Goal: Communication & Community: Participate in discussion

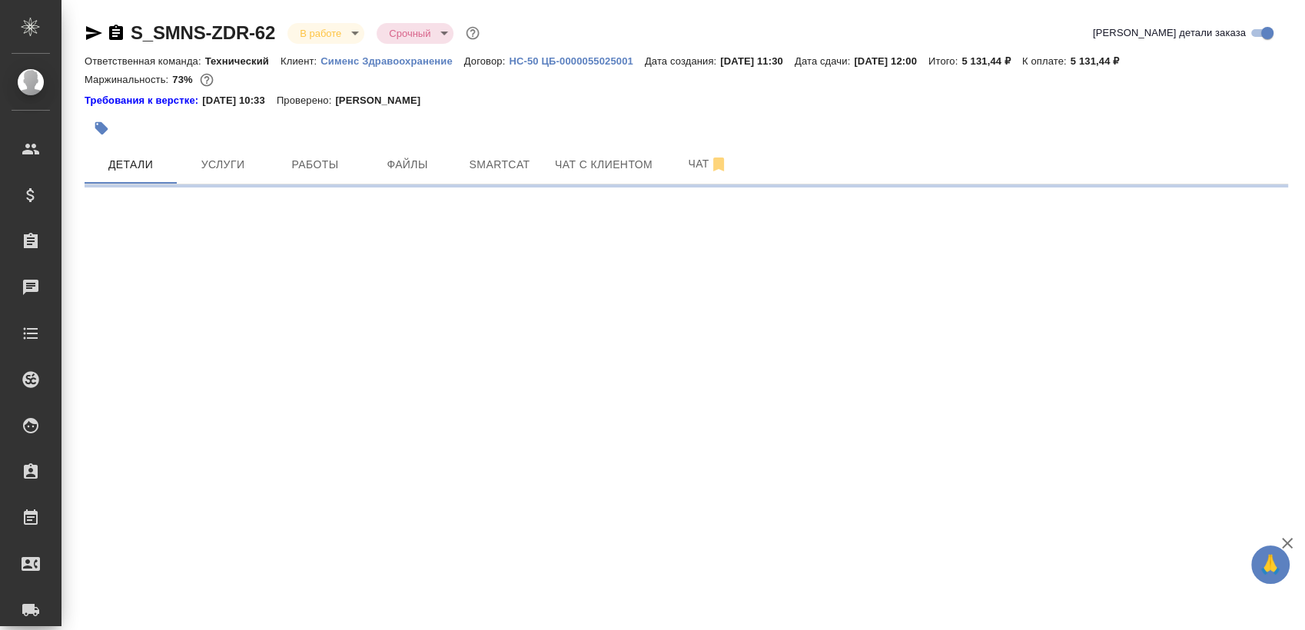
select select "RU"
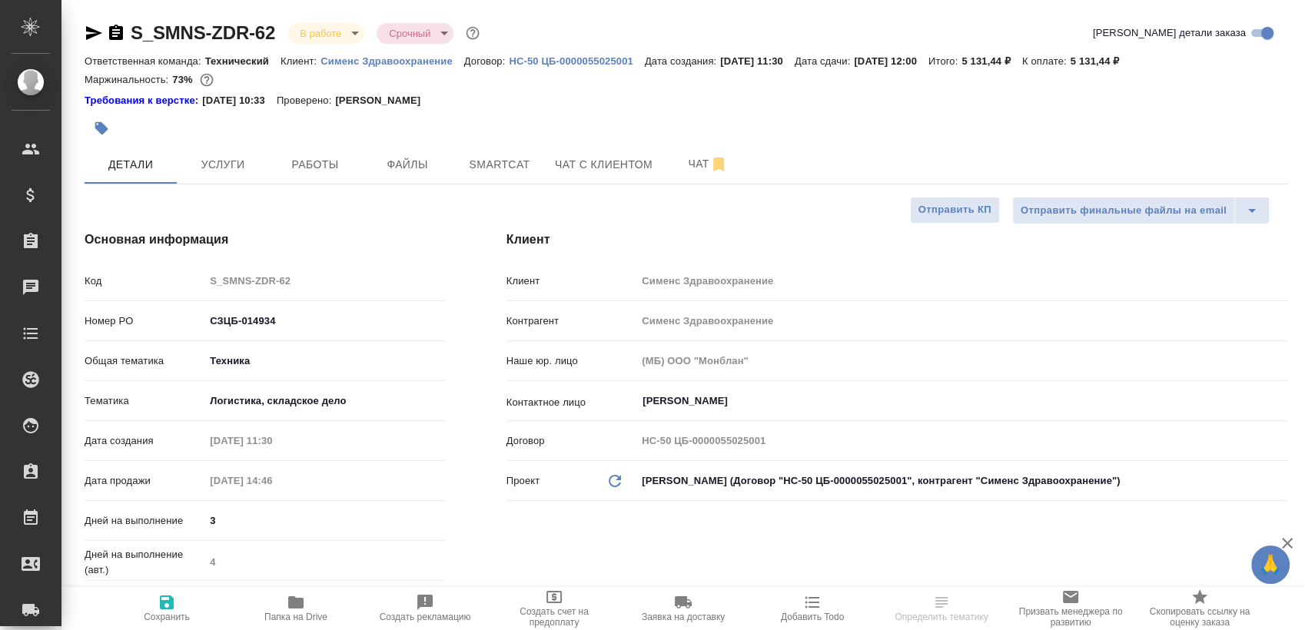
type textarea "x"
click at [284, 624] on button "Папка на Drive" at bounding box center [295, 608] width 129 height 43
type textarea "x"
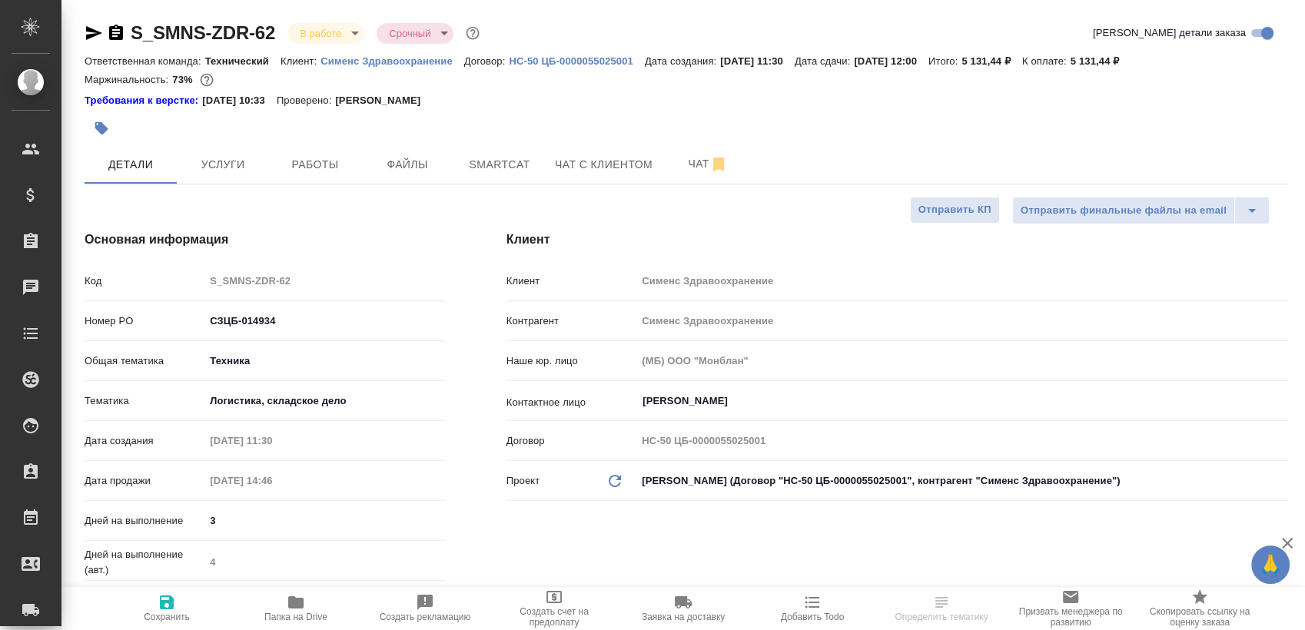
type textarea "x"
select select "RU"
type textarea "x"
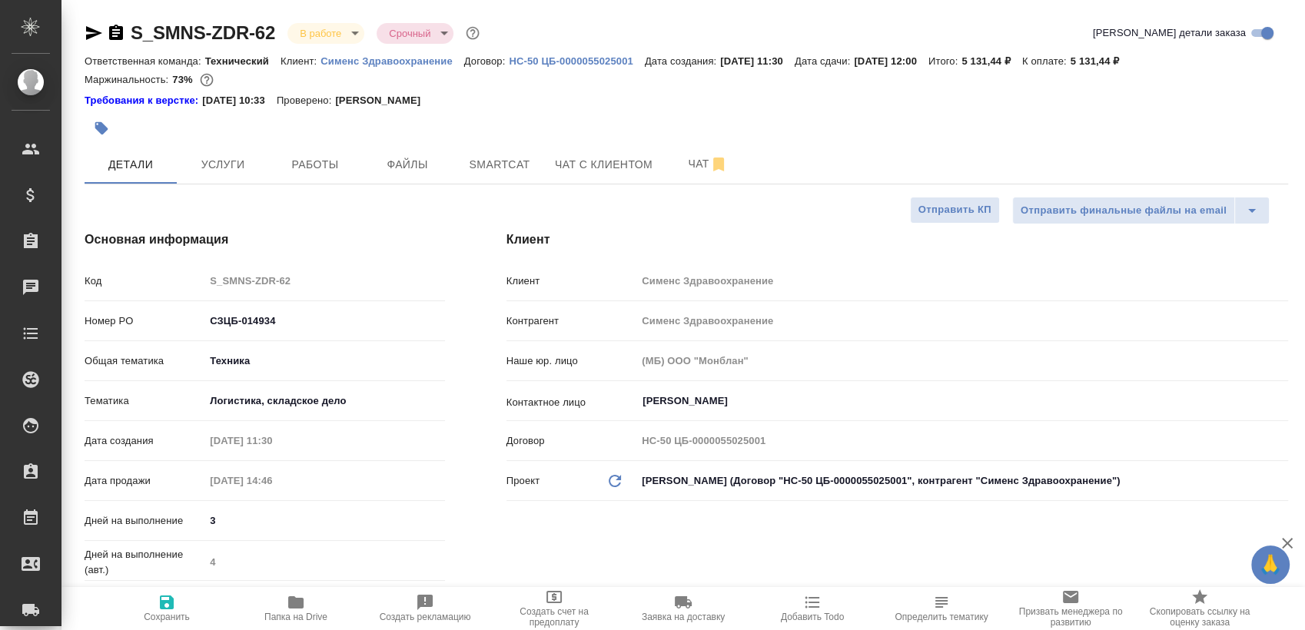
type textarea "x"
click at [307, 153] on button "Работы" at bounding box center [315, 164] width 92 height 38
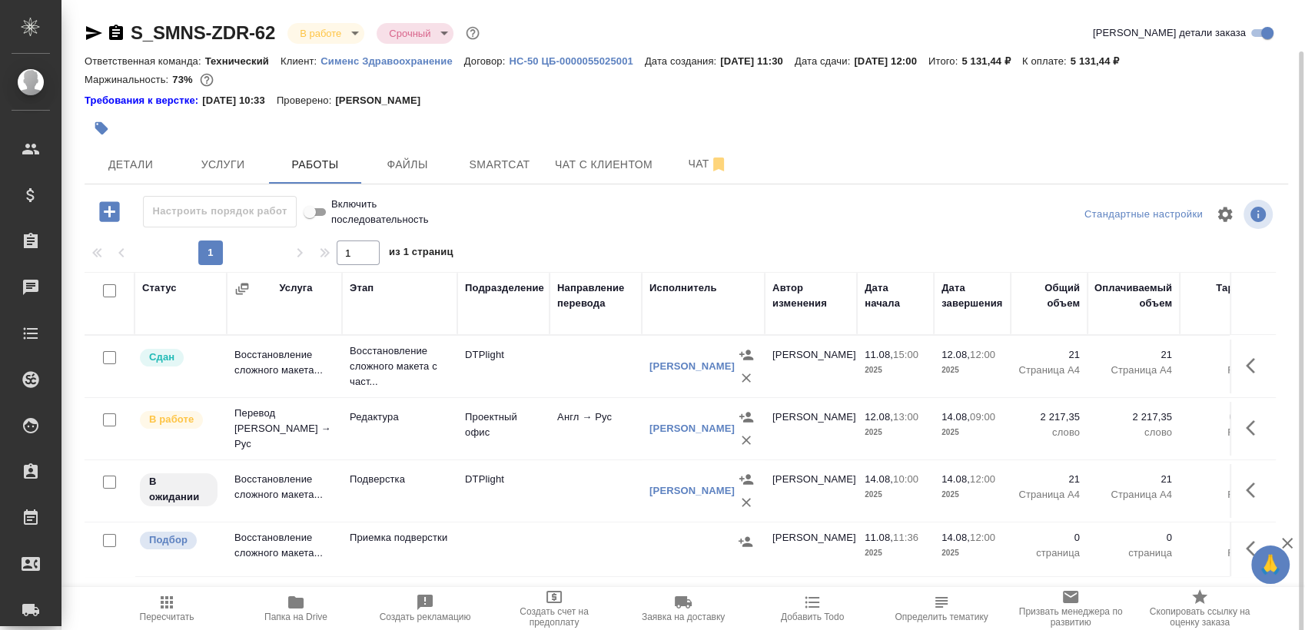
scroll to position [26, 0]
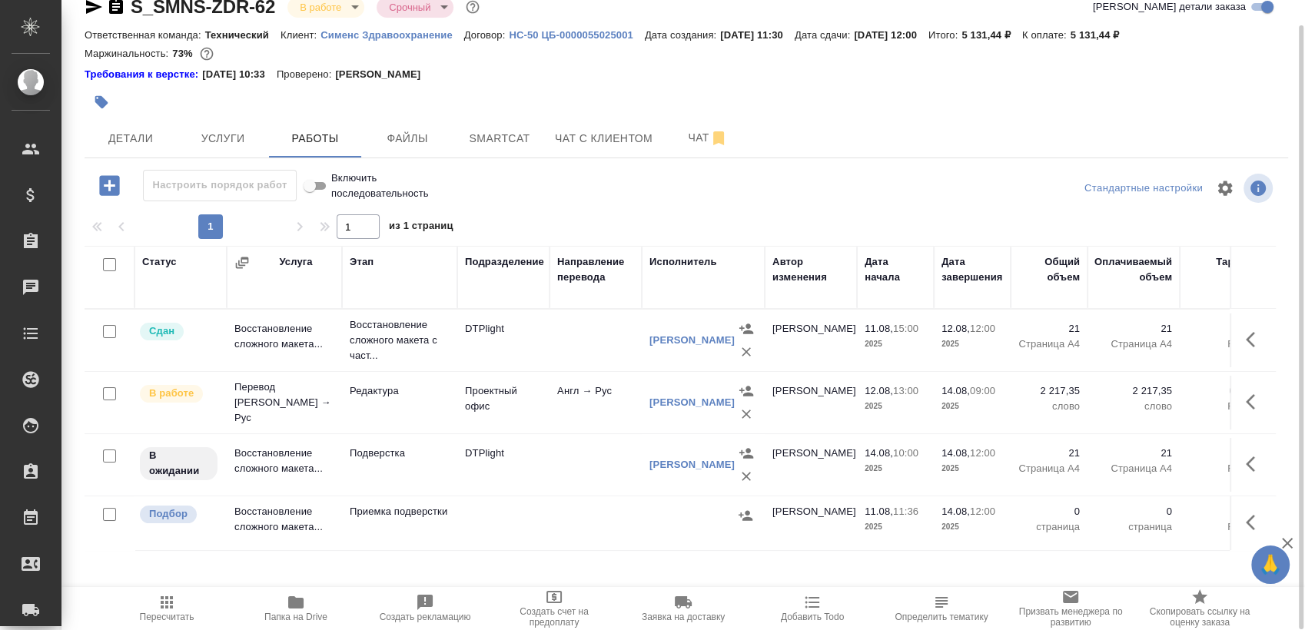
click at [1252, 461] on icon "button" at bounding box center [1255, 464] width 18 height 18
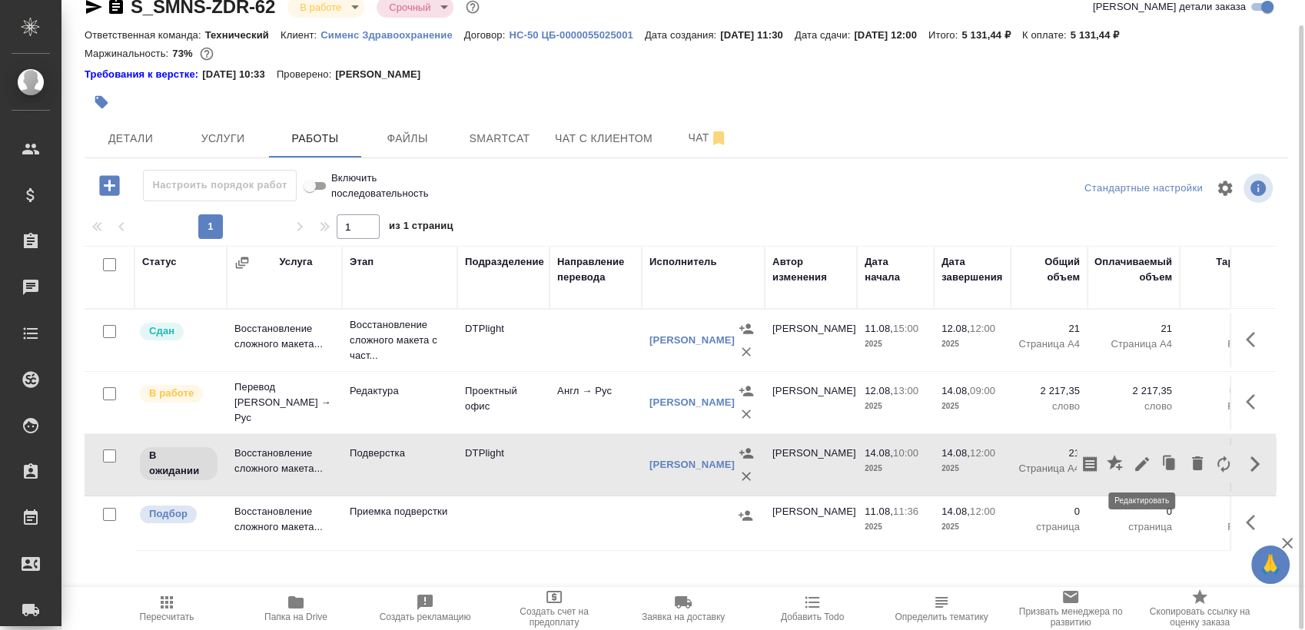
click at [1144, 465] on icon "button" at bounding box center [1142, 464] width 18 height 18
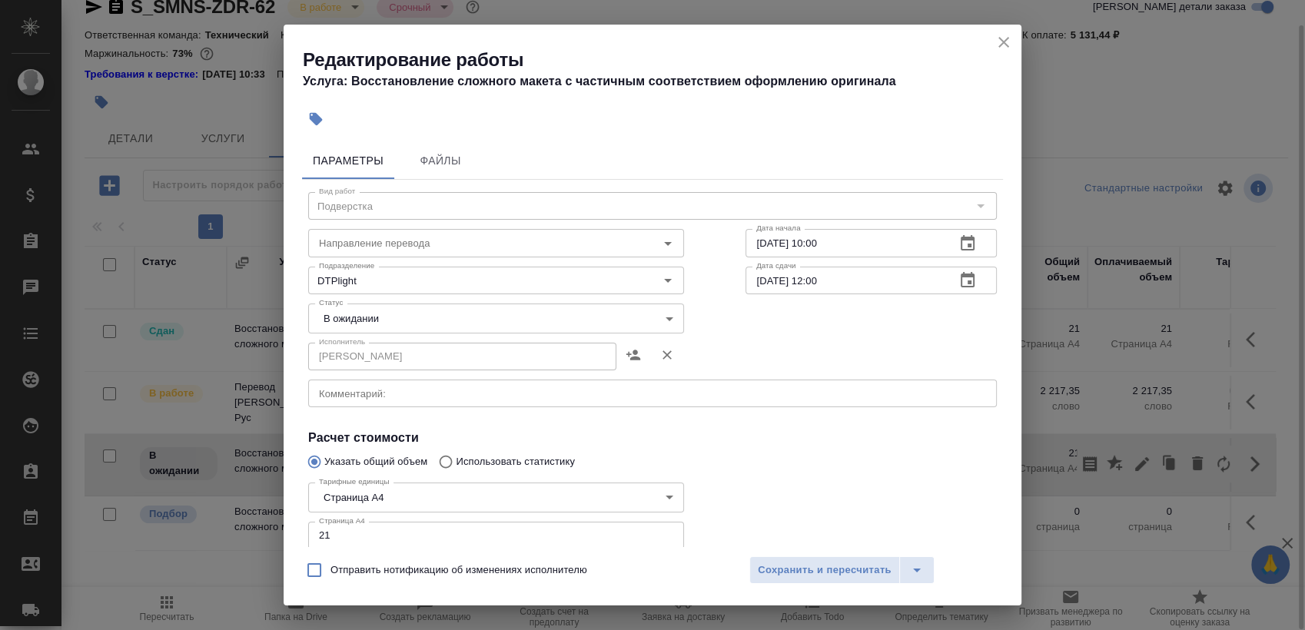
click at [425, 404] on div "x Комментарий:" at bounding box center [652, 394] width 689 height 28
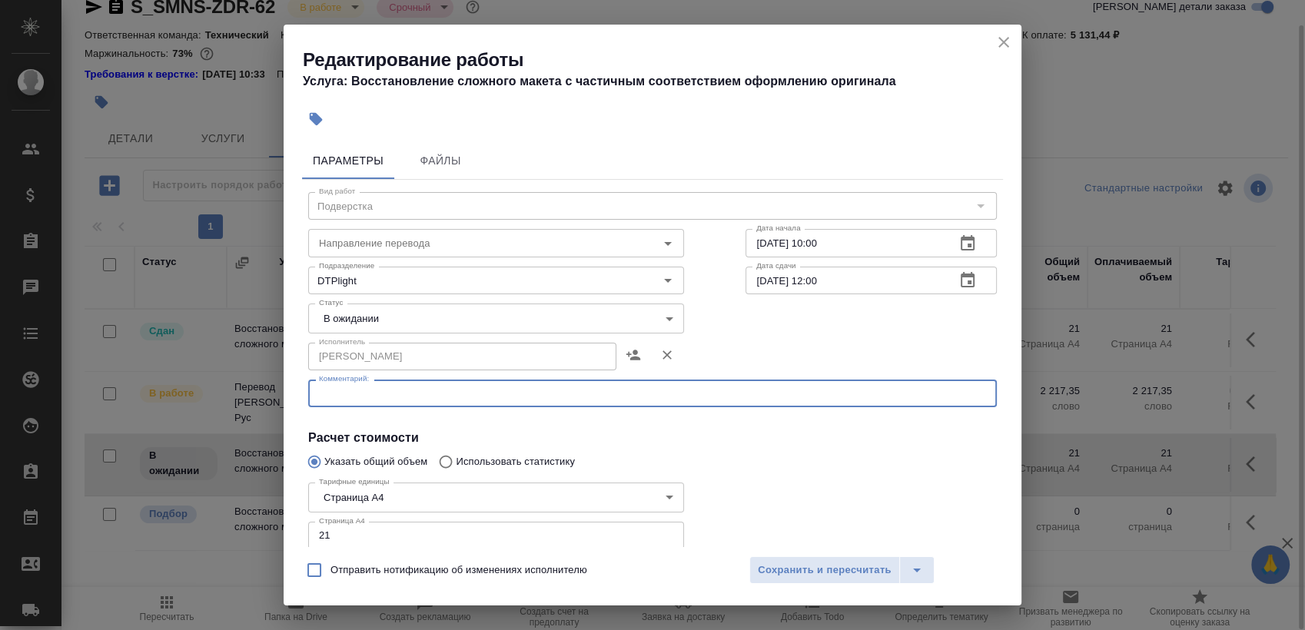
paste textarea "https://drive.awatera.com/s/mfD8RpxwkjEweqJ"
type textarea "https://drive.awatera.com/s/mfD8RpxwkjEweqJ"
click at [424, 321] on body "🙏 .cls-1 fill:#fff; AWATERA Sergeeva Anastasia Клиенты Спецификации Заказы 0 Ча…" at bounding box center [652, 315] width 1305 height 630
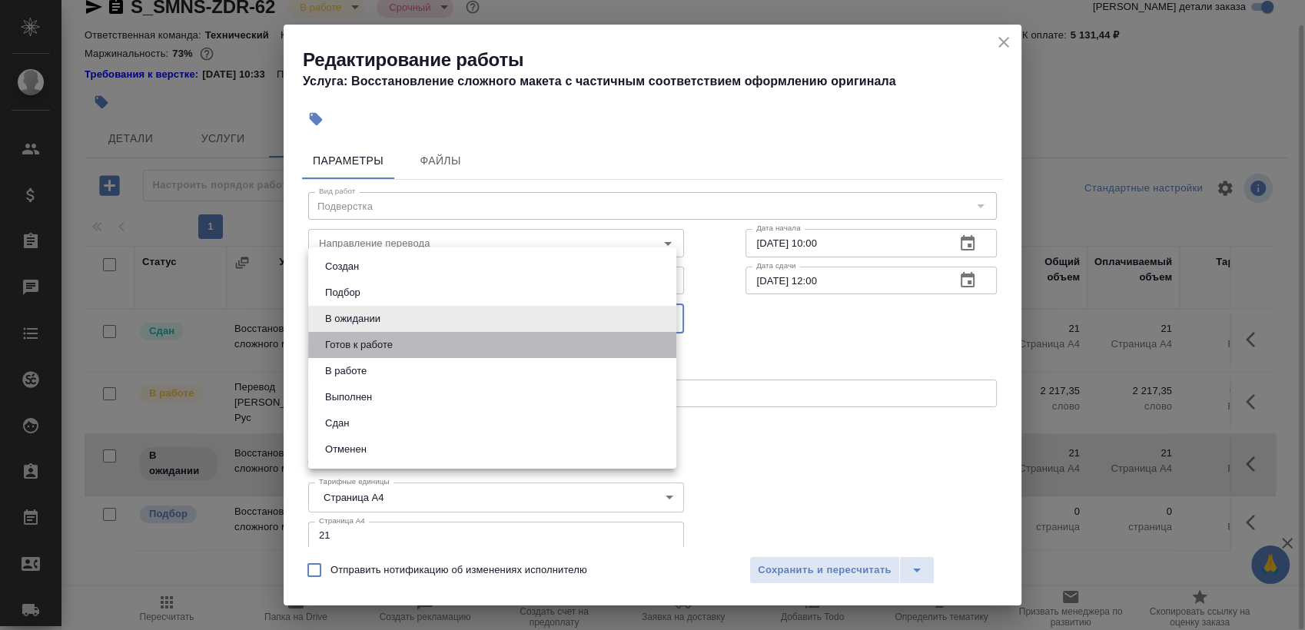
click at [407, 344] on li "Готов к работе" at bounding box center [492, 345] width 368 height 26
type input "readyForWork"
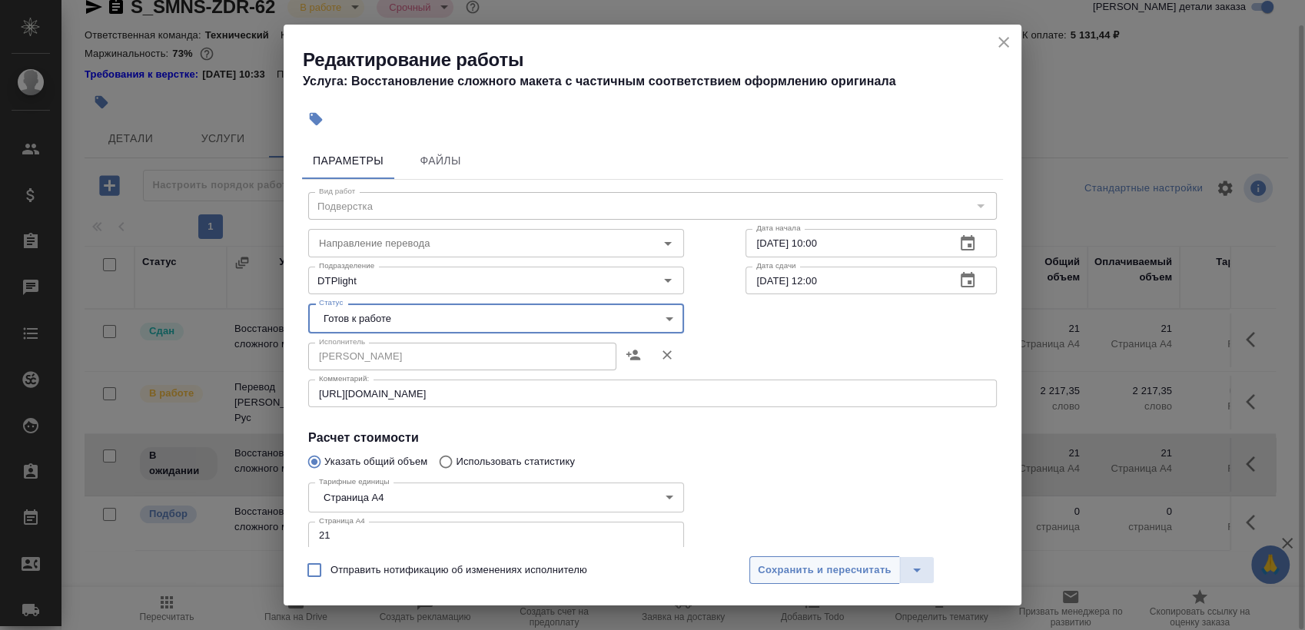
click at [819, 573] on span "Сохранить и пересчитать" at bounding box center [825, 571] width 134 height 18
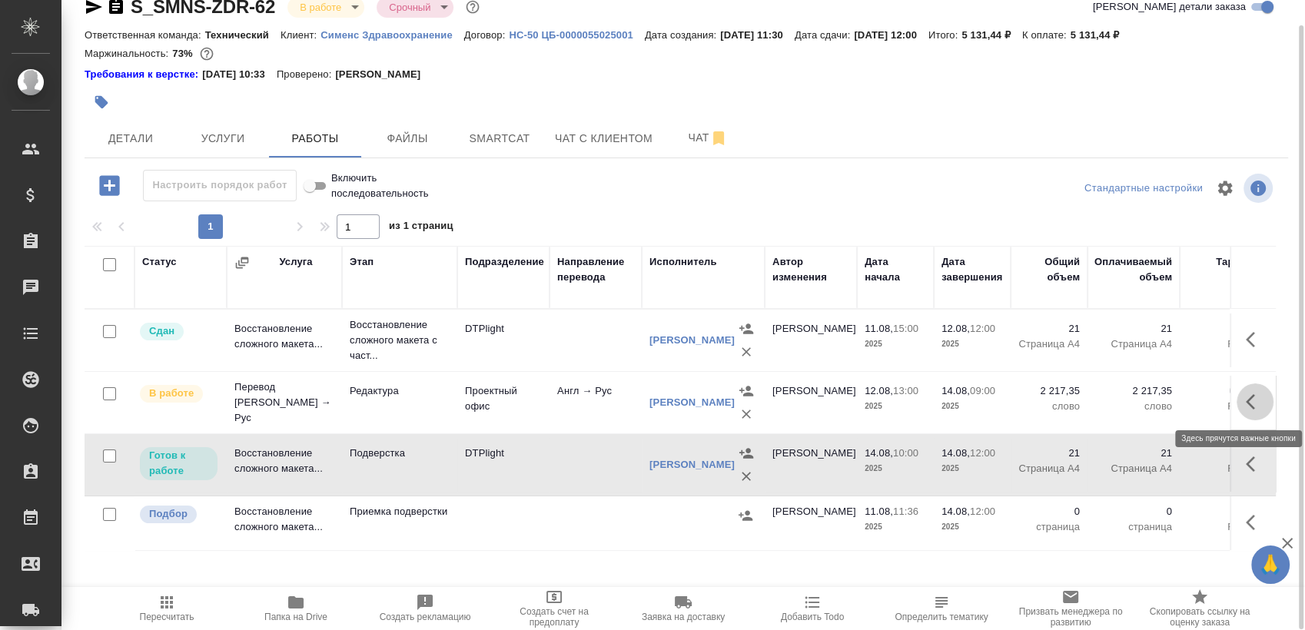
click at [1248, 397] on icon "button" at bounding box center [1255, 402] width 18 height 18
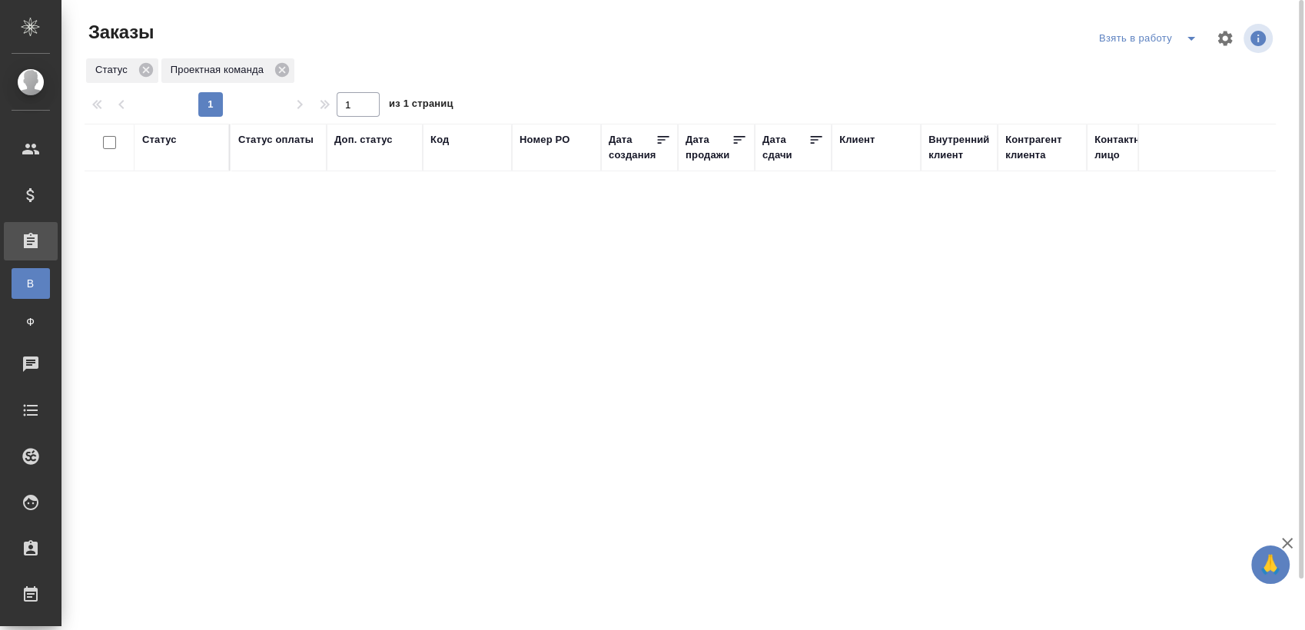
click at [1186, 42] on icon "split button" at bounding box center [1191, 38] width 18 height 18
click at [1155, 64] on li "Мои заказы" at bounding box center [1150, 69] width 129 height 25
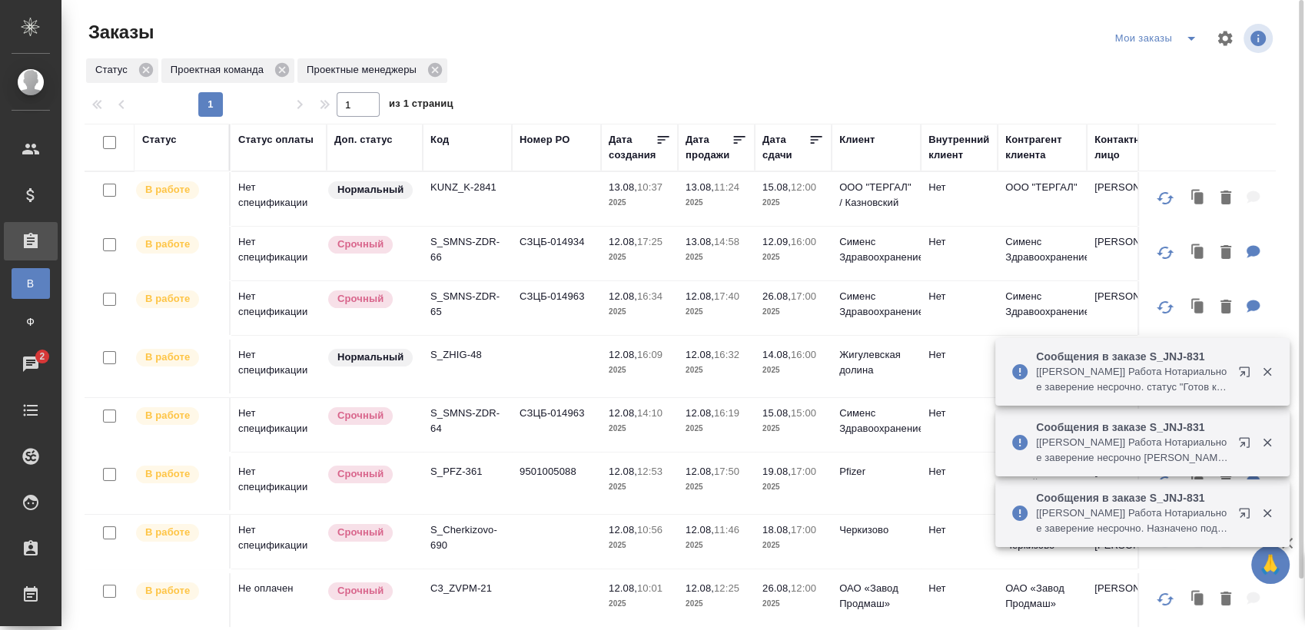
click at [1194, 32] on icon "split button" at bounding box center [1191, 38] width 18 height 18
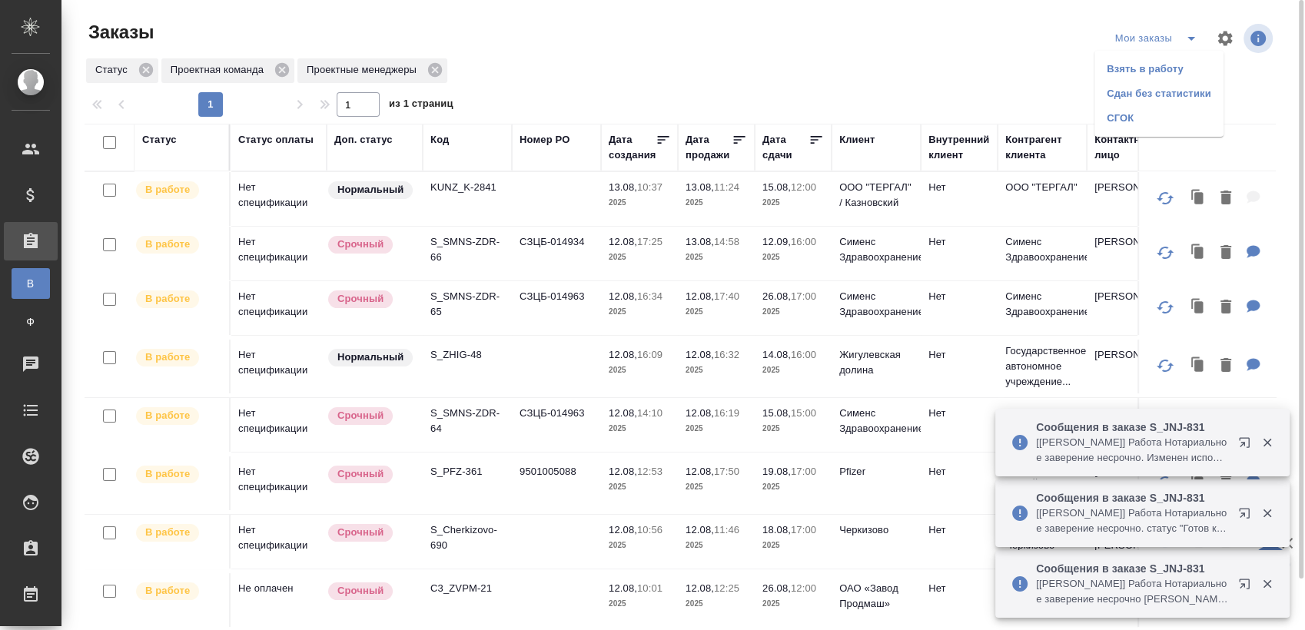
click at [1144, 72] on li "Взять в работу" at bounding box center [1159, 69] width 129 height 25
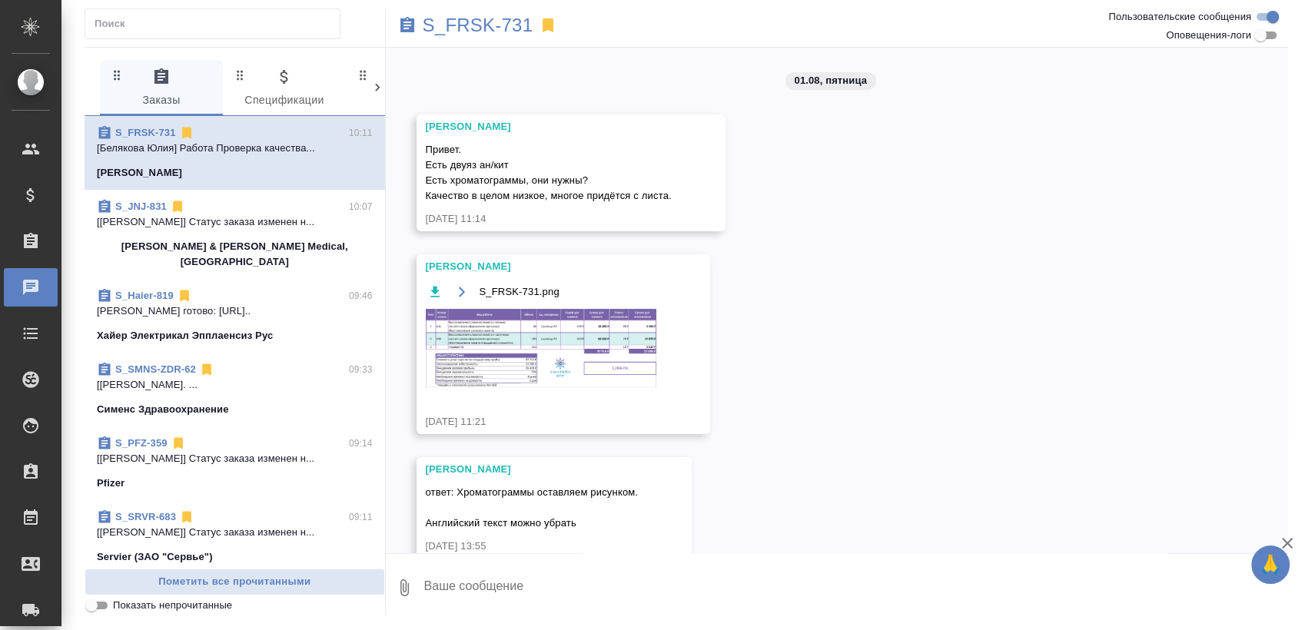
scroll to position [3950, 0]
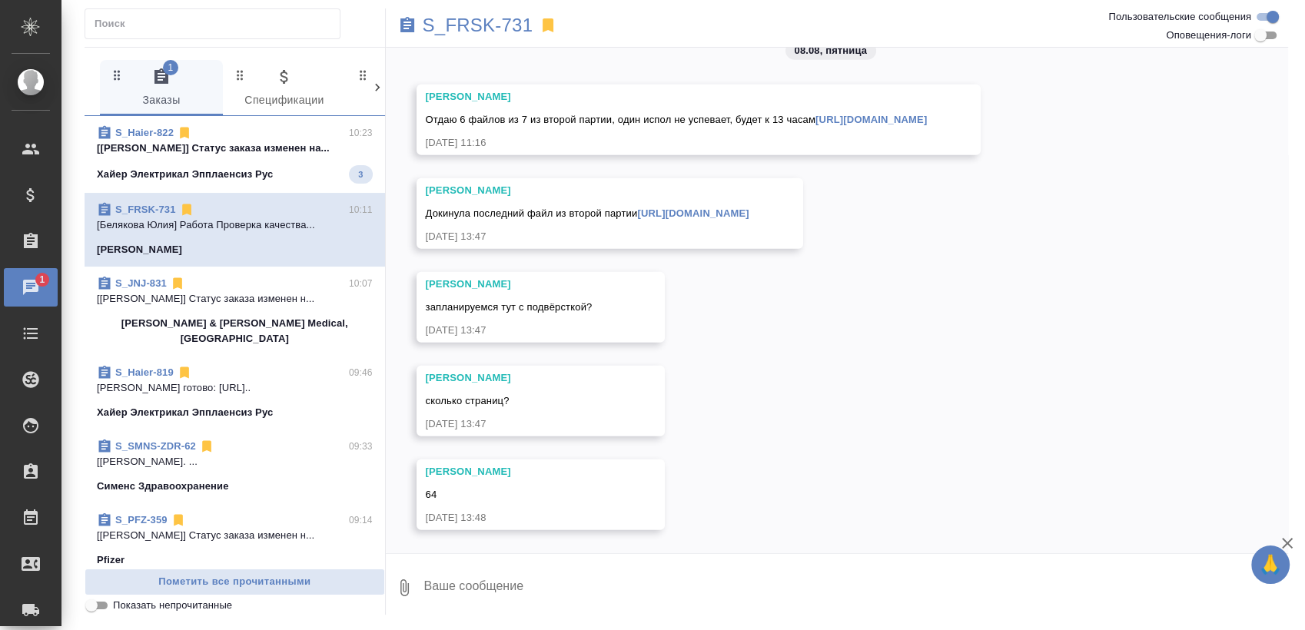
click at [287, 175] on div "Хайер Электрикал Эпплаенсиз Рус 3" at bounding box center [235, 174] width 276 height 18
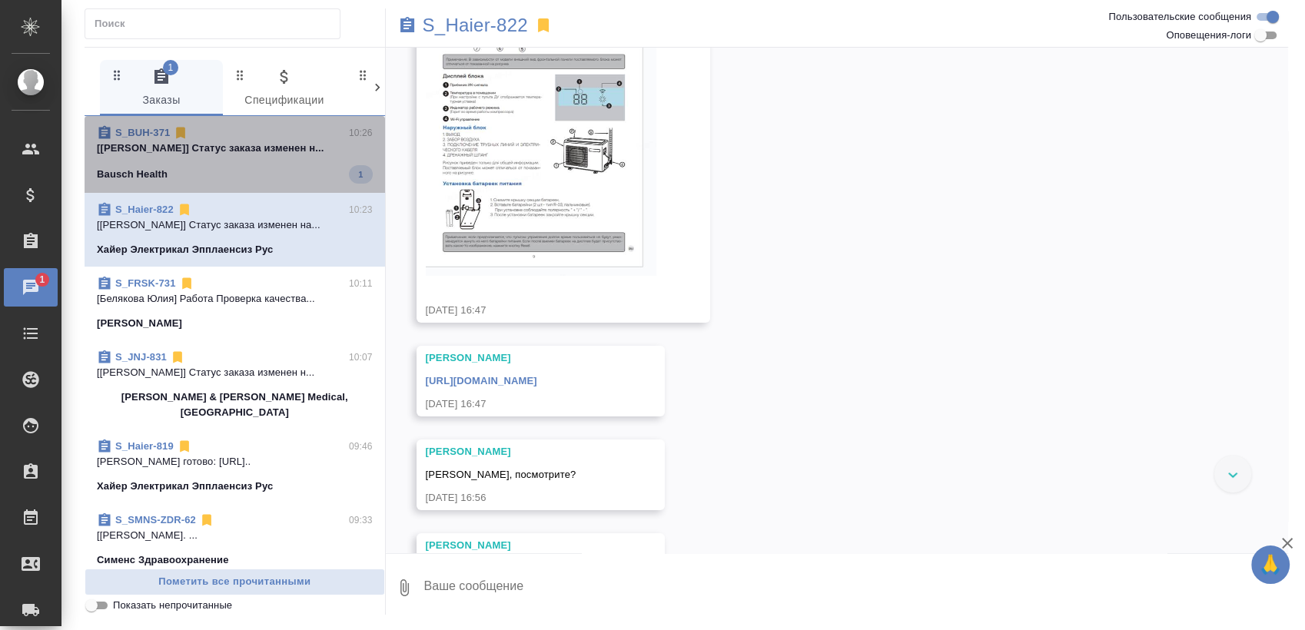
click at [263, 181] on div "Bausch Health 1" at bounding box center [235, 174] width 276 height 18
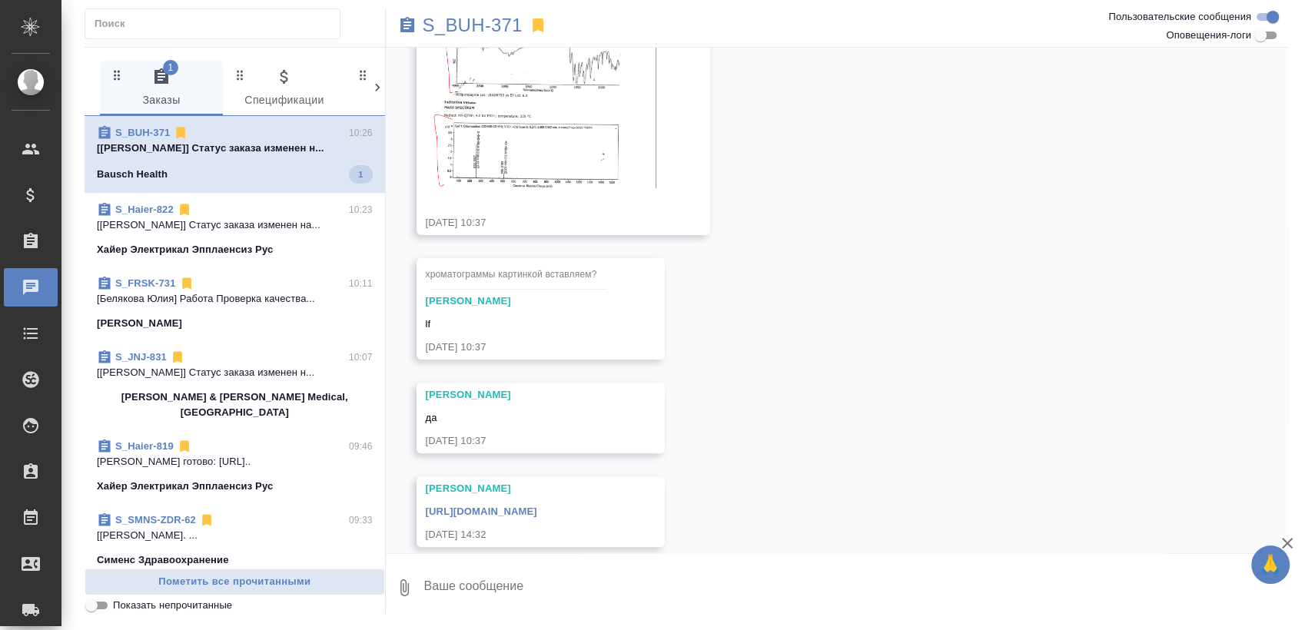
scroll to position [613, 0]
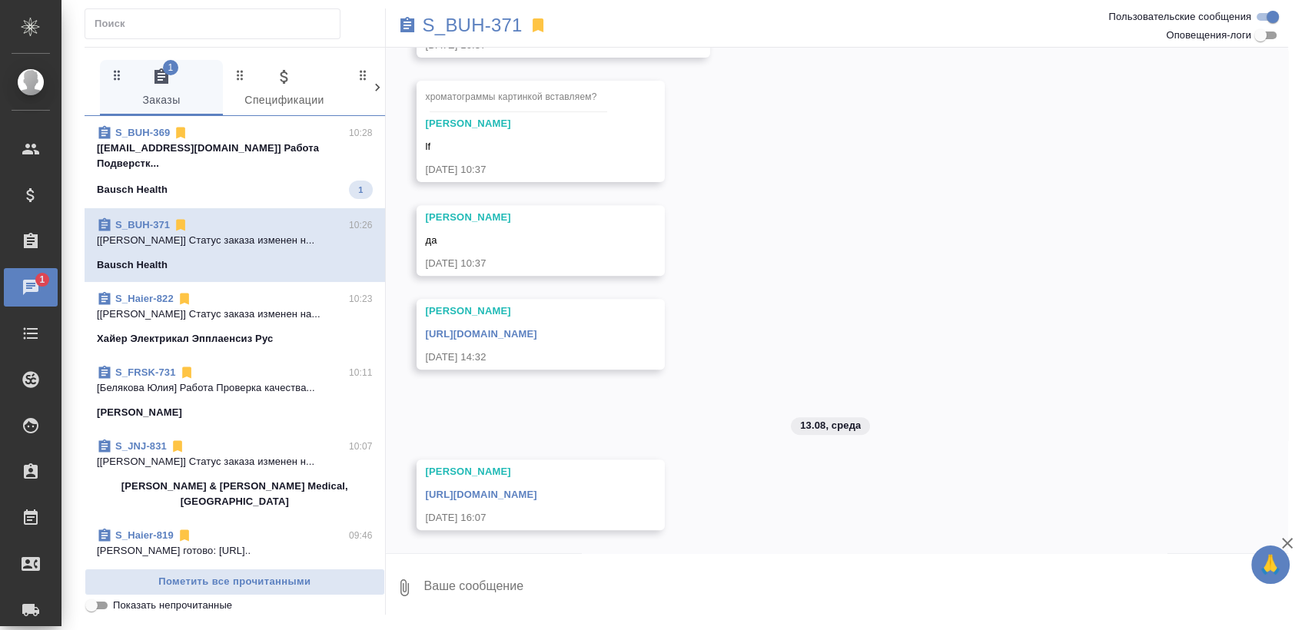
click at [241, 181] on div "Bausch Health 1" at bounding box center [235, 190] width 276 height 18
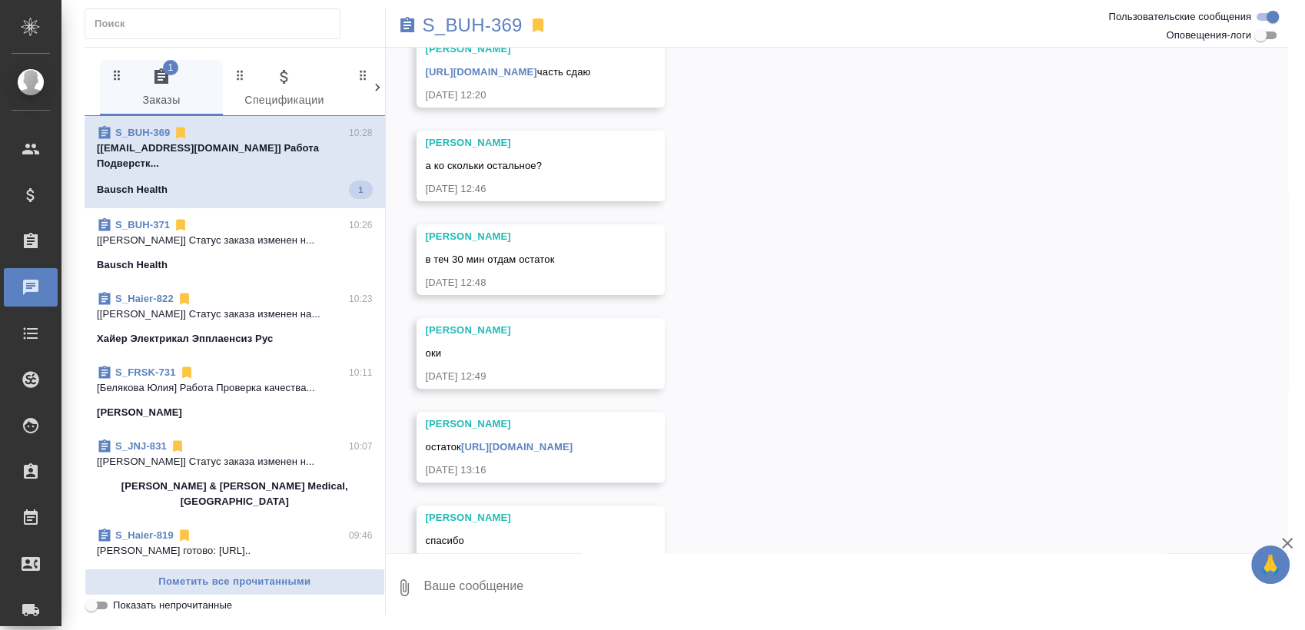
scroll to position [515, 0]
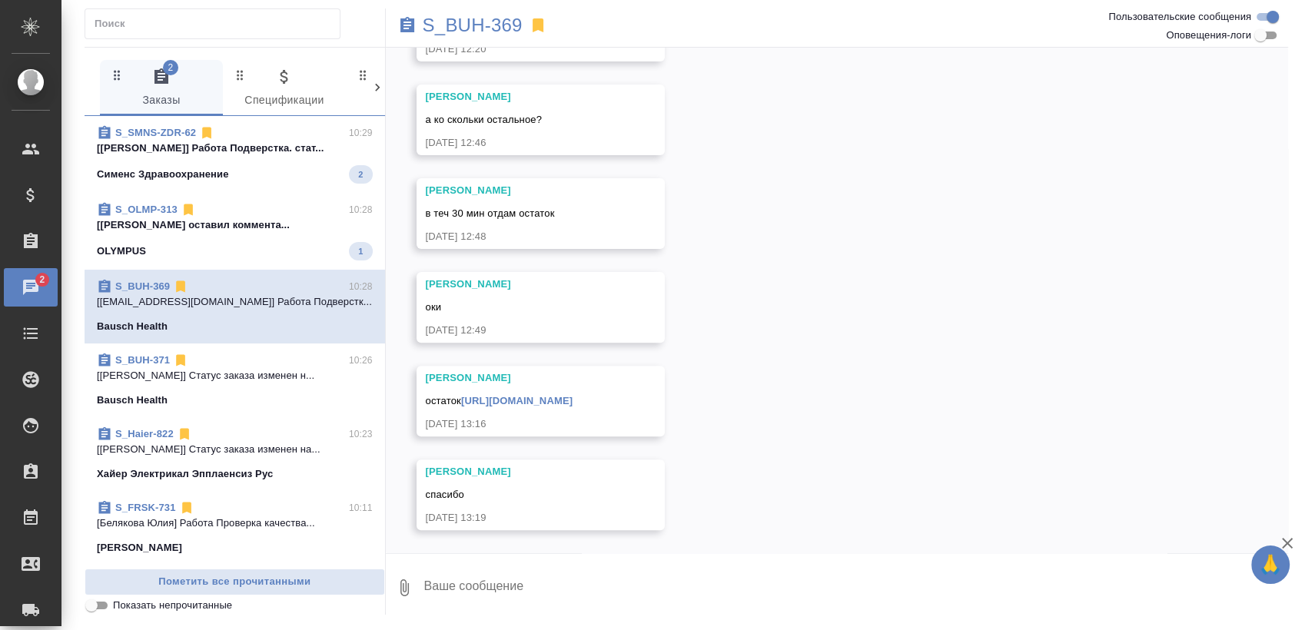
click at [253, 151] on p "[Крамник Артём] Работа Подверстка. стат..." at bounding box center [235, 148] width 276 height 15
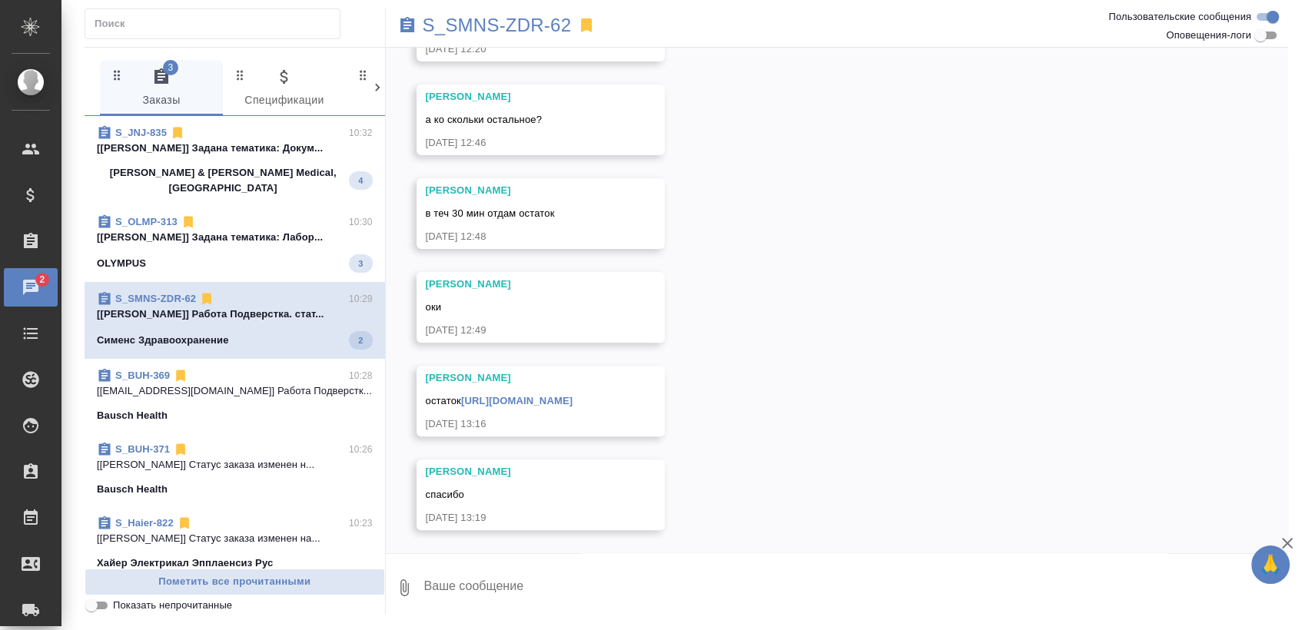
click at [263, 230] on p "[Усманова Ольга] Задана тематика: Лабор..." at bounding box center [235, 237] width 276 height 15
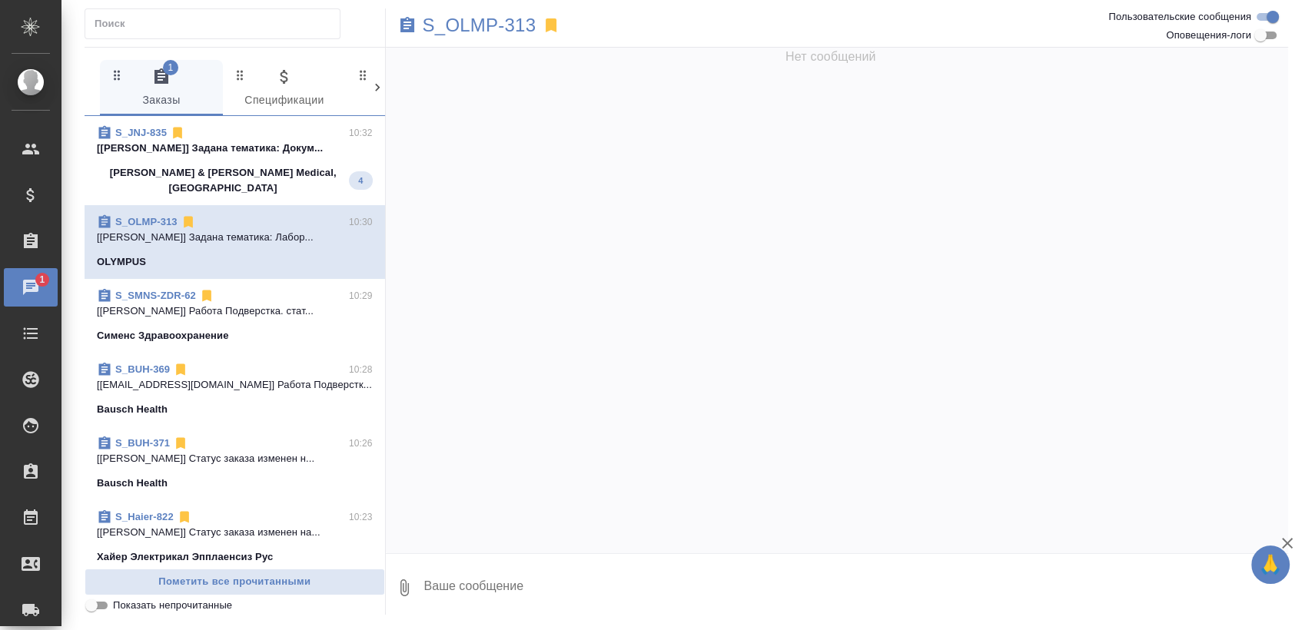
click at [264, 155] on p "[Усманова Ольга] Задана тематика: Докум..." at bounding box center [235, 148] width 276 height 15
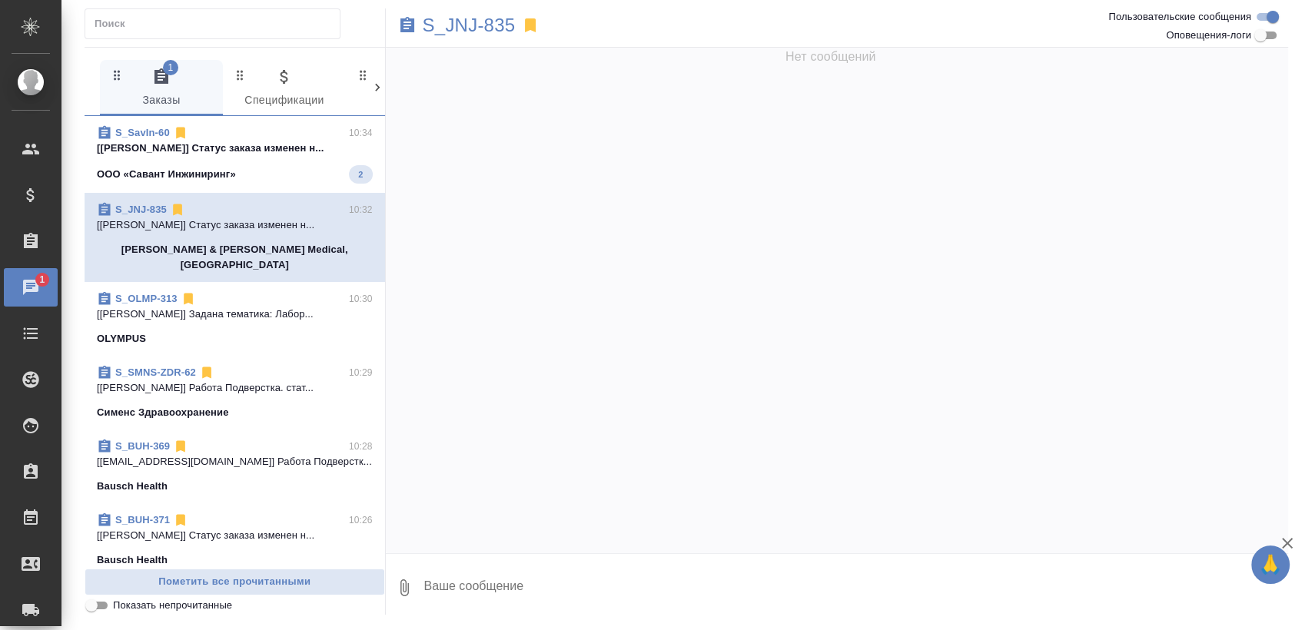
click at [252, 145] on p "[Усманова Ольга] Статус заказа изменен н..." at bounding box center [235, 148] width 276 height 15
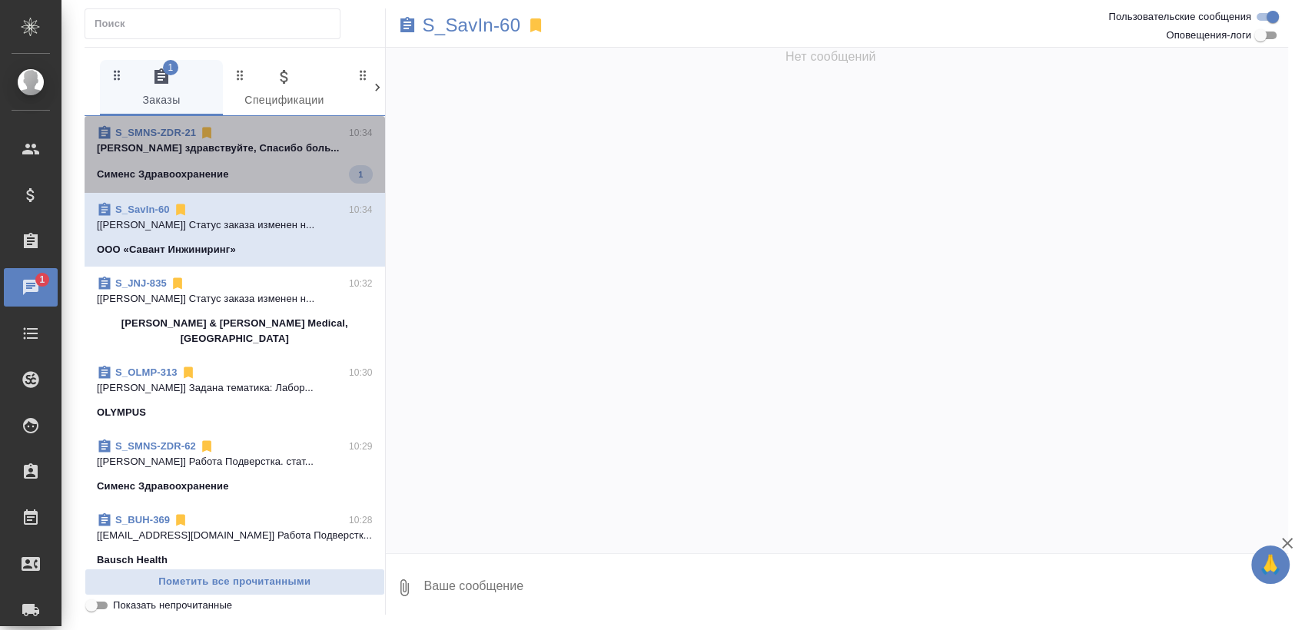
click at [252, 180] on div "Сименс Здравоохранение 1" at bounding box center [235, 174] width 276 height 18
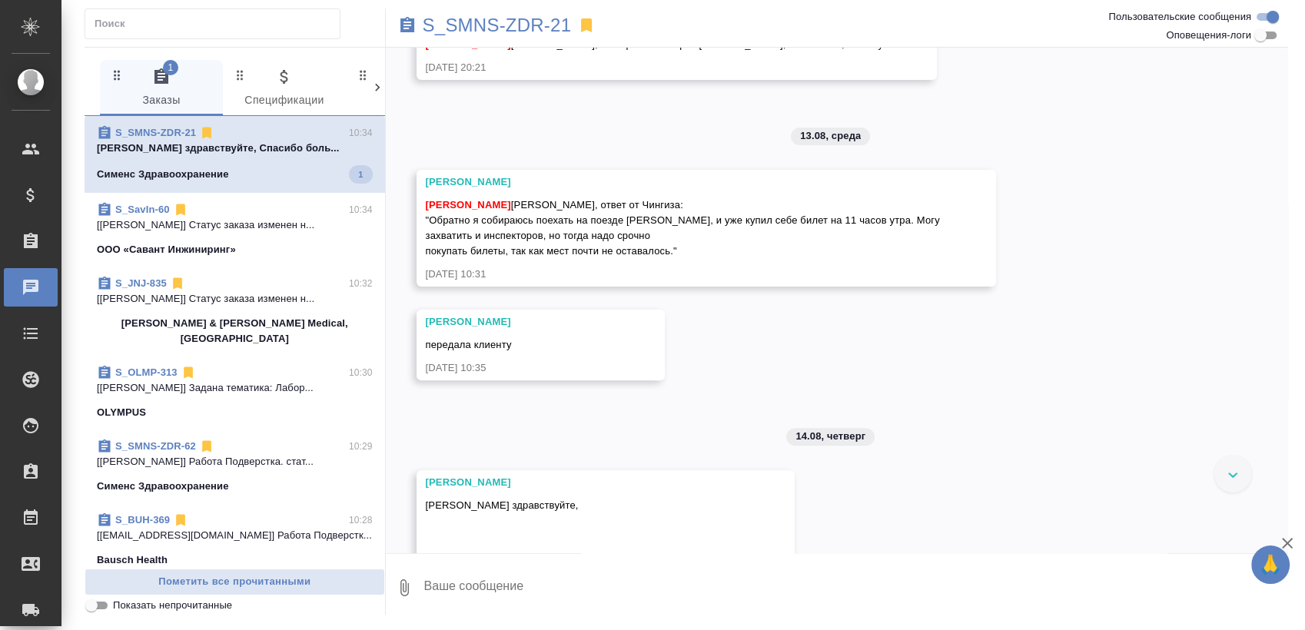
scroll to position [321, 0]
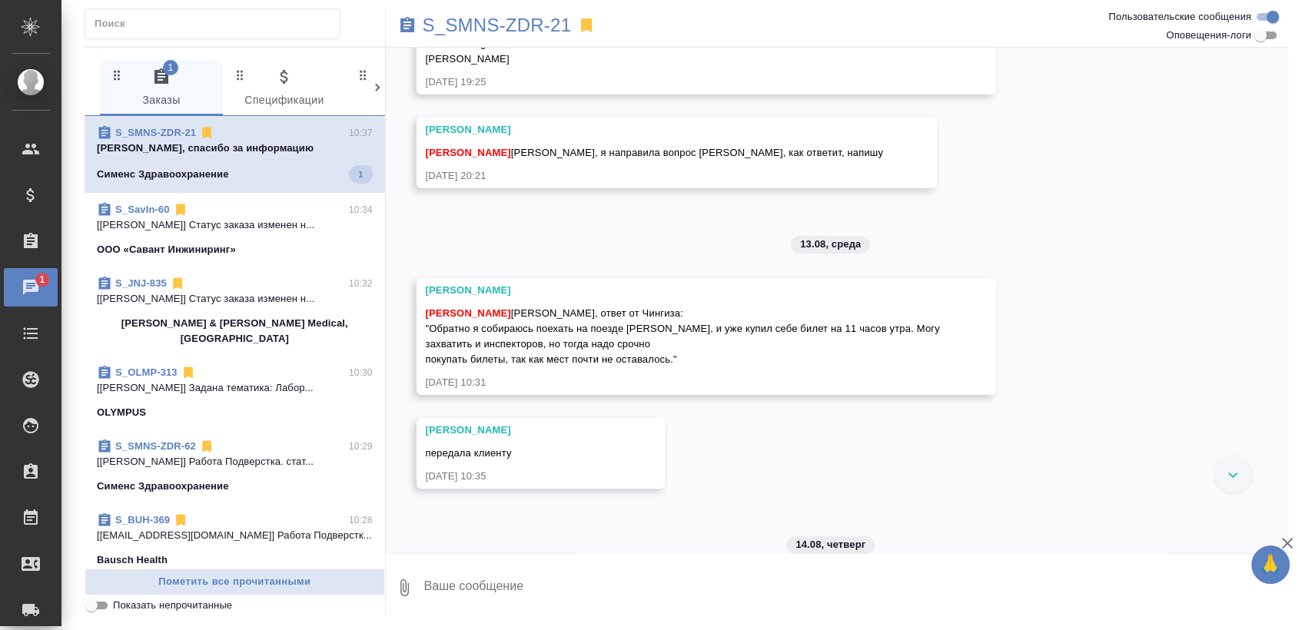
click at [268, 149] on p "Оля, спасибо за информацию" at bounding box center [235, 148] width 276 height 15
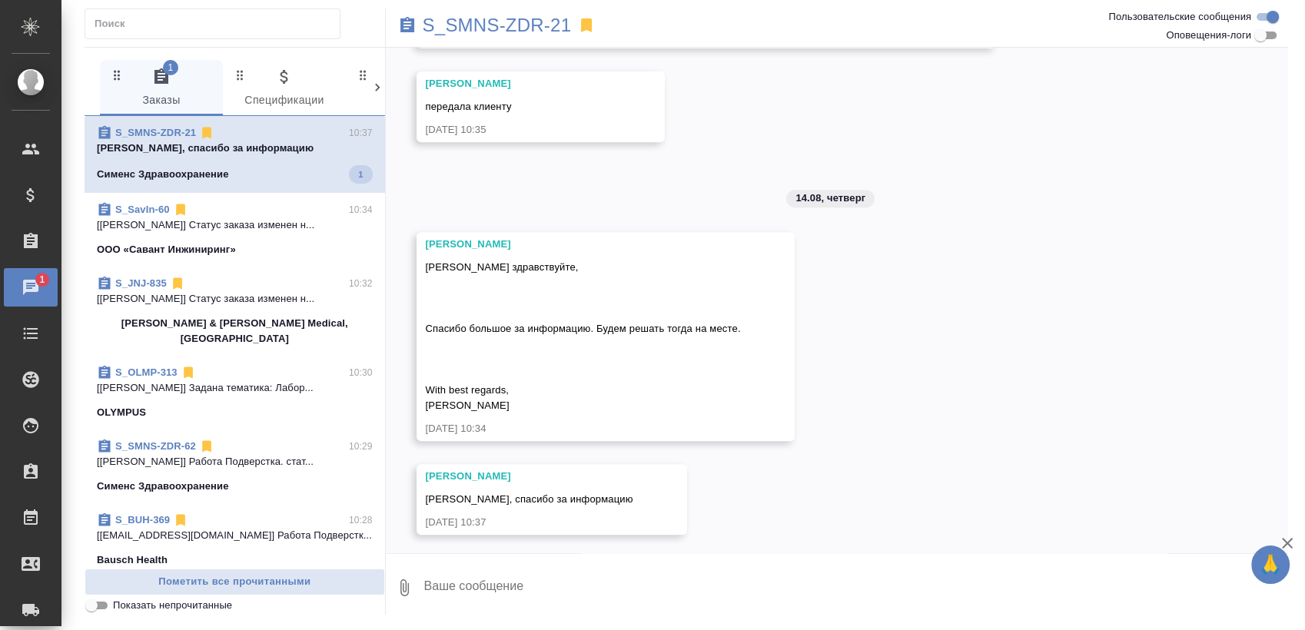
scroll to position [672, 0]
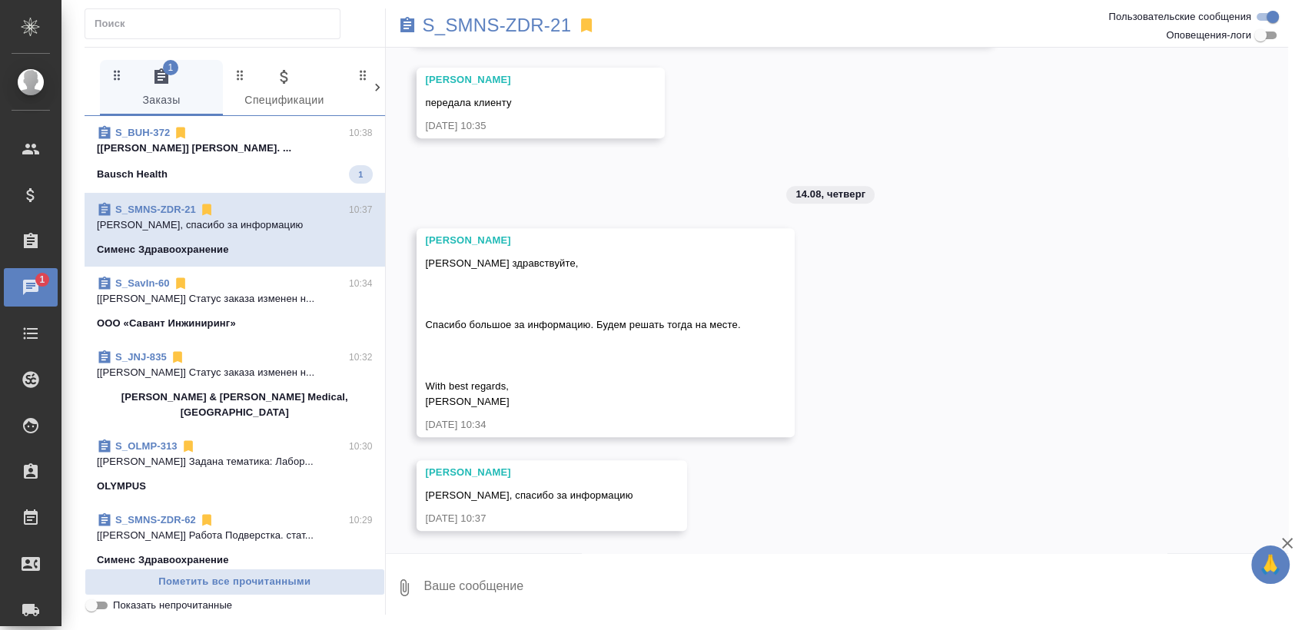
click at [203, 147] on p "[Matveeva Anastasia] Работа Корректура. ..." at bounding box center [235, 148] width 276 height 15
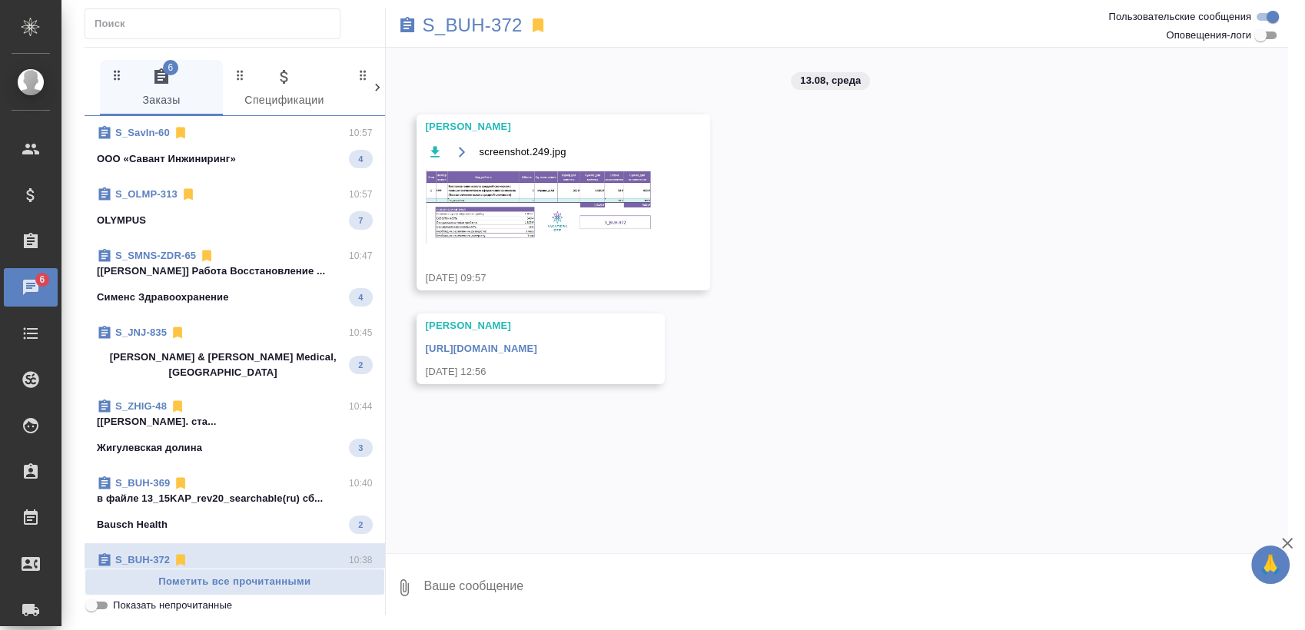
scroll to position [0, 0]
click at [249, 169] on div "S_SavIn-60 10:57 ООО «Савант Инжиниринг» 4" at bounding box center [235, 146] width 301 height 61
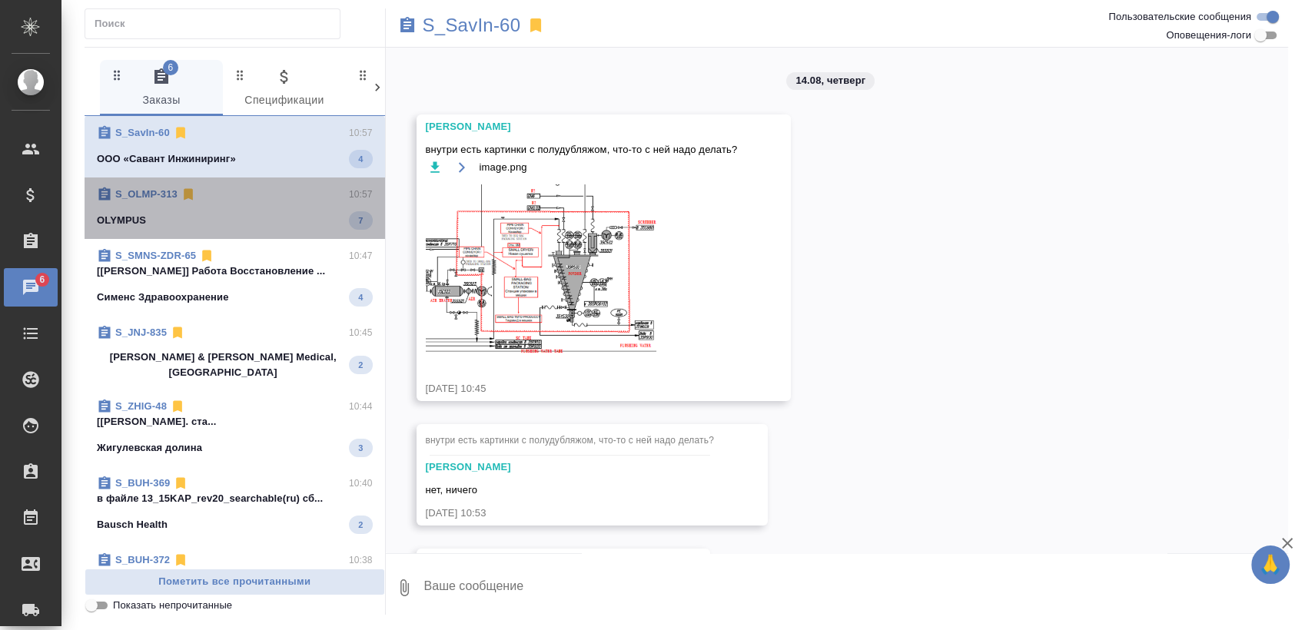
click at [254, 224] on div "OLYMPUS 7" at bounding box center [235, 220] width 276 height 18
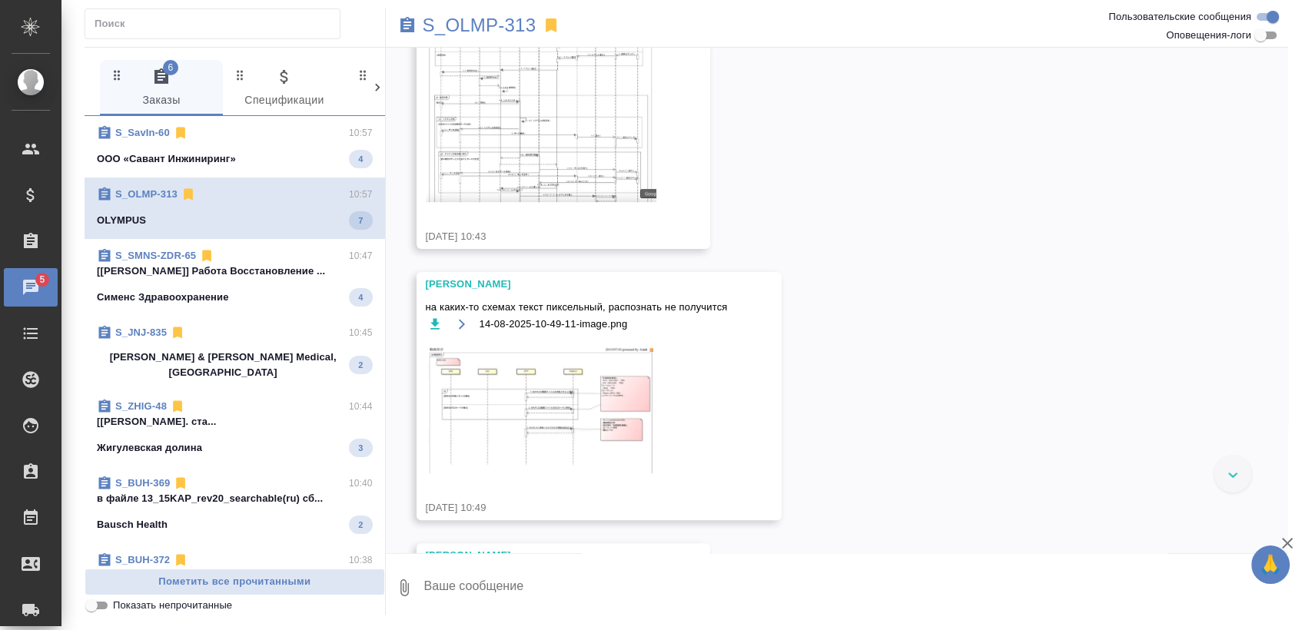
click at [231, 302] on div "Сименс Здравоохранение 4" at bounding box center [235, 297] width 276 height 18
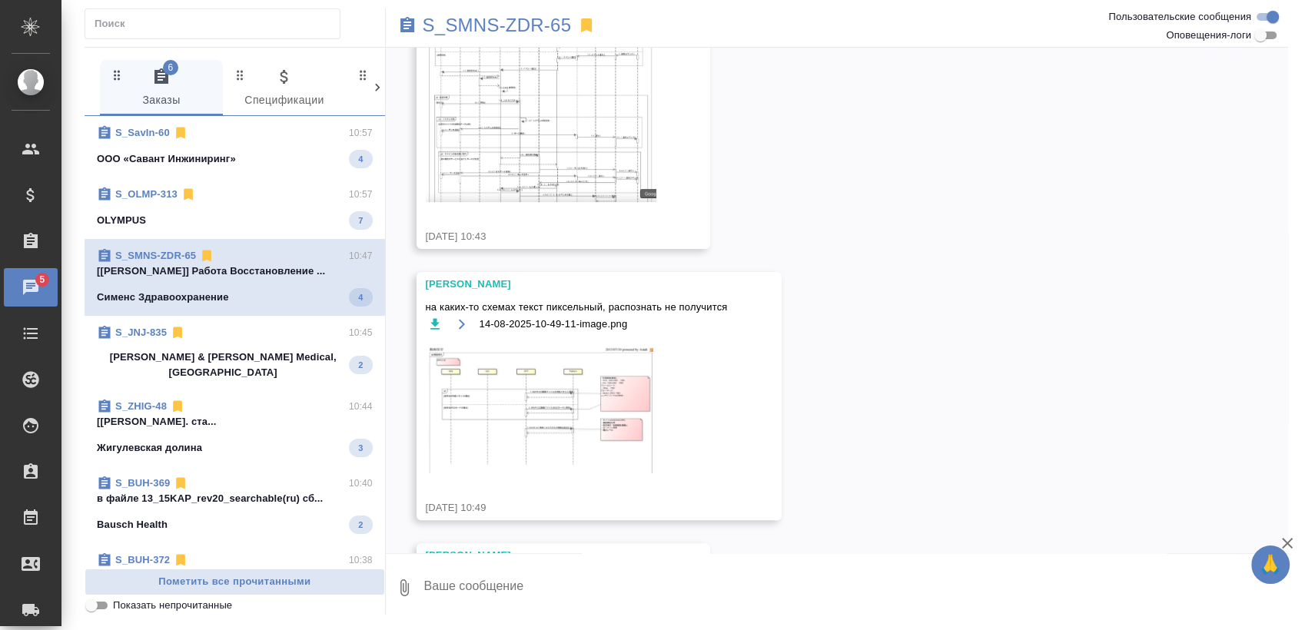
scroll to position [447, 0]
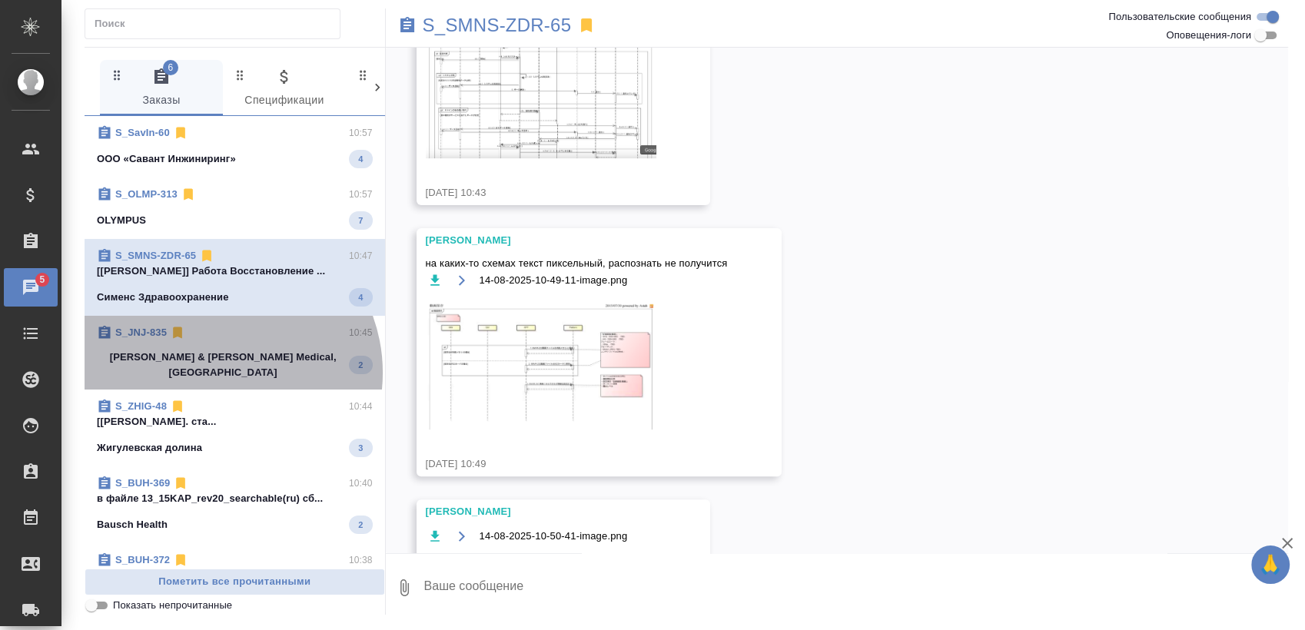
click at [216, 373] on div "S_JNJ-835 10:45 Johnson & Johnson Medical, Russia 2" at bounding box center [235, 353] width 301 height 74
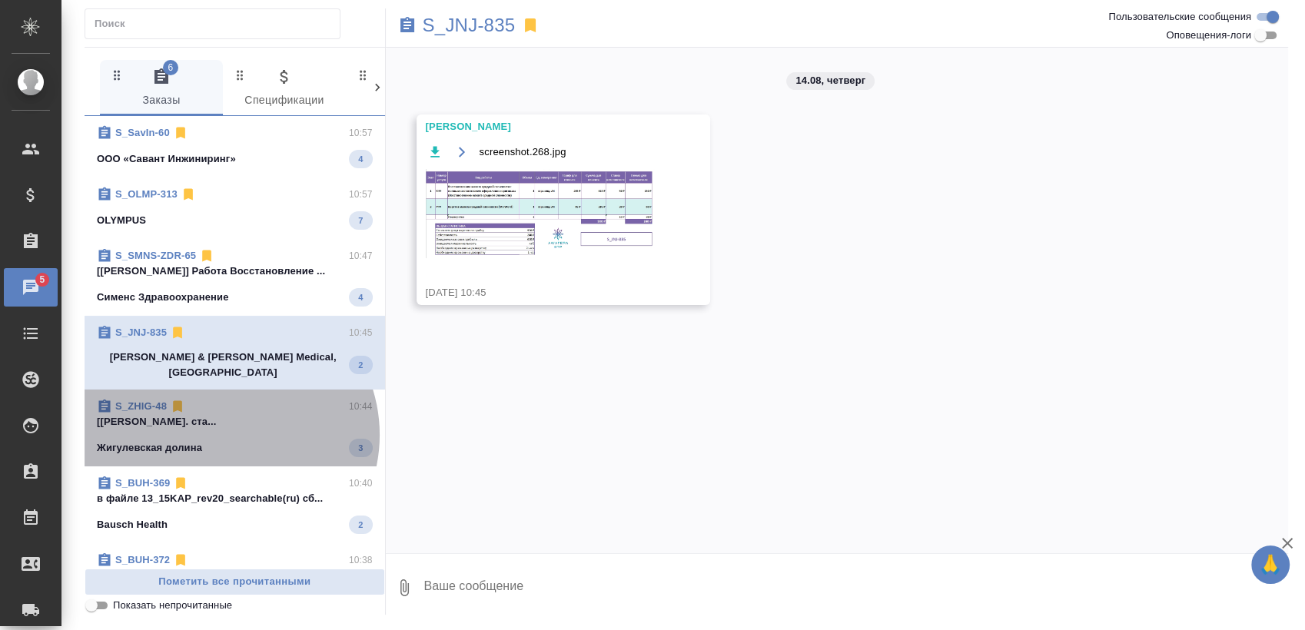
scroll to position [0, 0]
click at [225, 423] on span "S_ZHIG-48 10:44 [Матвеева Мария] Работа Подверстка. ста... Жигулевская долина 3" at bounding box center [235, 428] width 276 height 58
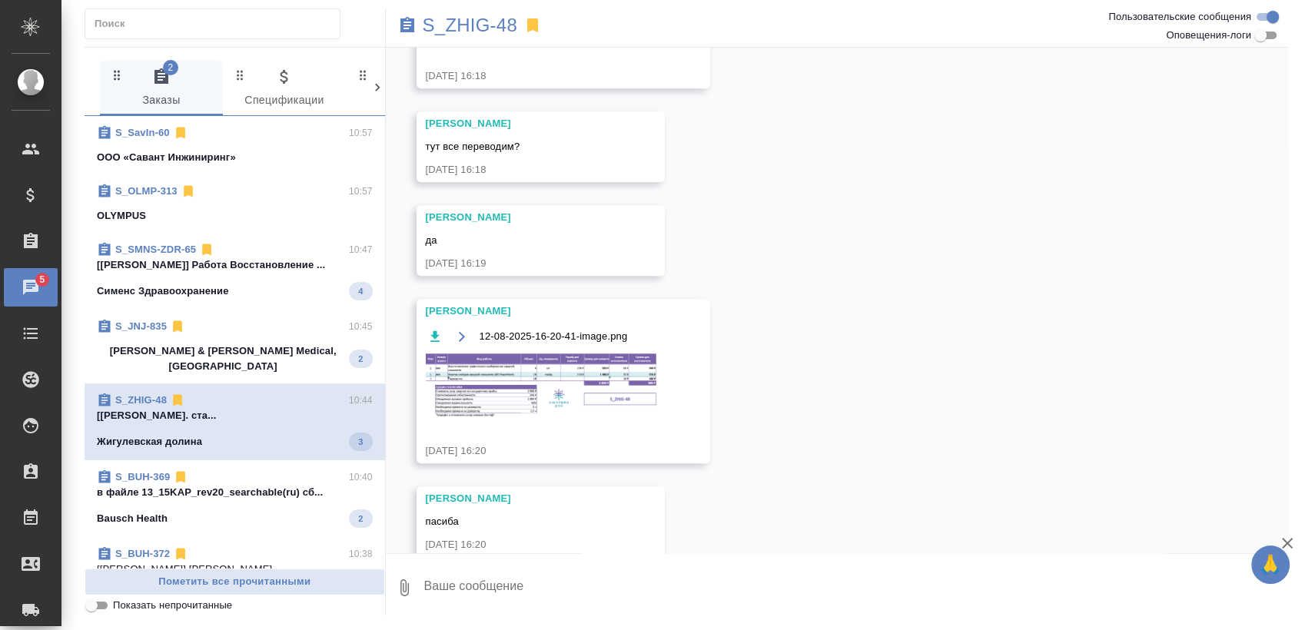
scroll to position [1796, 0]
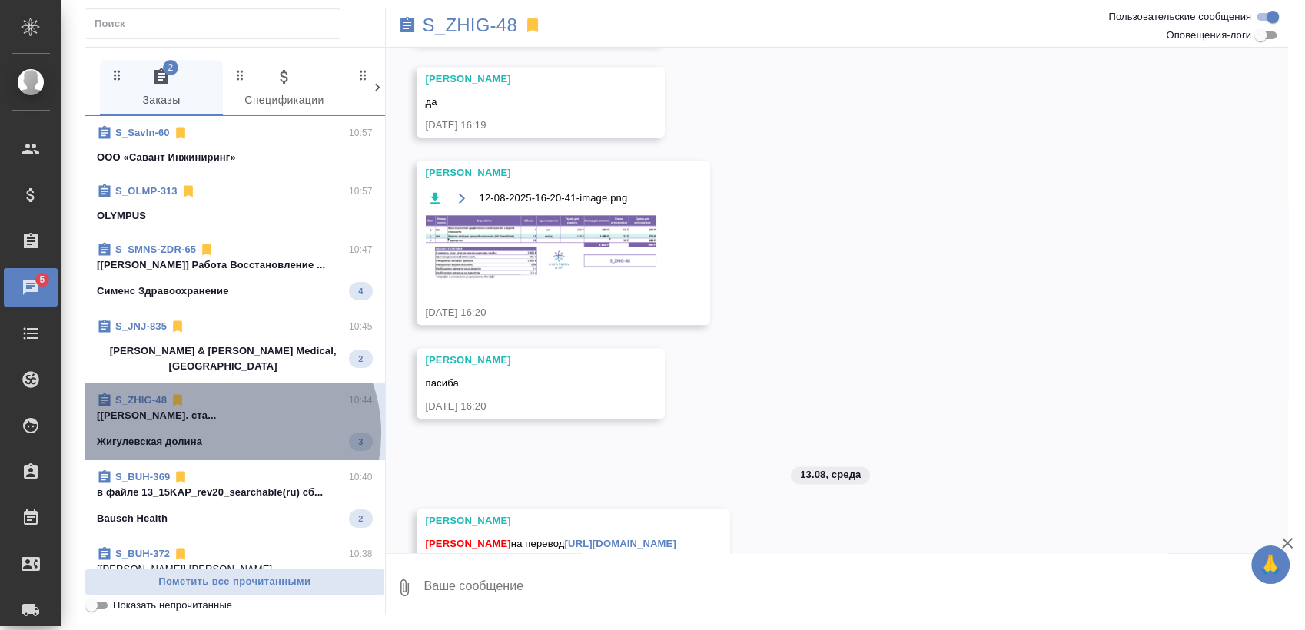
click at [228, 433] on div "Жигулевская долина 3" at bounding box center [235, 442] width 276 height 18
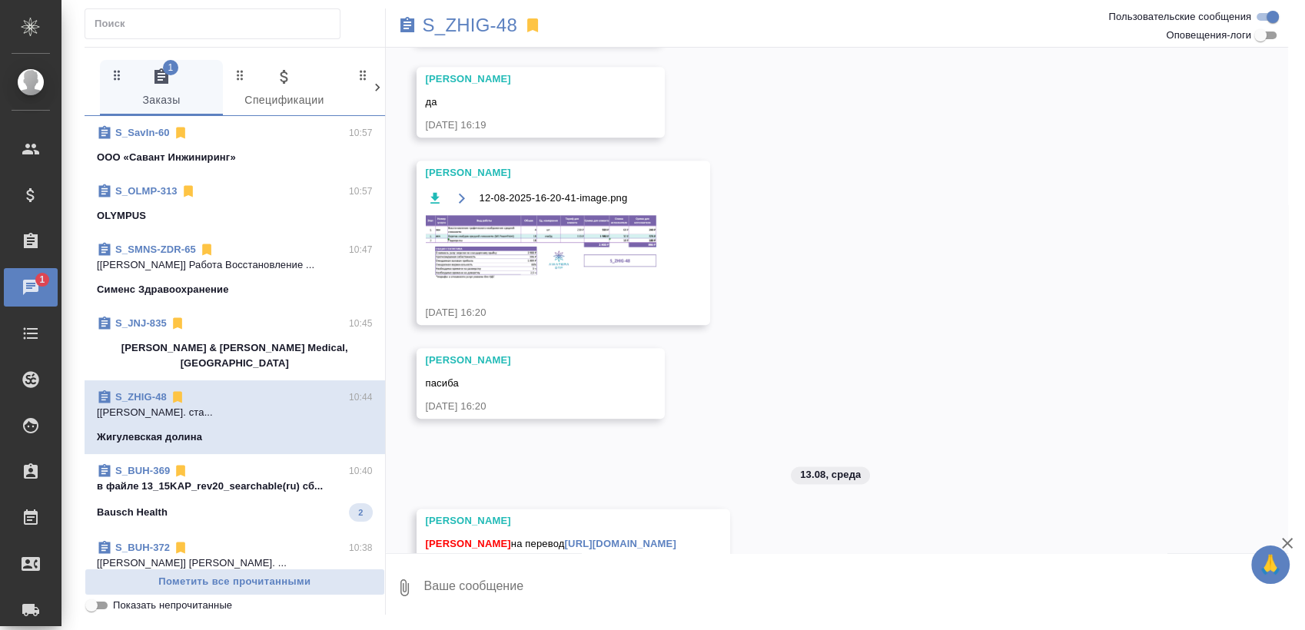
scroll to position [1859, 0]
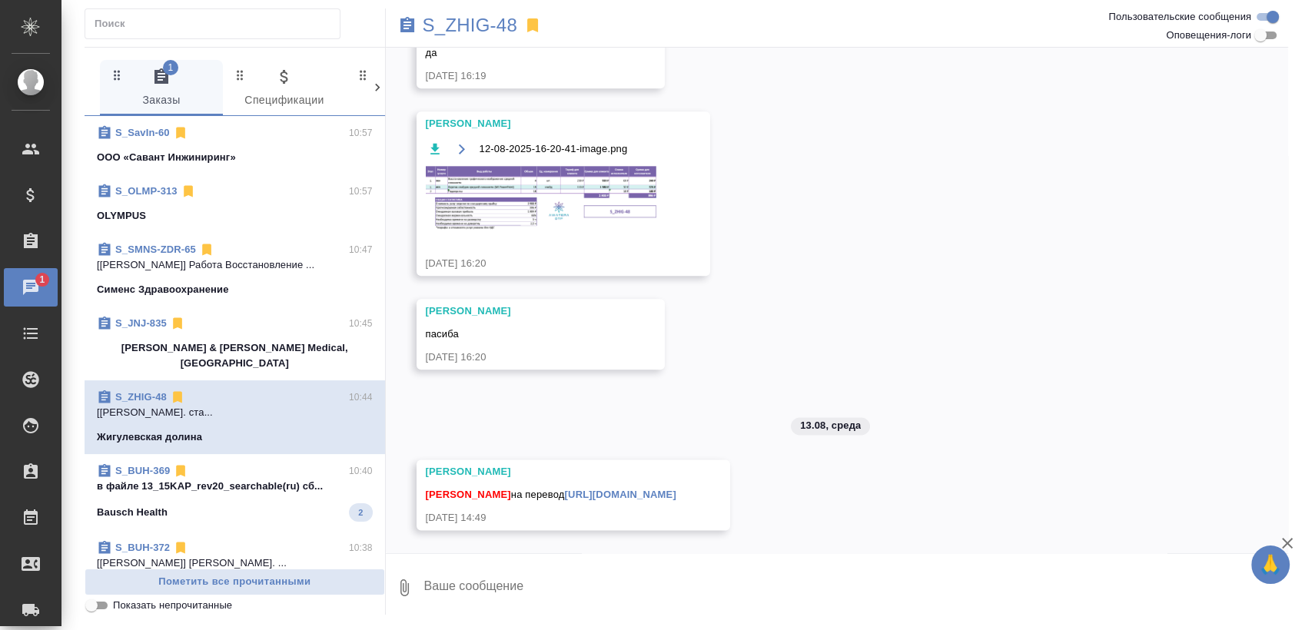
click at [254, 479] on p "в файле 13_15KAP_rev20_searchable(ru) сб..." at bounding box center [235, 486] width 276 height 15
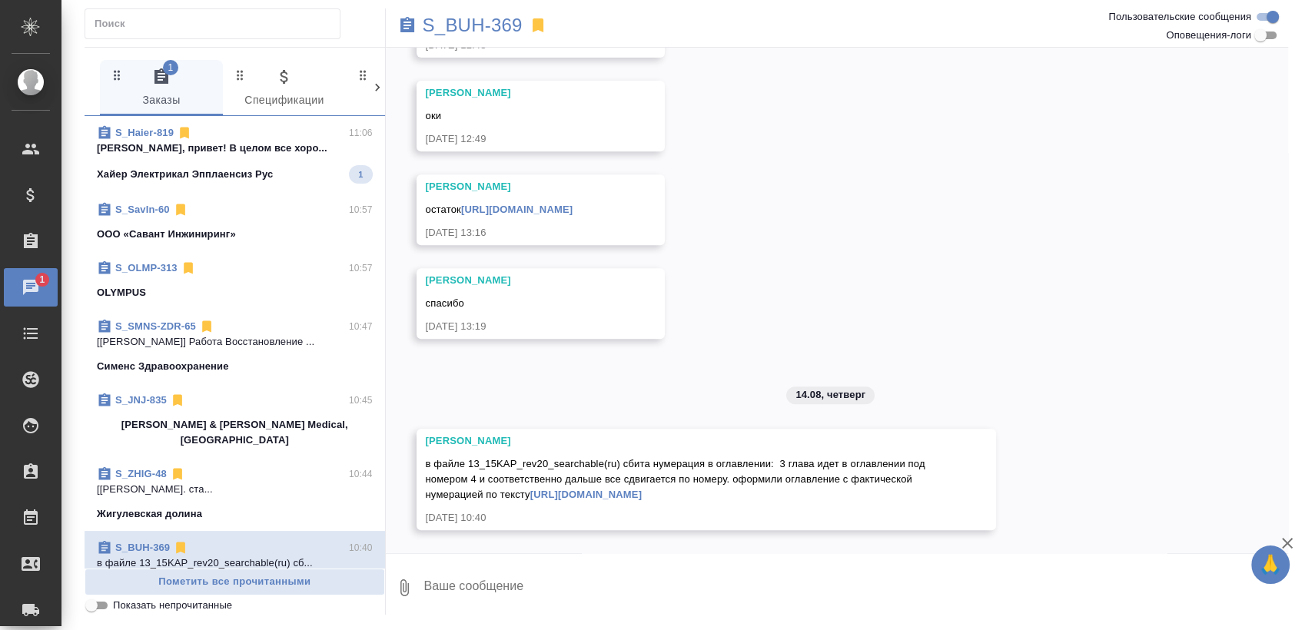
scroll to position [0, 0]
click at [221, 154] on p "Арсеньева Вера, привет! В целом все хоро..." at bounding box center [235, 148] width 276 height 15
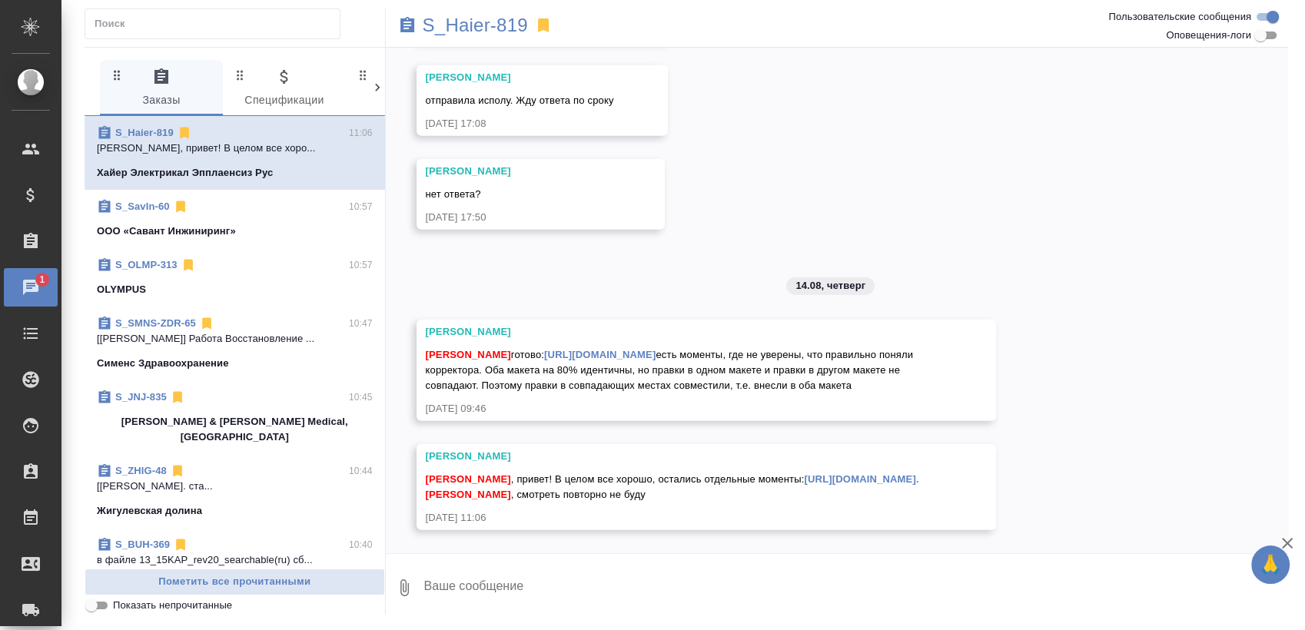
scroll to position [3853, 0]
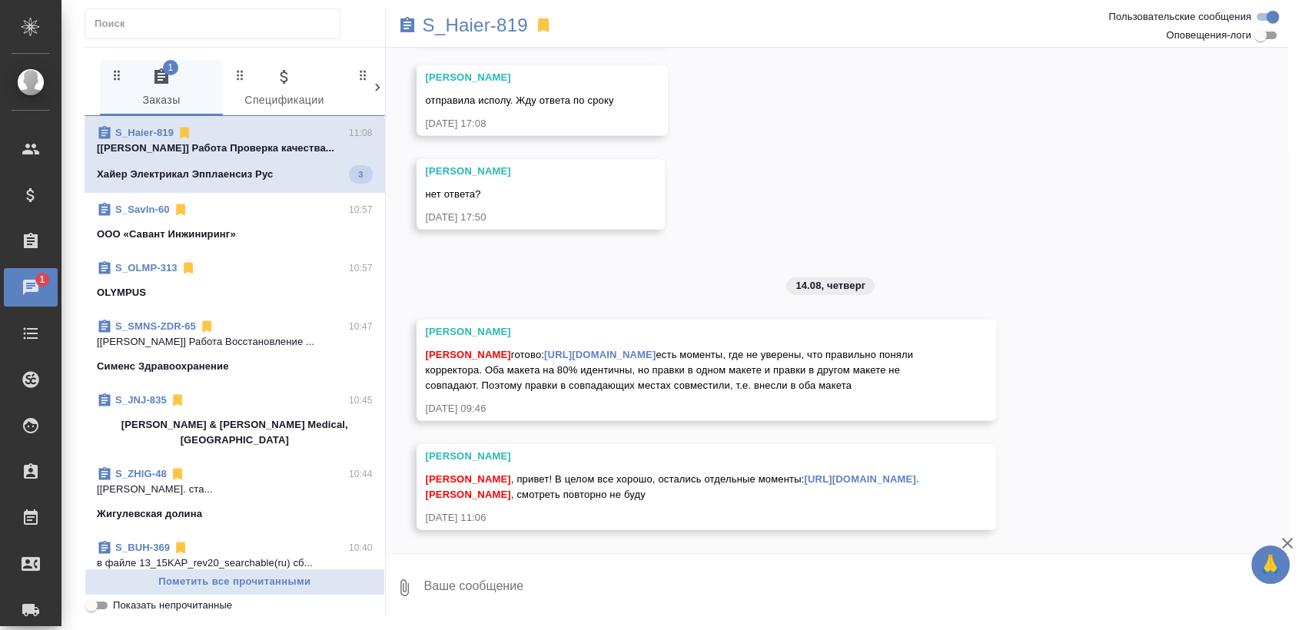
click at [190, 155] on p "[Ширина Сабина] Работа Проверка качества..." at bounding box center [235, 148] width 276 height 15
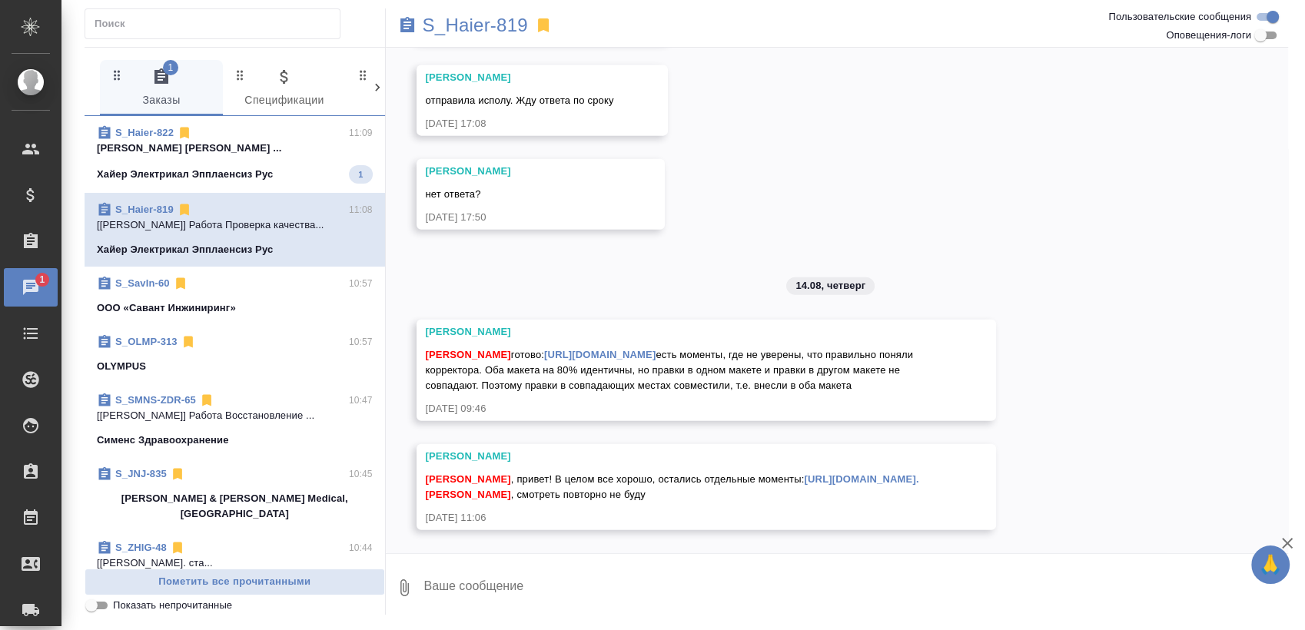
click at [204, 181] on p "Хайер Электрикал Эпплаенсиз Рус" at bounding box center [185, 174] width 176 height 15
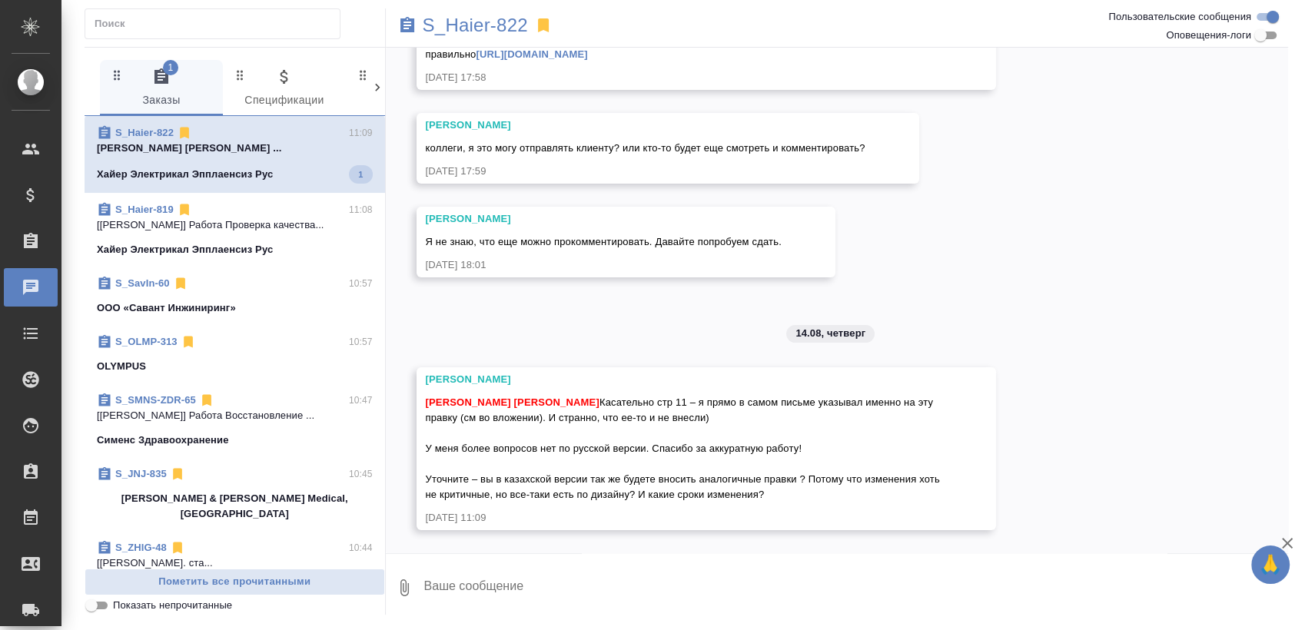
scroll to position [11995, 0]
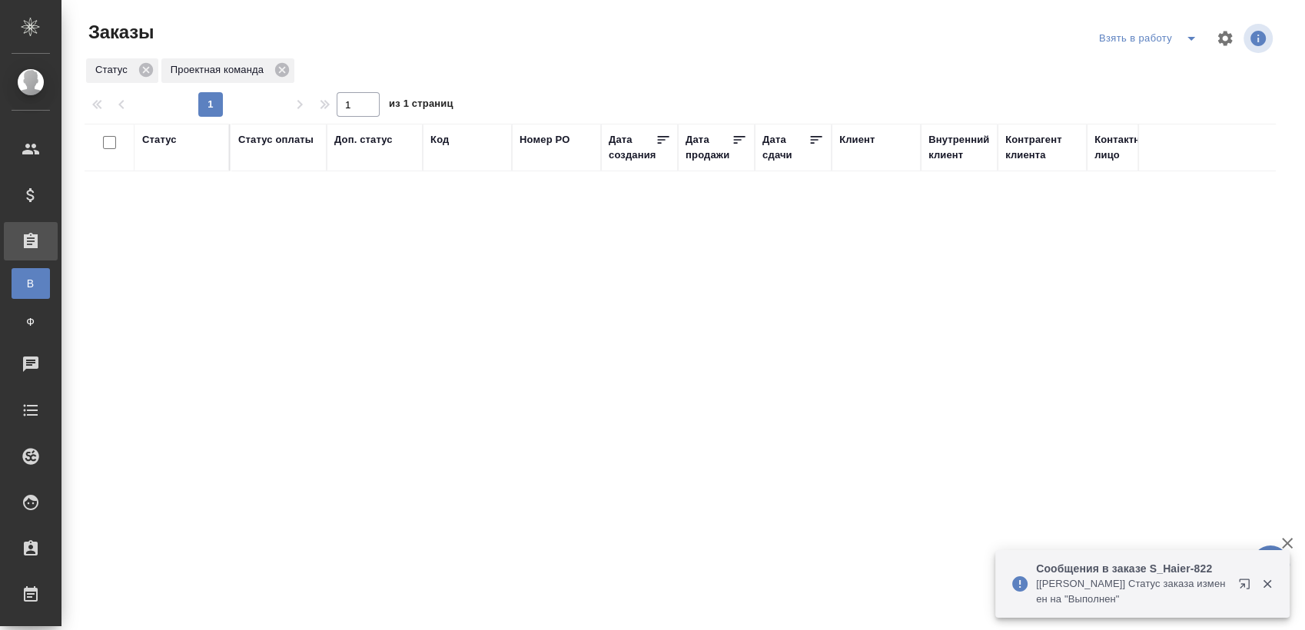
click at [1185, 35] on icon "split button" at bounding box center [1191, 38] width 18 height 18
click at [1154, 65] on li "Мои заказы" at bounding box center [1137, 69] width 129 height 25
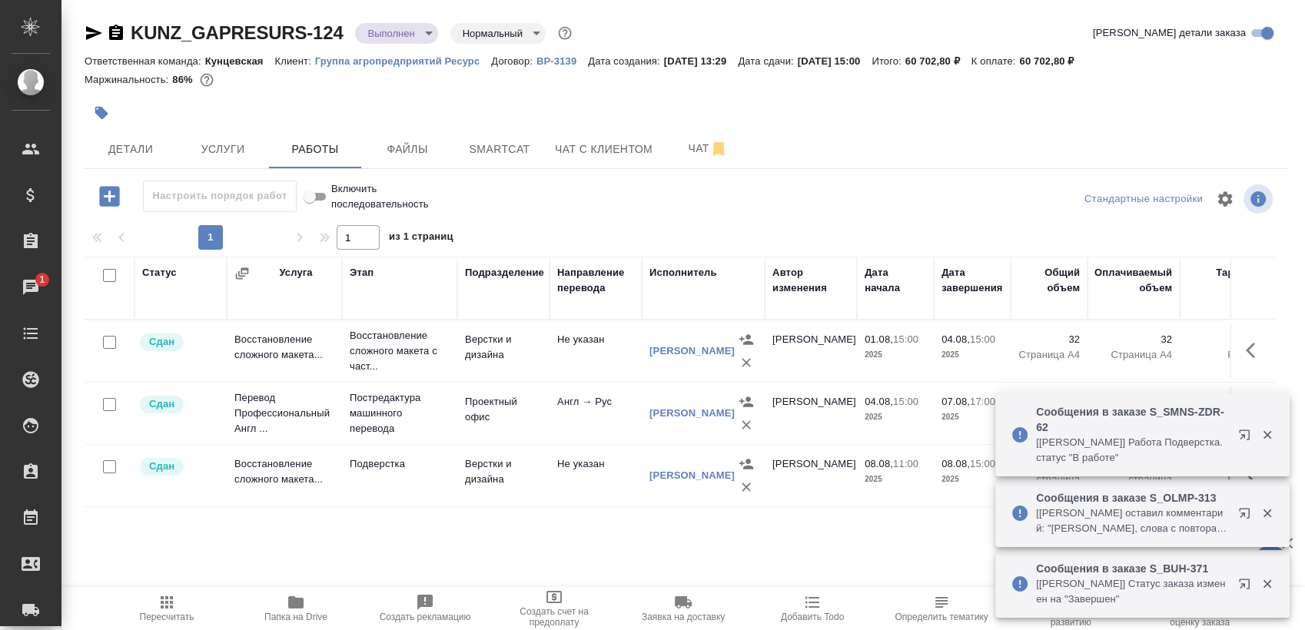
click at [98, 39] on icon "button" at bounding box center [94, 33] width 18 height 18
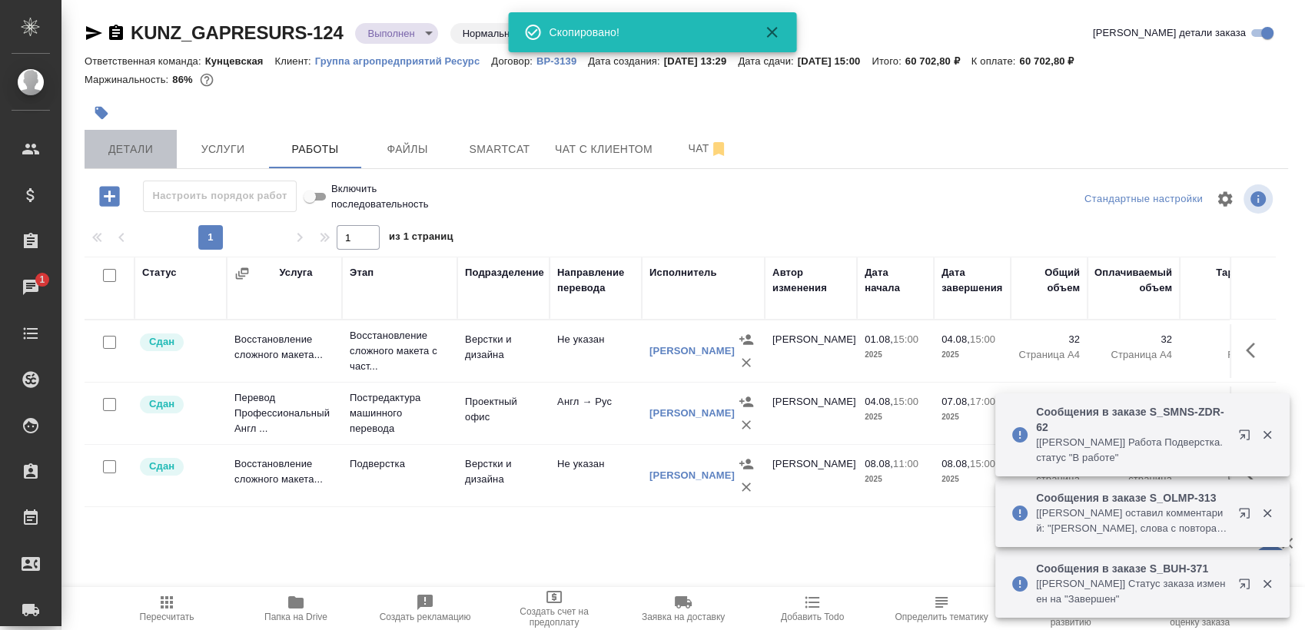
click at [118, 150] on span "Детали" at bounding box center [131, 149] width 74 height 19
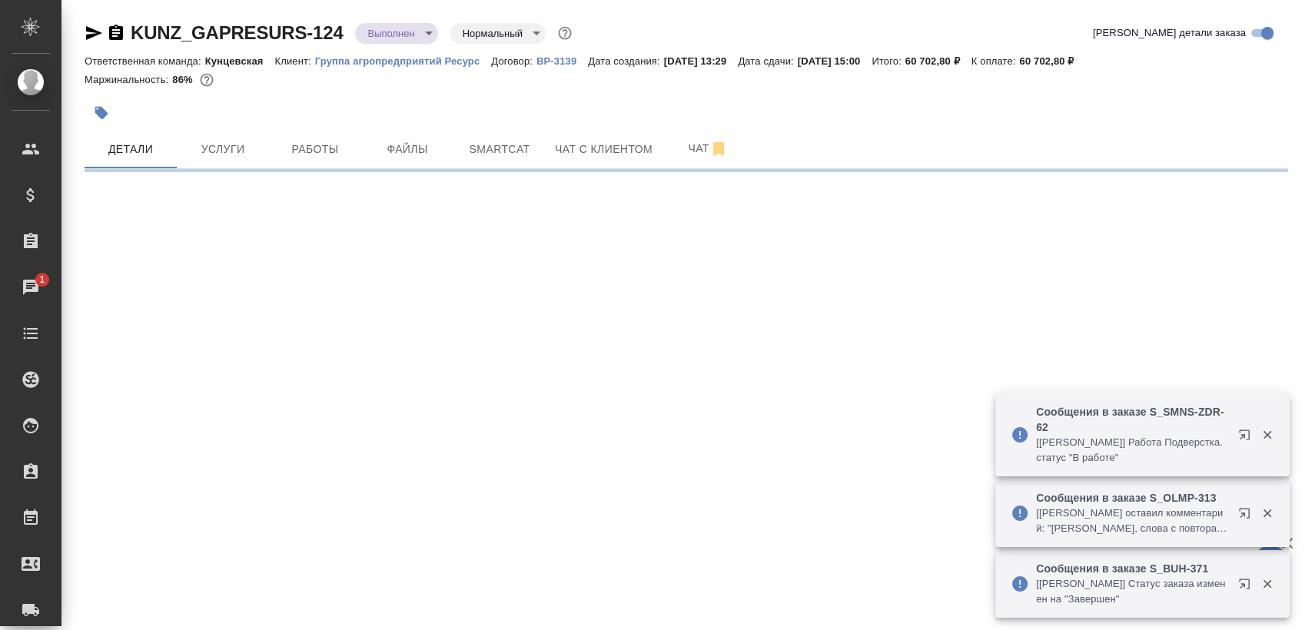
select select "RU"
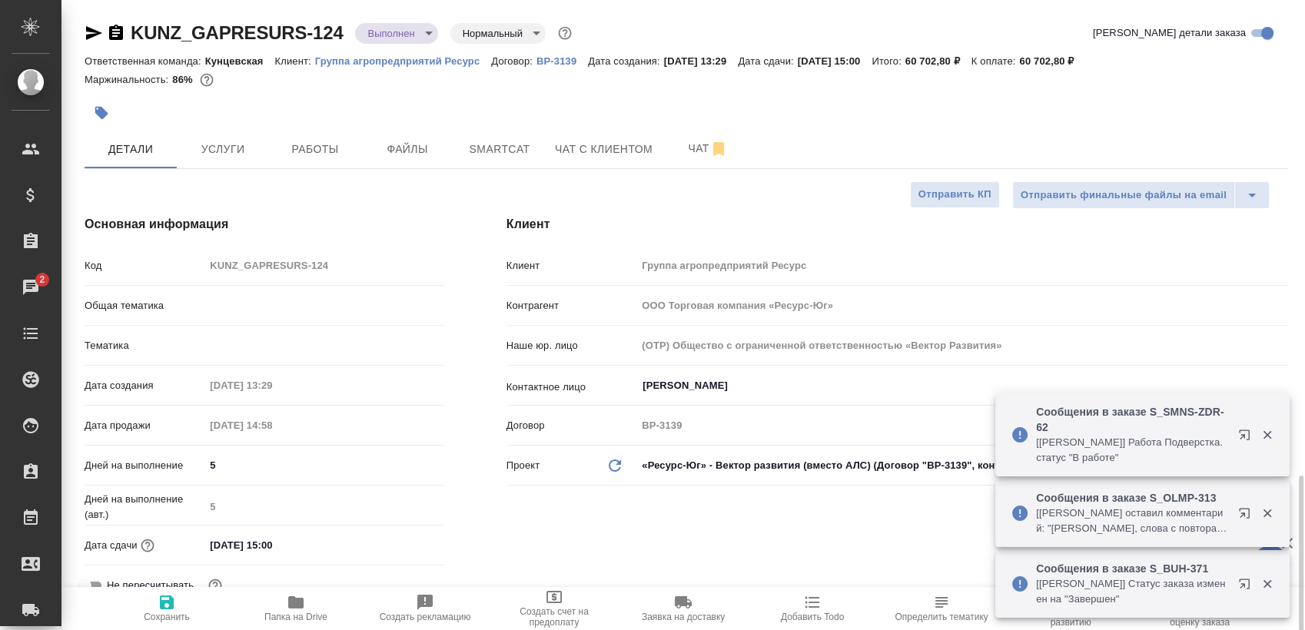
scroll to position [341, 0]
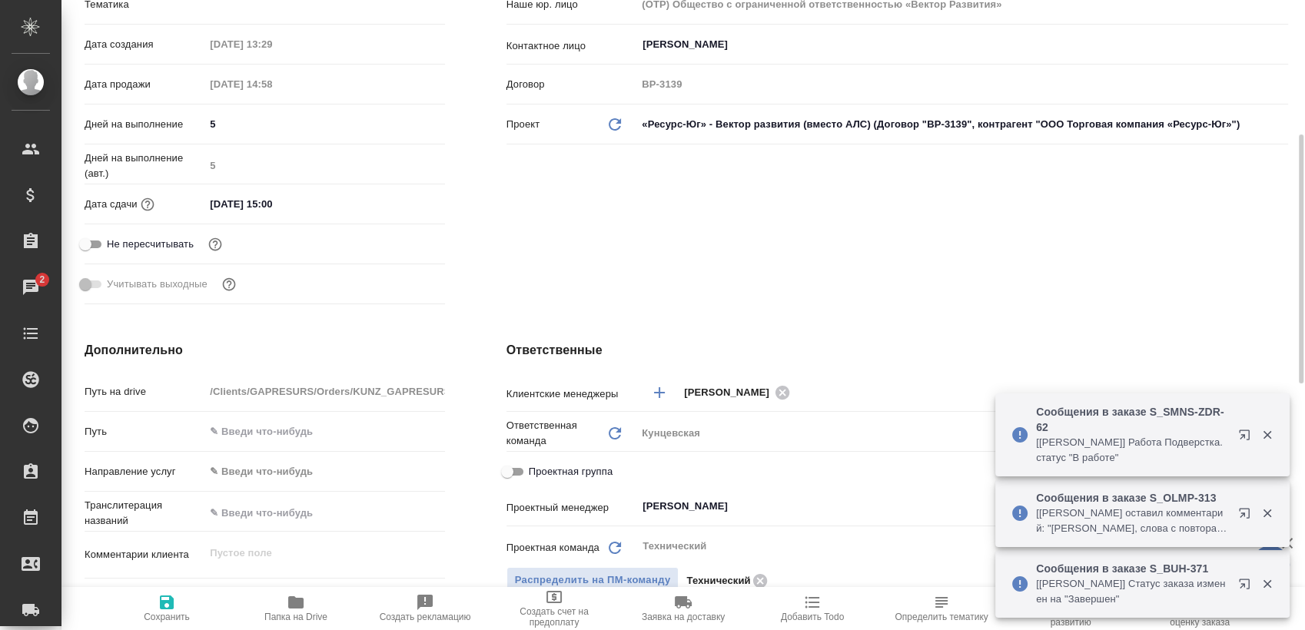
type textarea "x"
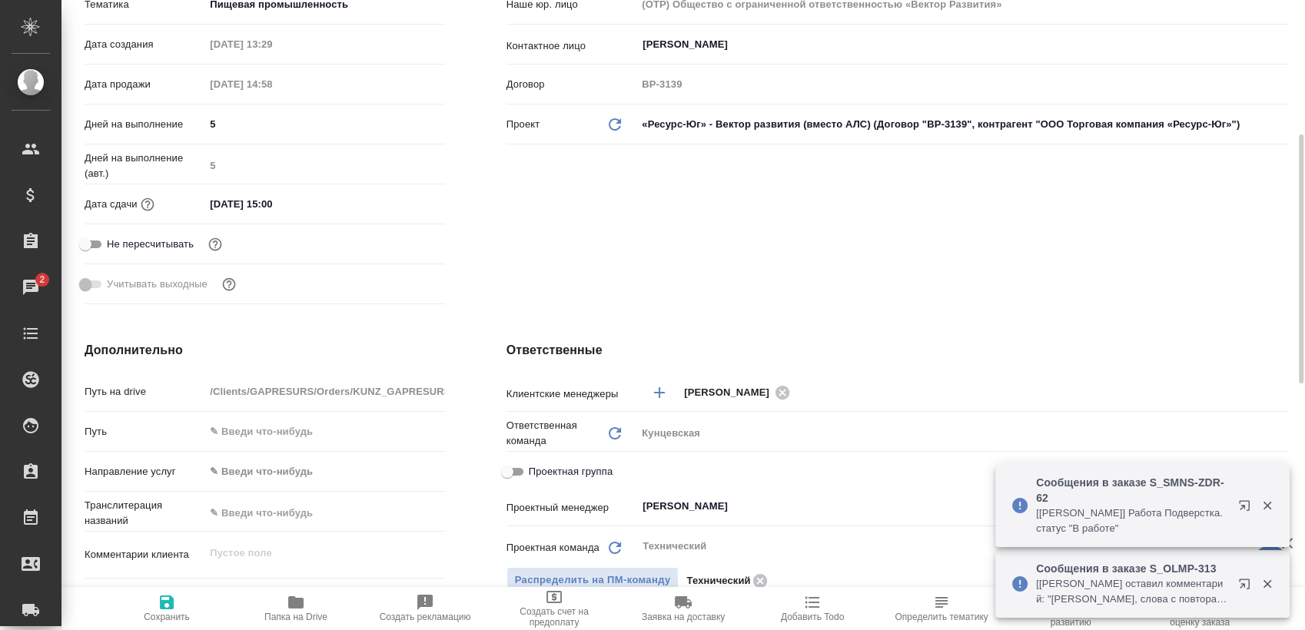
type textarea "x"
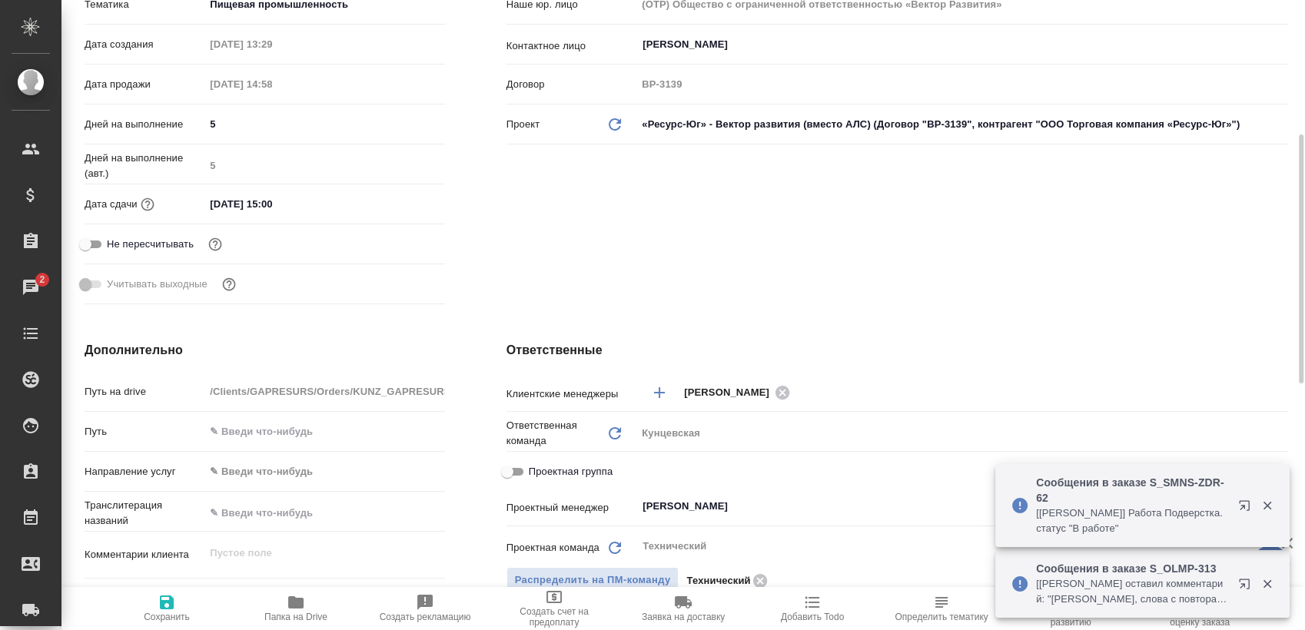
type textarea "x"
click at [284, 620] on span "Папка на Drive" at bounding box center [295, 617] width 63 height 11
type textarea "x"
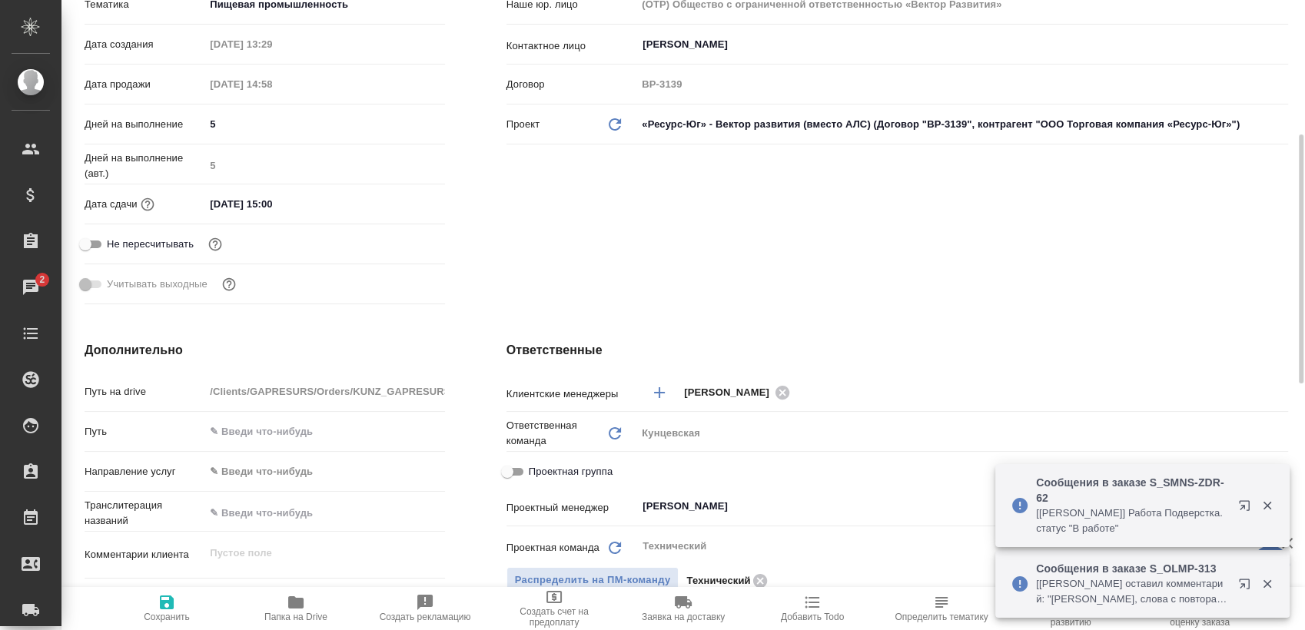
type textarea "x"
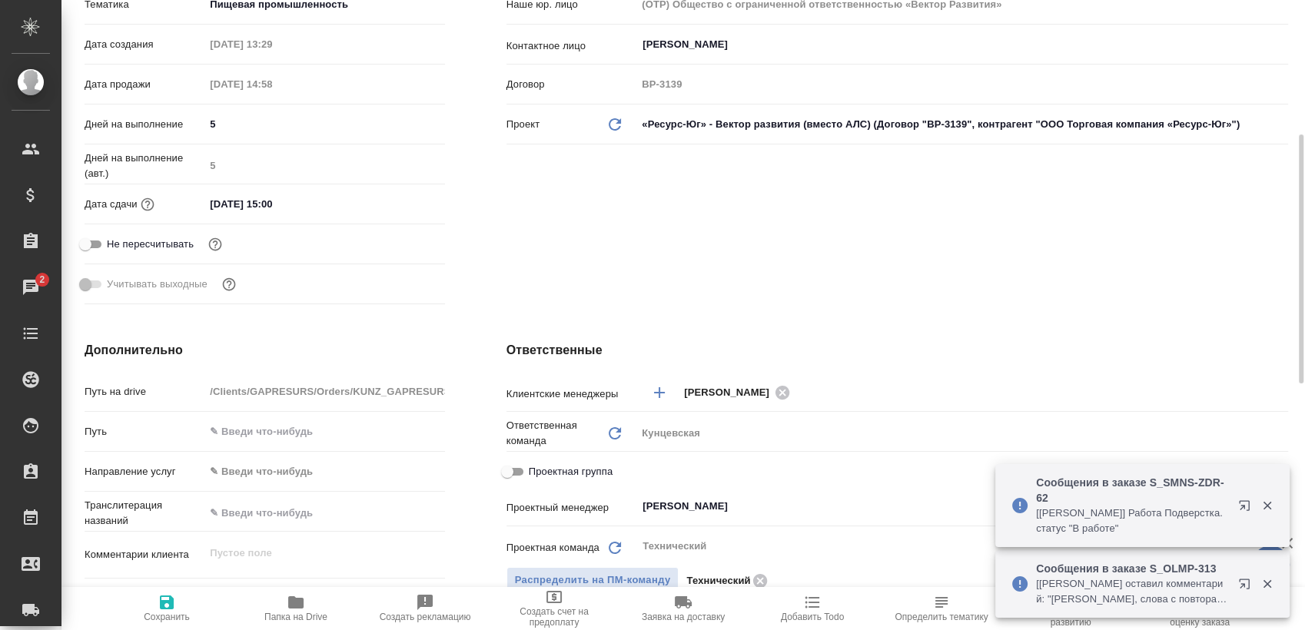
type textarea "x"
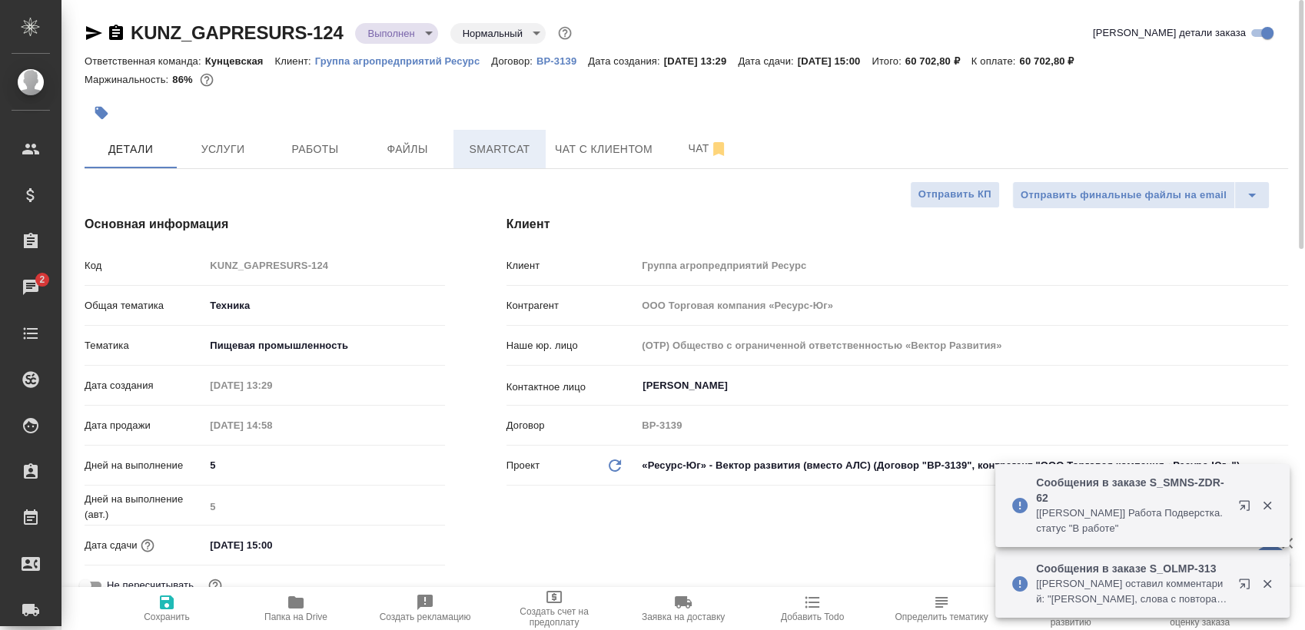
click at [486, 141] on span "Smartcat" at bounding box center [500, 149] width 74 height 19
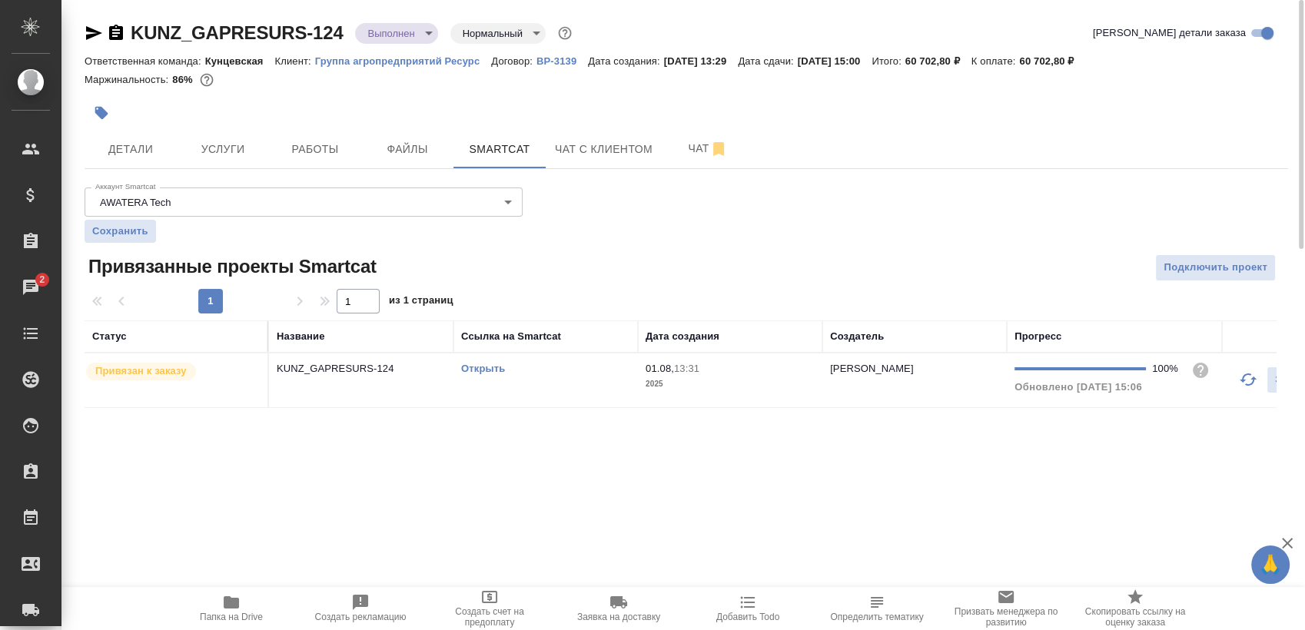
click at [479, 364] on link "Открыть" at bounding box center [483, 369] width 44 height 12
click at [504, 366] on link "Открыть" at bounding box center [483, 369] width 44 height 12
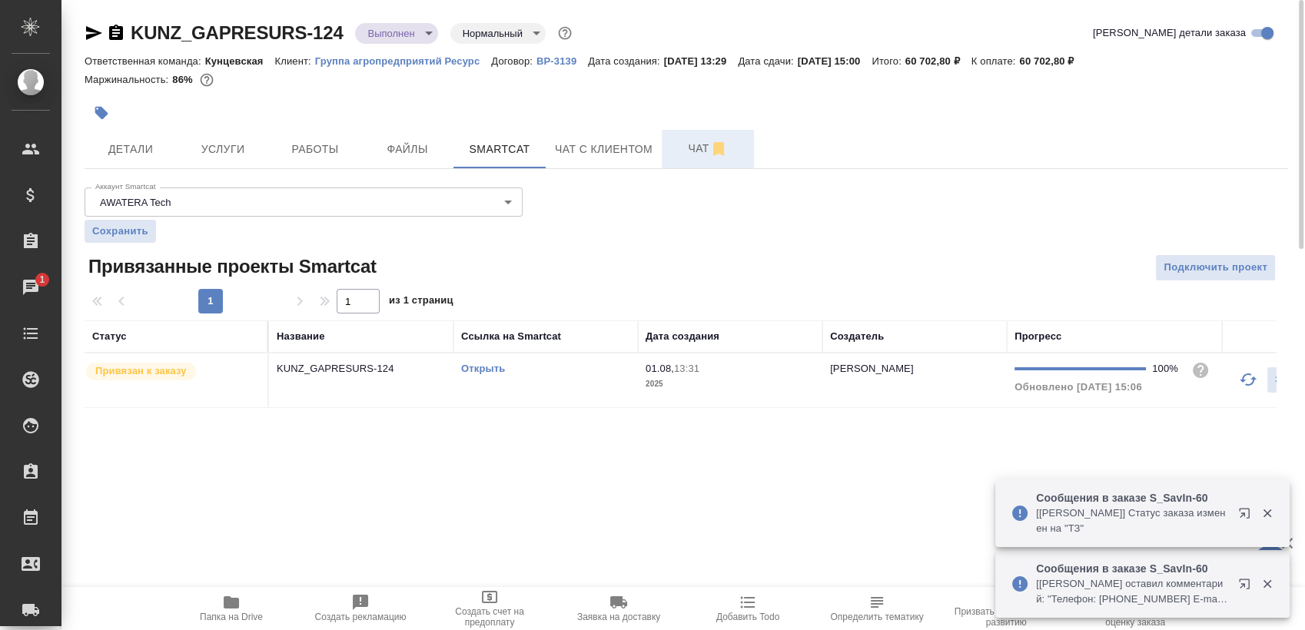
click at [690, 146] on span "Чат" at bounding box center [708, 148] width 74 height 19
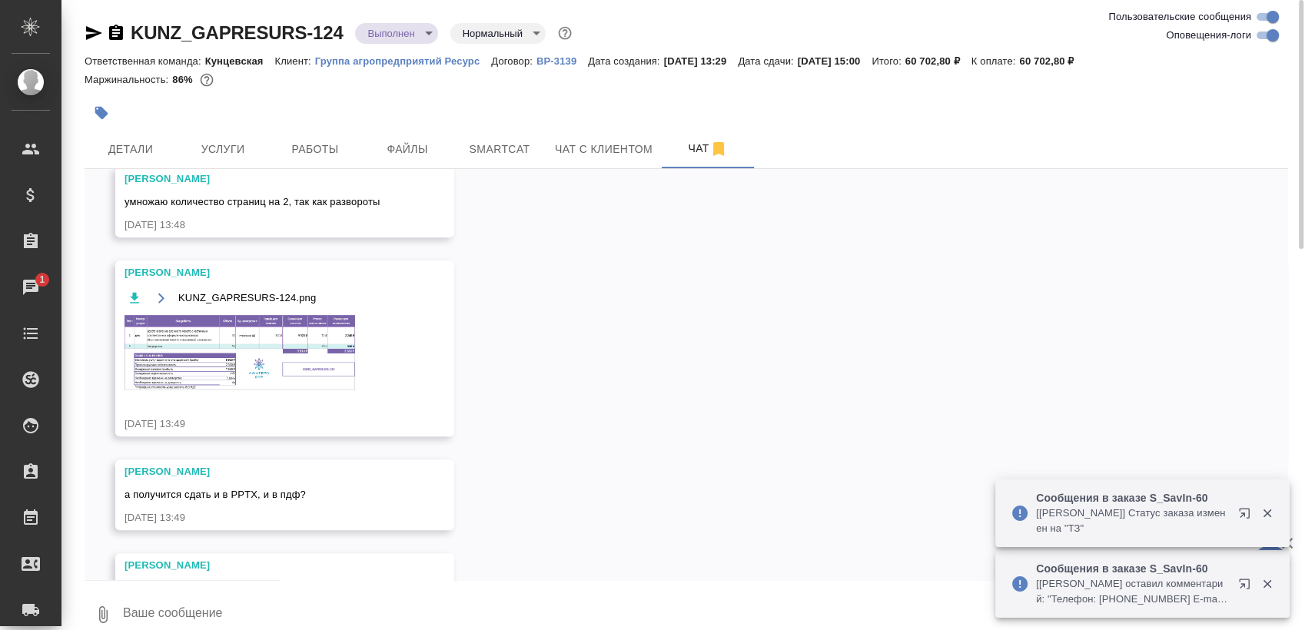
click at [1272, 42] on input "Оповещения-логи" at bounding box center [1272, 35] width 55 height 18
checkbox input "false"
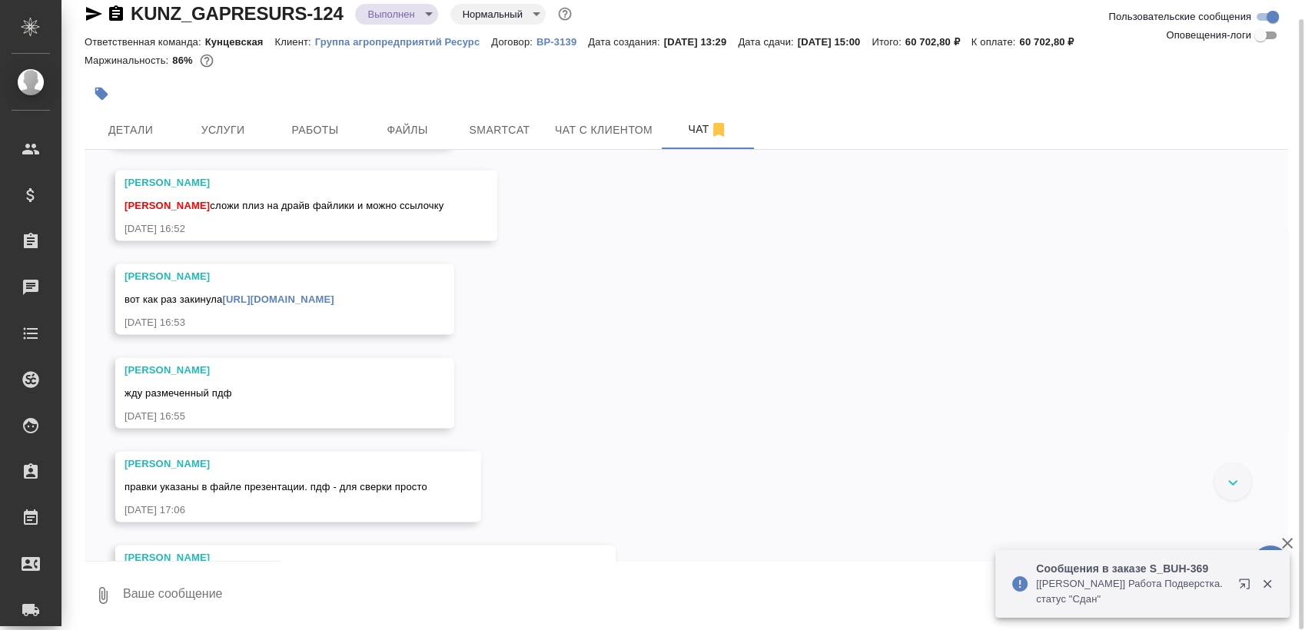
scroll to position [3235, 0]
click at [334, 306] on link "https://drive.awatera.com/s/tJMNa7nMa2Bw4fx" at bounding box center [277, 300] width 111 height 12
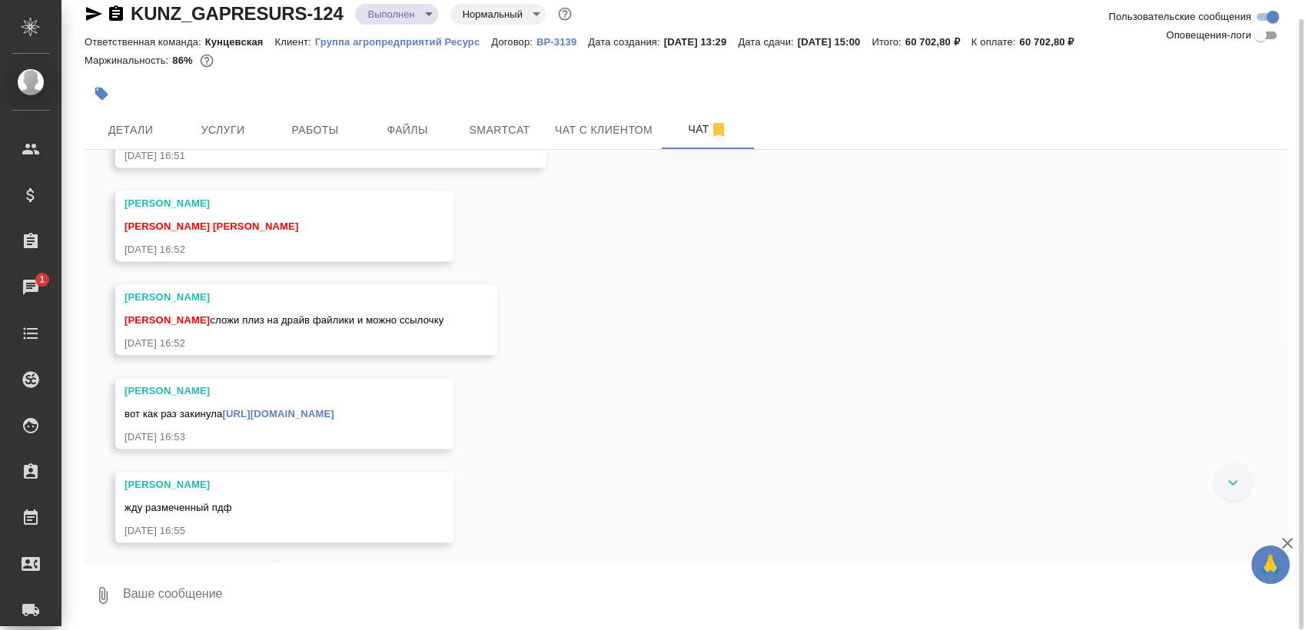
scroll to position [2979, 0]
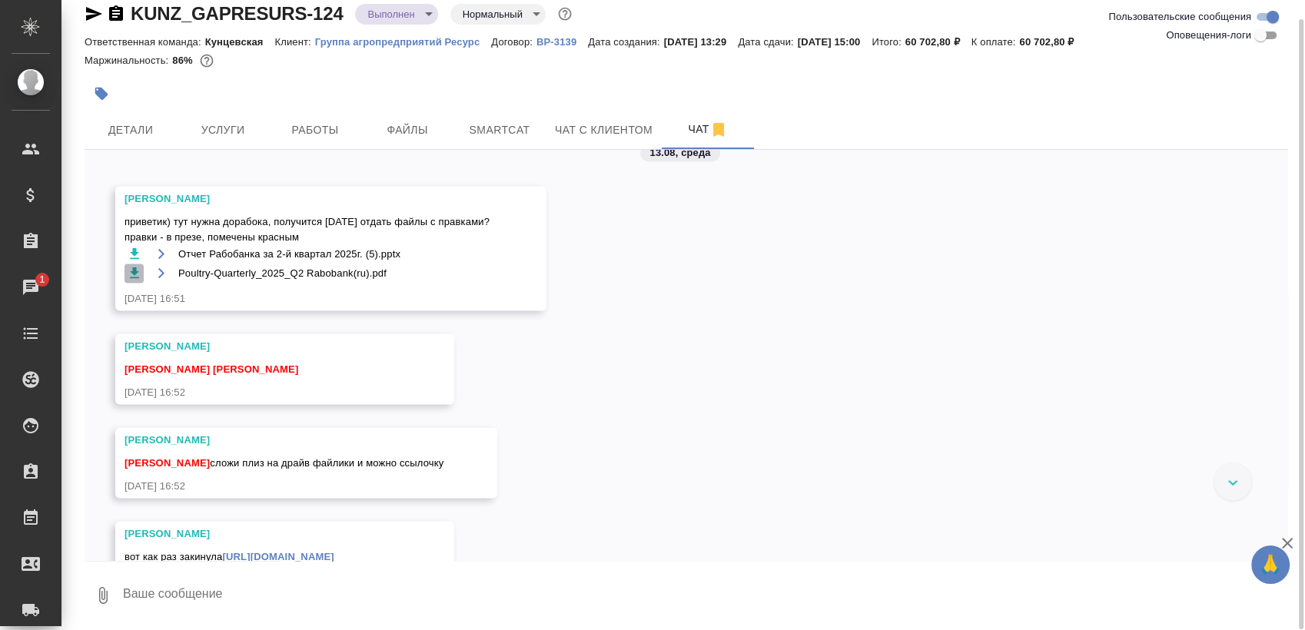
click at [133, 278] on icon "button" at bounding box center [134, 273] width 9 height 11
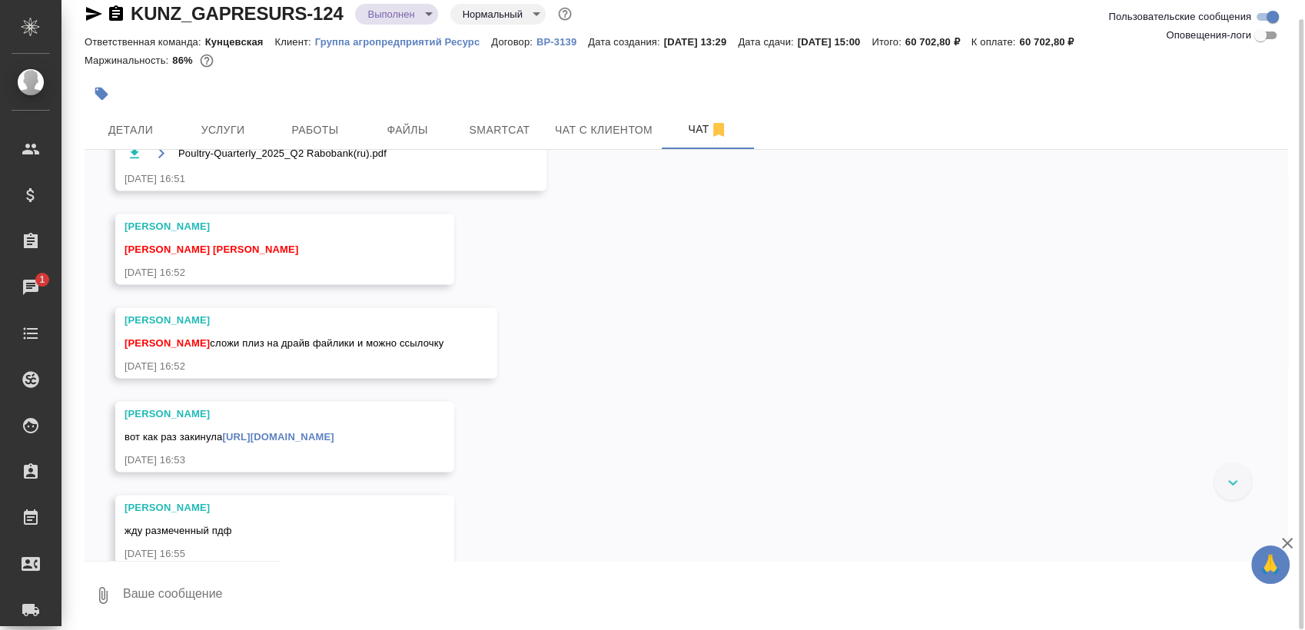
scroll to position [3235, 0]
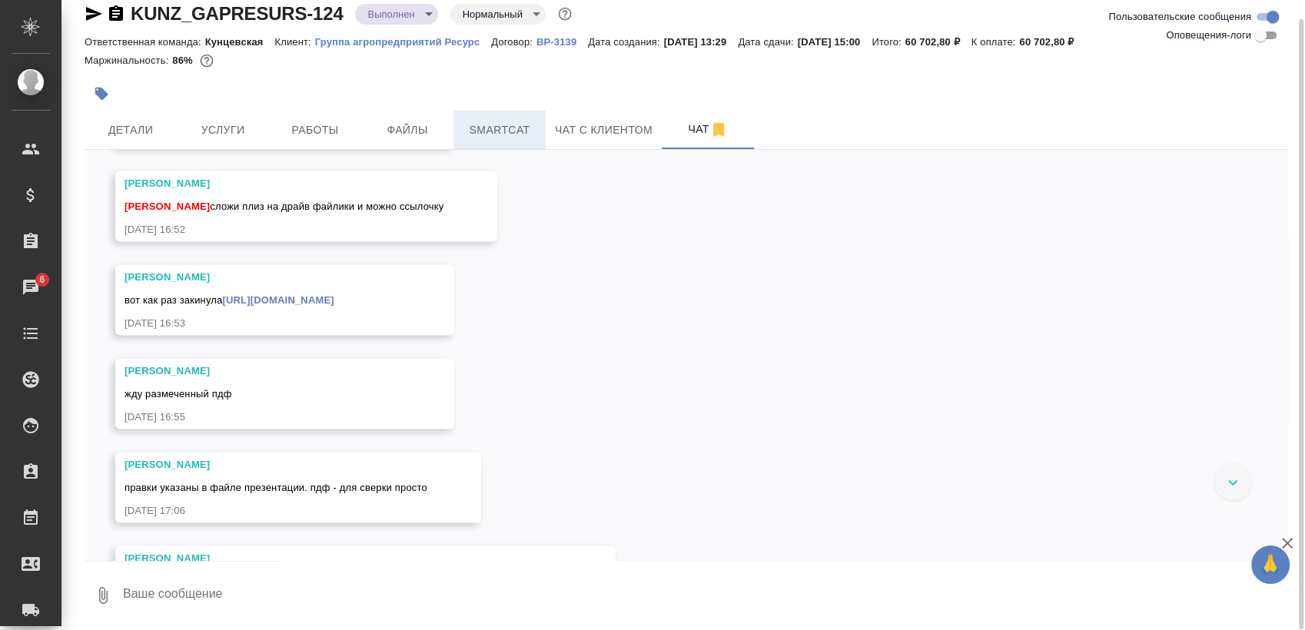
click at [522, 133] on span "Smartcat" at bounding box center [500, 130] width 74 height 19
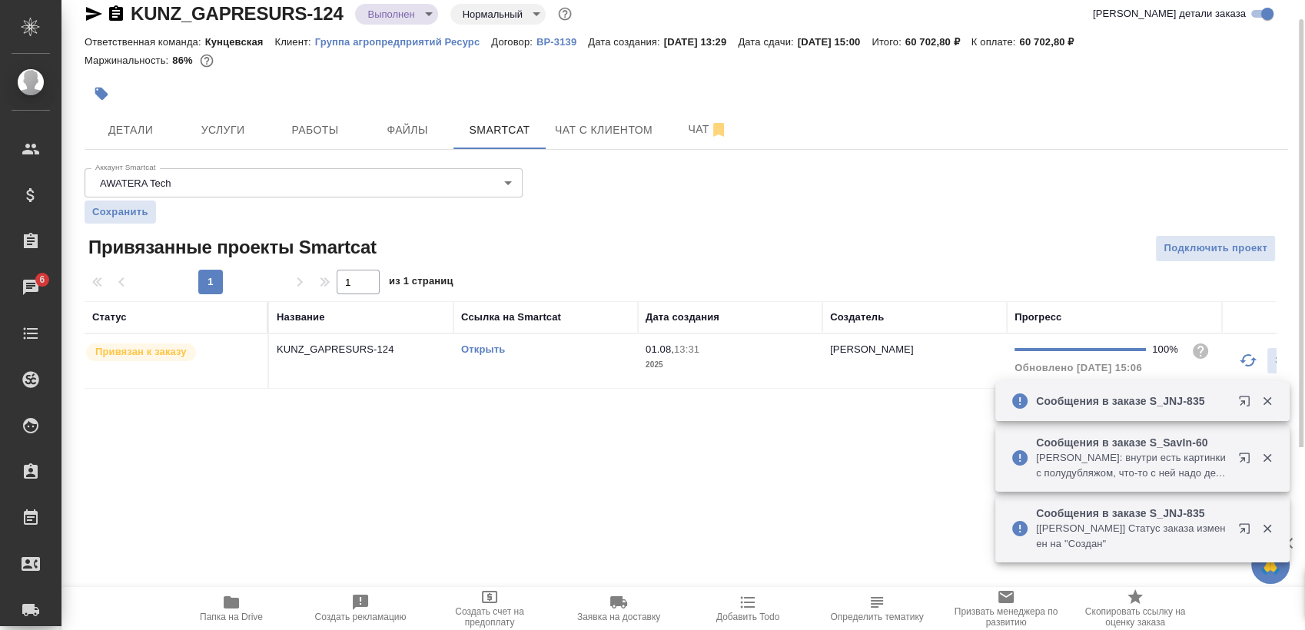
click at [480, 351] on link "Открыть" at bounding box center [483, 350] width 44 height 12
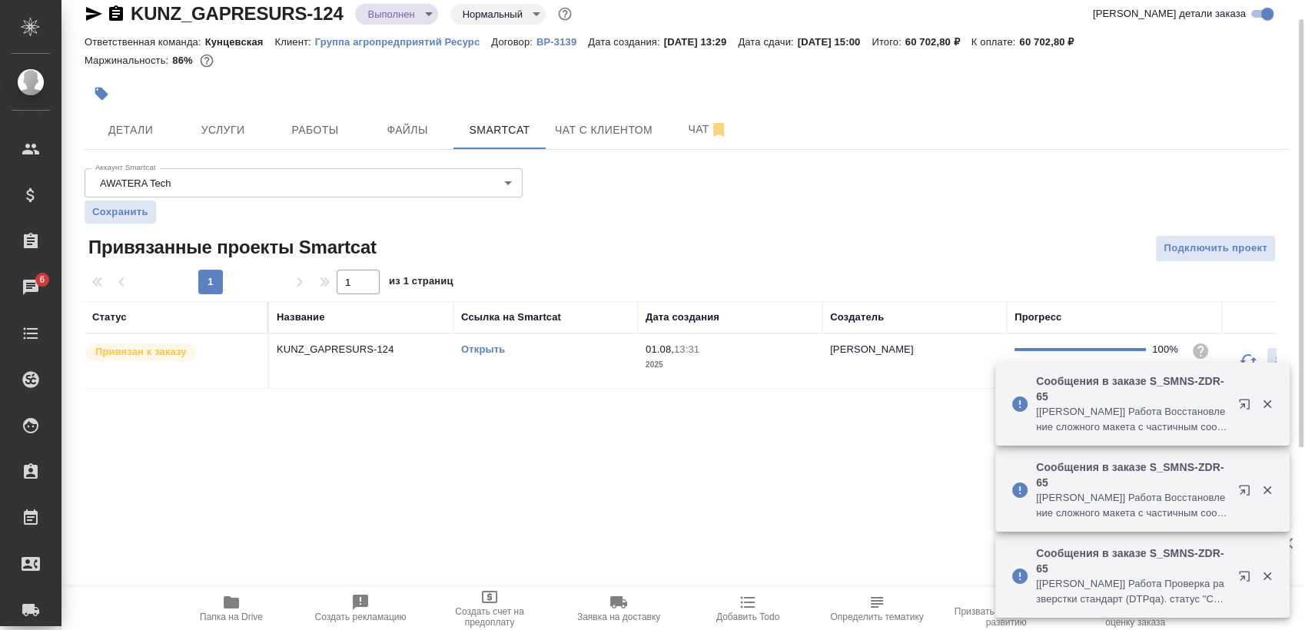
click at [497, 342] on div "Открыть" at bounding box center [545, 349] width 169 height 15
click at [493, 351] on link "Открыть" at bounding box center [483, 350] width 44 height 12
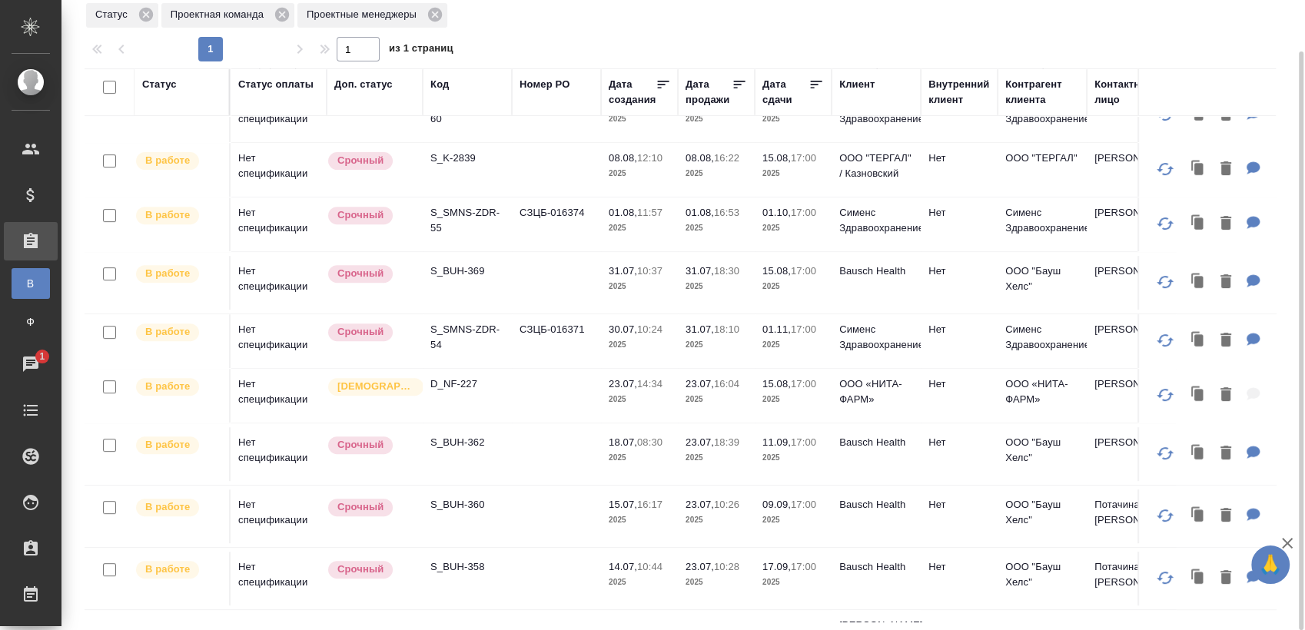
scroll to position [683, 0]
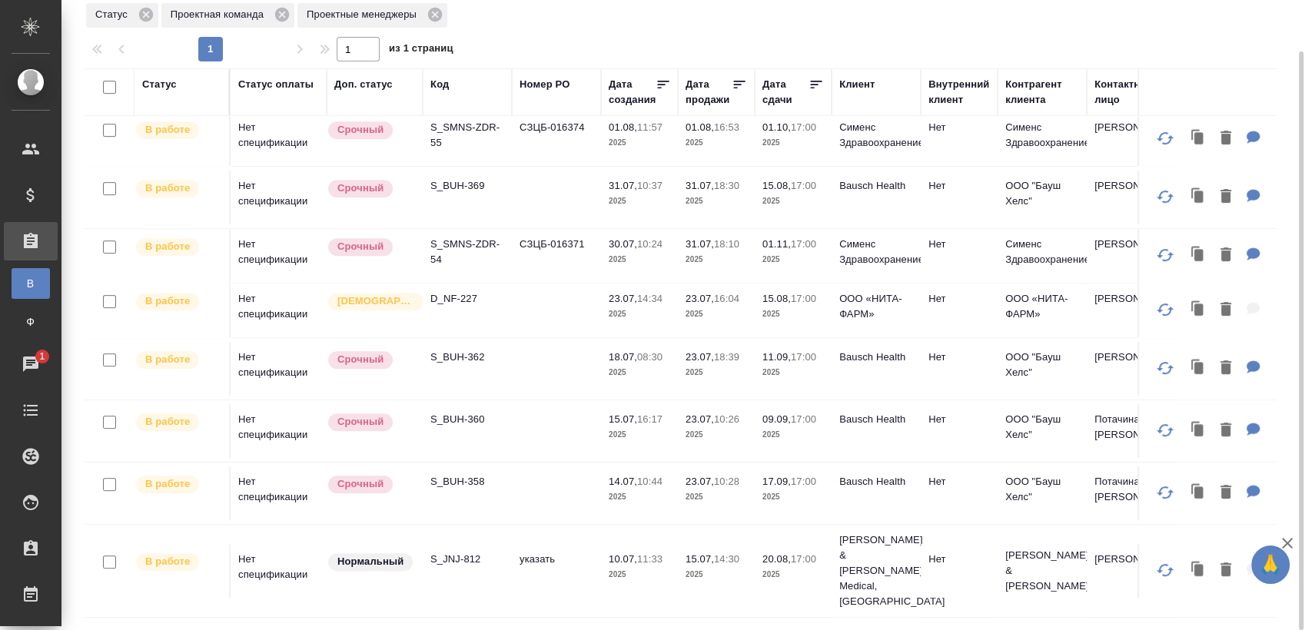
click at [464, 365] on p "S_BUH-362" at bounding box center [467, 357] width 74 height 15
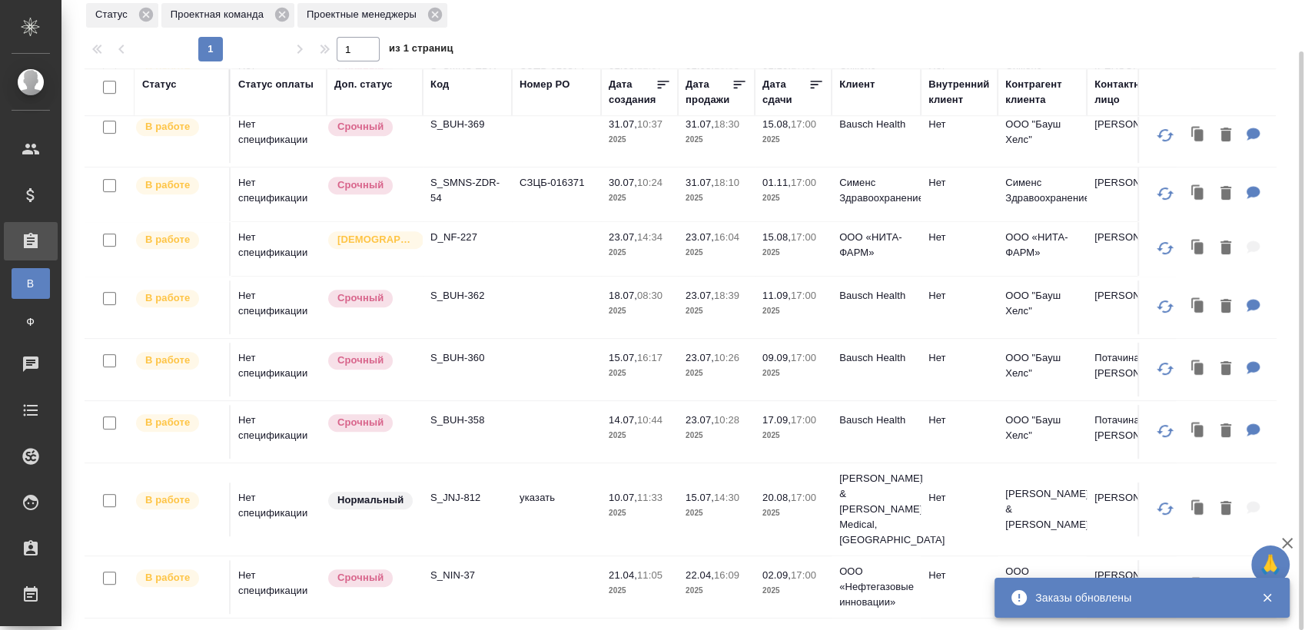
scroll to position [769, 0]
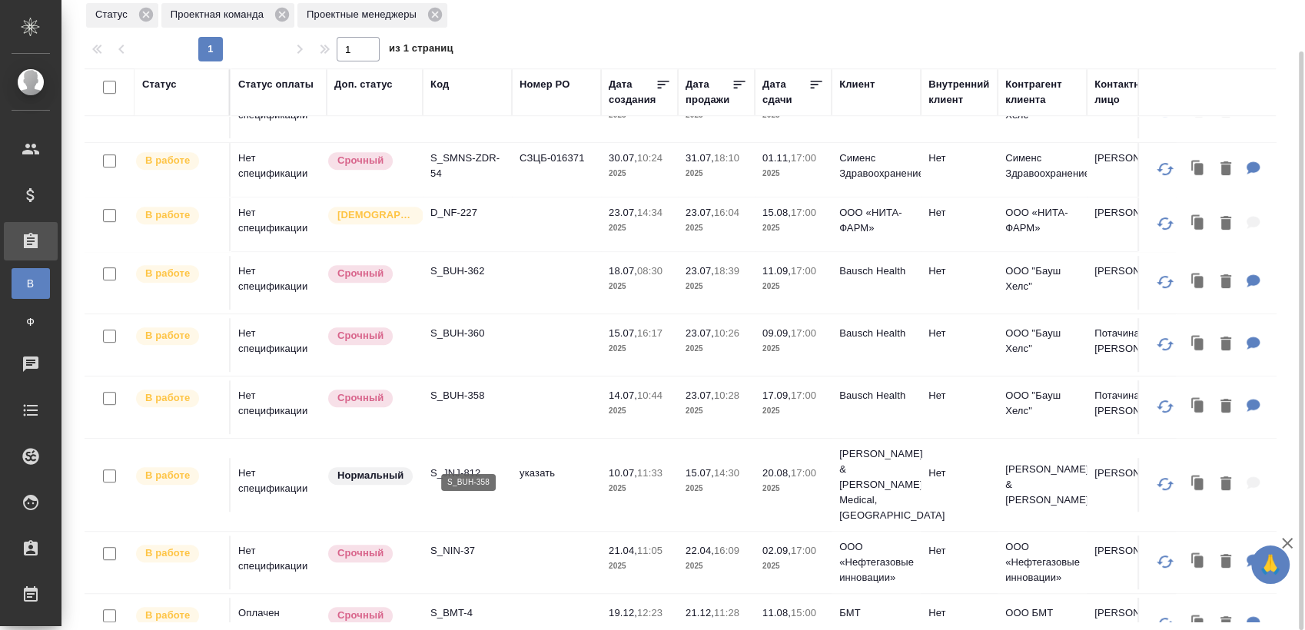
click at [467, 404] on p "S_BUH-358" at bounding box center [467, 395] width 74 height 15
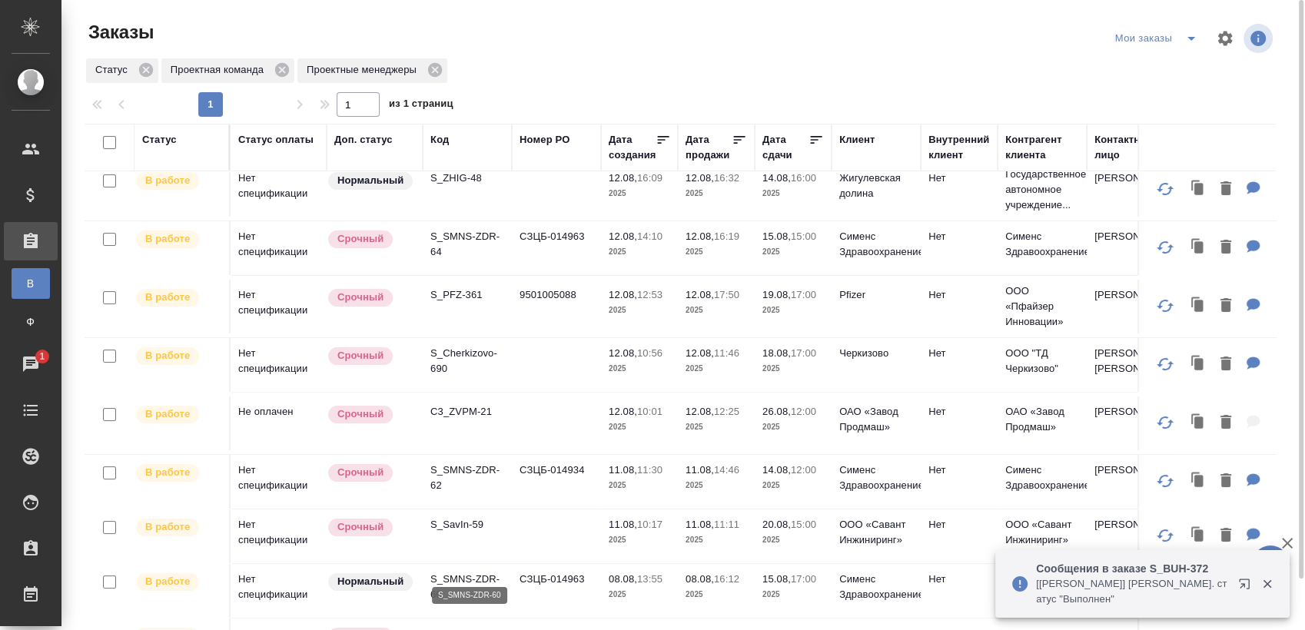
scroll to position [6, 0]
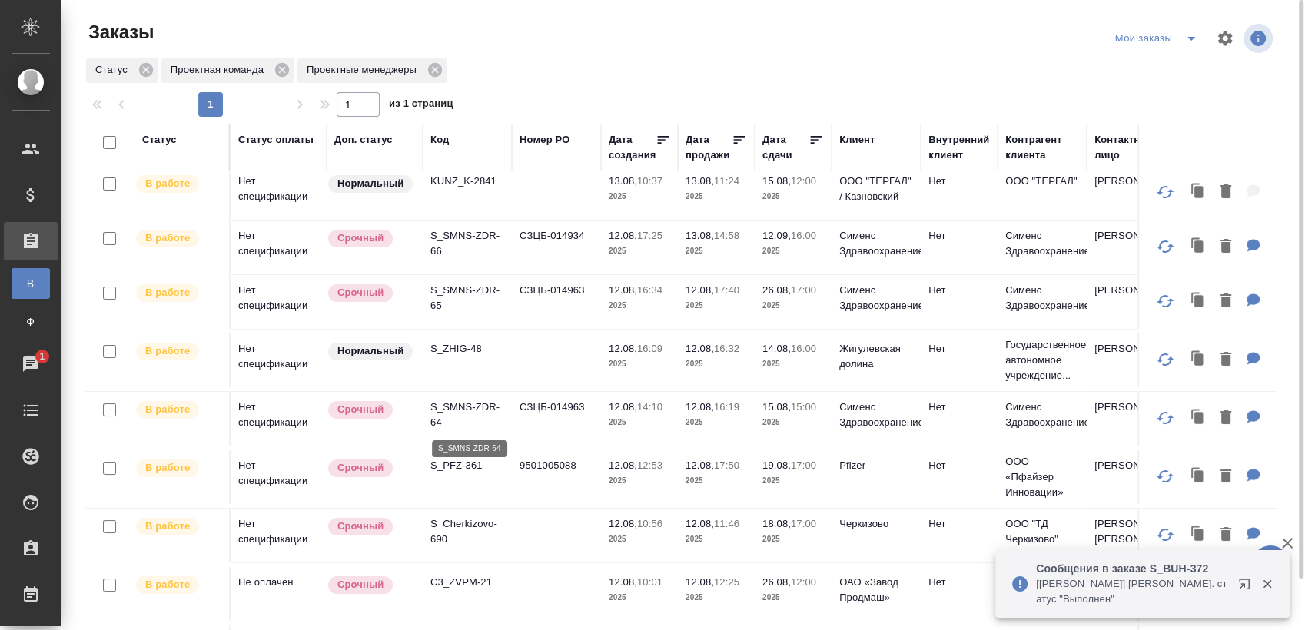
click at [481, 415] on p "S_SMNS-ZDR-64" at bounding box center [467, 415] width 74 height 31
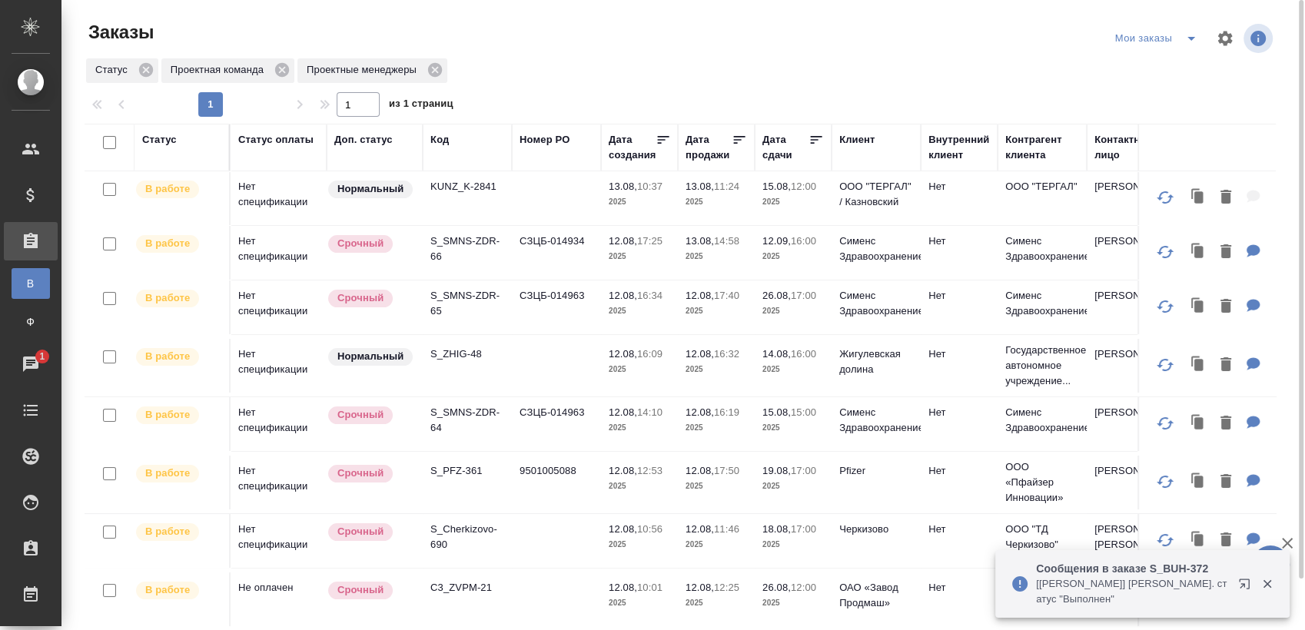
scroll to position [0, 0]
click at [1191, 42] on icon "split button" at bounding box center [1191, 38] width 18 height 18
click at [1137, 64] on li "Взять в работу" at bounding box center [1159, 69] width 129 height 25
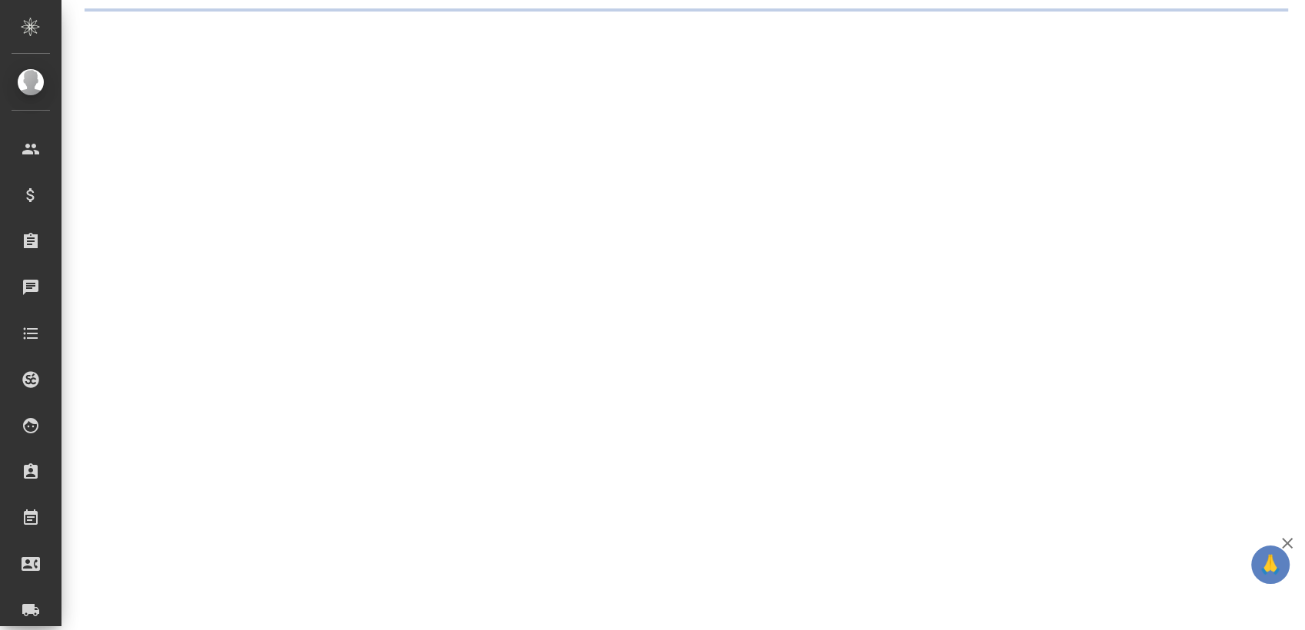
select select "RU"
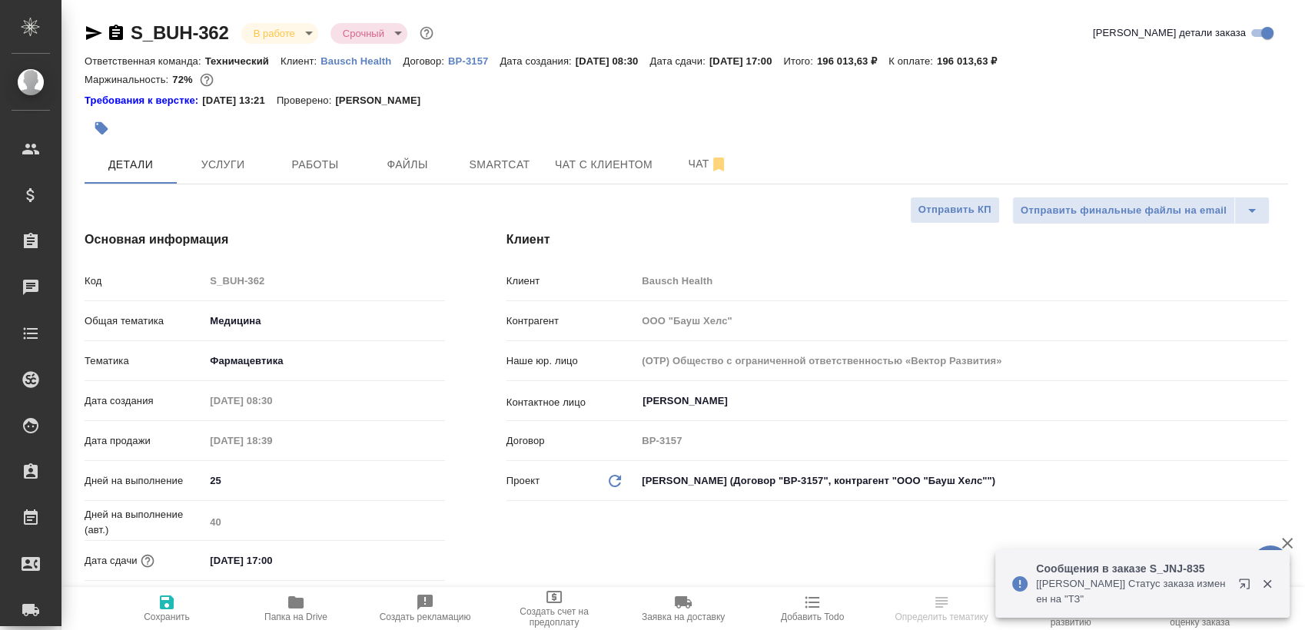
type textarea "x"
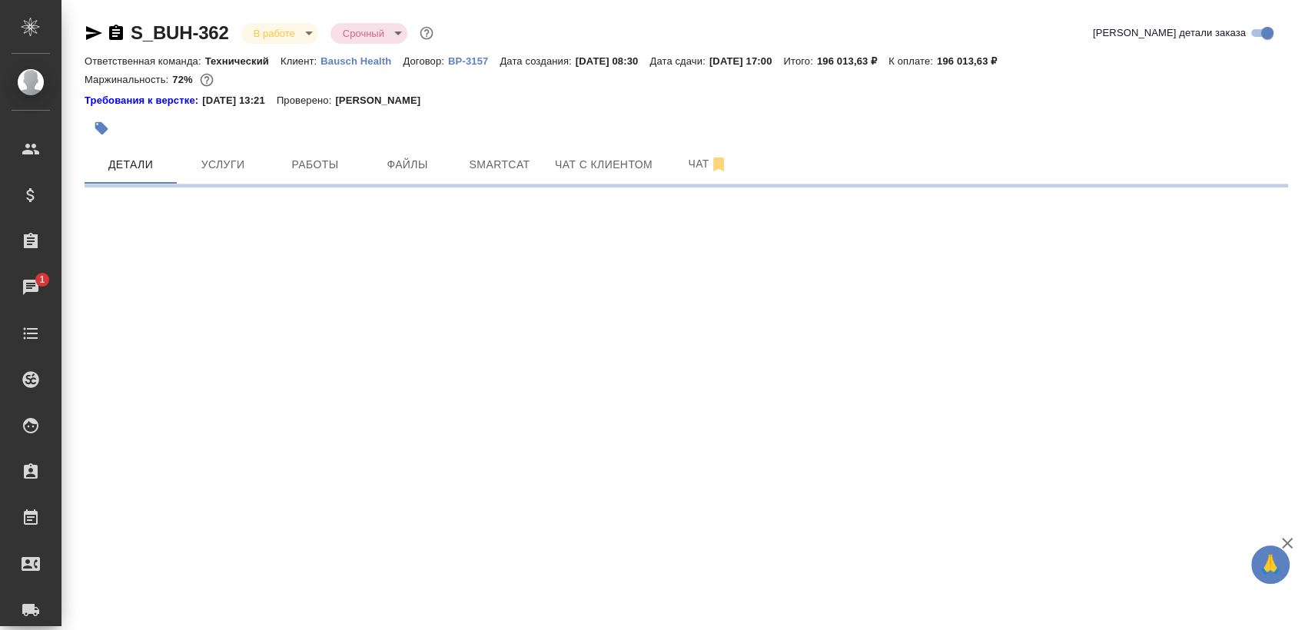
select select "RU"
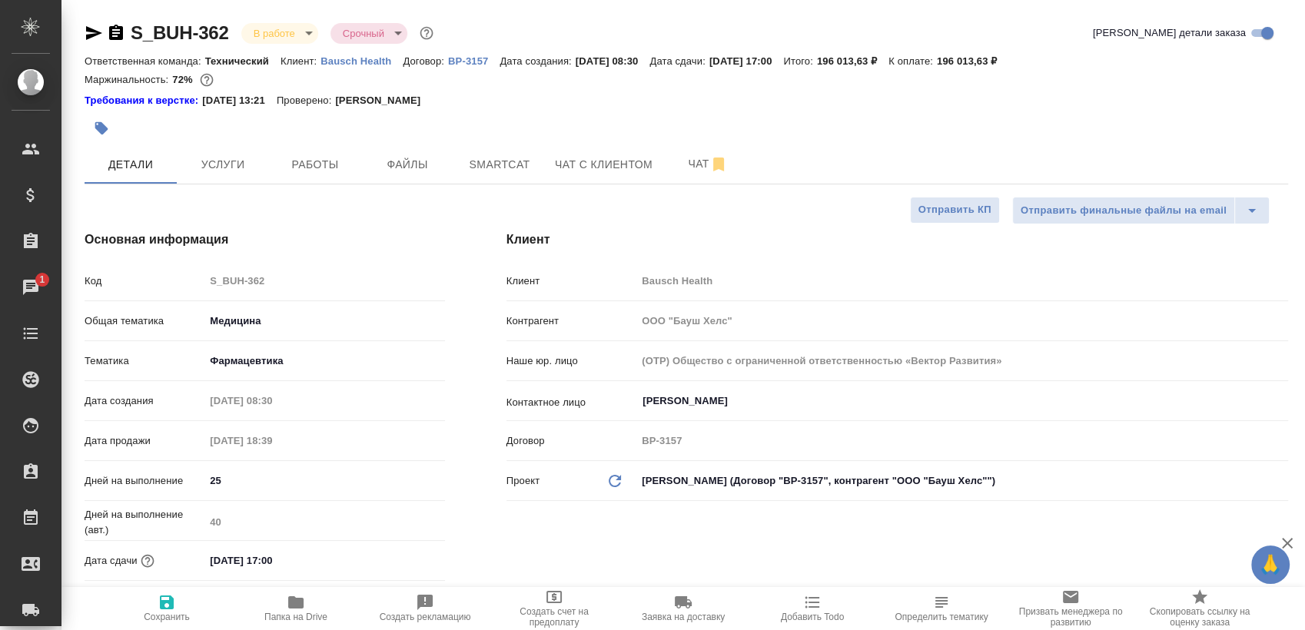
type textarea "x"
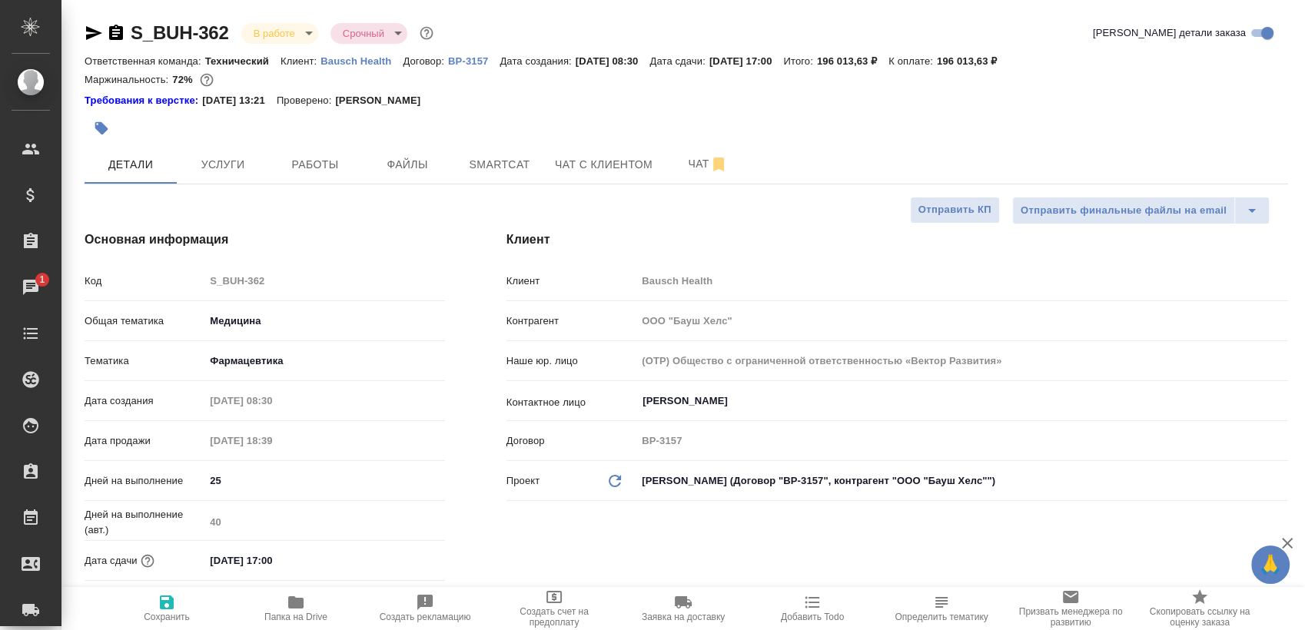
type textarea "x"
click at [94, 34] on icon "button" at bounding box center [94, 33] width 16 height 14
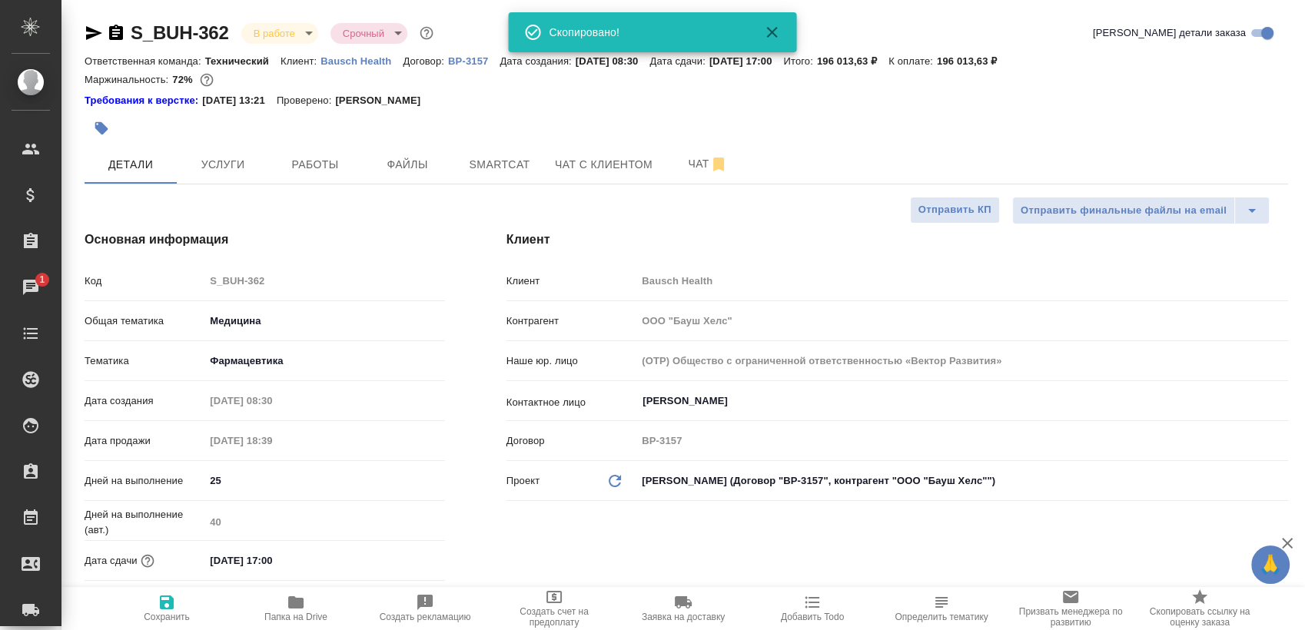
type textarea "x"
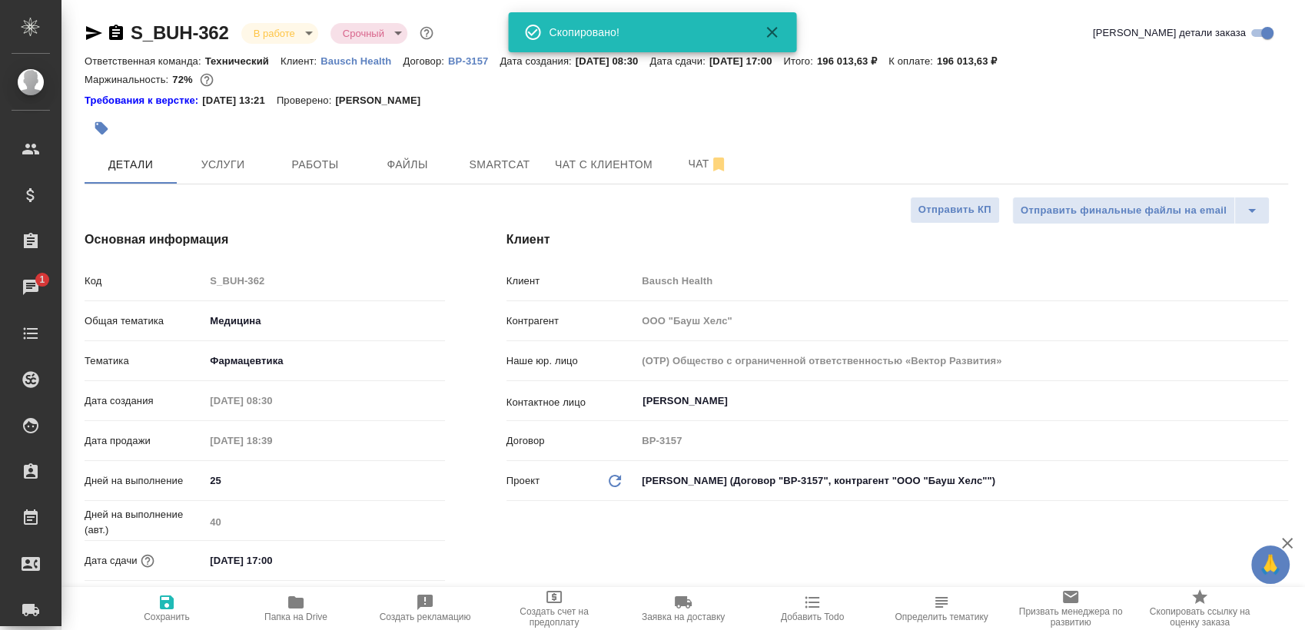
type textarea "x"
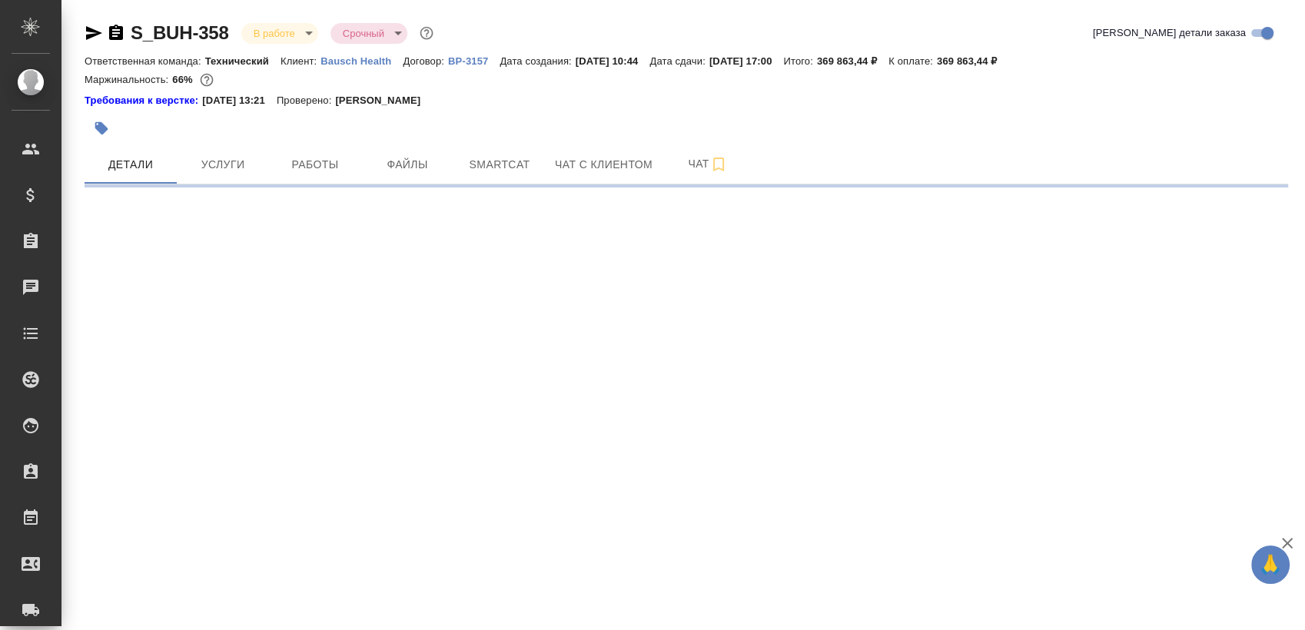
click at [115, 34] on icon "button" at bounding box center [116, 32] width 14 height 15
select select "RU"
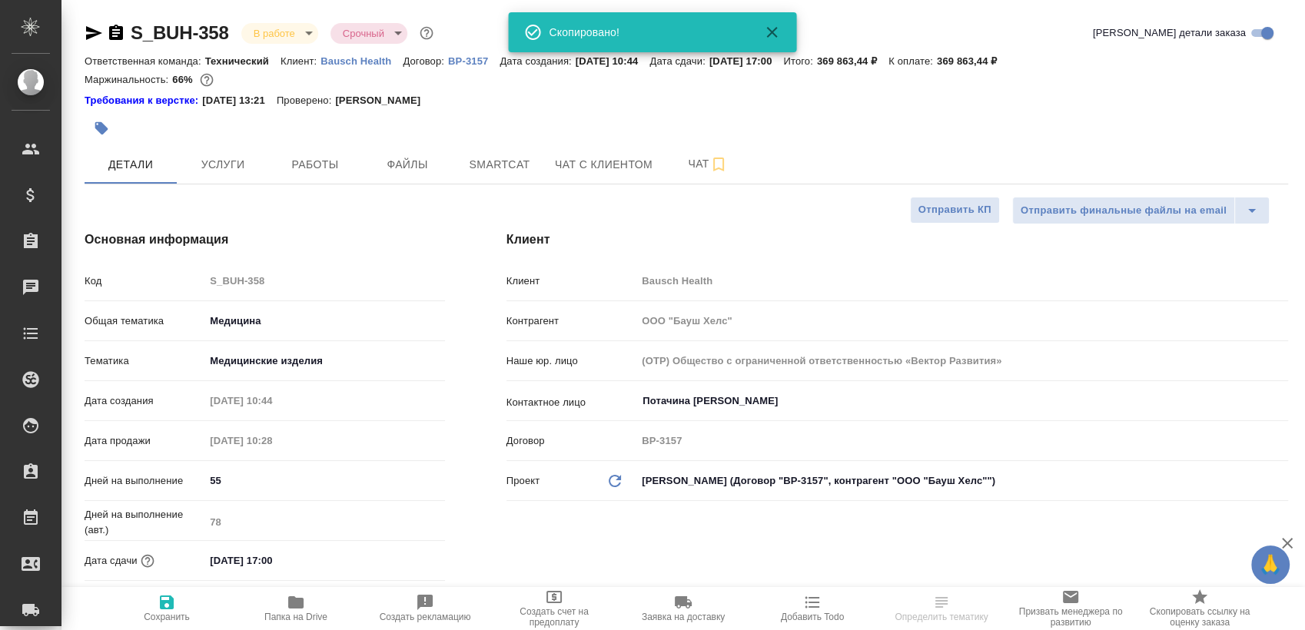
type textarea "x"
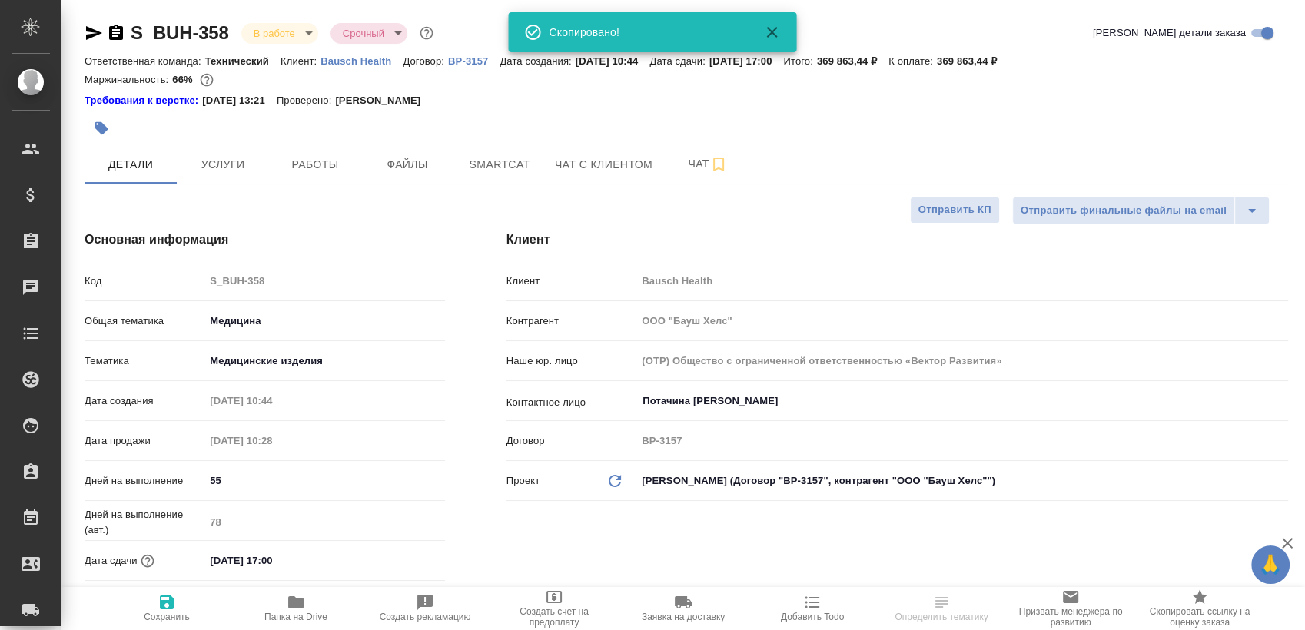
type textarea "x"
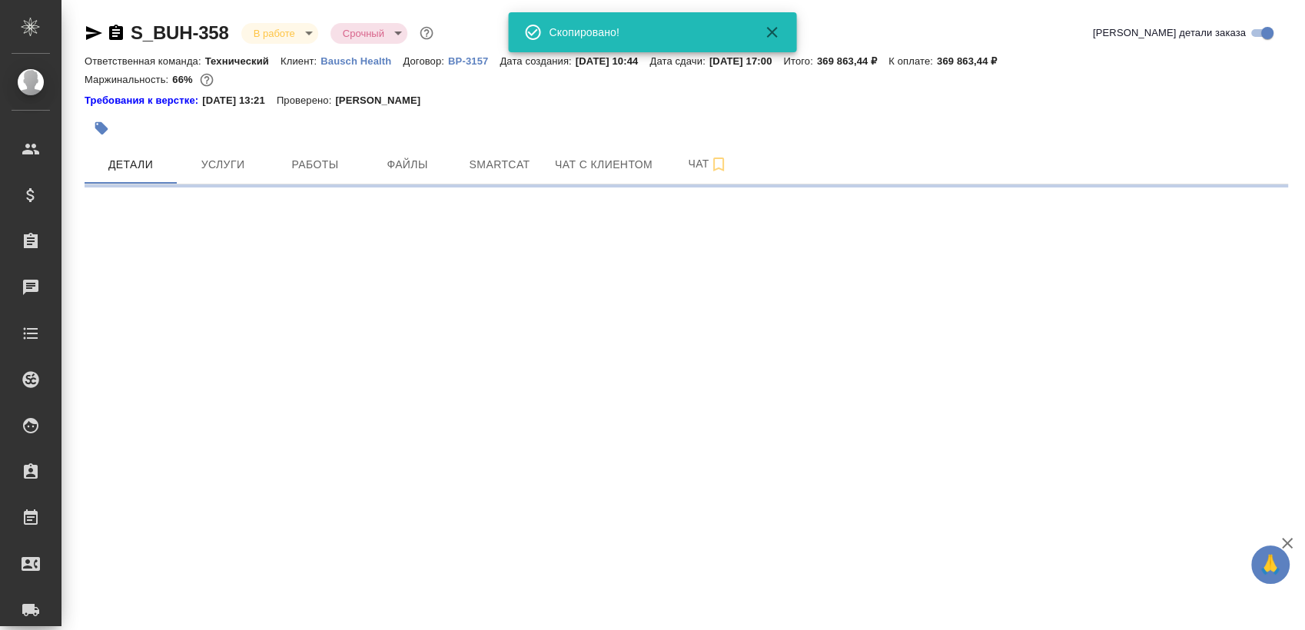
select select "RU"
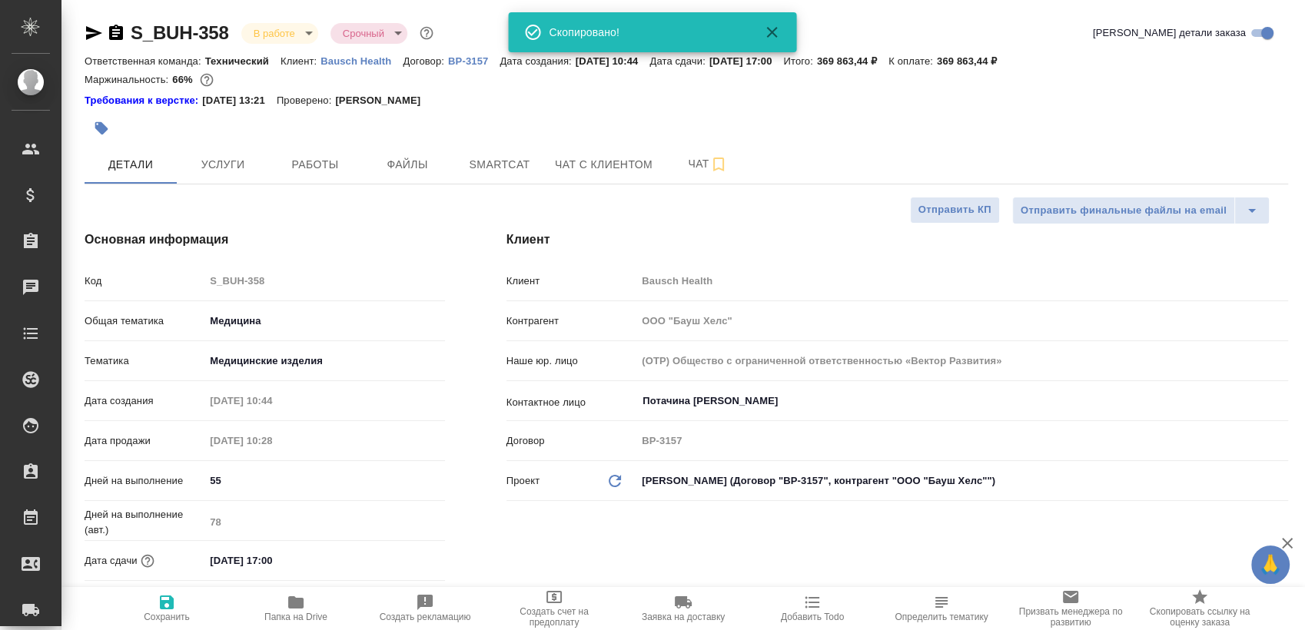
click at [315, 142] on div at bounding box center [486, 128] width 803 height 34
type textarea "x"
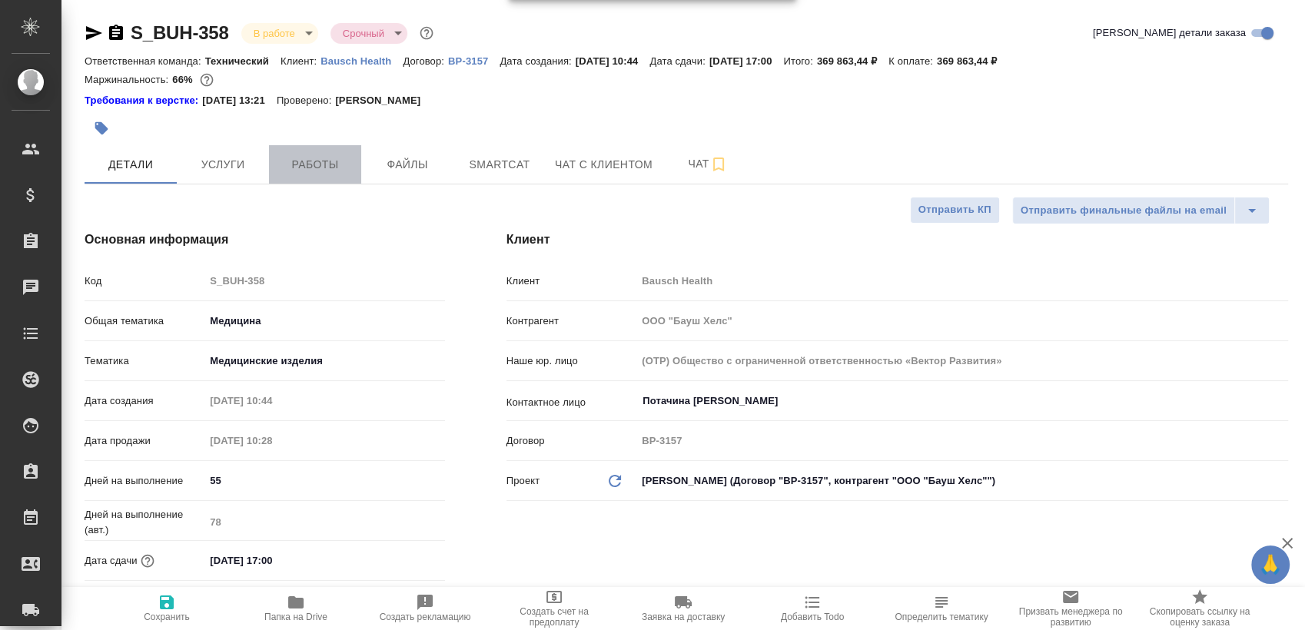
click at [304, 175] on button "Работы" at bounding box center [315, 164] width 92 height 38
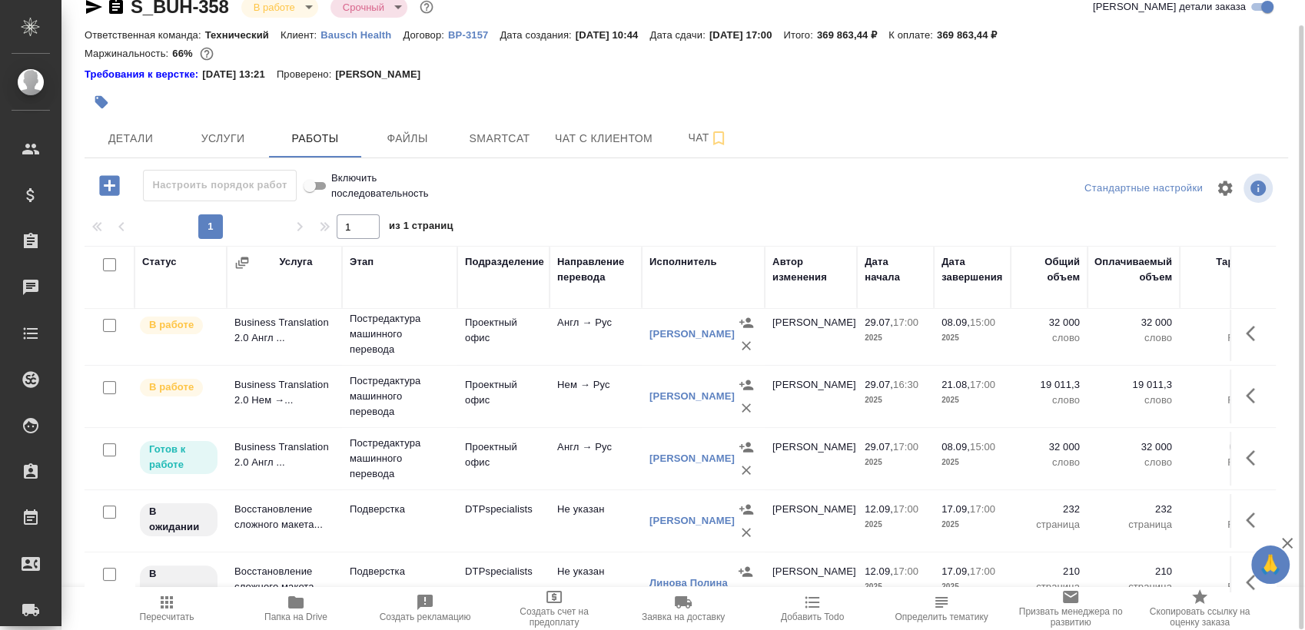
scroll to position [448, 0]
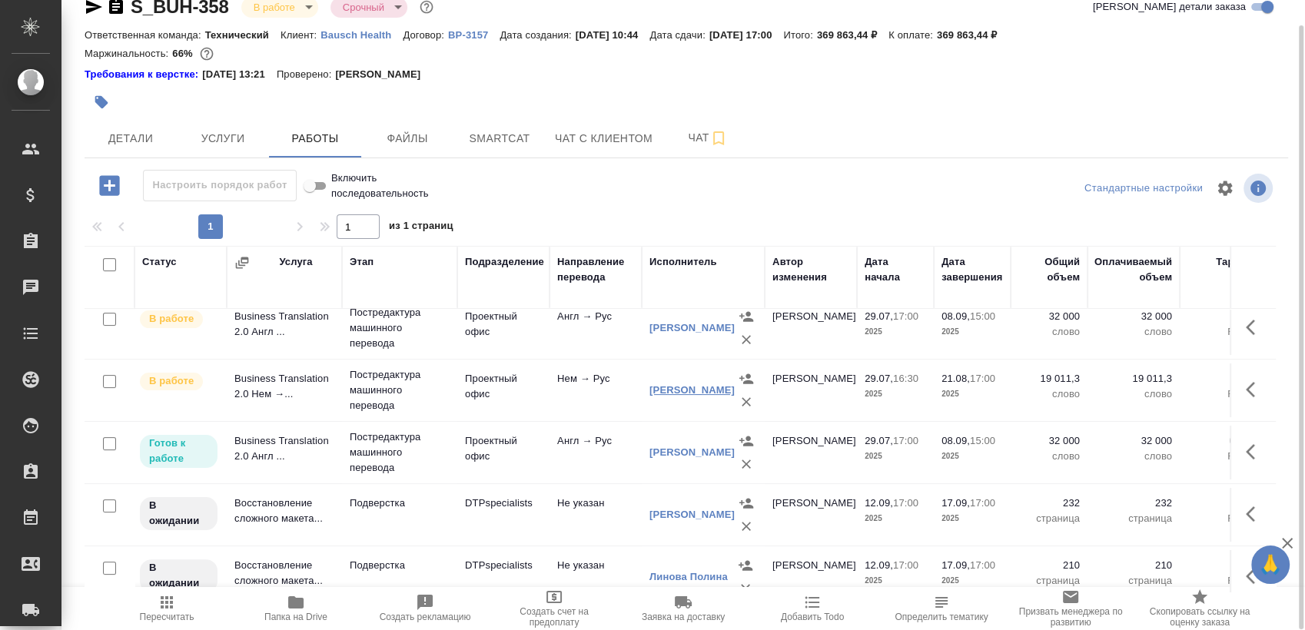
drag, startPoint x: 694, startPoint y: 384, endPoint x: 686, endPoint y: 385, distance: 7.7
click at [694, 384] on div "Чикиндина-Котович Екатерина Александровна" at bounding box center [692, 390] width 85 height 15
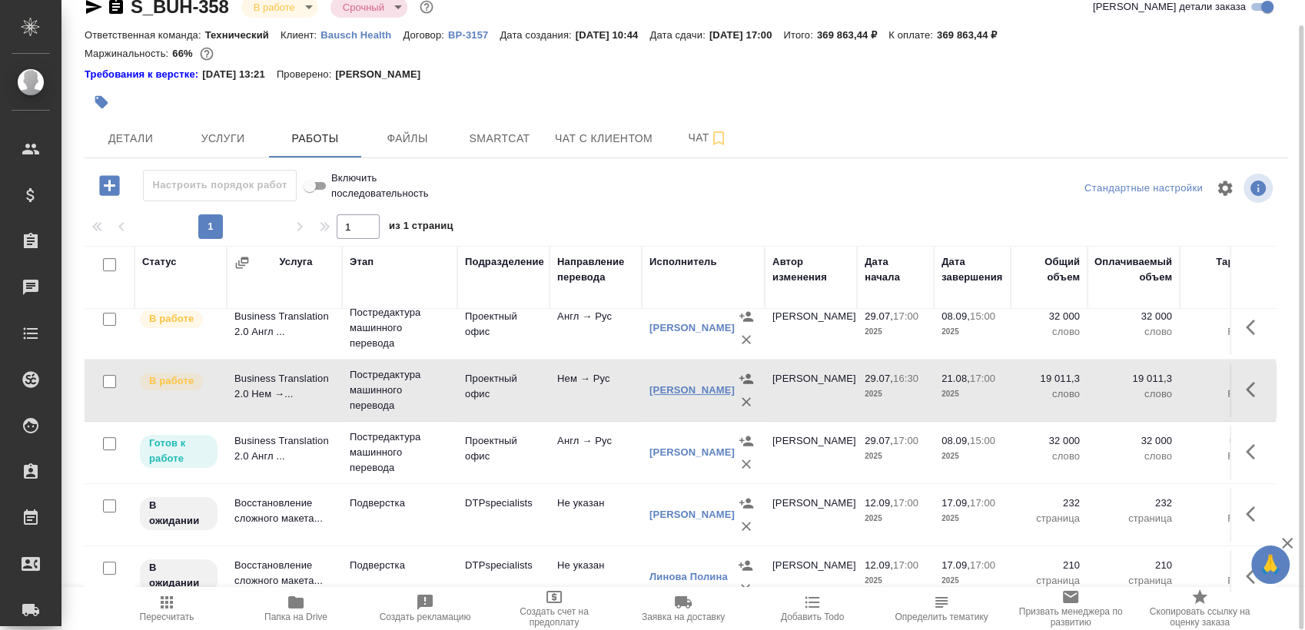
click at [672, 388] on link "Чикиндина-Котович Екатерина Александровна" at bounding box center [692, 390] width 85 height 12
click at [93, 6] on icon "button" at bounding box center [94, 7] width 18 height 18
click at [498, 131] on span "Smartcat" at bounding box center [500, 138] width 74 height 19
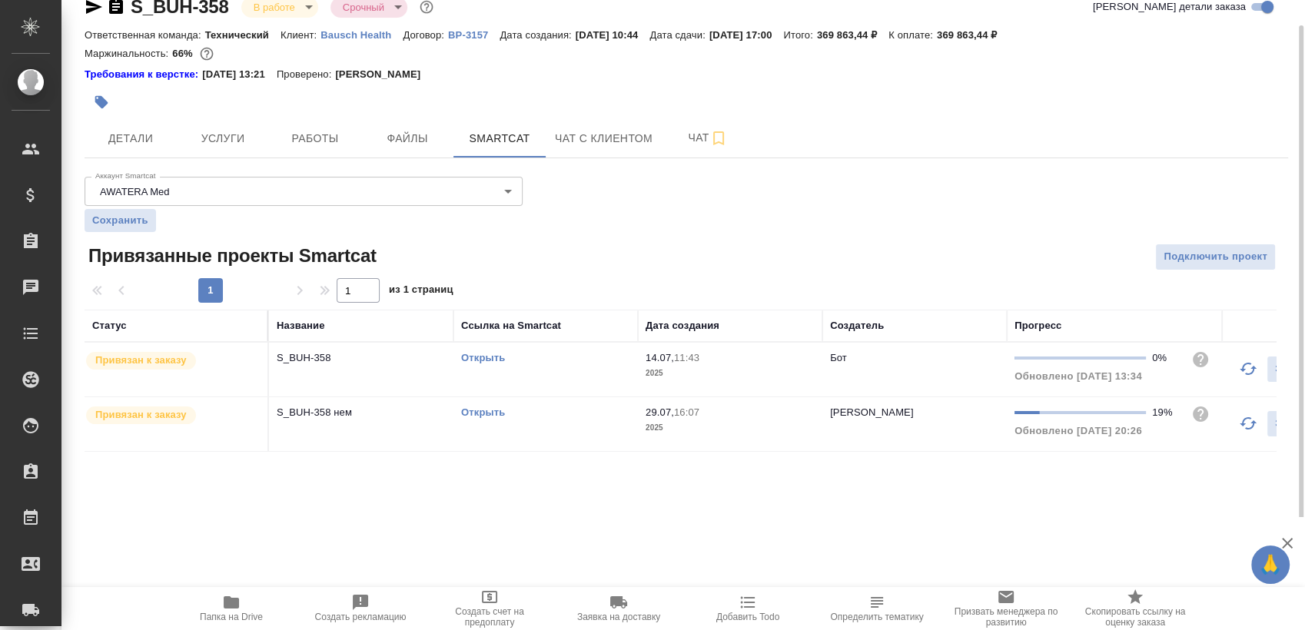
click at [490, 409] on link "Открыть" at bounding box center [483, 413] width 44 height 12
click at [479, 416] on link "Открыть" at bounding box center [483, 413] width 44 height 12
click at [492, 361] on link "Открыть" at bounding box center [483, 358] width 44 height 12
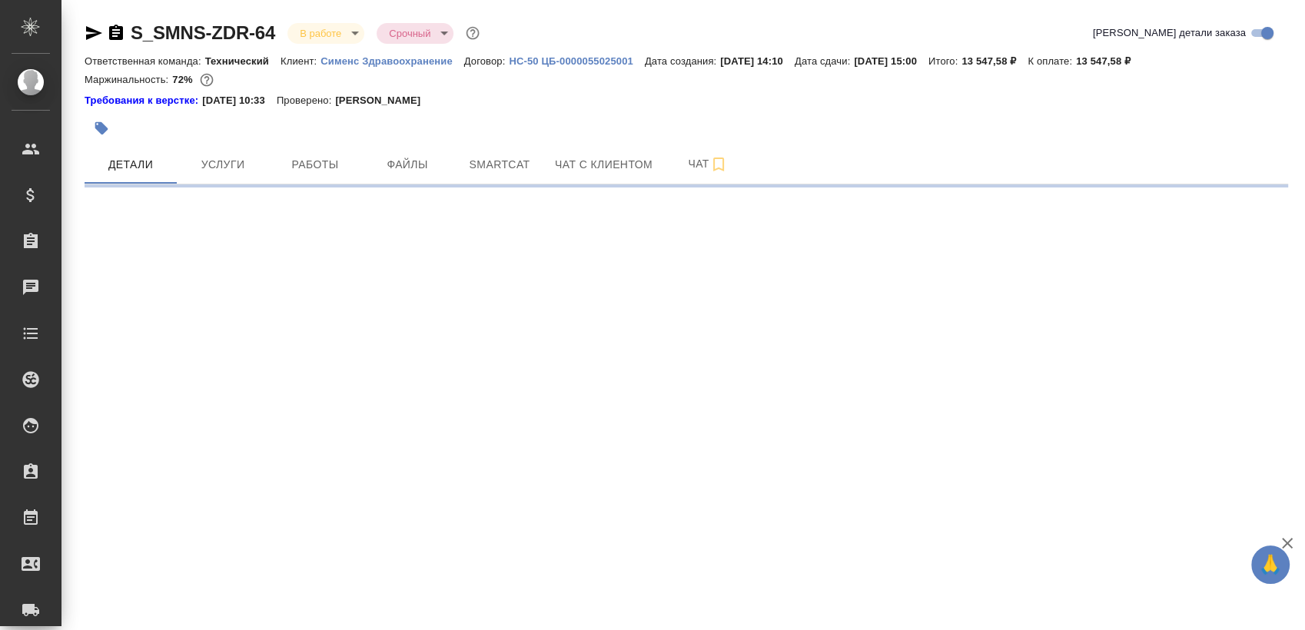
select select "RU"
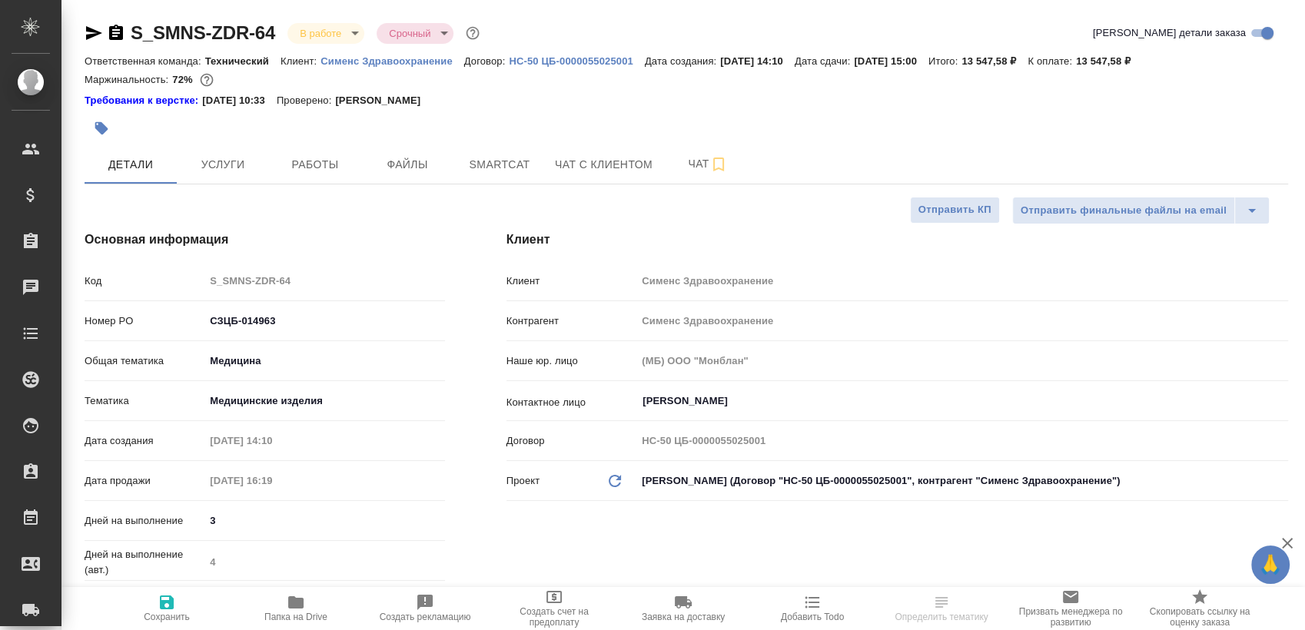
type textarea "x"
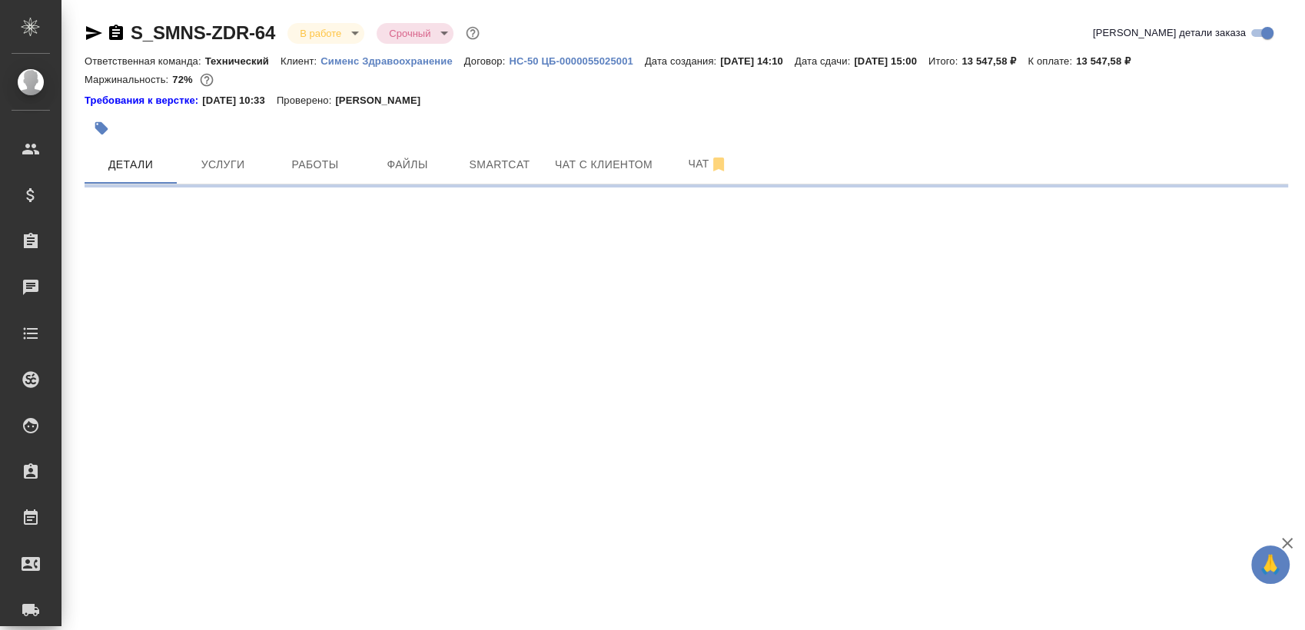
select select "RU"
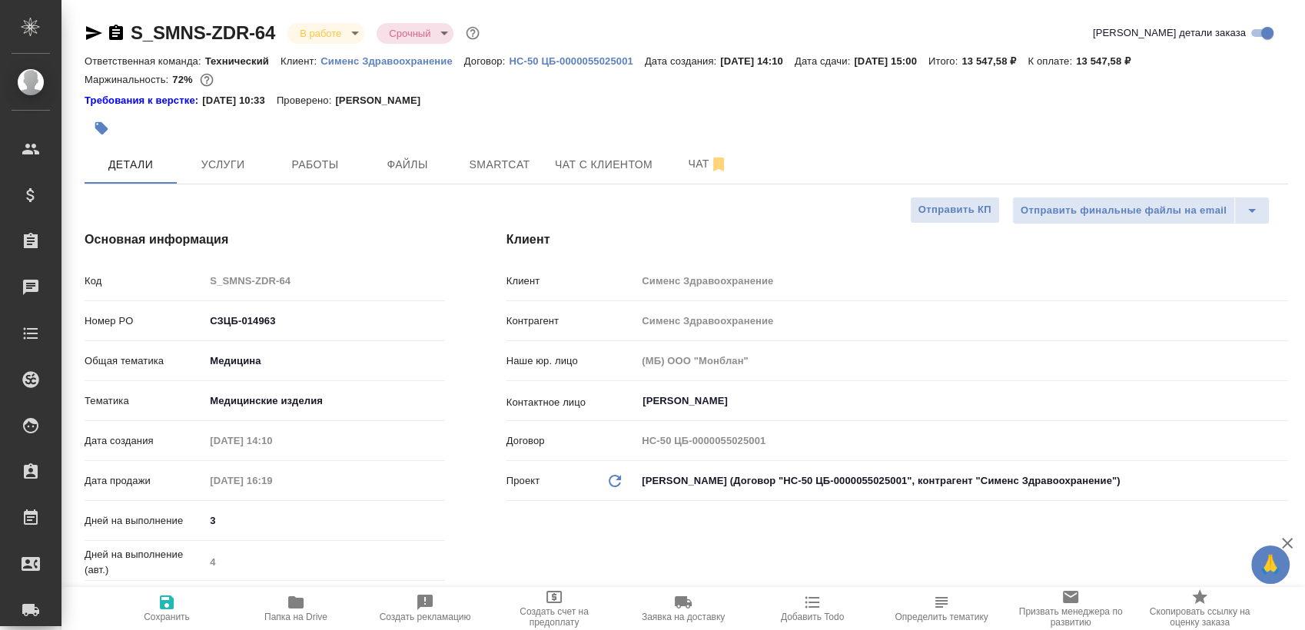
type textarea "x"
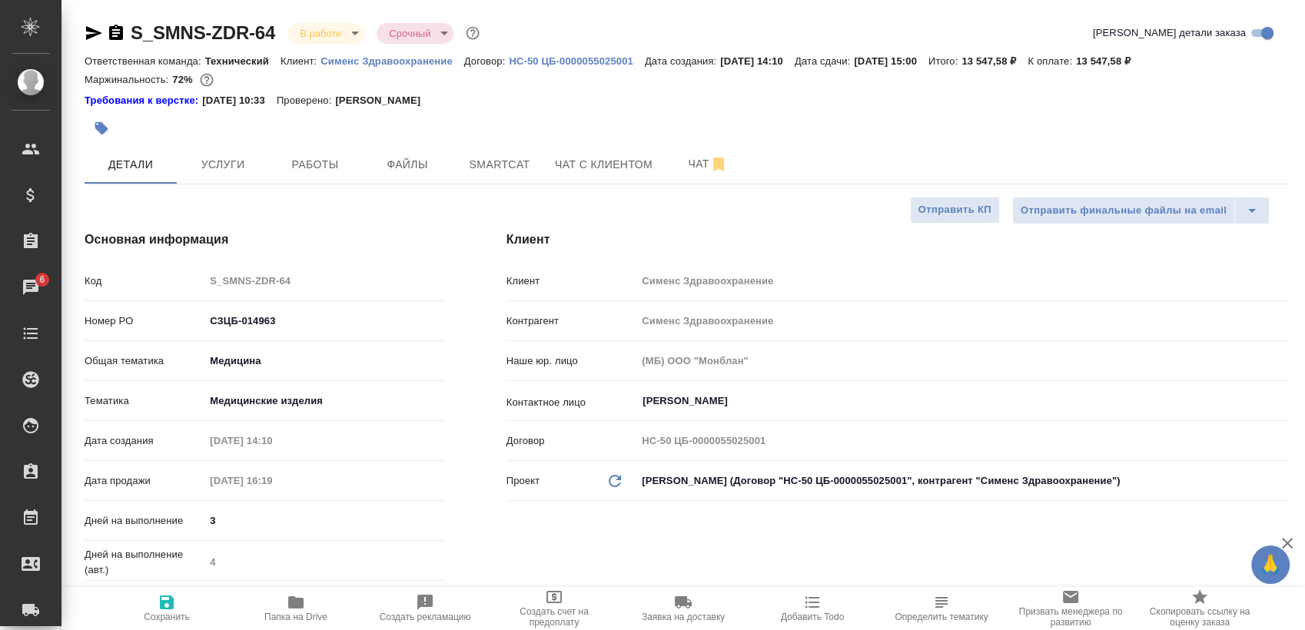
type textarea "x"
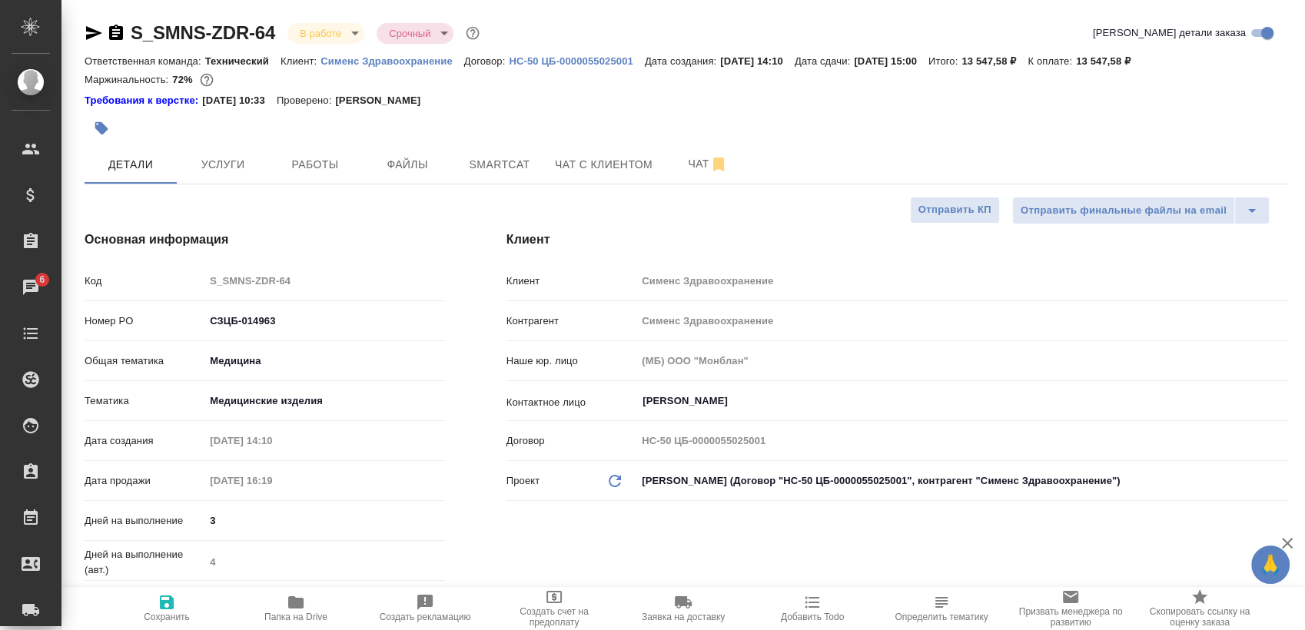
type textarea "x"
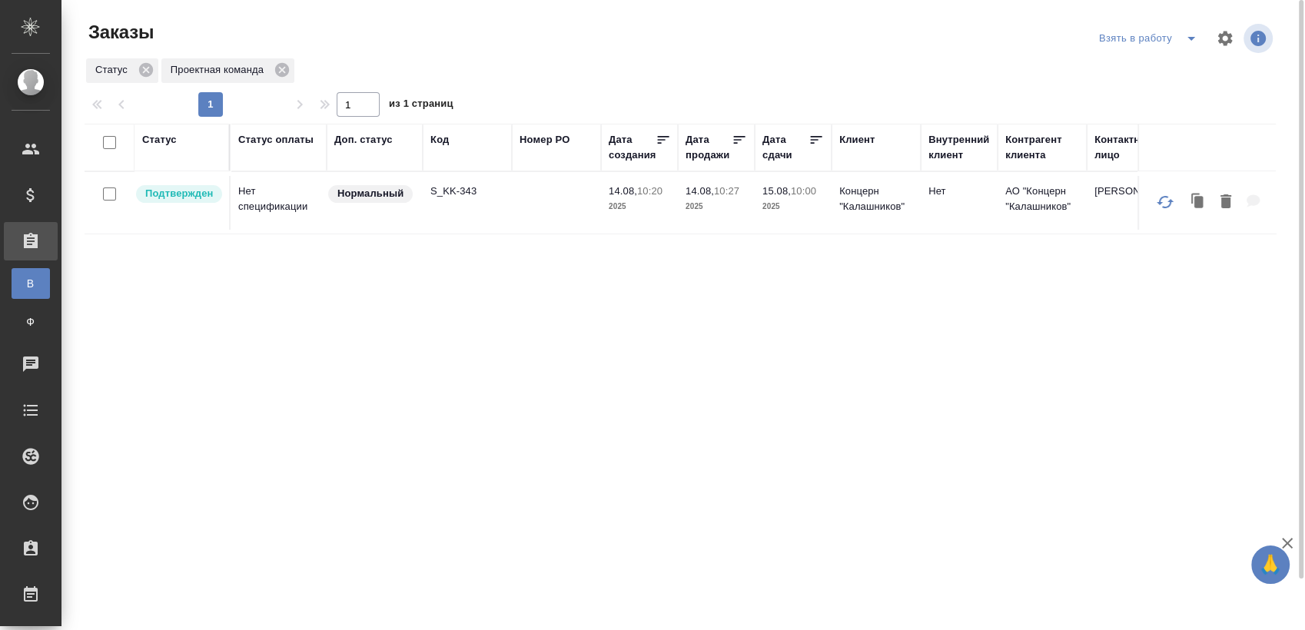
click at [1184, 35] on icon "split button" at bounding box center [1191, 38] width 18 height 18
click at [1128, 69] on li "Мои заказы" at bounding box center [1150, 69] width 129 height 25
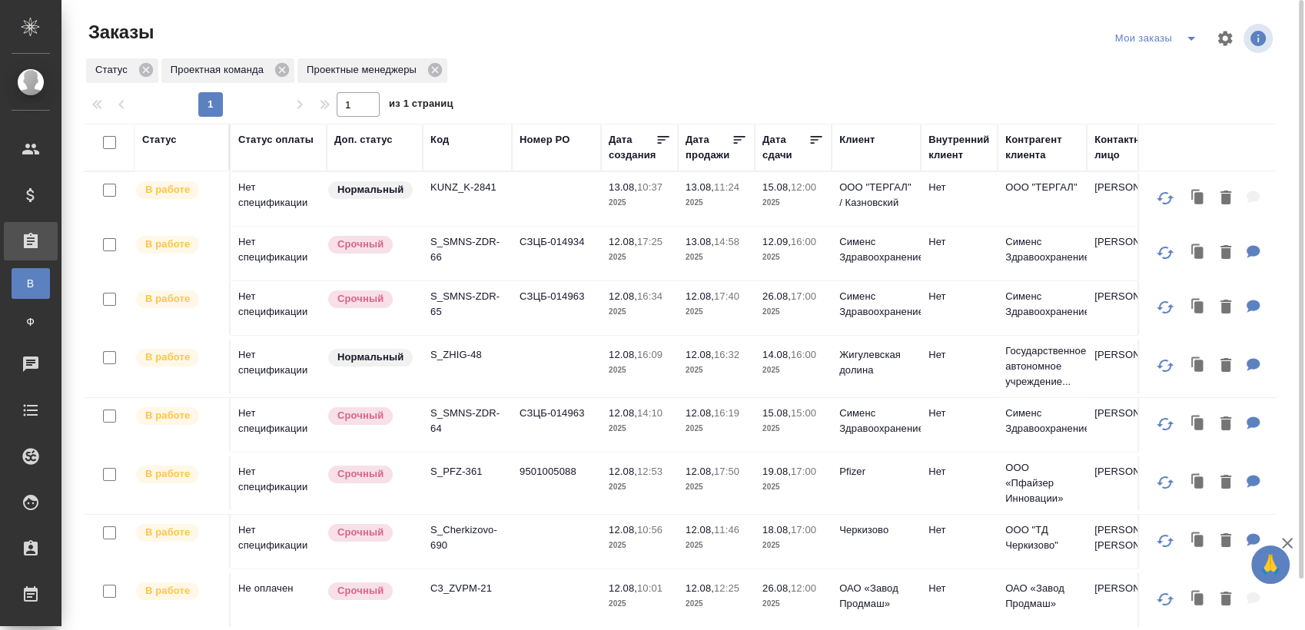
click at [1193, 42] on icon "split button" at bounding box center [1191, 38] width 18 height 18
click at [1139, 61] on li "Взять в работу" at bounding box center [1159, 69] width 129 height 25
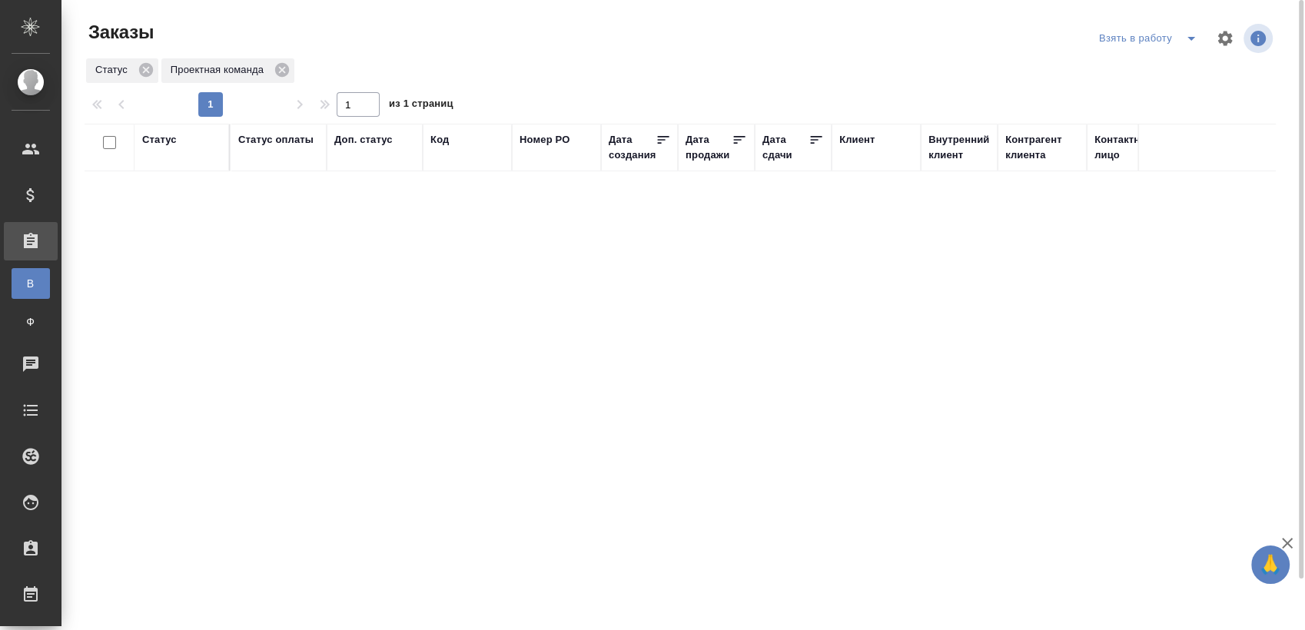
click at [1198, 41] on icon "split button" at bounding box center [1191, 38] width 18 height 18
click at [1143, 64] on li "Мои заказы" at bounding box center [1150, 69] width 129 height 25
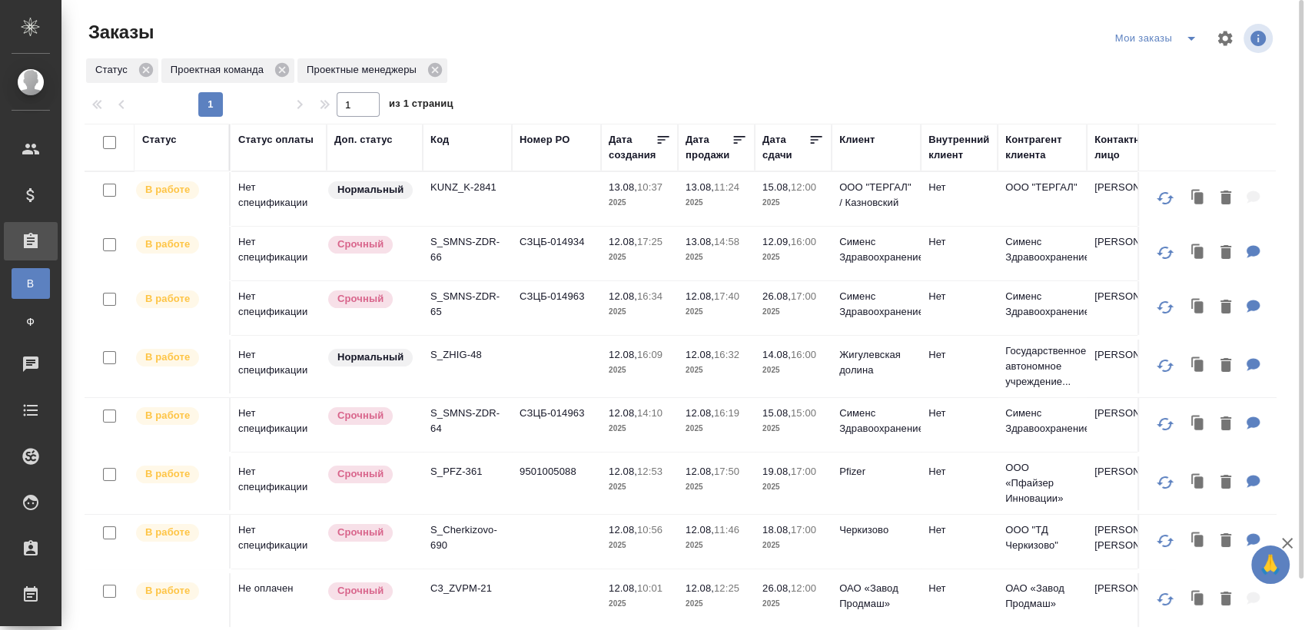
click at [1183, 38] on icon "split button" at bounding box center [1191, 38] width 18 height 18
click at [1146, 74] on li "Взять в работу" at bounding box center [1159, 69] width 129 height 25
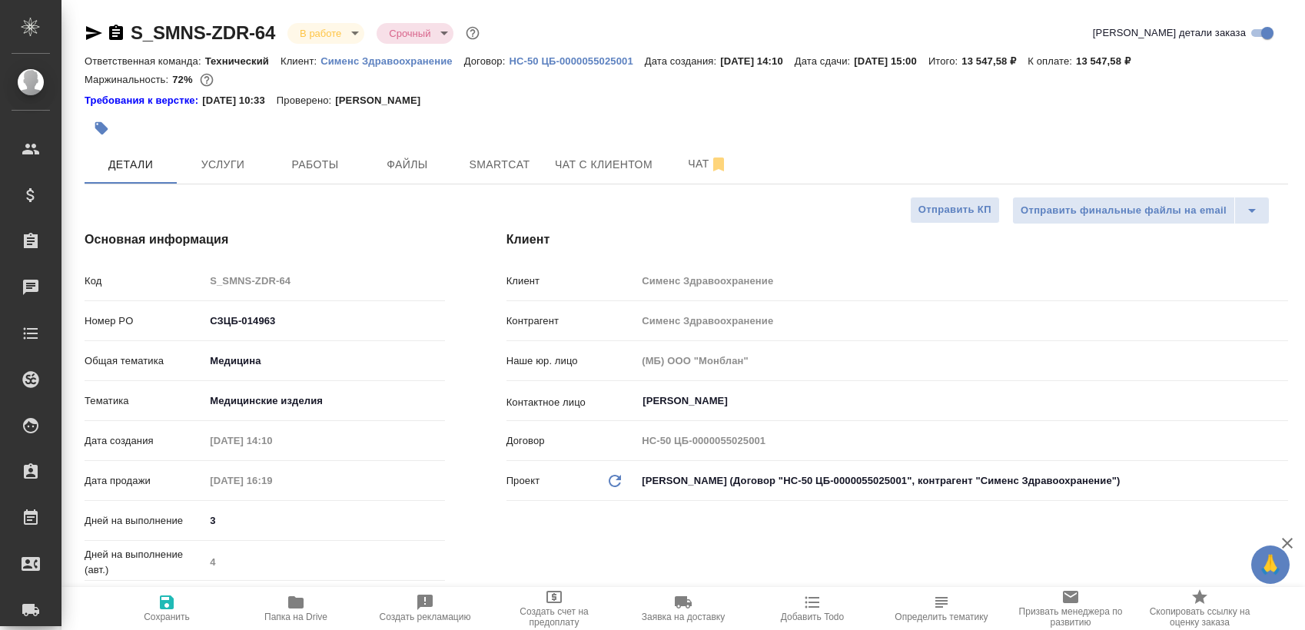
select select "RU"
click at [465, 164] on span "Smartcat" at bounding box center [500, 164] width 74 height 19
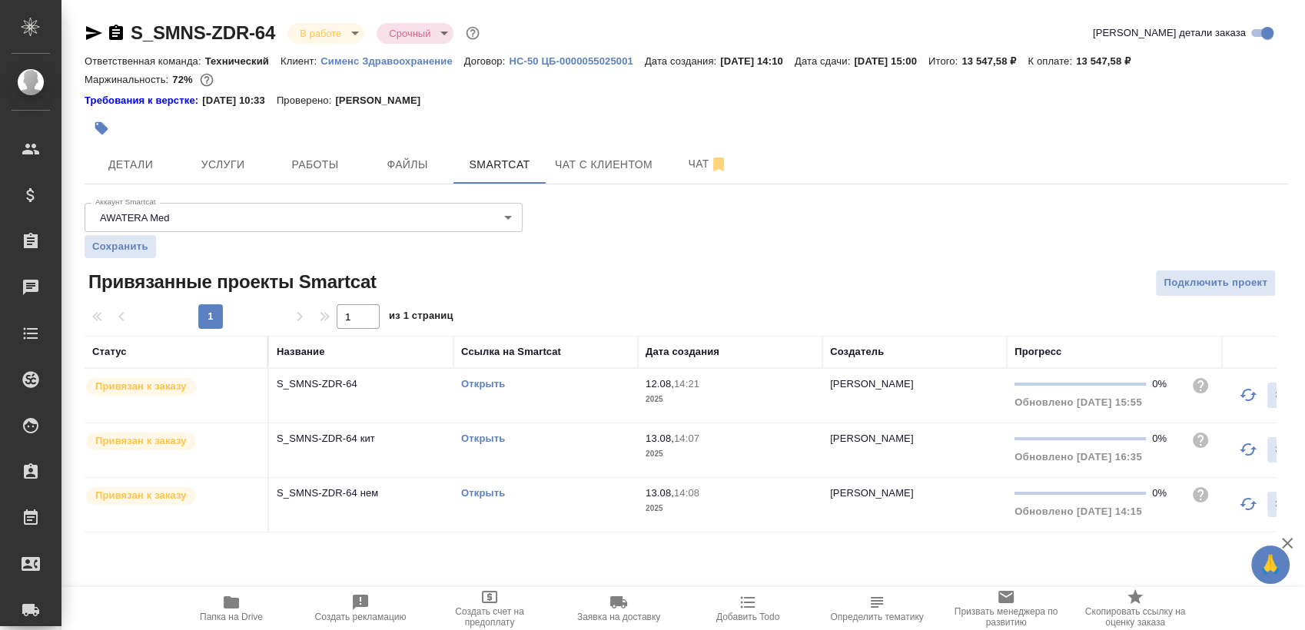
click at [483, 490] on link "Открыть" at bounding box center [483, 493] width 44 height 12
click at [469, 490] on link "Открыть" at bounding box center [483, 493] width 44 height 12
click at [488, 384] on link "Открыть" at bounding box center [483, 384] width 44 height 12
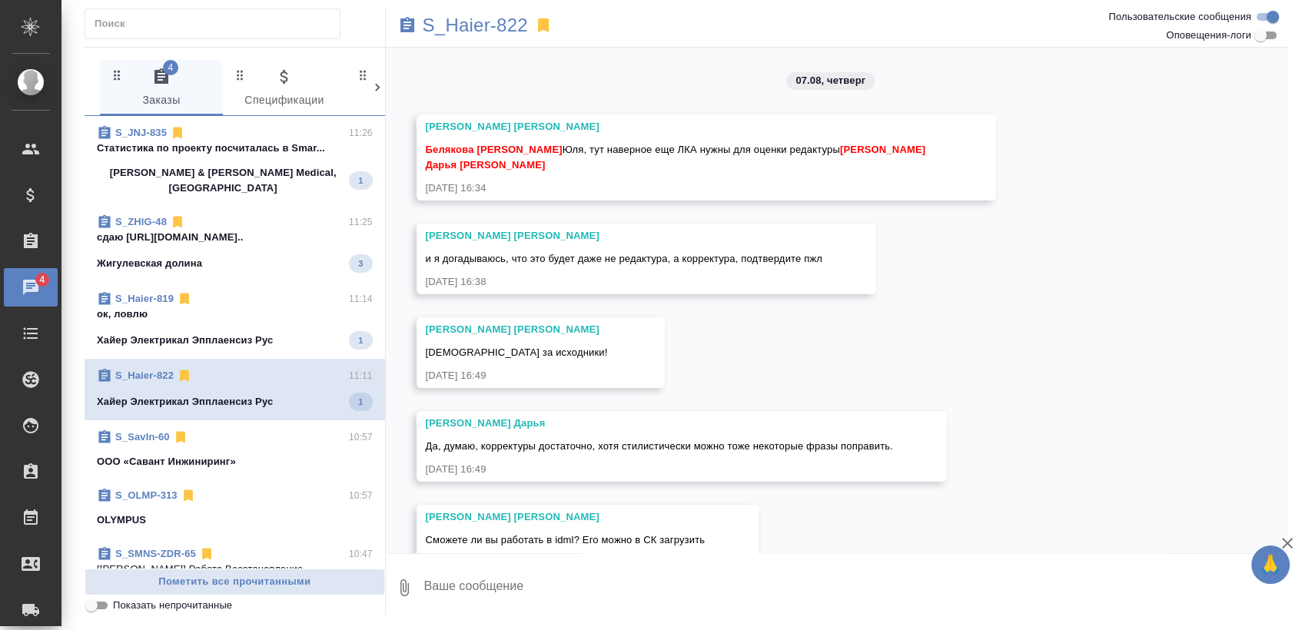
scroll to position [11995, 0]
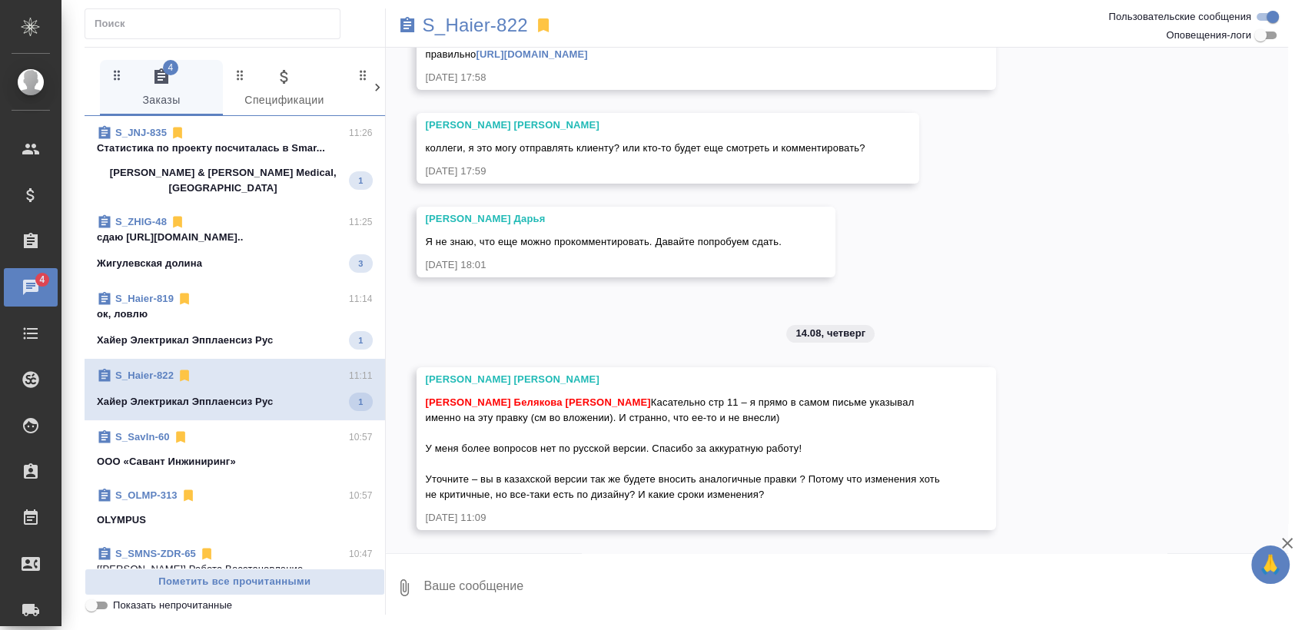
click at [281, 158] on span "S_JNJ-835 11:26 Cтатистика по проекту посчиталась в Smar... [PERSON_NAME] & [PE…" at bounding box center [235, 160] width 276 height 71
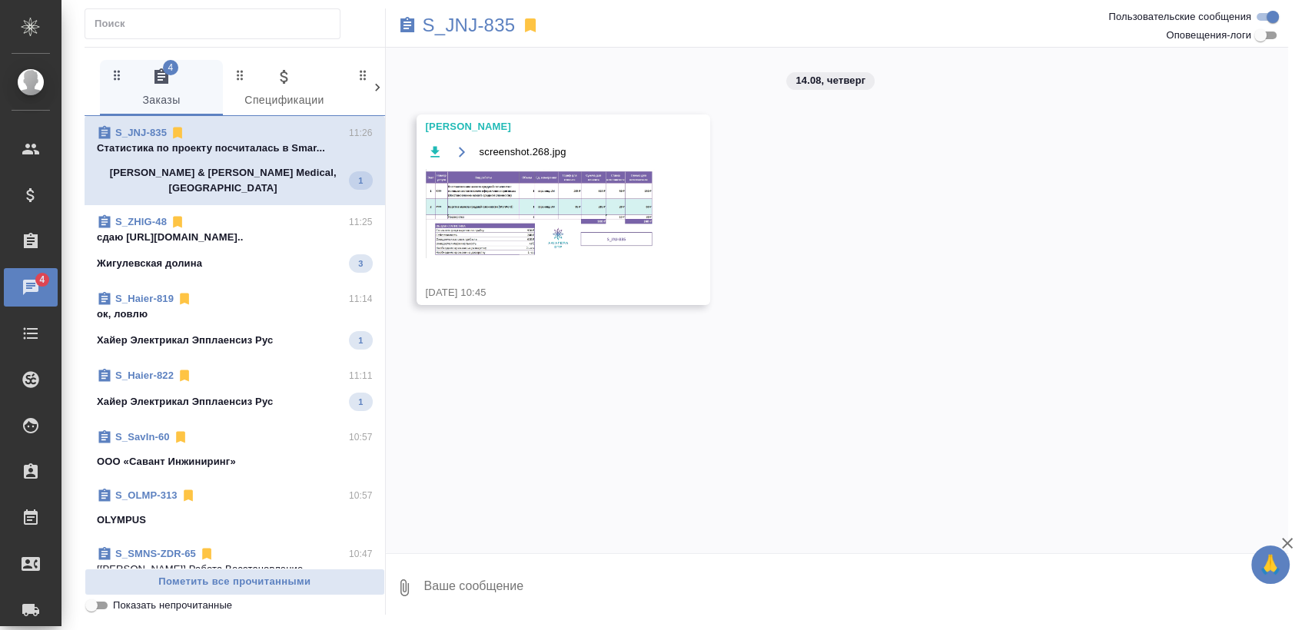
scroll to position [0, 0]
click at [250, 241] on span "S_ZHIG-48 11:25 сдаю [URL][DOMAIN_NAME].. Жигулевская долина 3" at bounding box center [235, 243] width 276 height 58
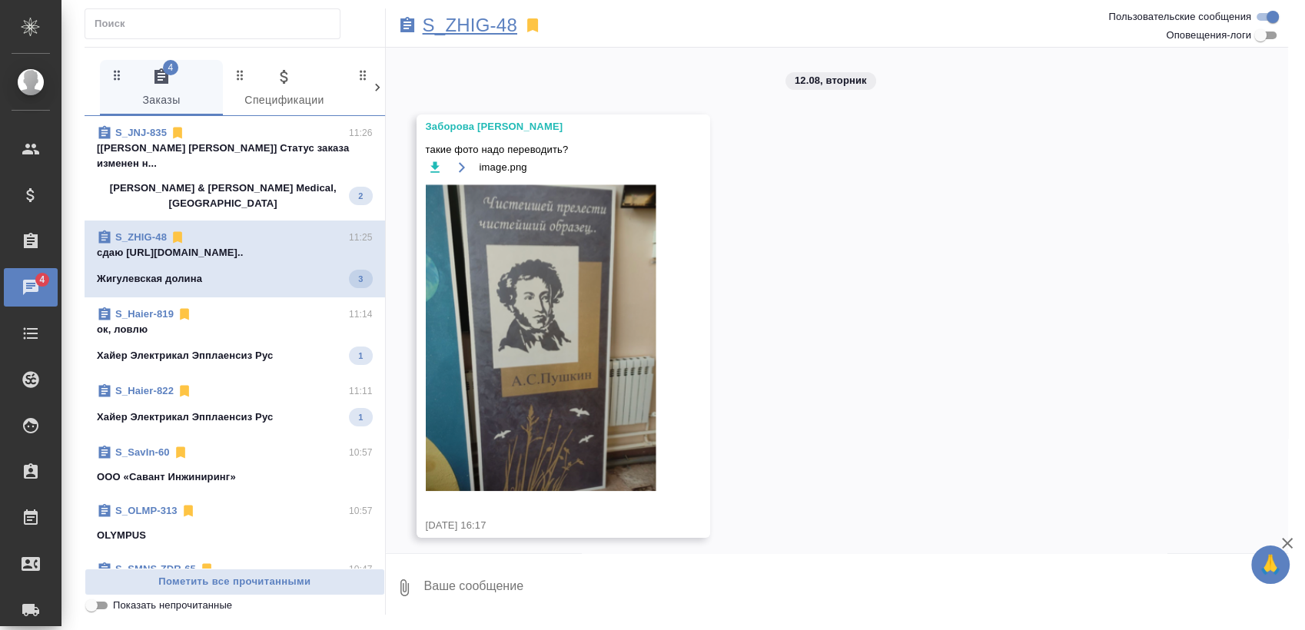
click at [499, 18] on p "S_ZHIG-48" at bounding box center [470, 25] width 95 height 15
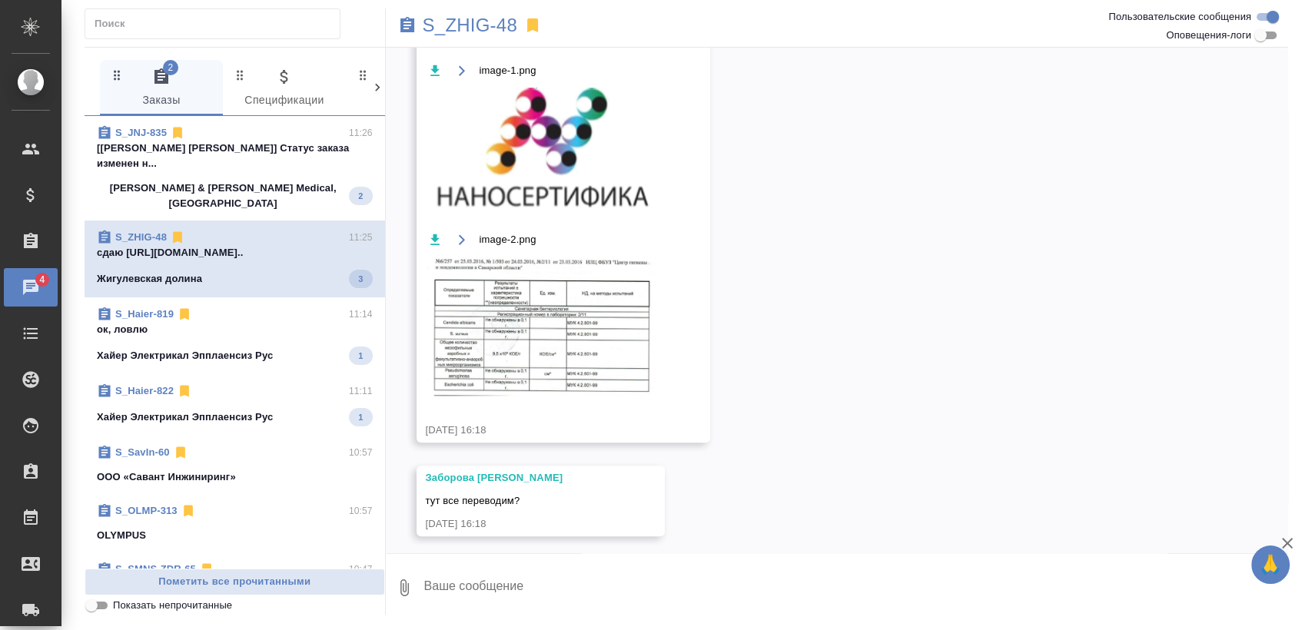
click at [226, 322] on p "ок, ловлю" at bounding box center [235, 329] width 276 height 15
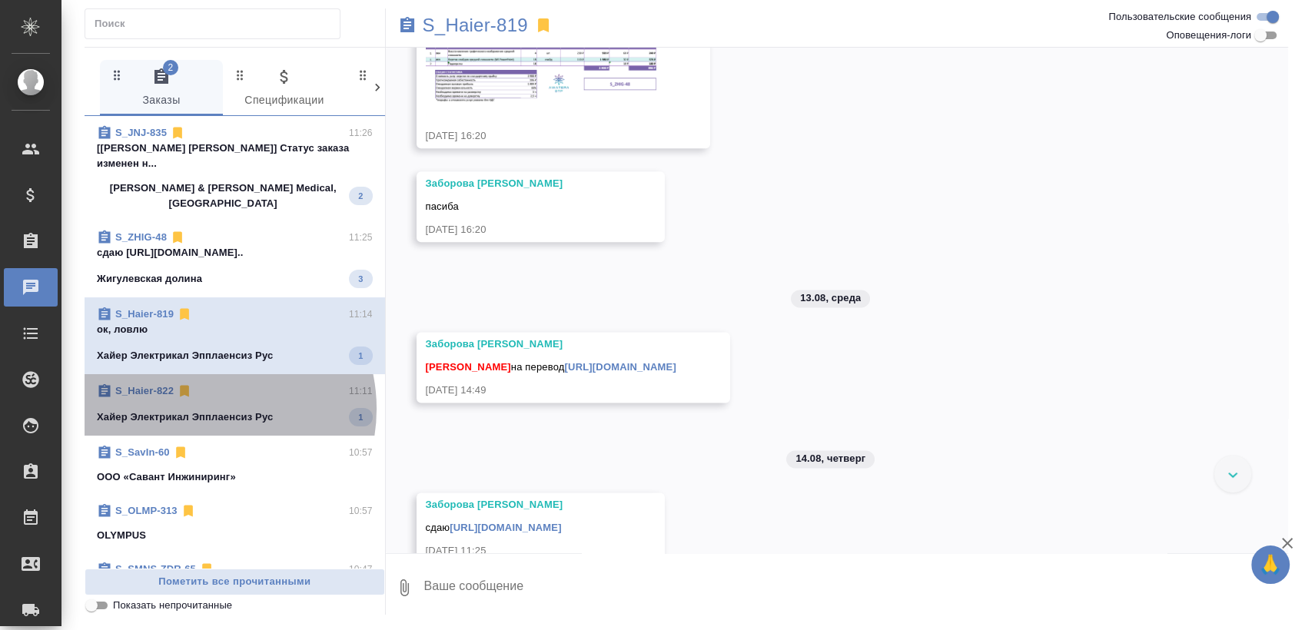
click at [204, 410] on p "Хайер Электрикал Эпплаенсиз Рус" at bounding box center [185, 417] width 176 height 15
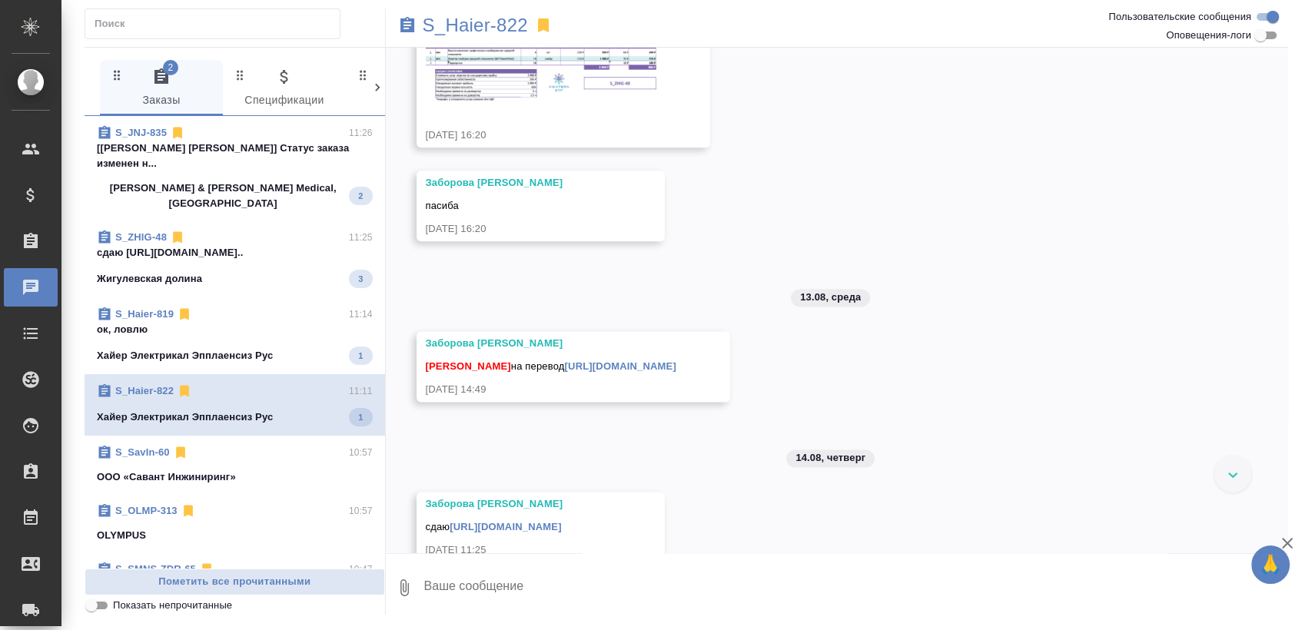
click at [260, 157] on span "S_JNJ-835 11:26 [[PERSON_NAME] [PERSON_NAME]] Статус заказа изменен н... [PERSO…" at bounding box center [235, 168] width 276 height 86
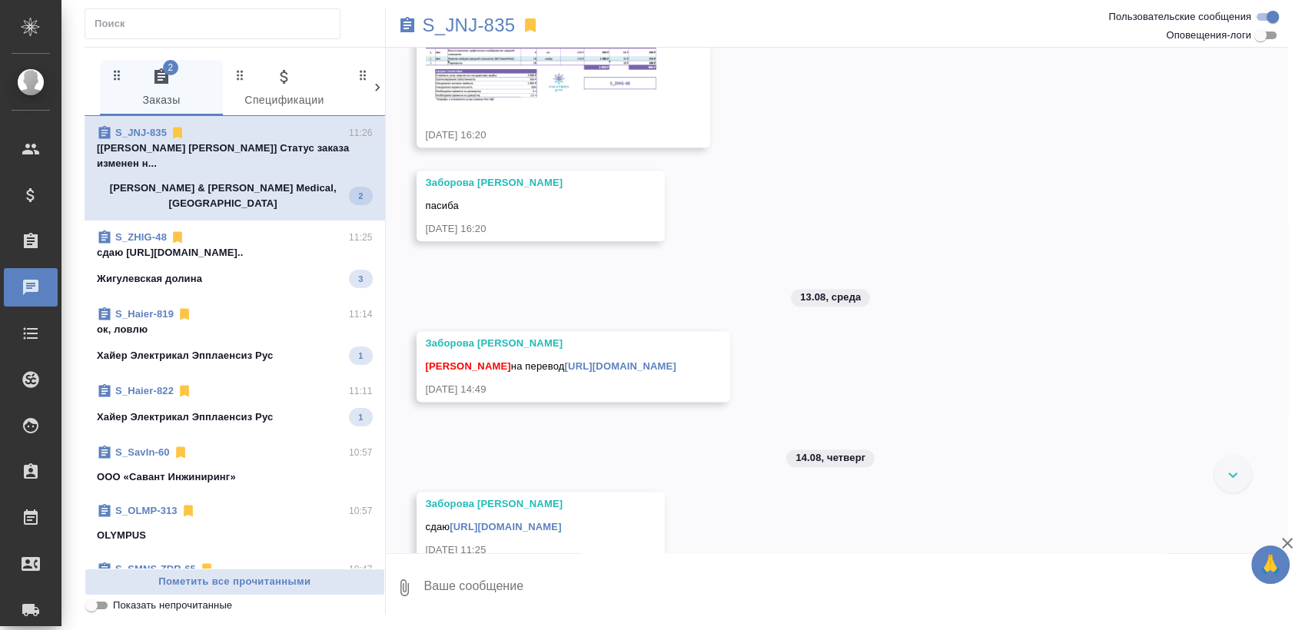
scroll to position [0, 0]
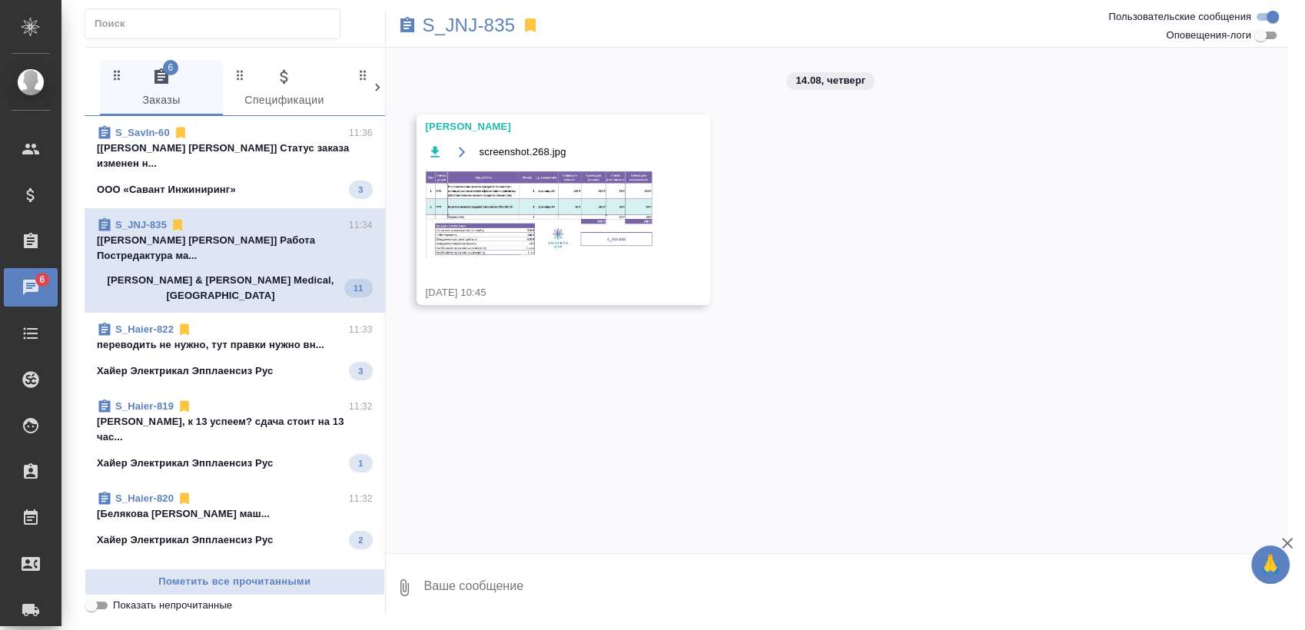
click at [248, 151] on p "[Усманова Ольга] Статус заказа изменен н..." at bounding box center [235, 156] width 276 height 31
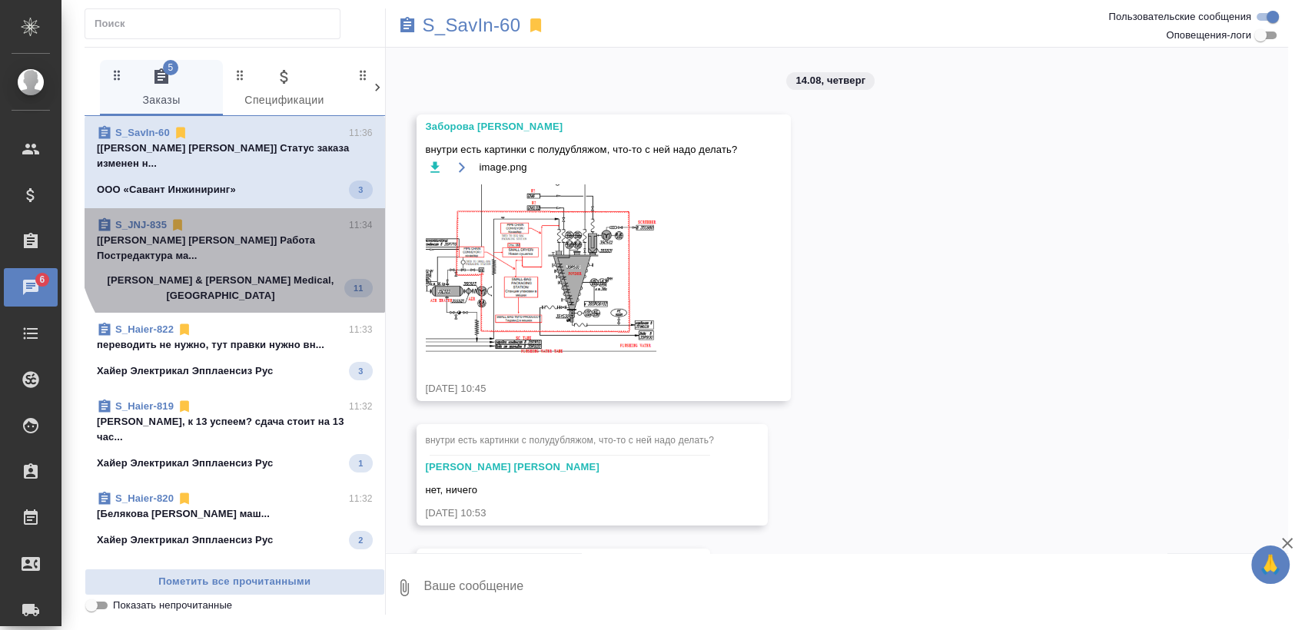
click at [240, 233] on p "[Усманова Ольга] Работа Постредактура ма..." at bounding box center [235, 248] width 276 height 31
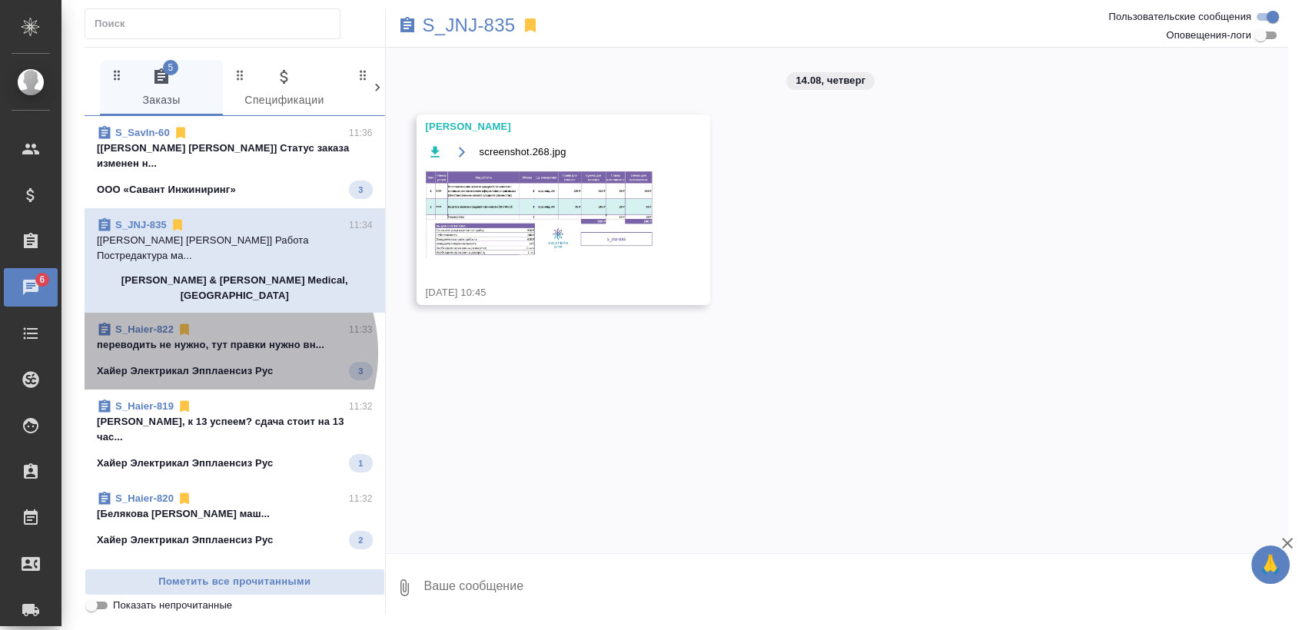
click at [218, 322] on span "S_Haier-822 11:33 переводить не нужно, тут правки нужно вн... Хайер Электрикал …" at bounding box center [235, 351] width 276 height 58
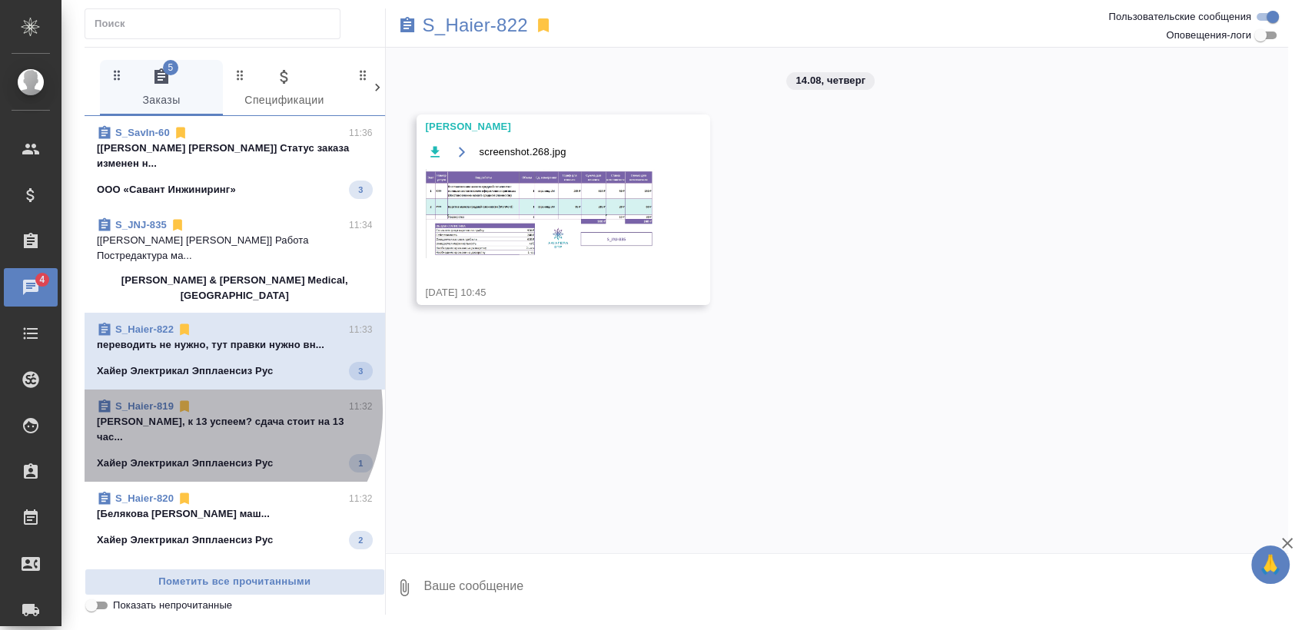
click at [213, 399] on div "S_Haier-819 11:32" at bounding box center [235, 406] width 276 height 15
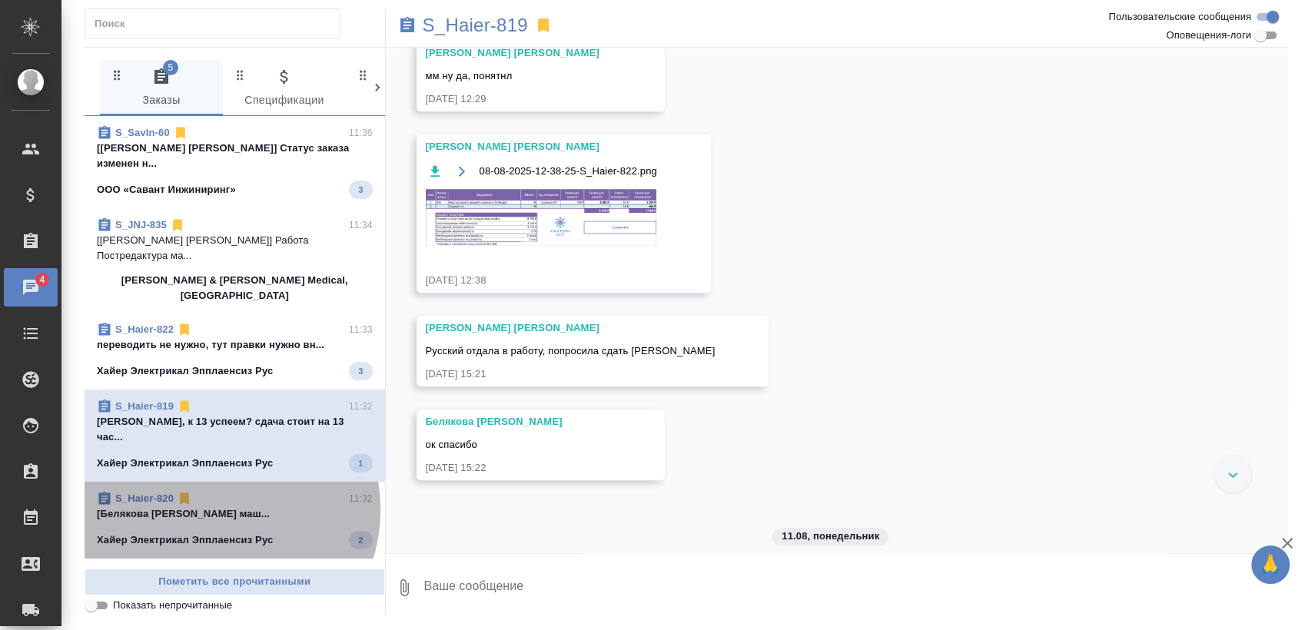
click at [209, 507] on p "[Белякова Юлия] Работа Постредактура маш..." at bounding box center [235, 514] width 276 height 15
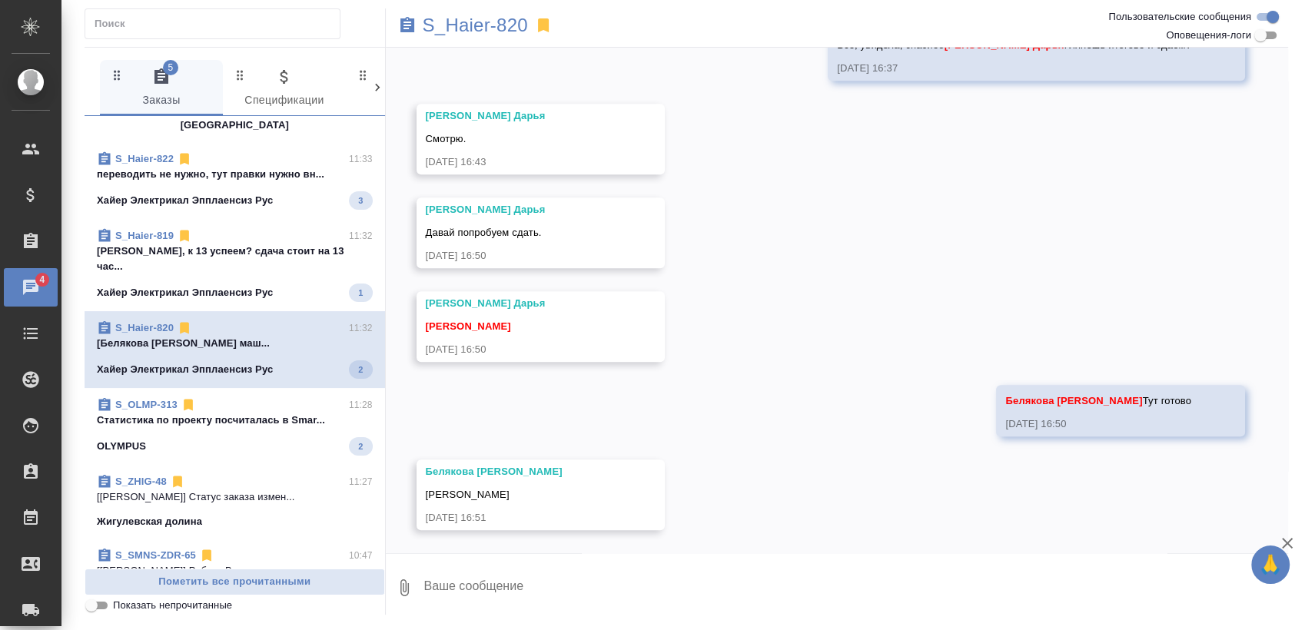
scroll to position [7023, 0]
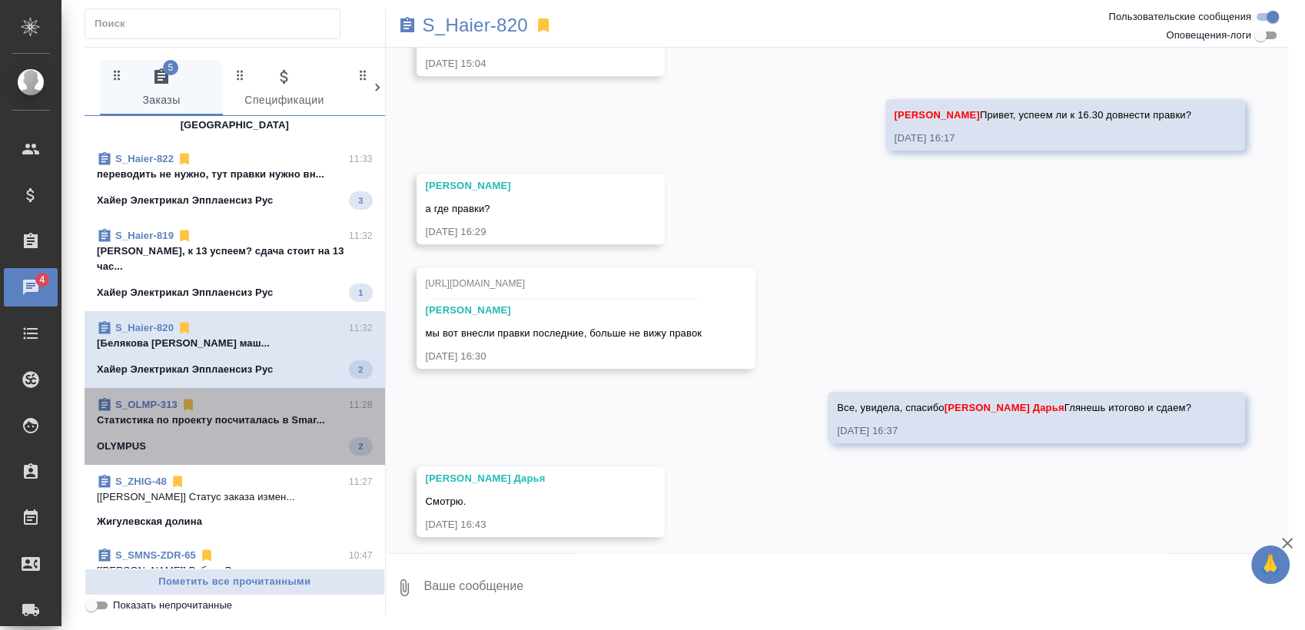
click at [247, 397] on span "S_OLMP-313 11:28 Cтатистика по проекту посчиталась в Smar... OLYMPUS 2" at bounding box center [235, 426] width 276 height 58
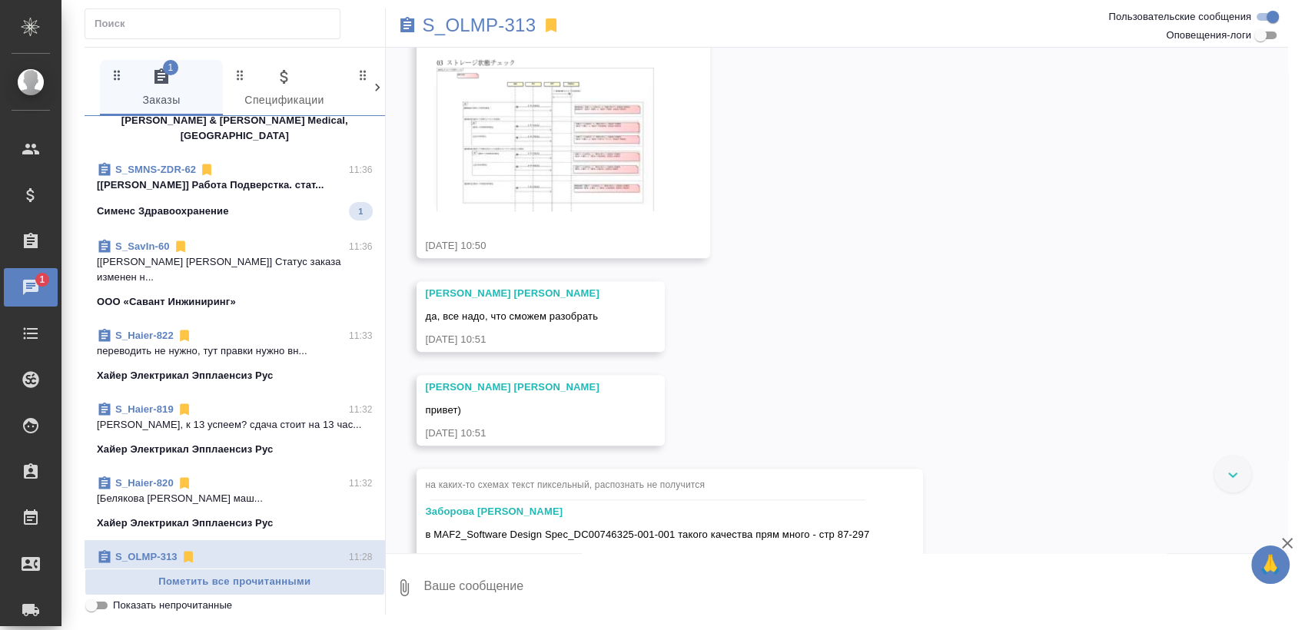
scroll to position [0, 0]
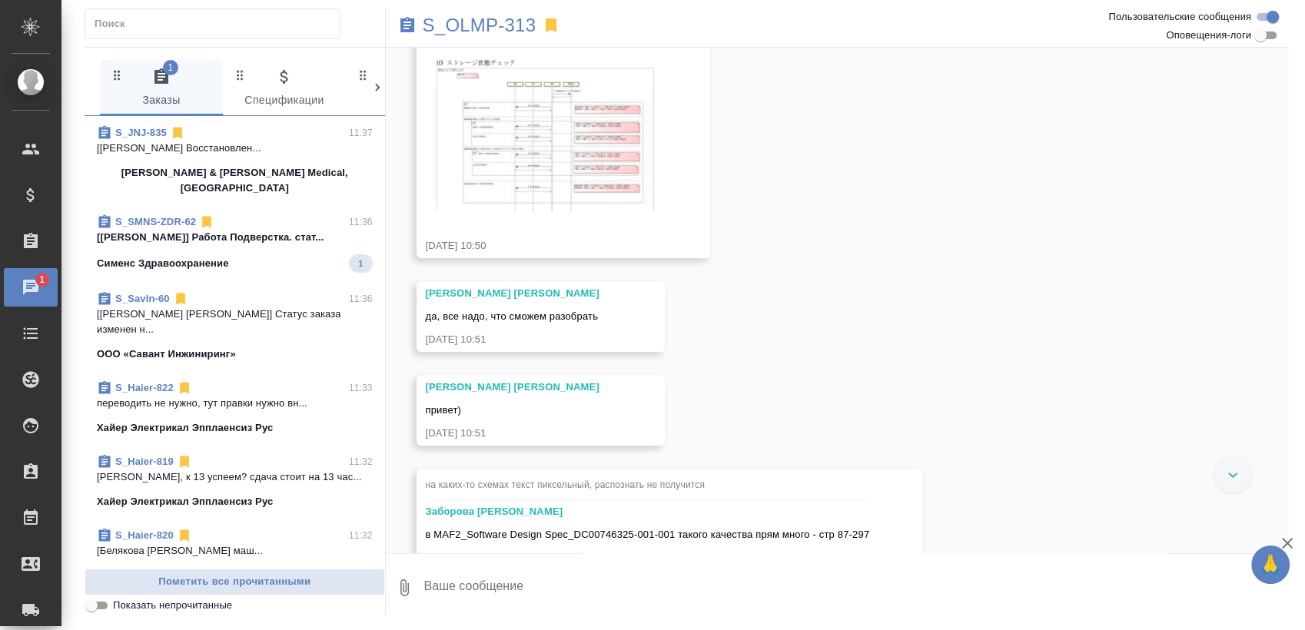
click at [250, 230] on p "[Крамник Артём] Работа Подверстка. стат..." at bounding box center [235, 237] width 276 height 15
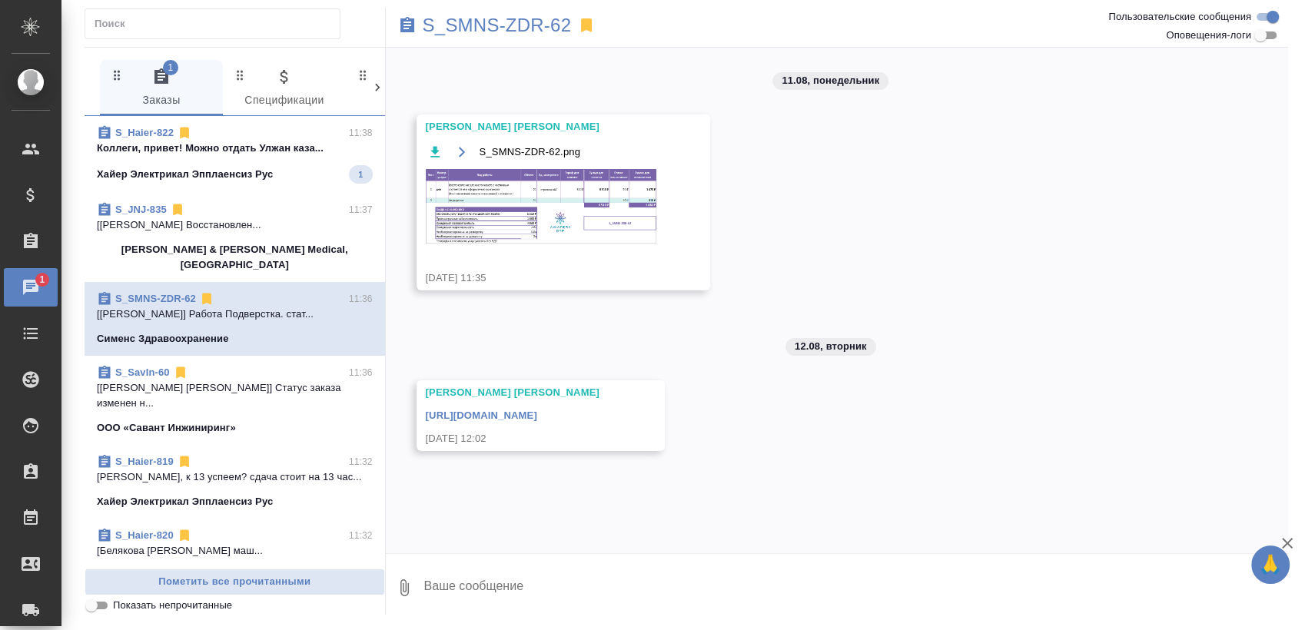
click at [162, 163] on span "S_Haier-822 11:38 Коллеги, привет! Можно отдать Улжан каза... Хайер Электрикал …" at bounding box center [235, 154] width 276 height 58
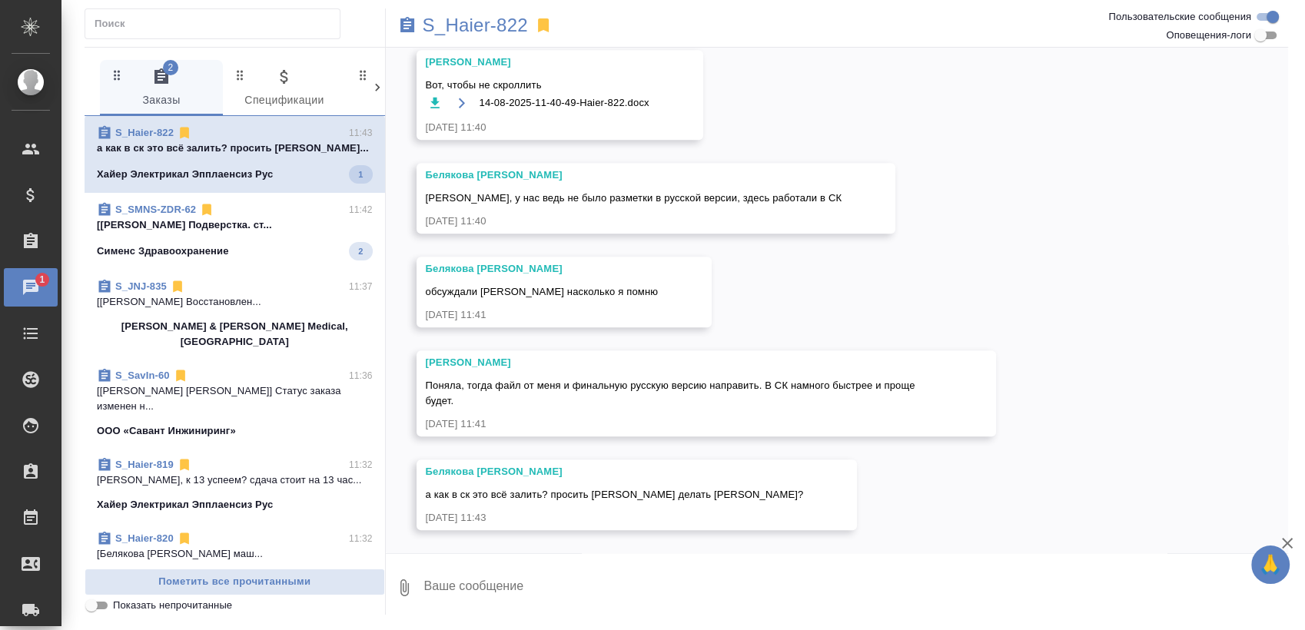
scroll to position [13461, 0]
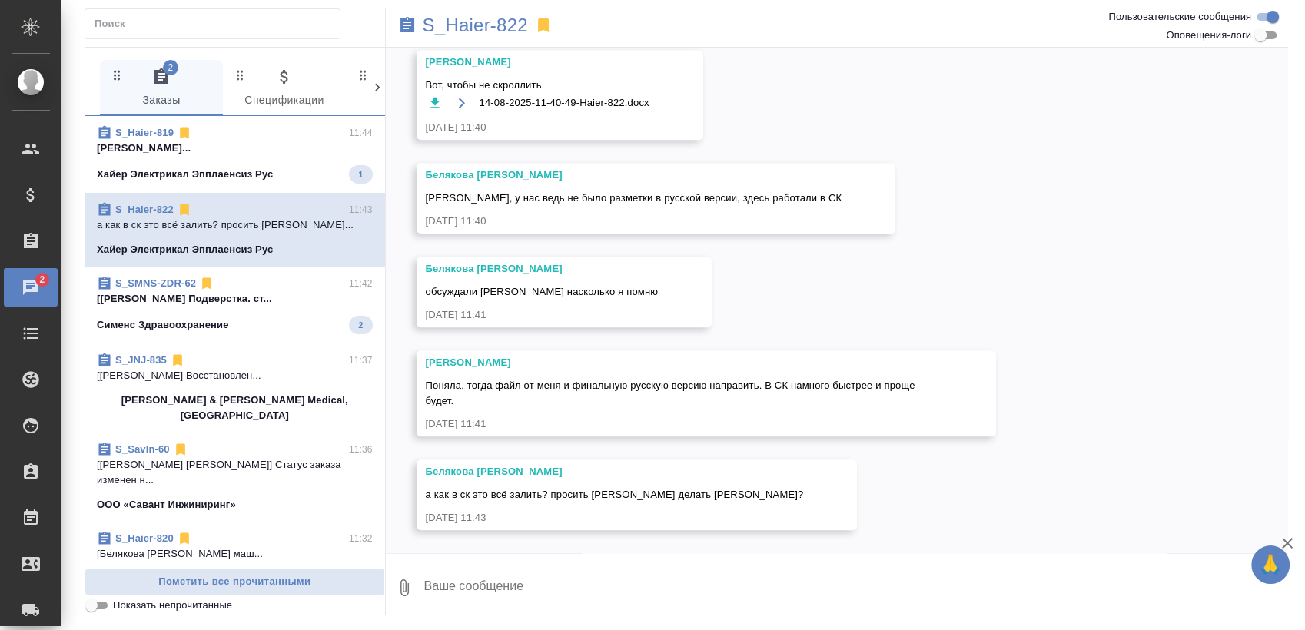
click at [251, 305] on p "[Оксютович Ирина] Работа Подверстка. ст..." at bounding box center [235, 298] width 276 height 15
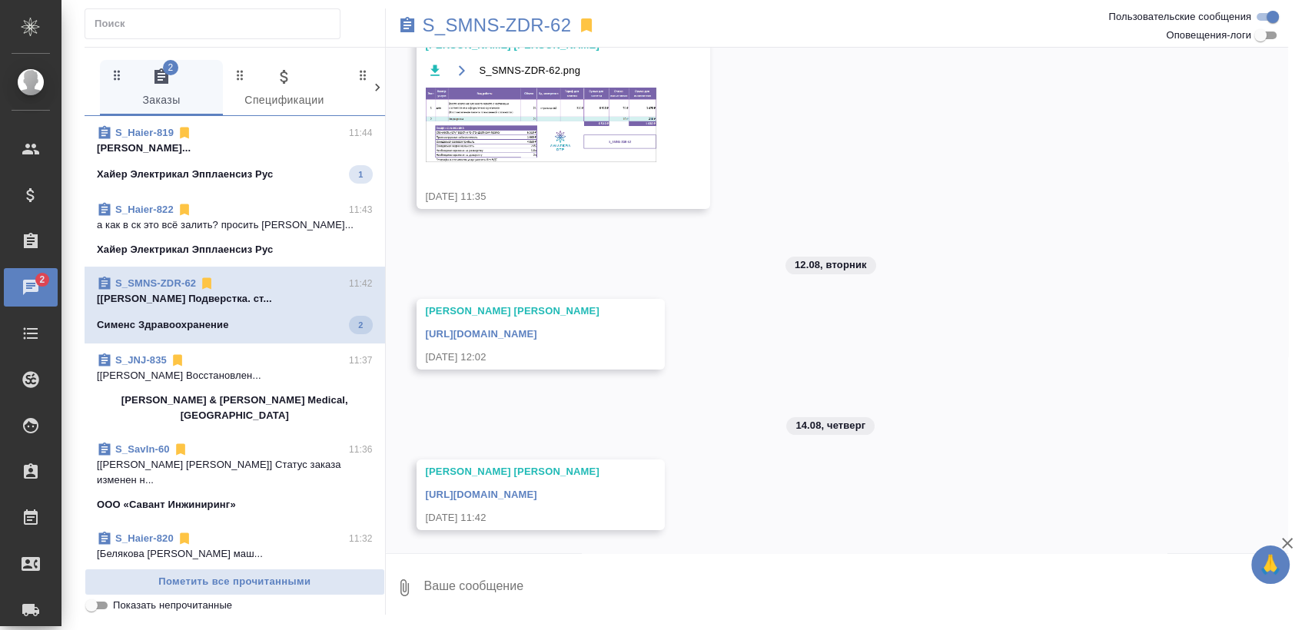
scroll to position [98, 0]
click at [520, 33] on p "S_SMNS-ZDR-62" at bounding box center [497, 25] width 149 height 15
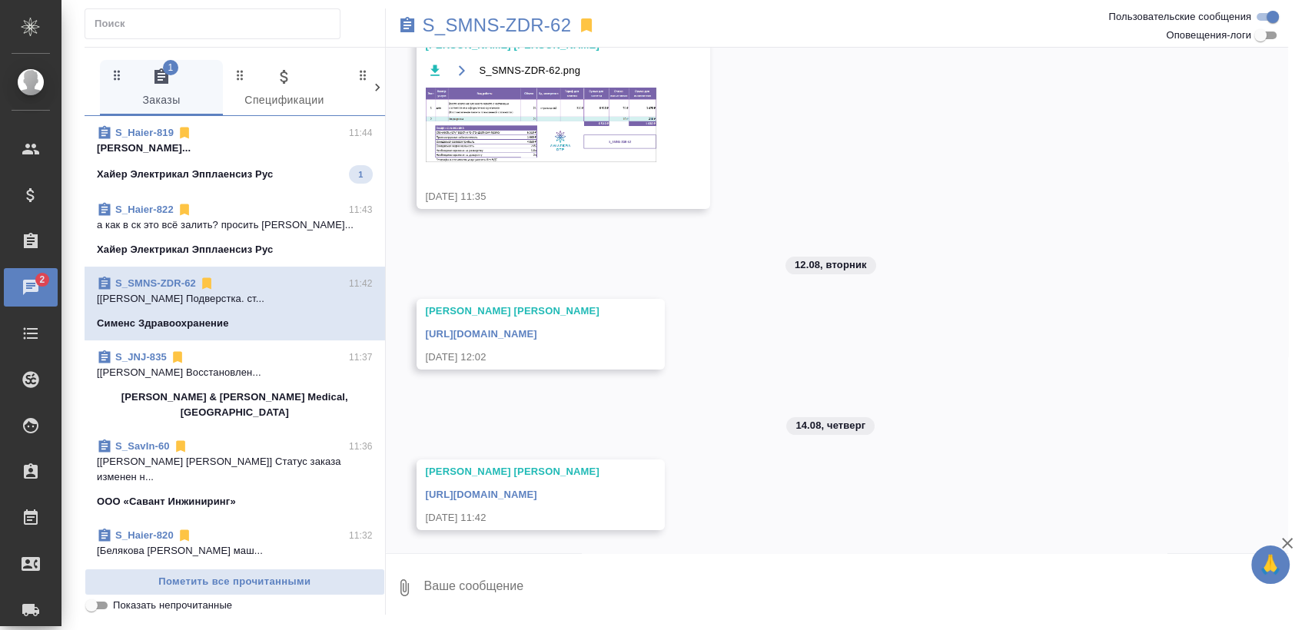
click at [247, 156] on span "S_Haier-819 11:44 Арсеньева Вера... Хайер Электрикал Эпплаенсиз Рус 1" at bounding box center [235, 154] width 276 height 58
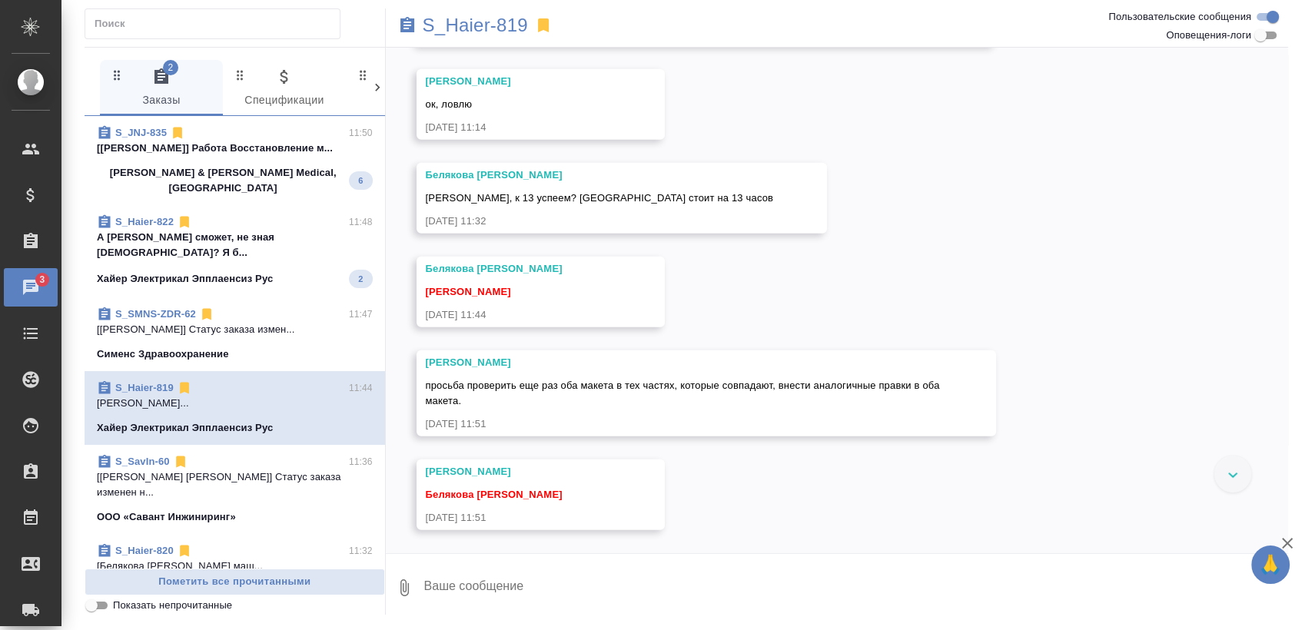
scroll to position [4338, 0]
click at [264, 157] on span "S_JNJ-835 11:50 [Горн Екатерина] Работа Восстановление м... Johnson & Johnson M…" at bounding box center [235, 160] width 276 height 71
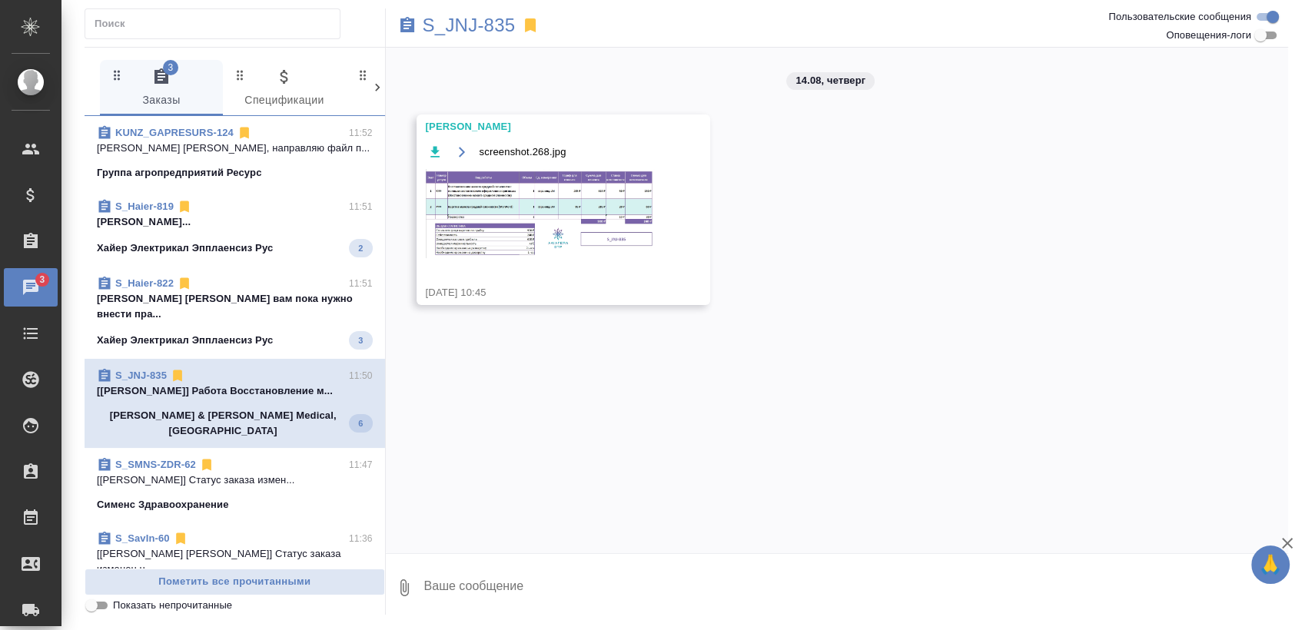
scroll to position [0, 0]
click at [270, 226] on p "Белякова Юлия..." at bounding box center [235, 221] width 276 height 15
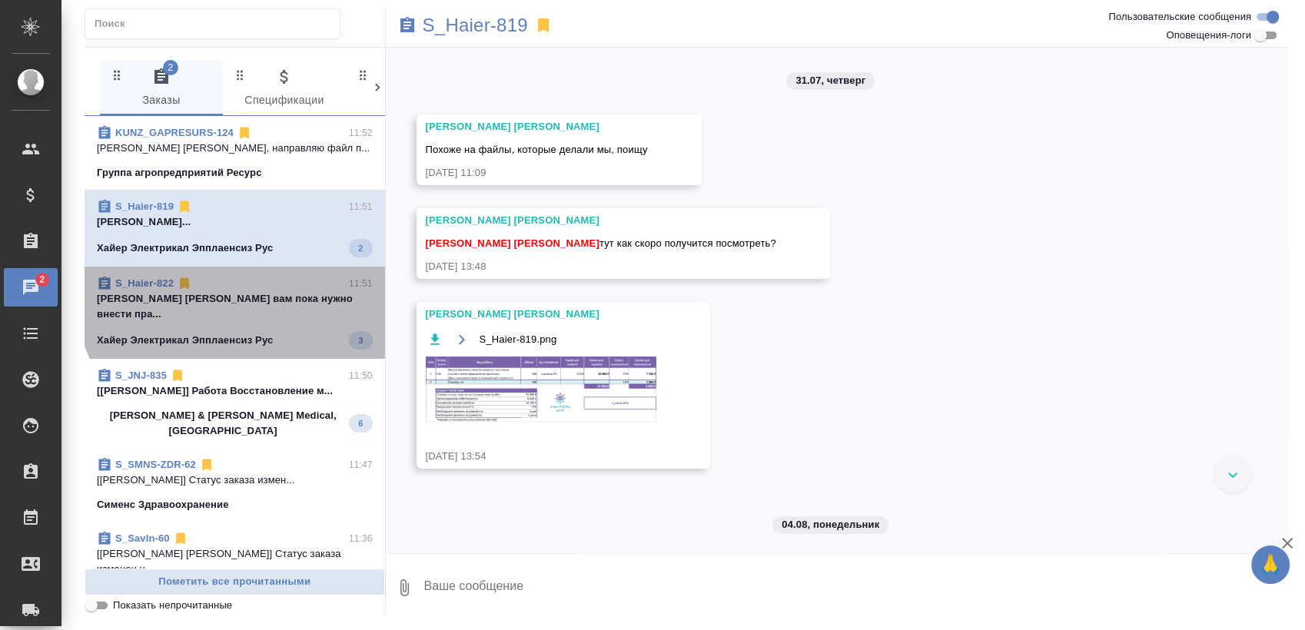
click at [250, 287] on div "S_Haier-822 11:51" at bounding box center [235, 283] width 276 height 15
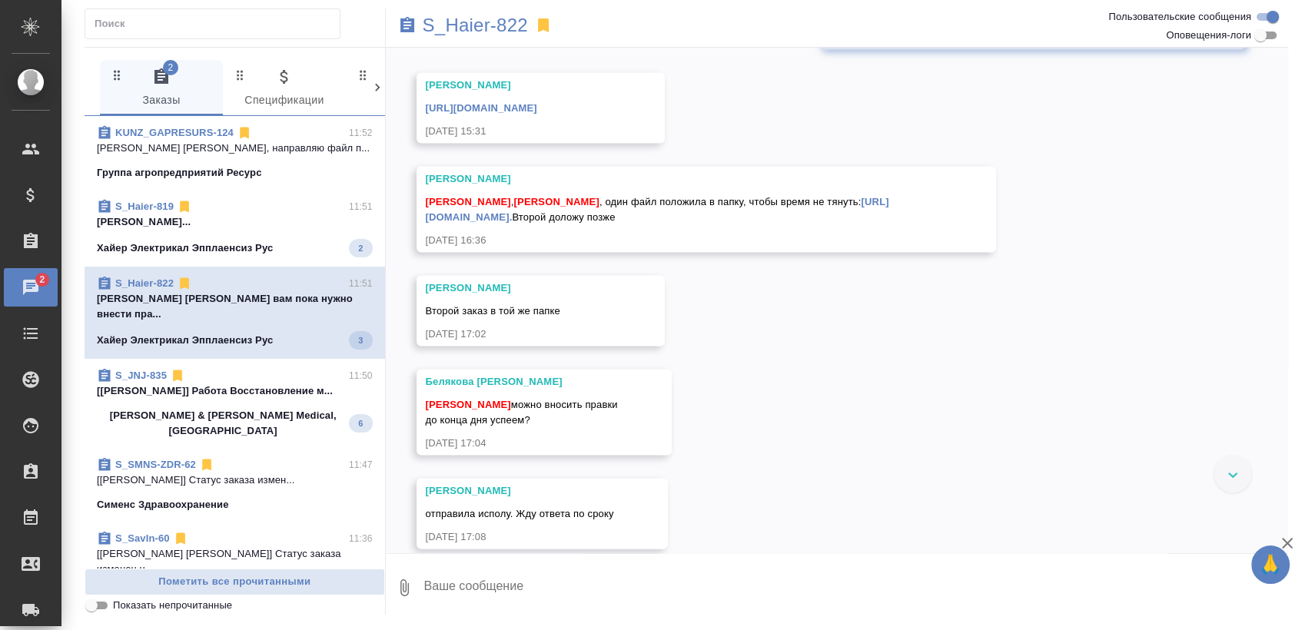
click at [251, 384] on p "[Горн Екатерина] Работа Восстановление м..." at bounding box center [235, 391] width 276 height 15
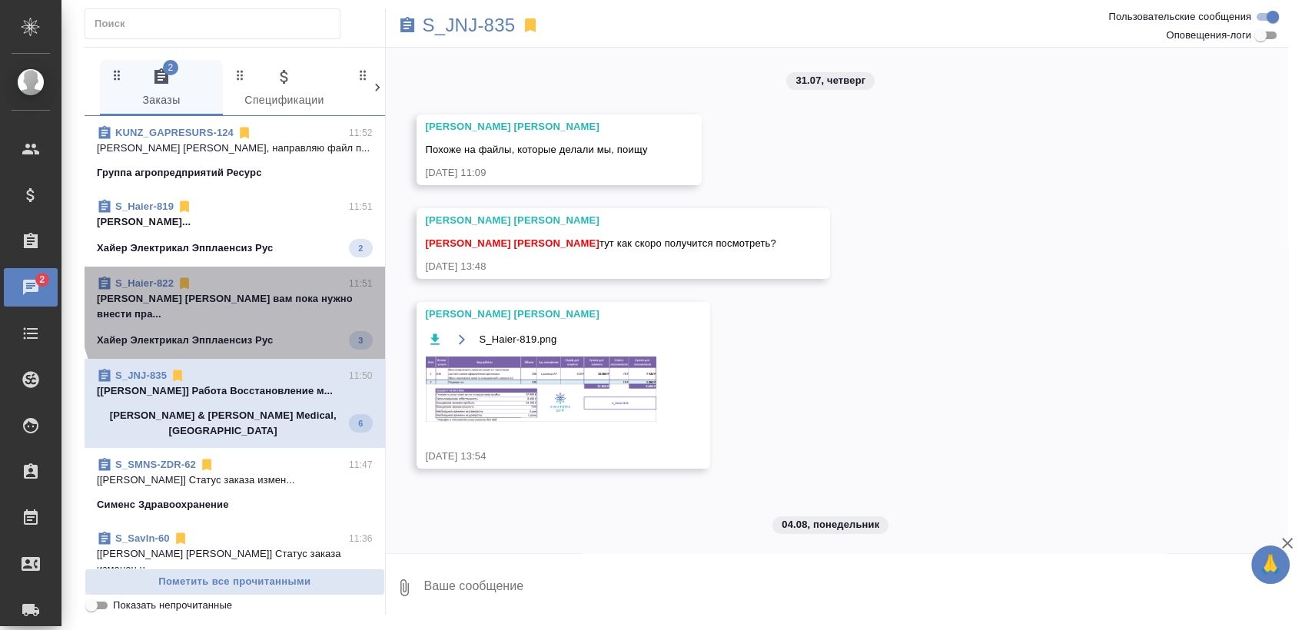
drag, startPoint x: 284, startPoint y: 294, endPoint x: 281, endPoint y: 196, distance: 98.4
click at [284, 293] on p "Арсеньева Вера вам пока нужно внести пра..." at bounding box center [235, 306] width 276 height 31
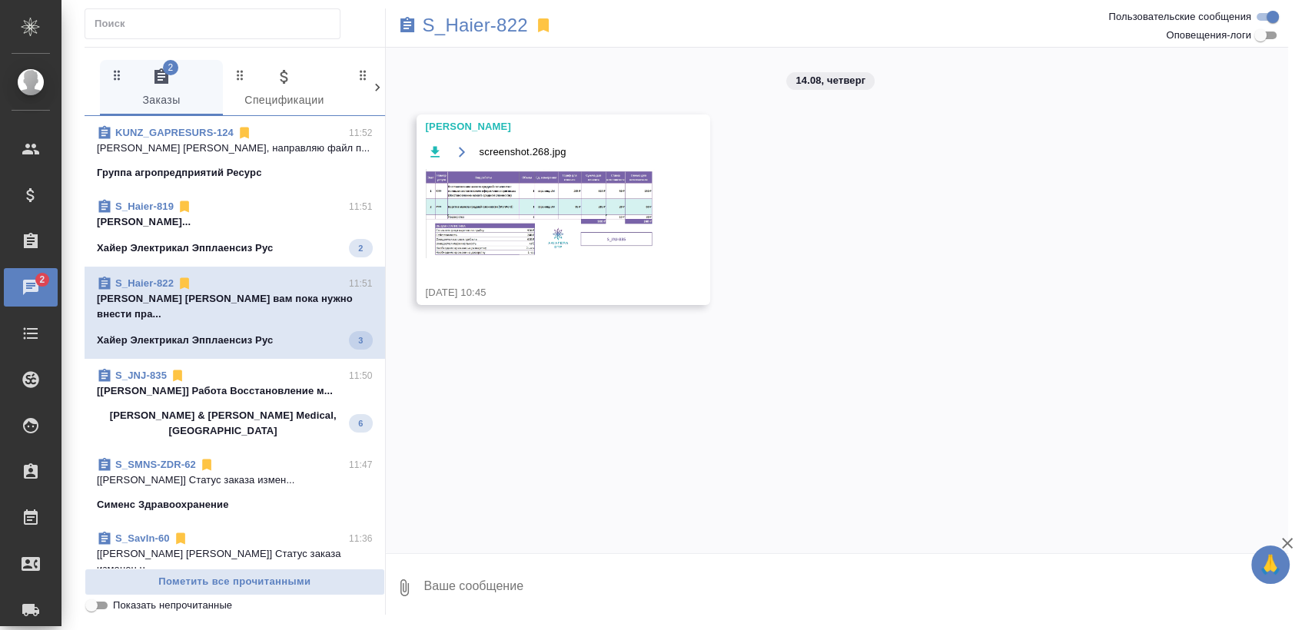
click at [282, 185] on div "KUNZ_GAPRESURS-124 11:52 Оксютович Ирина Привет, направляю файл п... Группа агр…" at bounding box center [235, 153] width 301 height 74
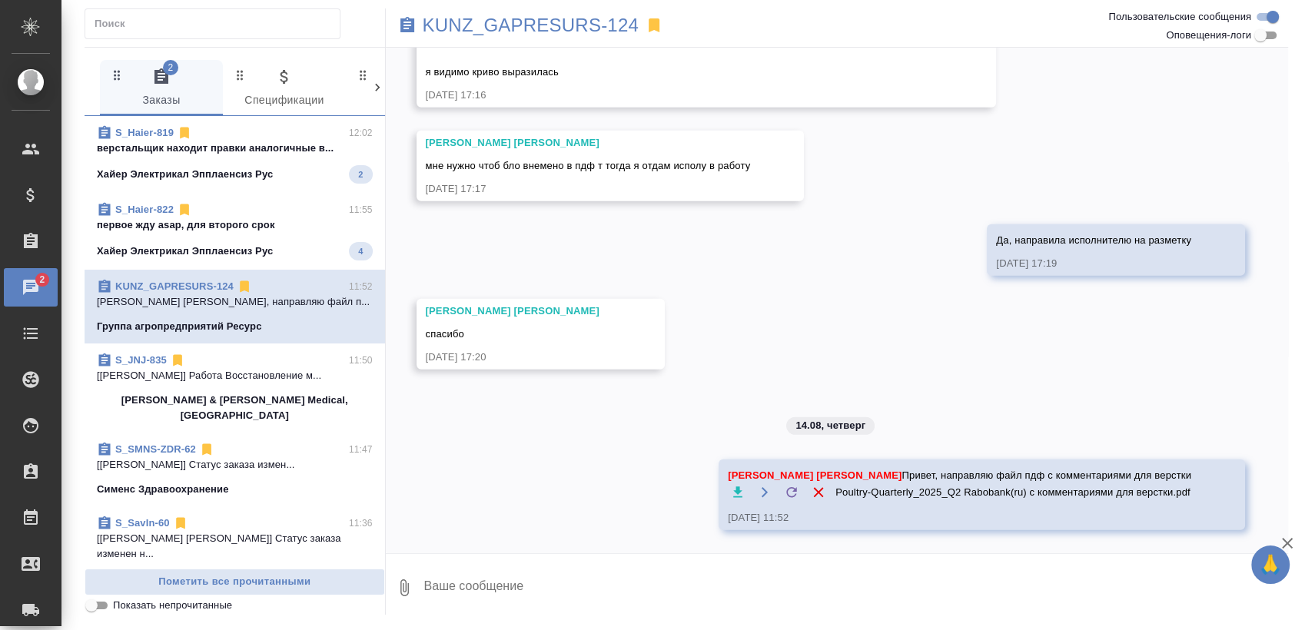
scroll to position [4031, 0]
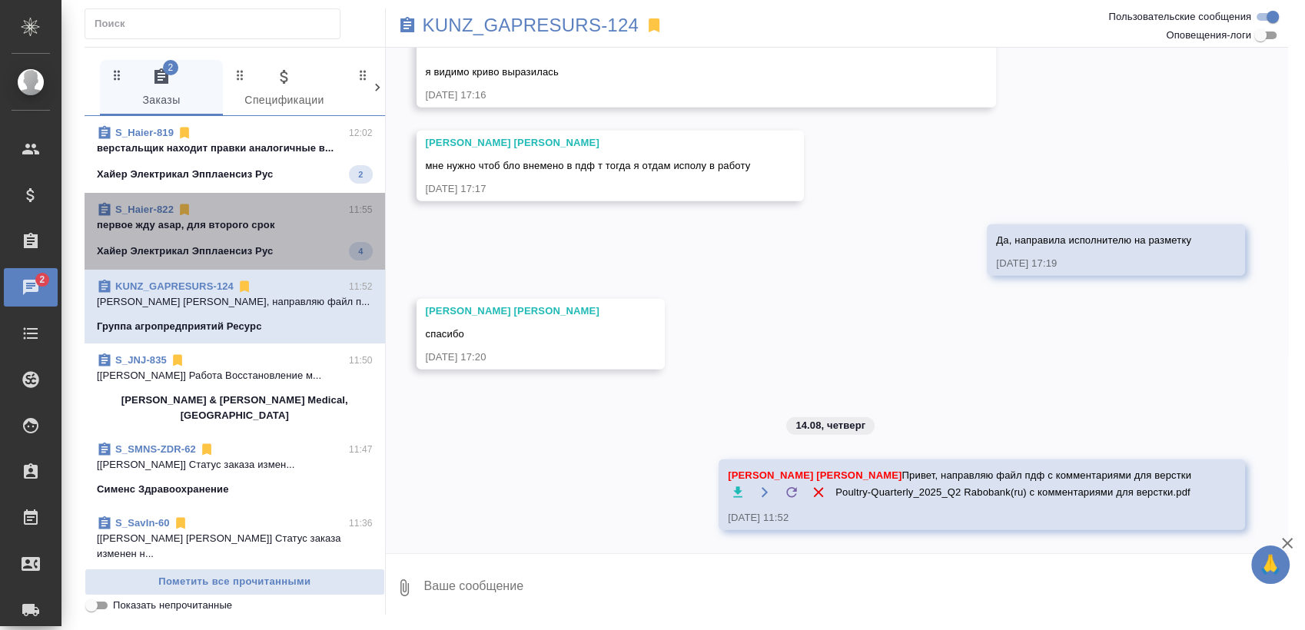
click at [288, 234] on span "S_Haier-822 11:55 первое жду asap, для второго срок Хайер Электрикал Эпплаенсиз…" at bounding box center [235, 231] width 276 height 58
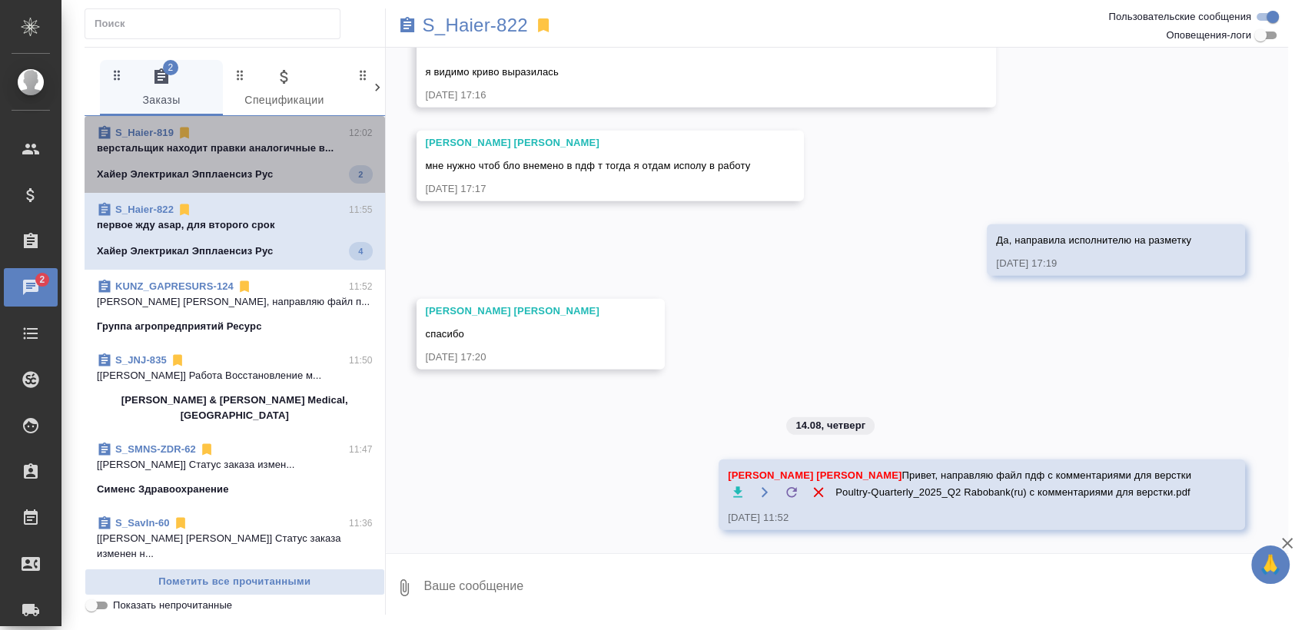
click at [251, 144] on p "верстальщик находит правки аналогичные в..." at bounding box center [235, 148] width 276 height 15
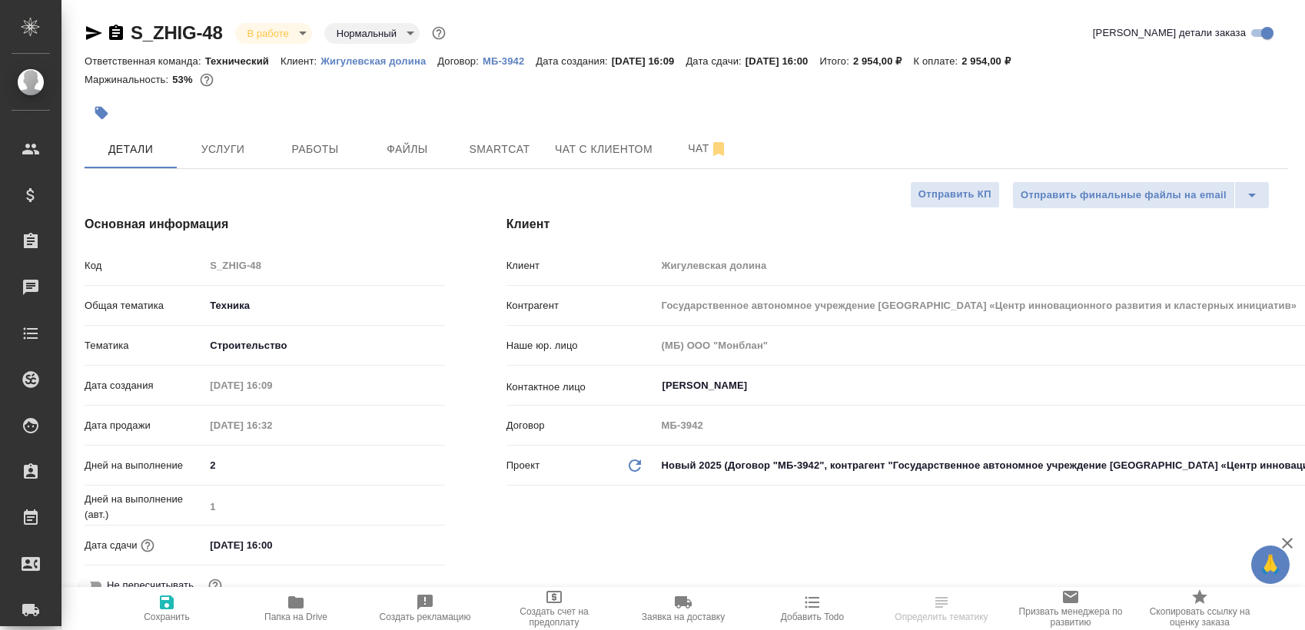
select select "RU"
click at [91, 39] on icon "button" at bounding box center [94, 33] width 18 height 18
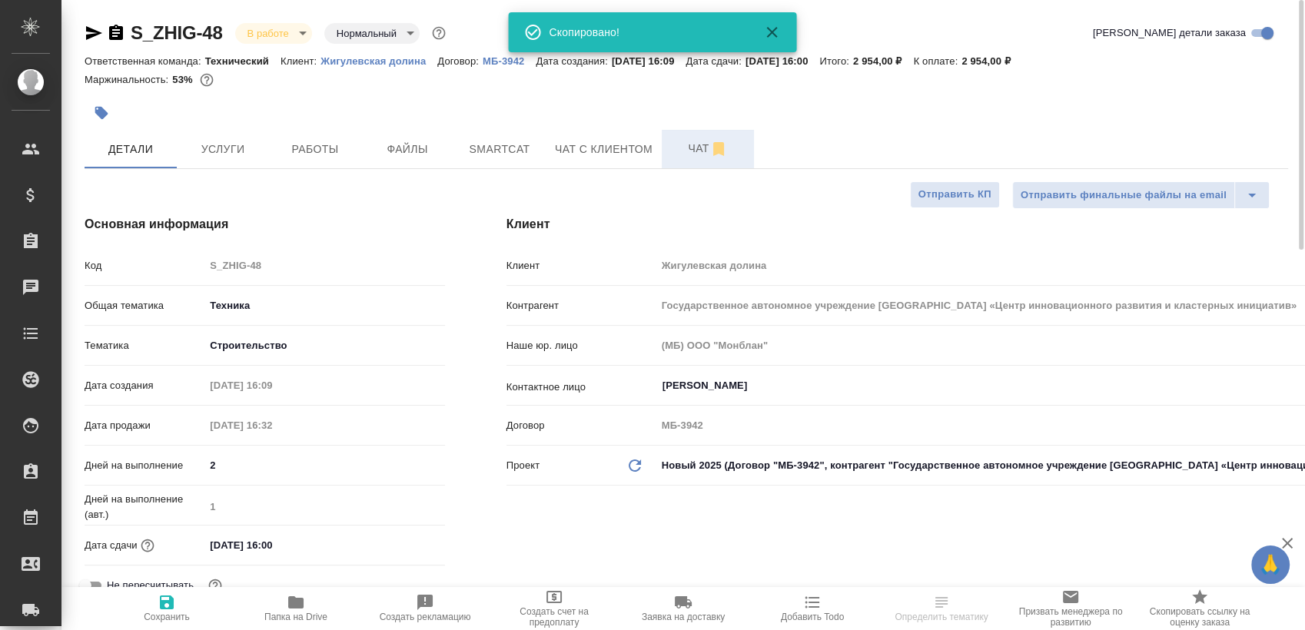
click at [697, 146] on span "Чат" at bounding box center [708, 148] width 74 height 19
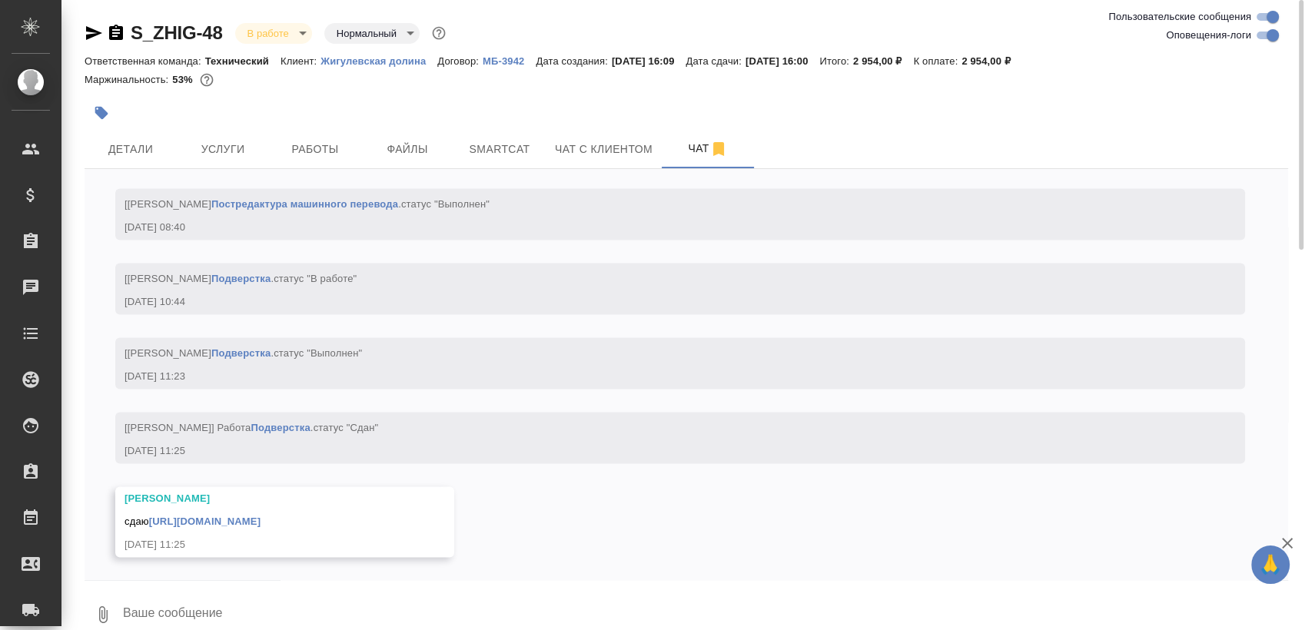
scroll to position [8263, 0]
click at [261, 522] on link "https://drive.awatera.com/apps/files/files/10088344?dir=/Shares/Zhig%20Dolina/O…" at bounding box center [204, 522] width 111 height 12
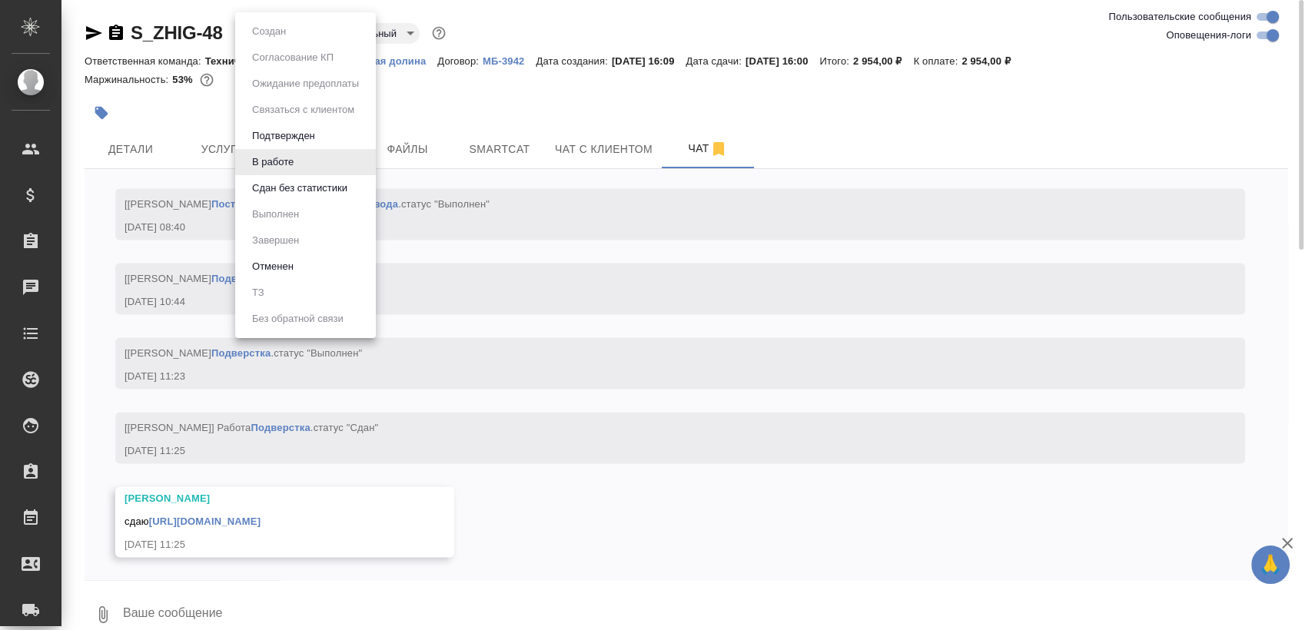
click at [277, 32] on body "🙏 .cls-1 fill:#fff; AWATERA Sergeeva Anastasia Клиенты Спецификации Заказы 0 Ча…" at bounding box center [652, 315] width 1305 height 630
click at [291, 40] on button "Сдан без статистики" at bounding box center [269, 31] width 43 height 17
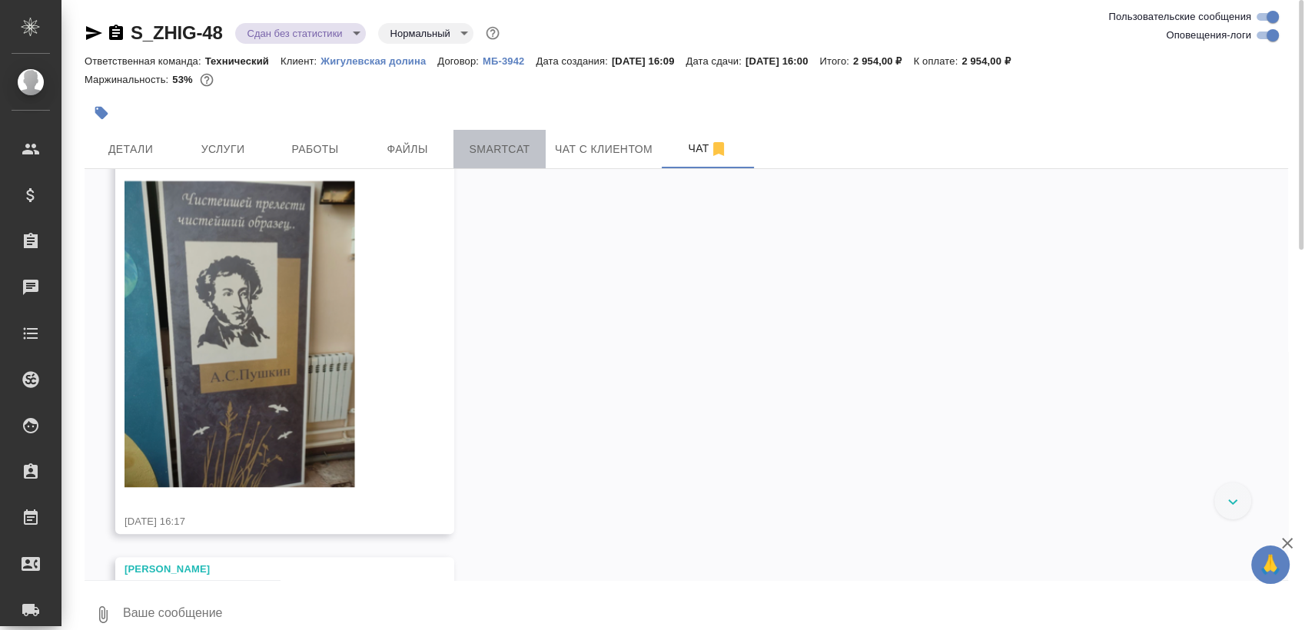
click at [515, 154] on span "Smartcat" at bounding box center [500, 149] width 74 height 19
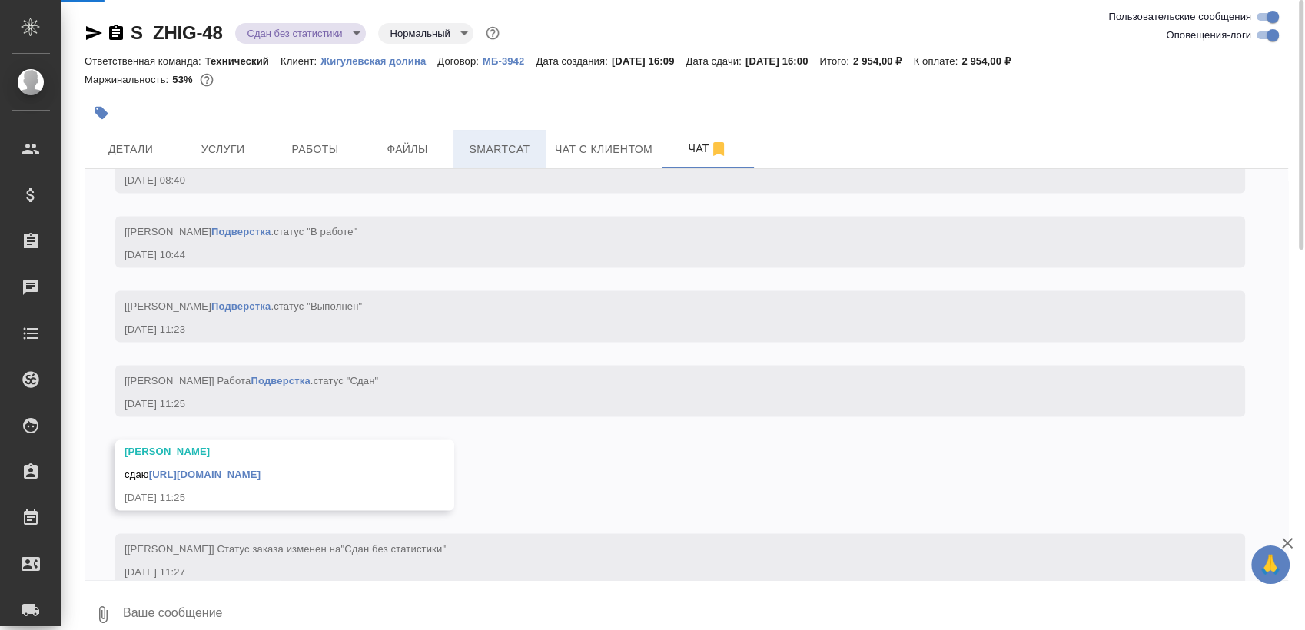
scroll to position [8338, 0]
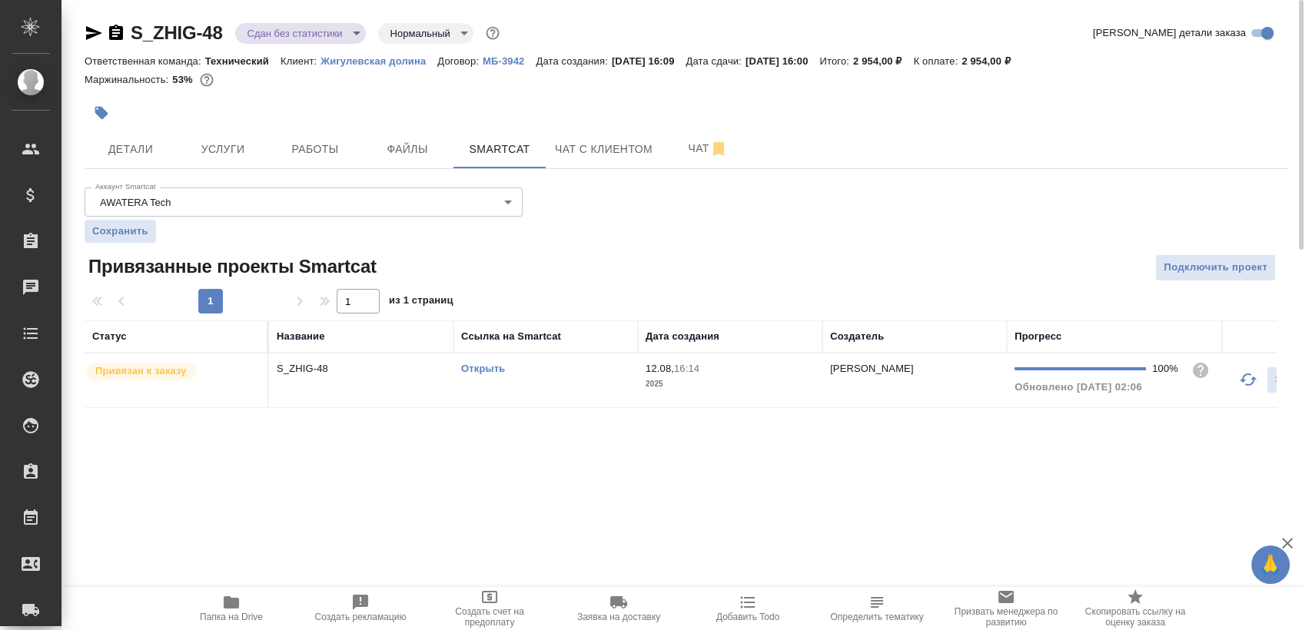
click at [563, 381] on td "Открыть" at bounding box center [546, 381] width 184 height 54
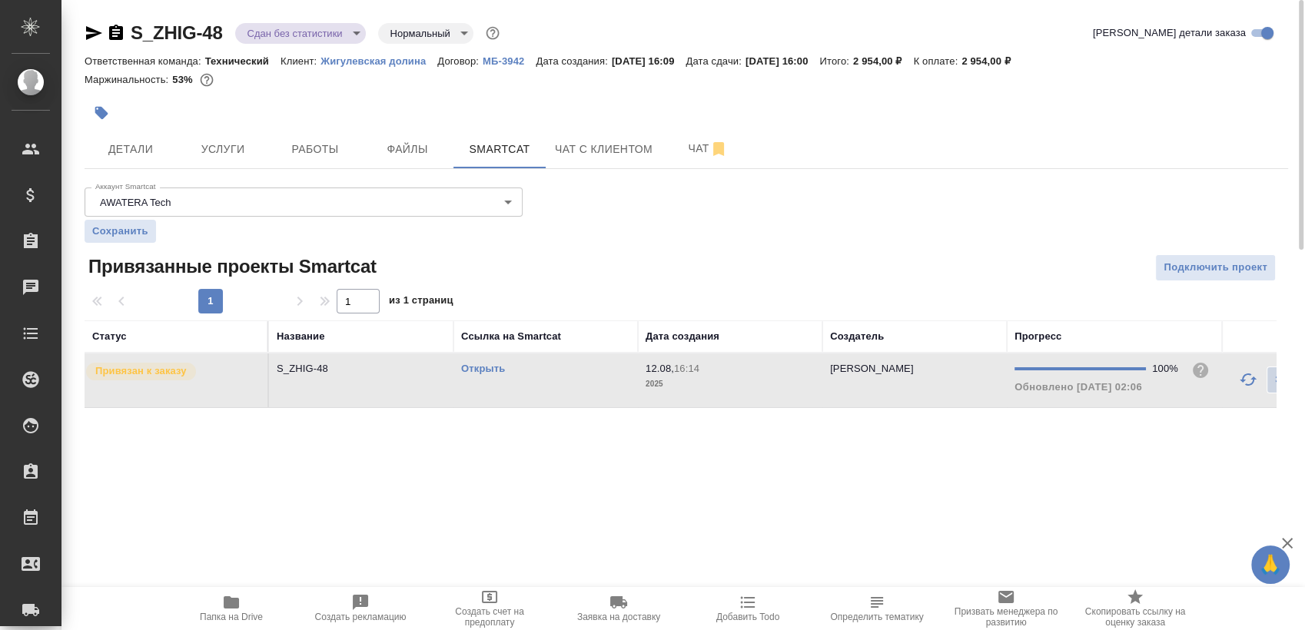
click at [563, 381] on td "Открыть" at bounding box center [546, 381] width 184 height 54
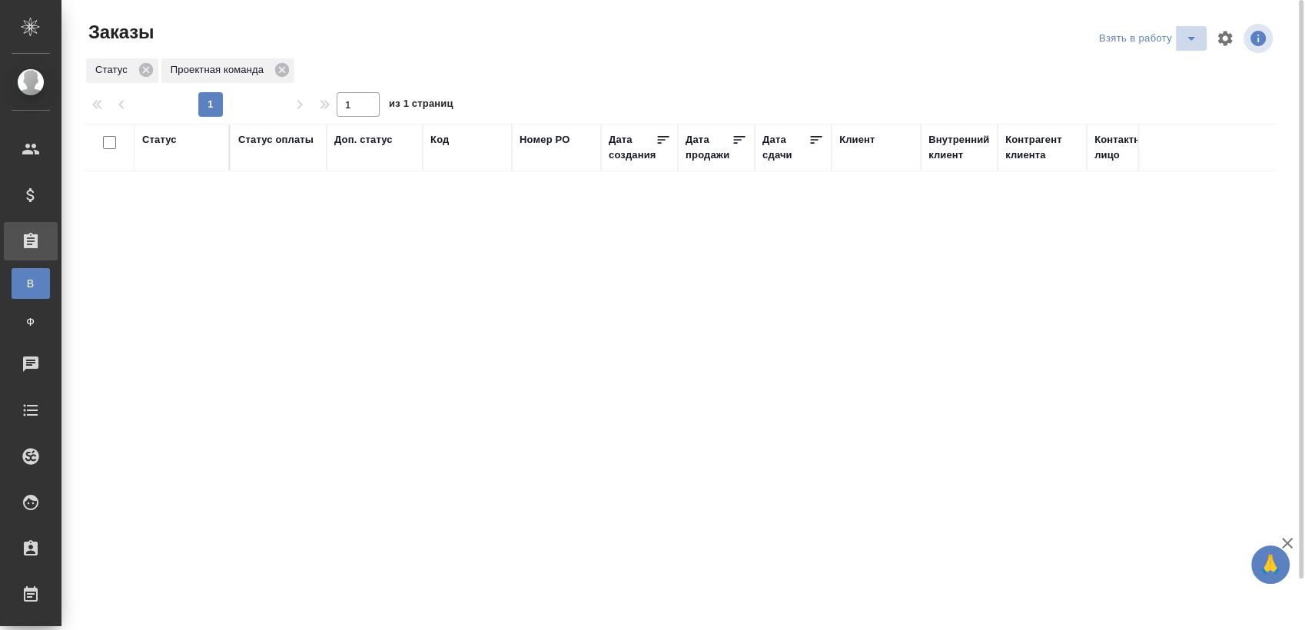
click at [1183, 42] on icon "split button" at bounding box center [1191, 38] width 18 height 18
click at [1166, 69] on li "Мои заказы" at bounding box center [1150, 69] width 129 height 25
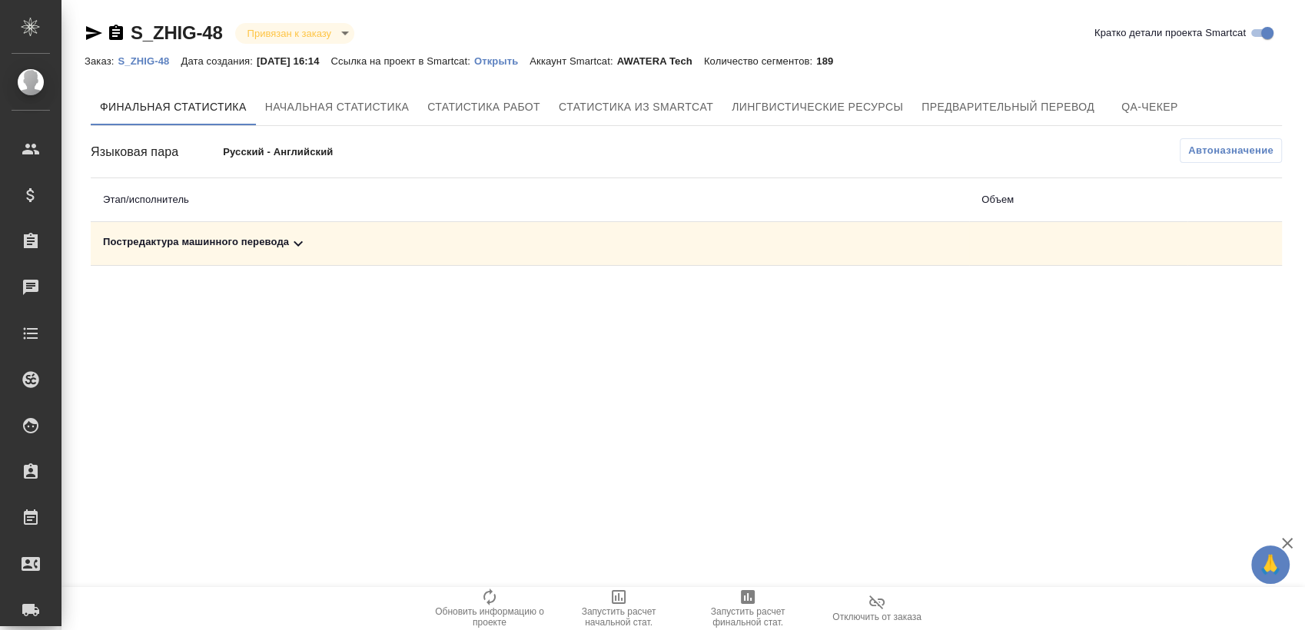
click at [729, 600] on span "Запустить расчет финальной стат." at bounding box center [748, 608] width 111 height 40
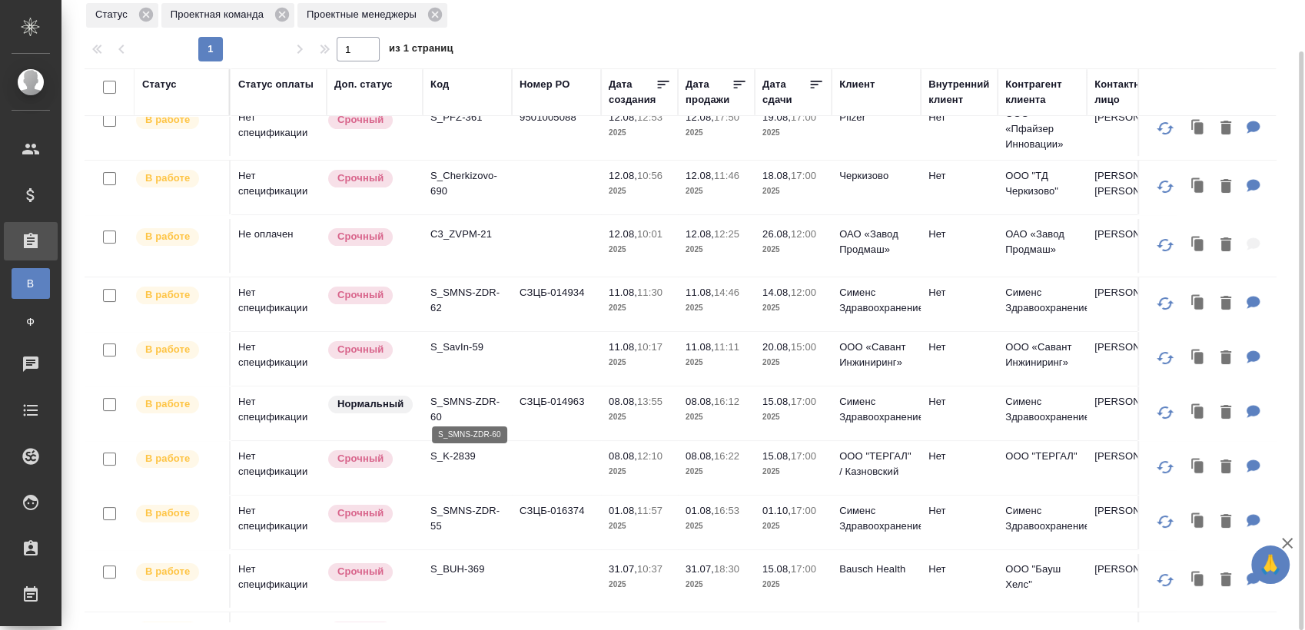
scroll to position [256, 0]
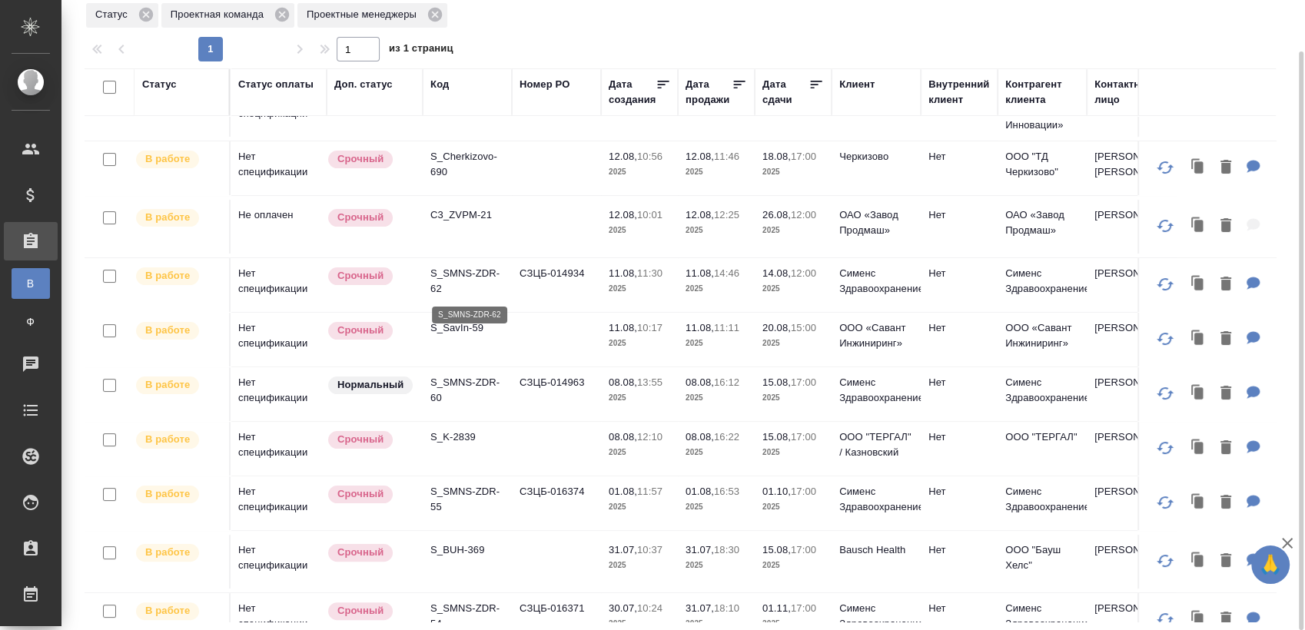
click at [455, 277] on p "S_SMNS-ZDR-62" at bounding box center [467, 281] width 74 height 31
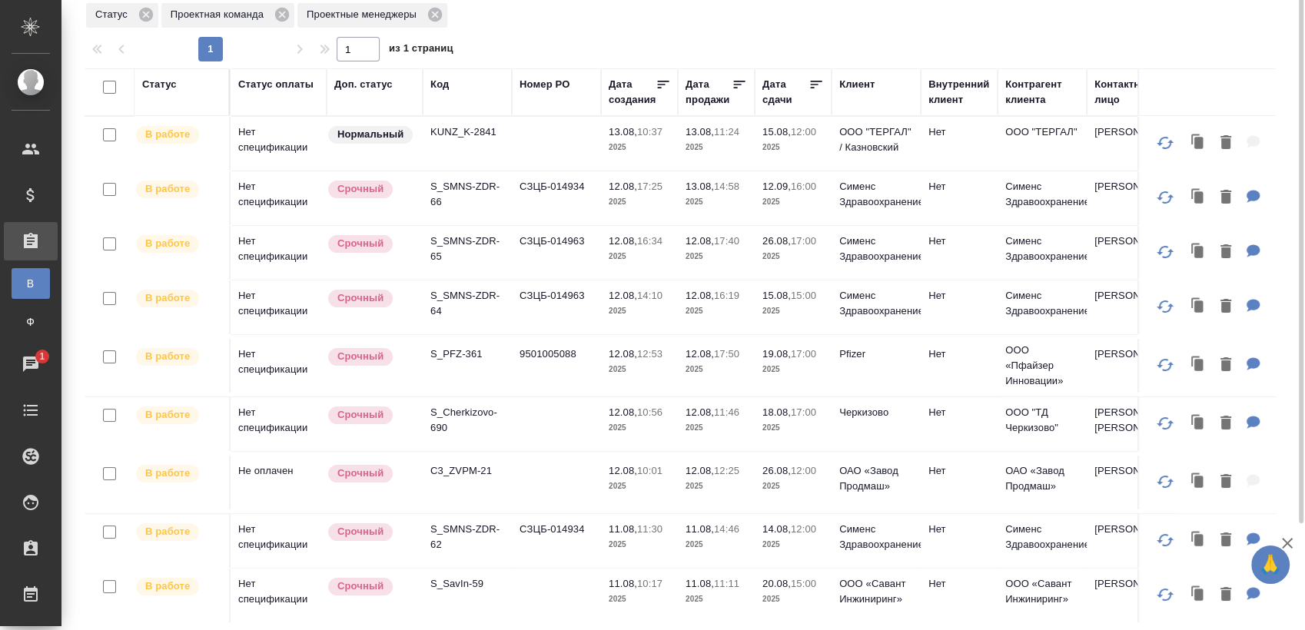
scroll to position [0, 0]
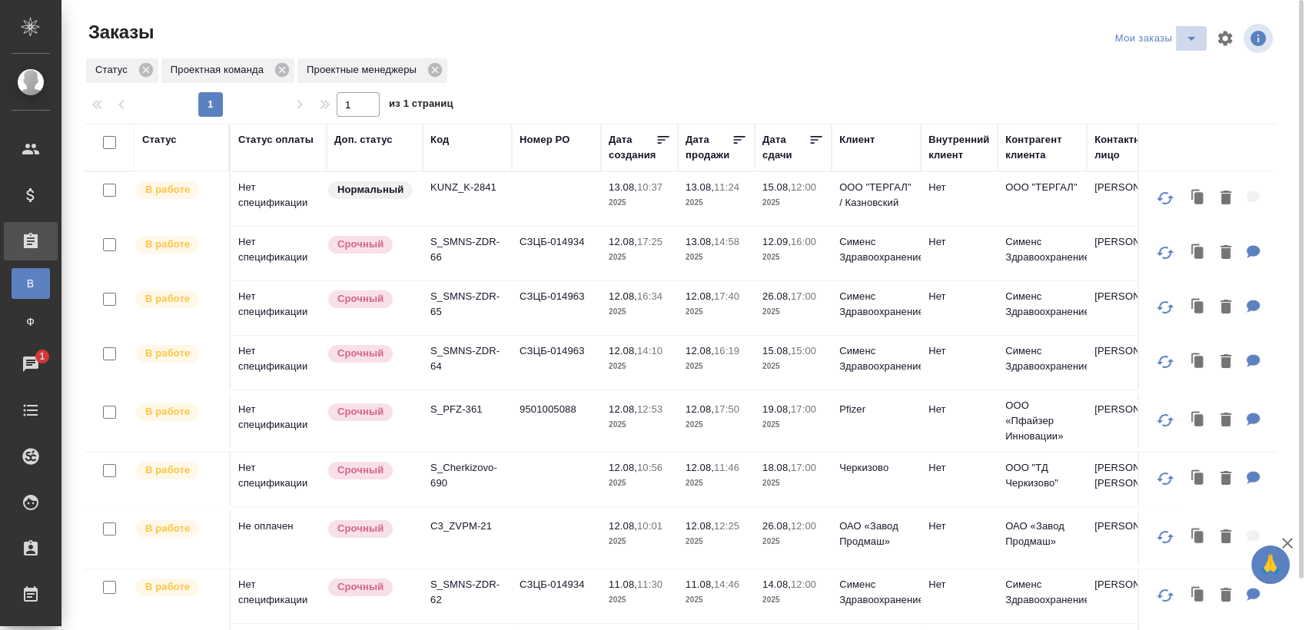
click at [1188, 35] on icon "split button" at bounding box center [1191, 38] width 18 height 18
click at [1144, 71] on li "Взять в работу" at bounding box center [1159, 69] width 129 height 25
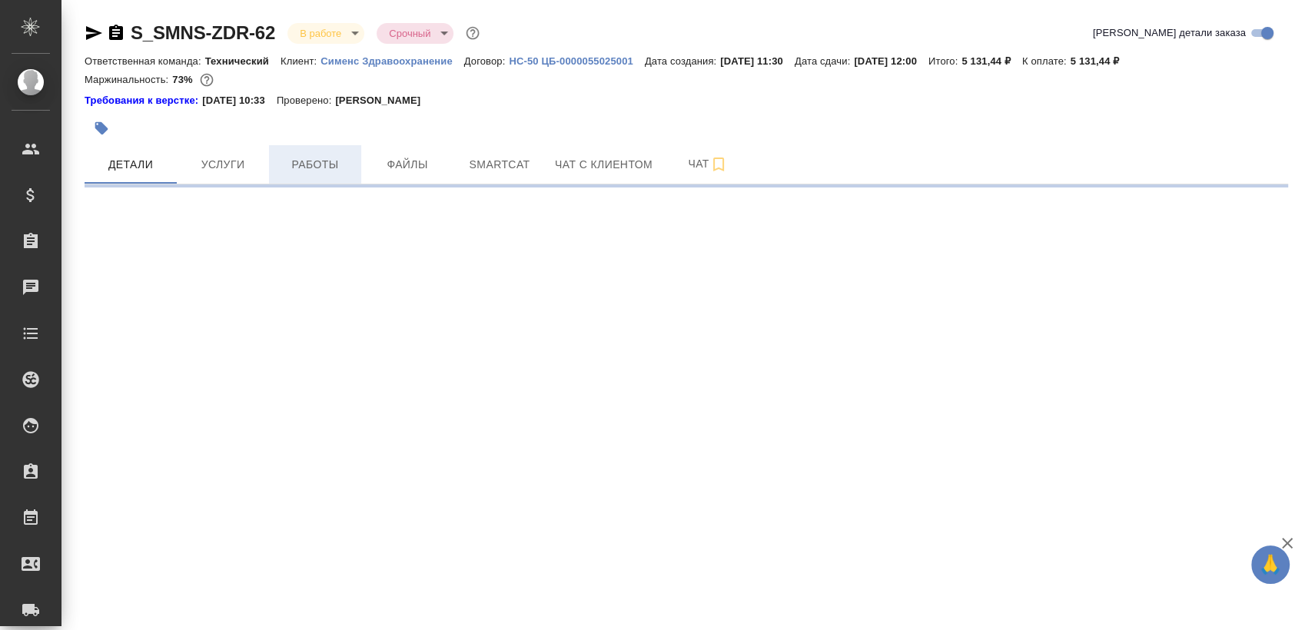
select select "RU"
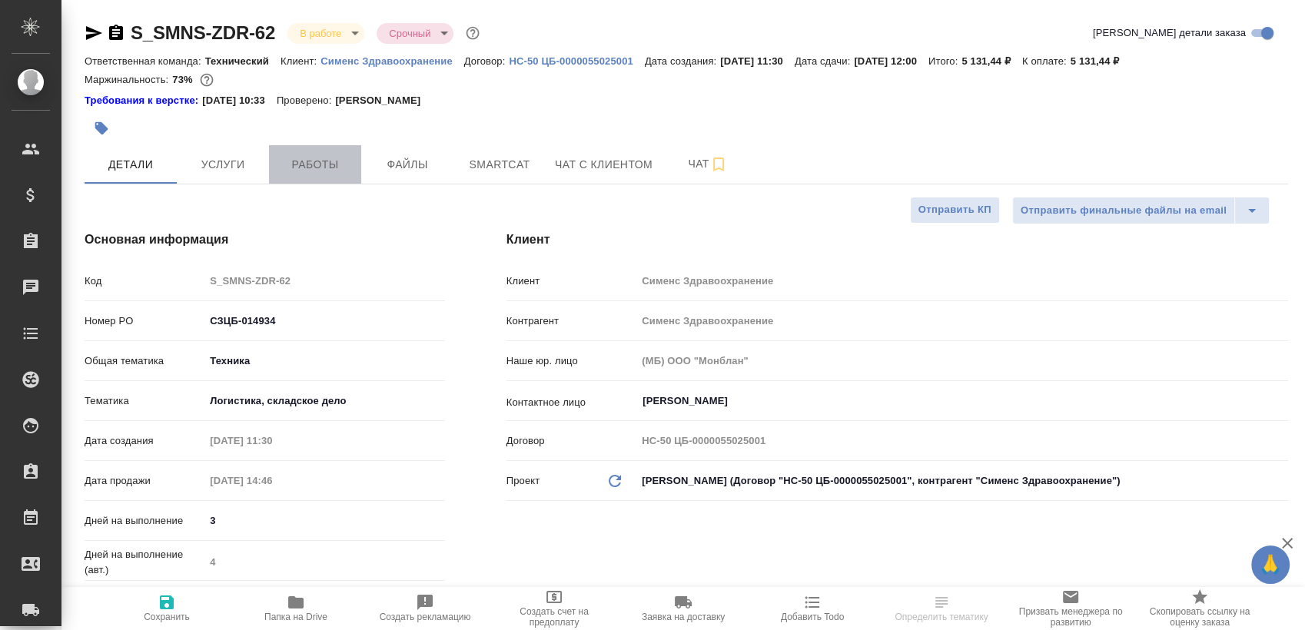
click at [311, 168] on span "Работы" at bounding box center [315, 164] width 74 height 19
type textarea "x"
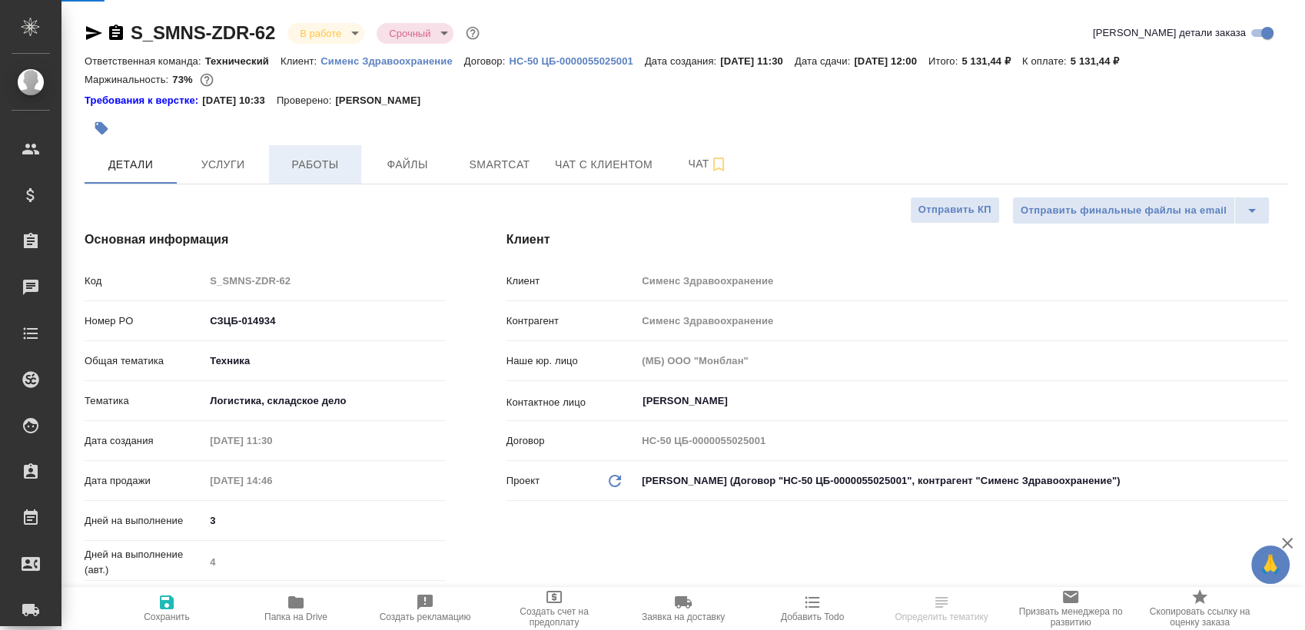
type textarea "x"
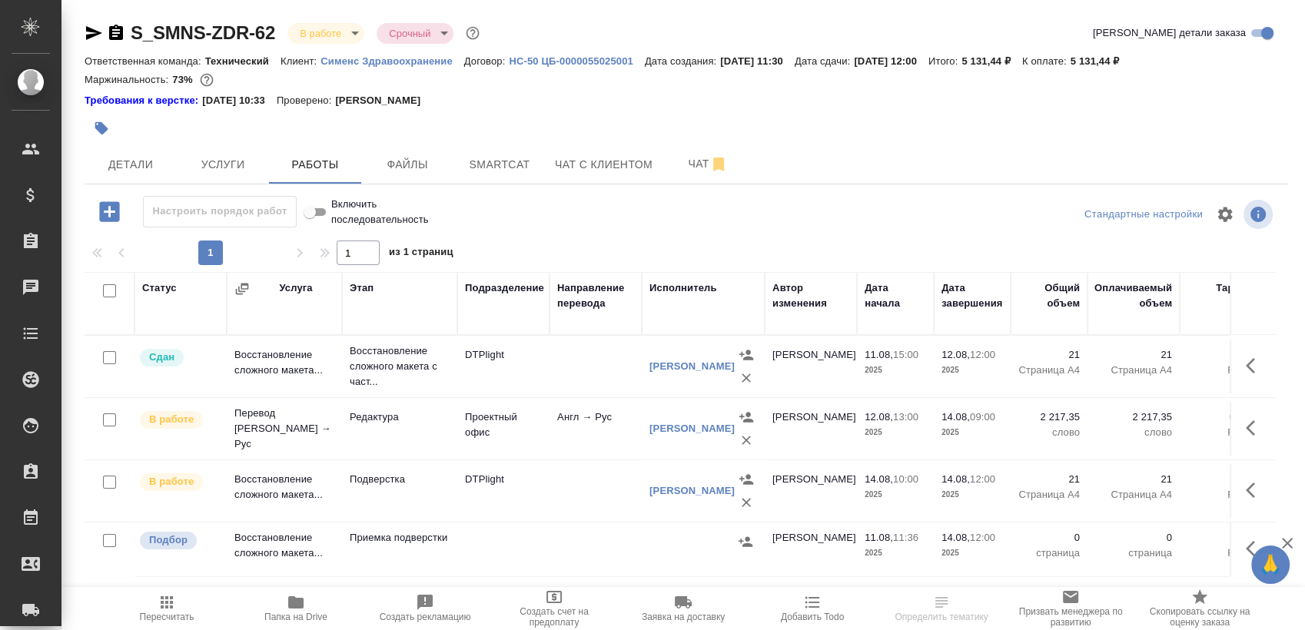
scroll to position [26, 0]
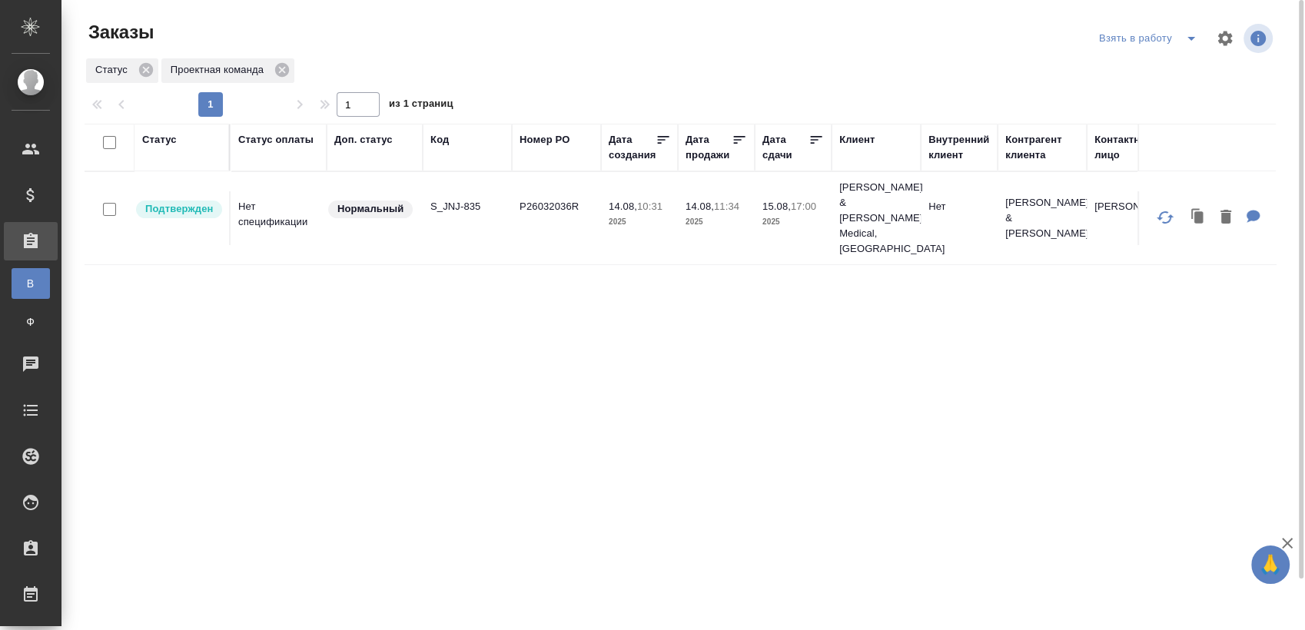
click at [461, 199] on p "S_JNJ-835" at bounding box center [467, 206] width 74 height 15
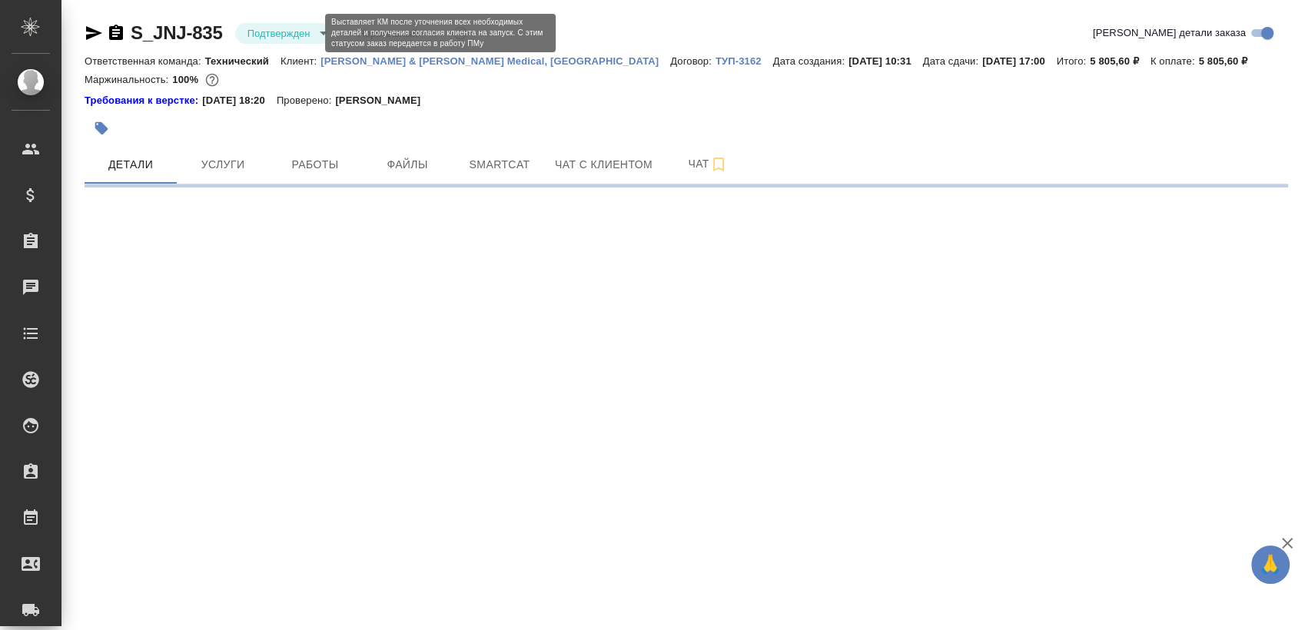
click at [301, 33] on body "🙏 .cls-1 fill:#fff; AWATERA [PERSON_NAME] Спецификации Заказы Чаты Todo Проекты…" at bounding box center [652, 315] width 1305 height 630
select select "RU"
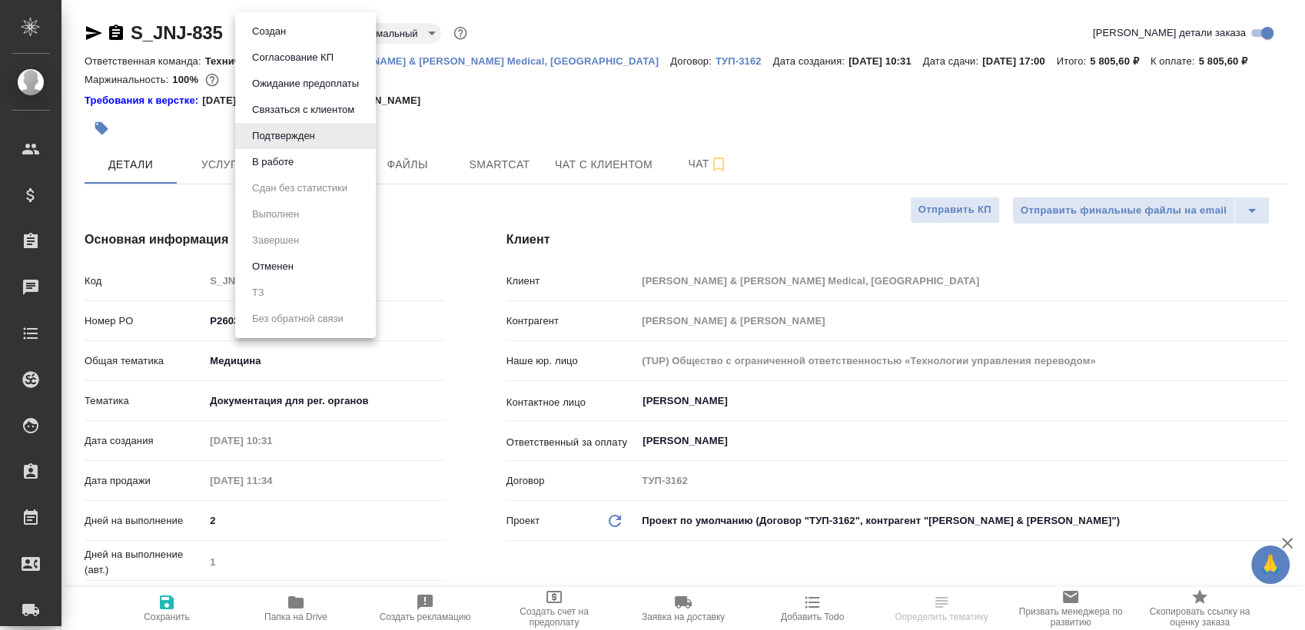
click at [328, 161] on li "В работе" at bounding box center [305, 162] width 141 height 26
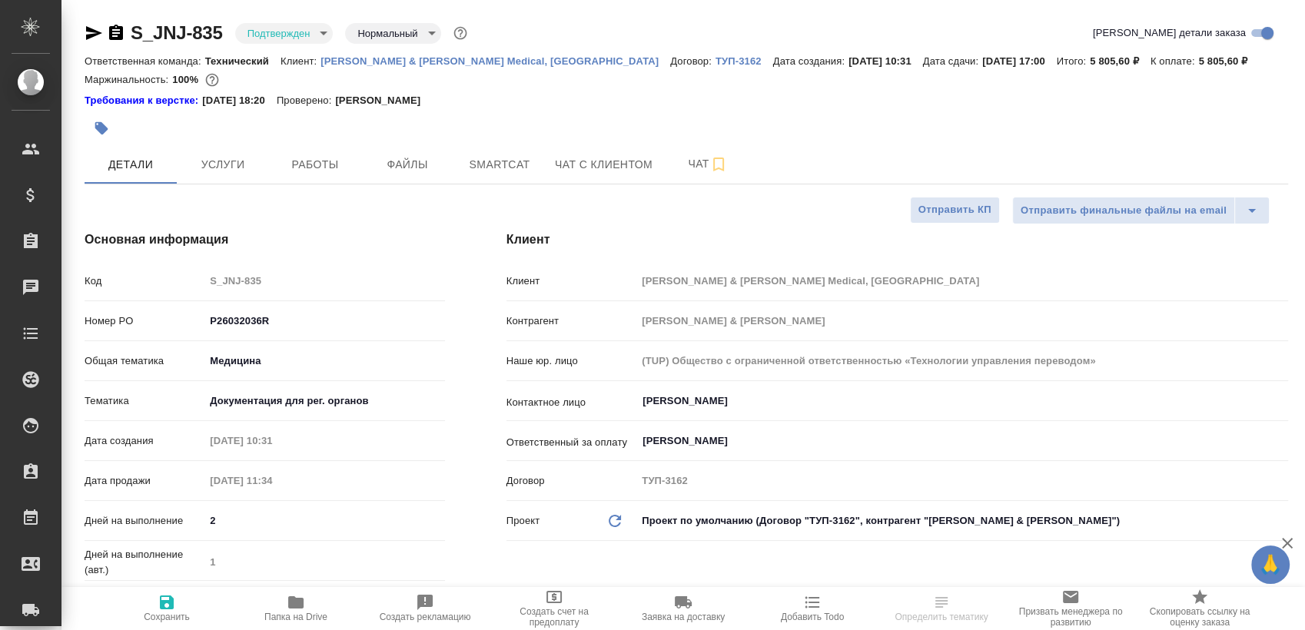
type textarea "x"
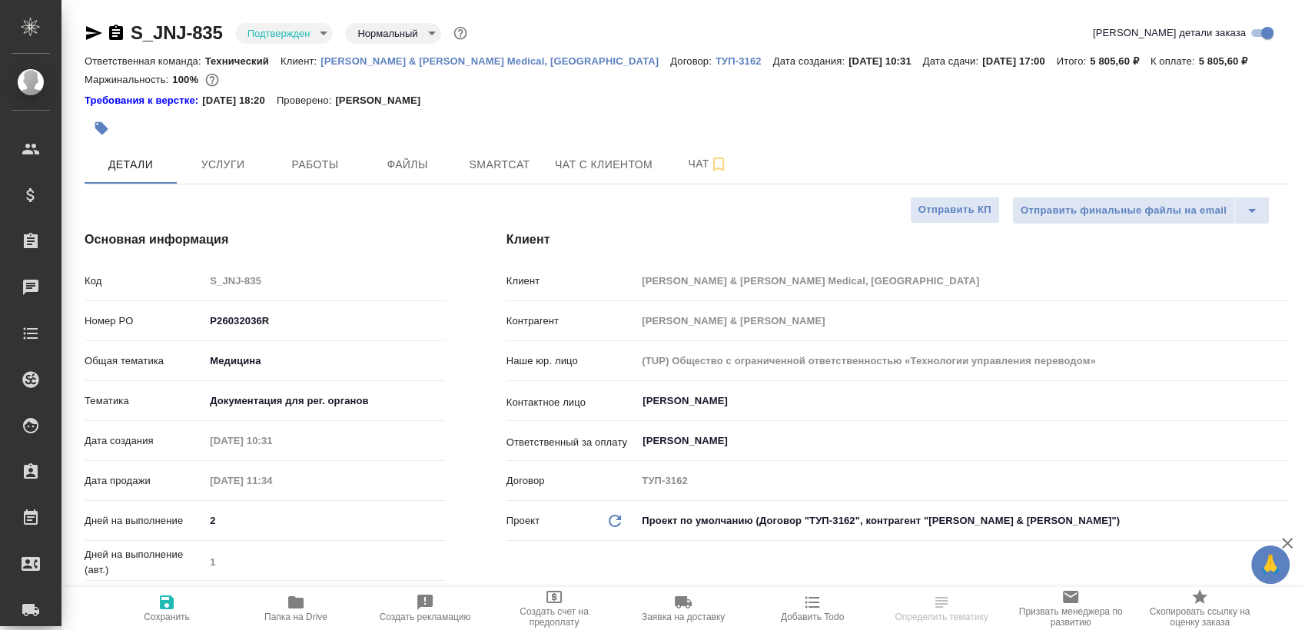
type textarea "x"
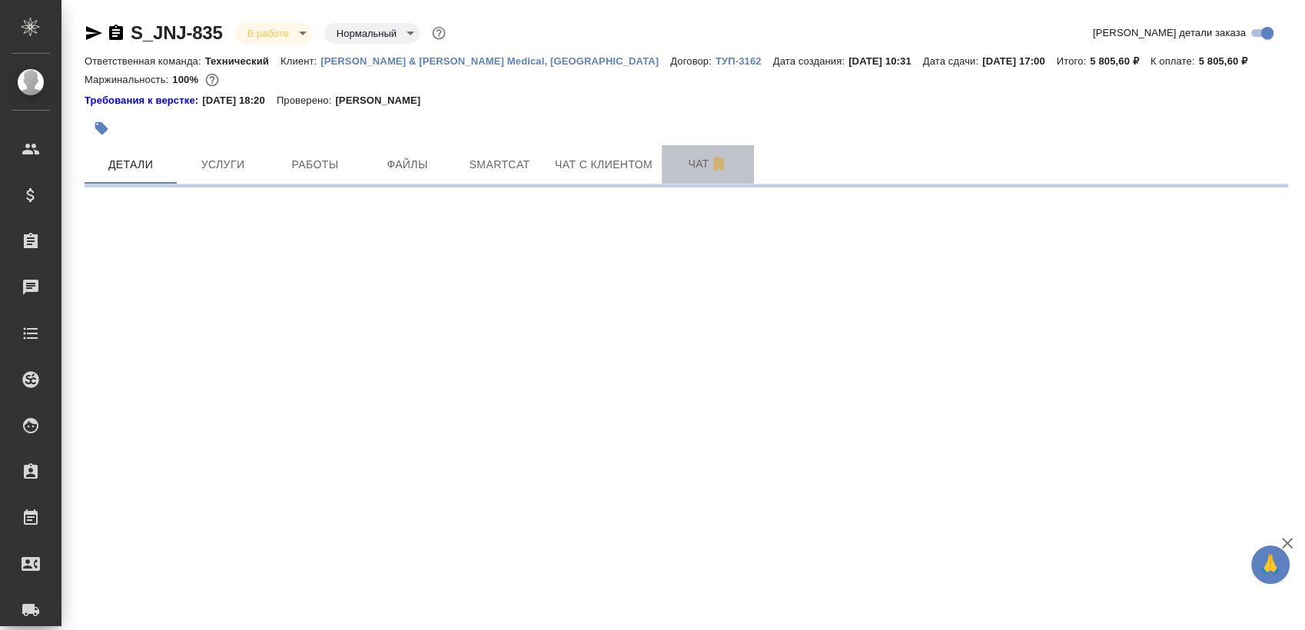
click at [676, 155] on span "Чат" at bounding box center [708, 164] width 74 height 19
select select "RU"
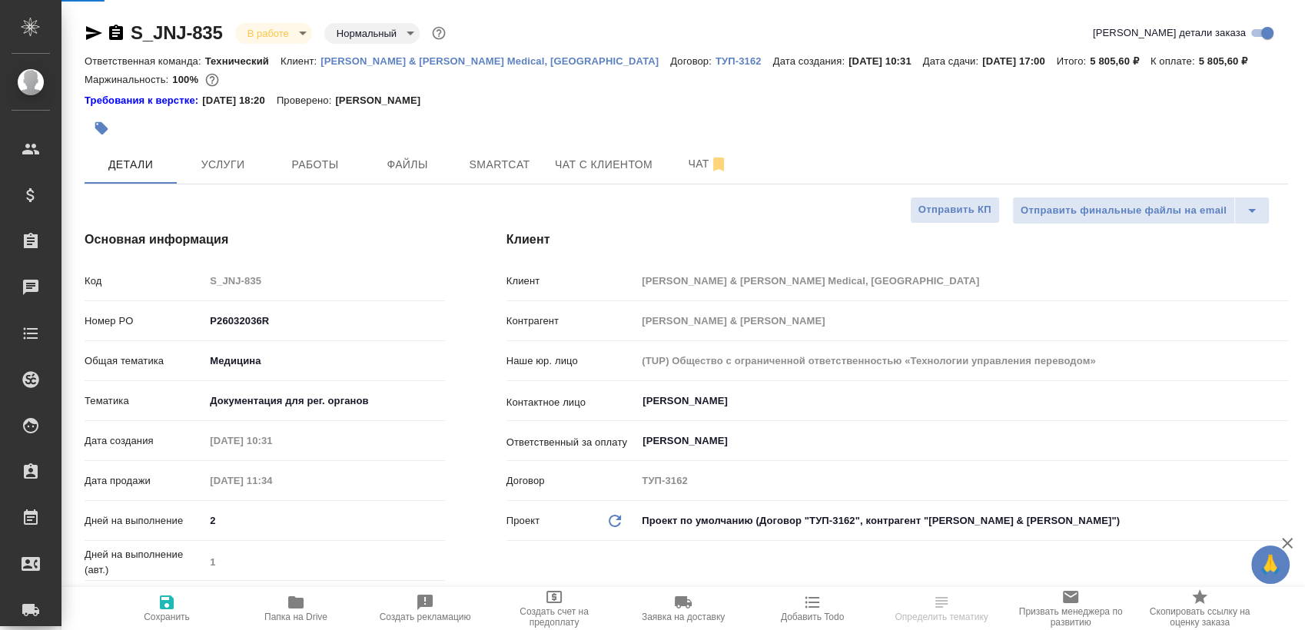
type textarea "x"
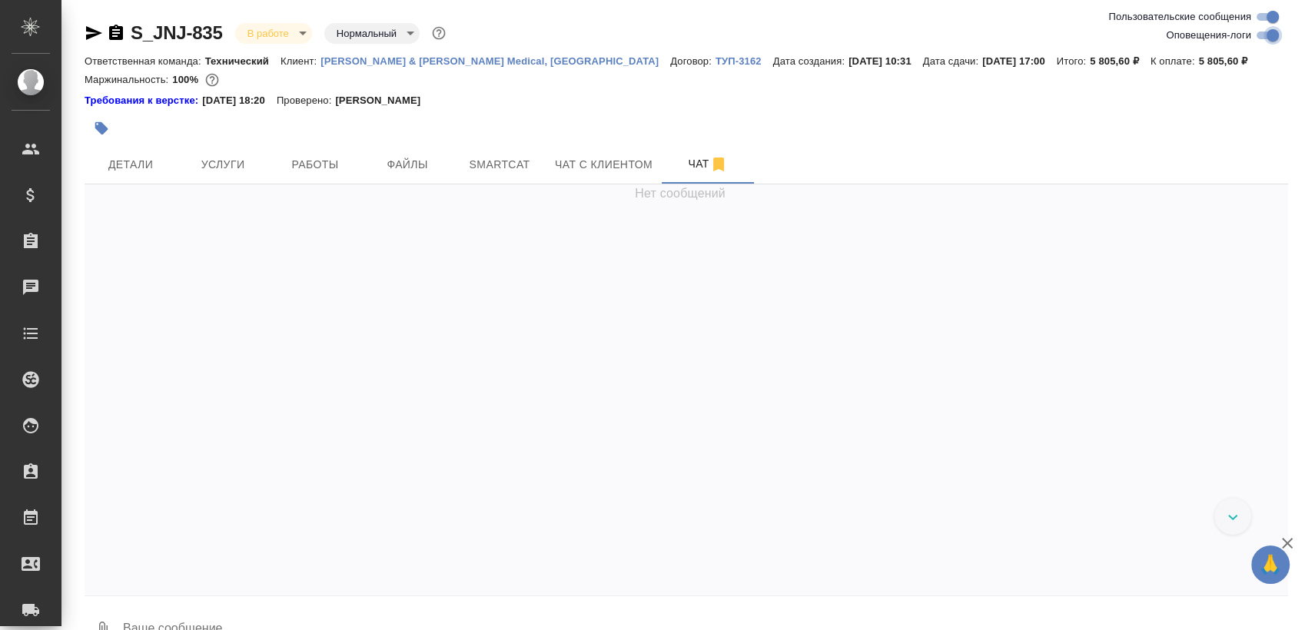
click at [1269, 42] on input "Оповещения-логи" at bounding box center [1272, 35] width 55 height 18
checkbox input "false"
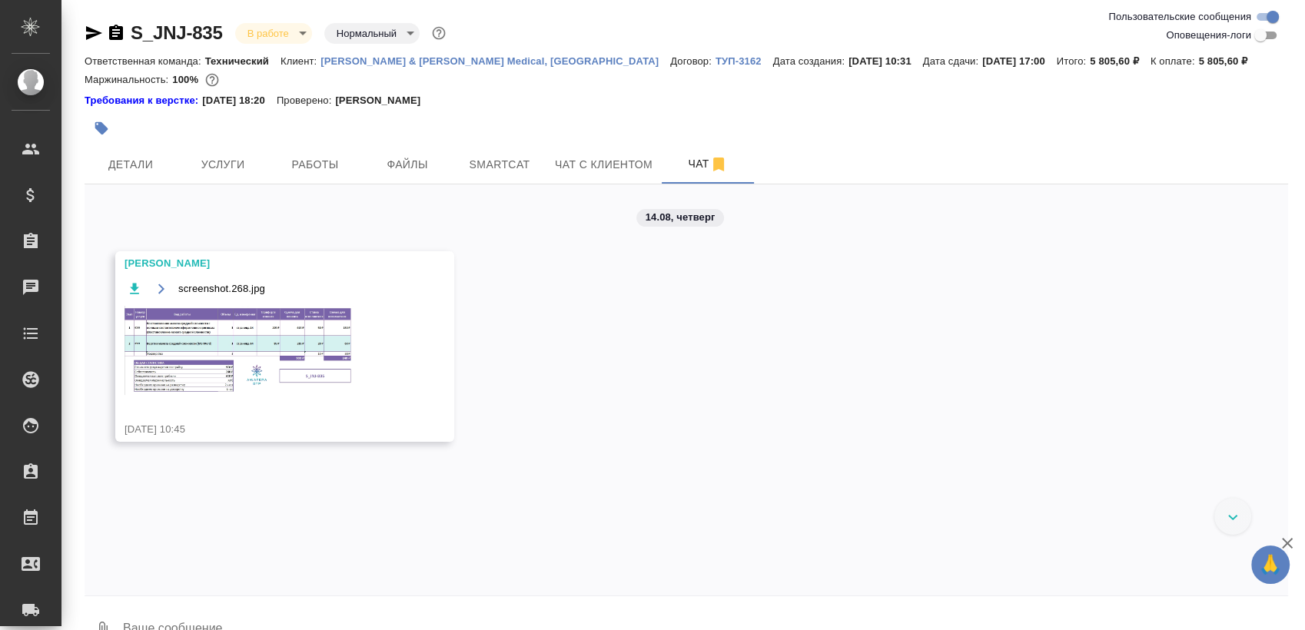
scroll to position [35, 0]
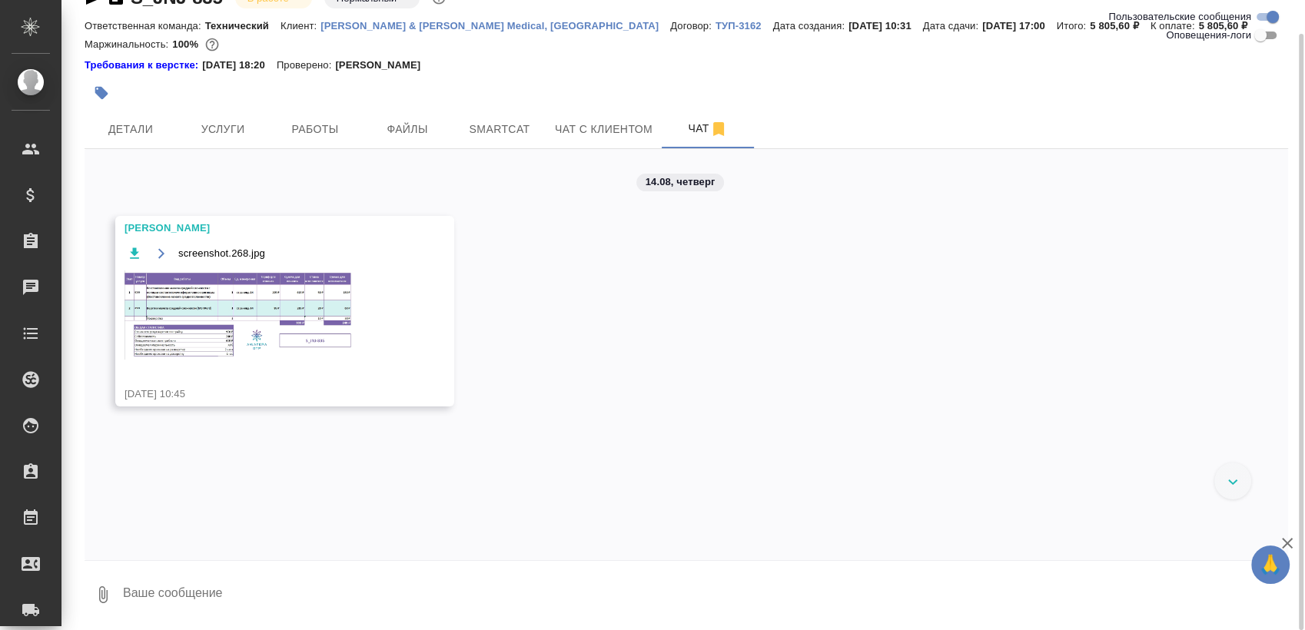
click at [271, 321] on img at bounding box center [240, 315] width 231 height 89
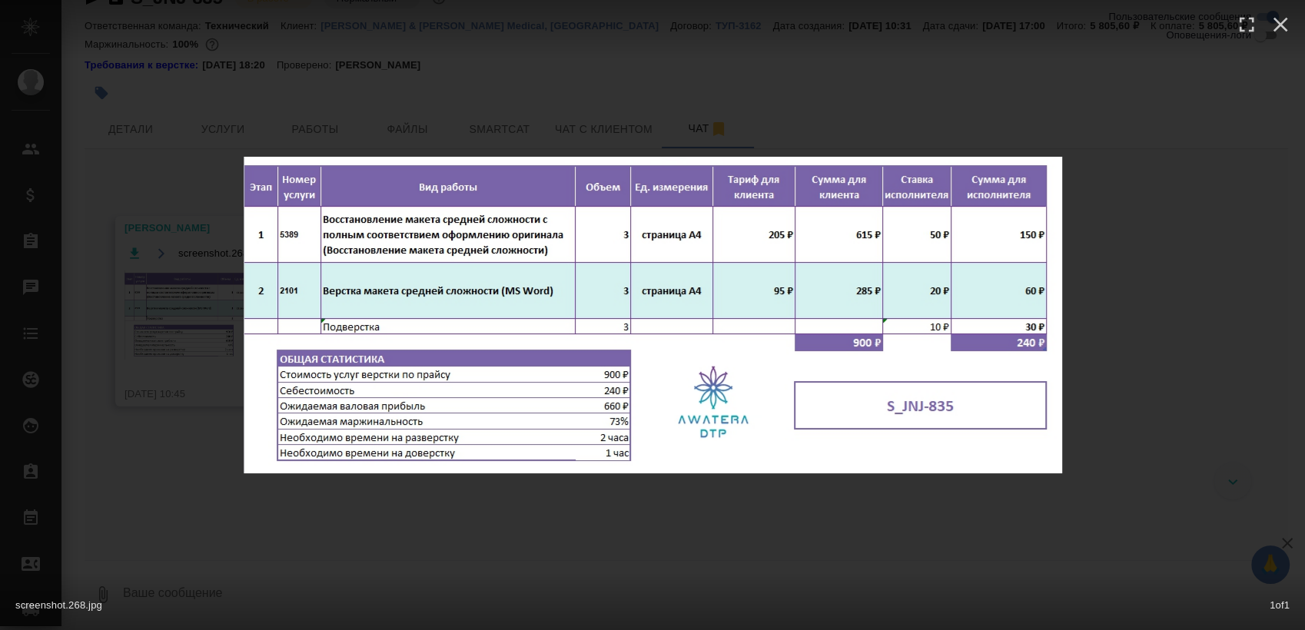
click at [518, 556] on div "screenshot.268.jpg 1 of 1" at bounding box center [652, 315] width 1305 height 630
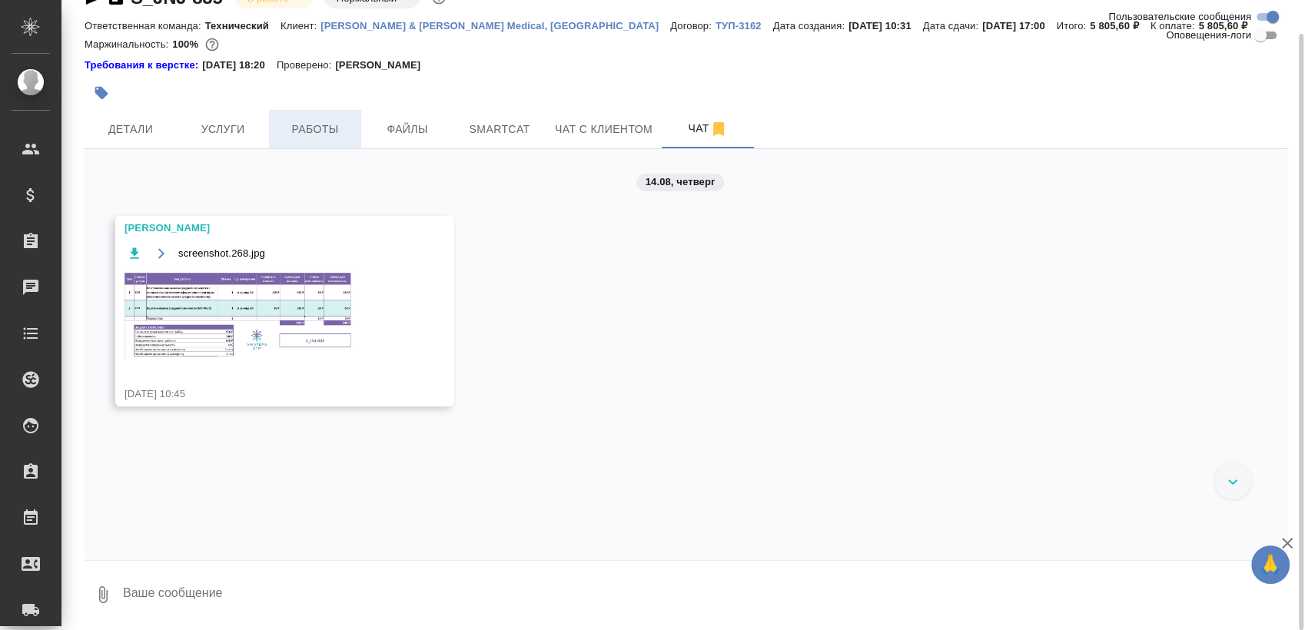
click at [332, 120] on span "Работы" at bounding box center [315, 129] width 74 height 19
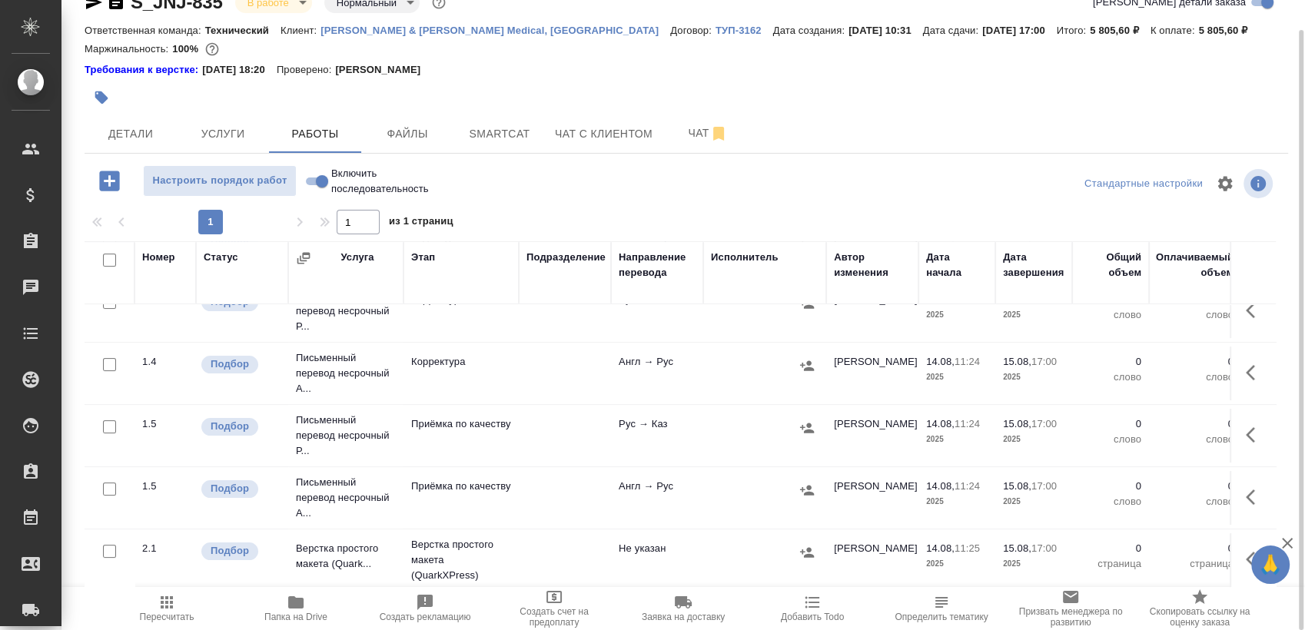
scroll to position [468, 0]
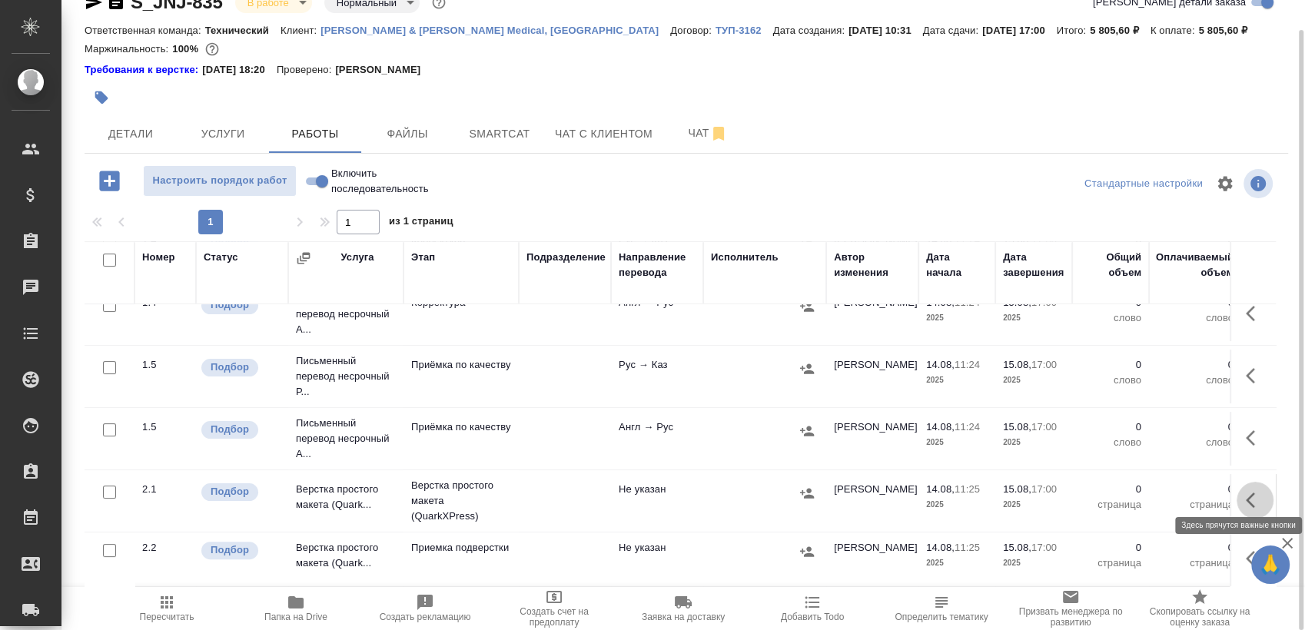
click at [1246, 491] on icon "button" at bounding box center [1255, 500] width 18 height 18
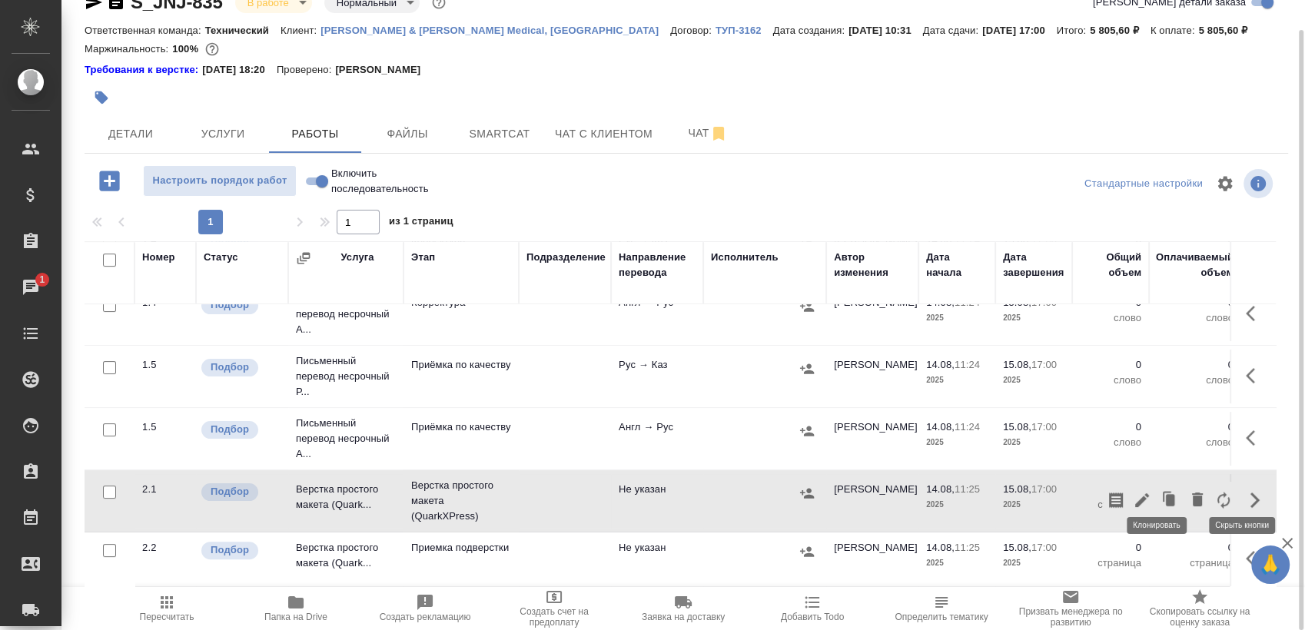
click at [1159, 490] on icon "button" at bounding box center [1170, 501] width 22 height 22
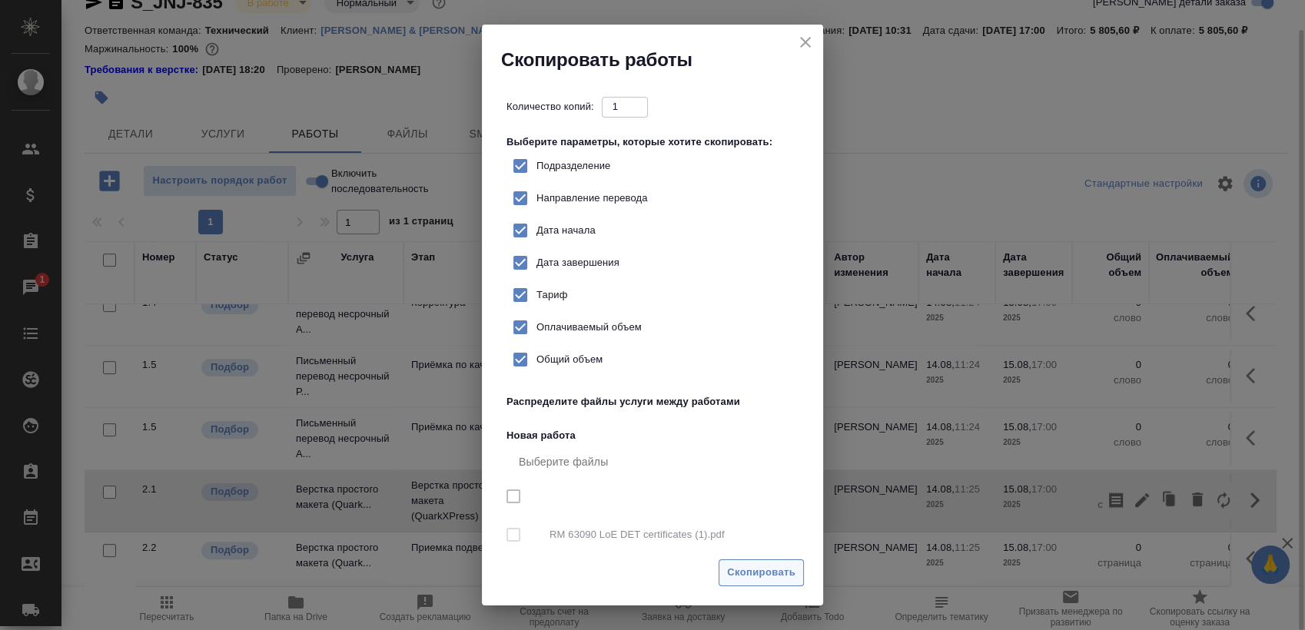
checkbox input "true"
click at [741, 580] on span "Скопировать" at bounding box center [761, 573] width 68 height 18
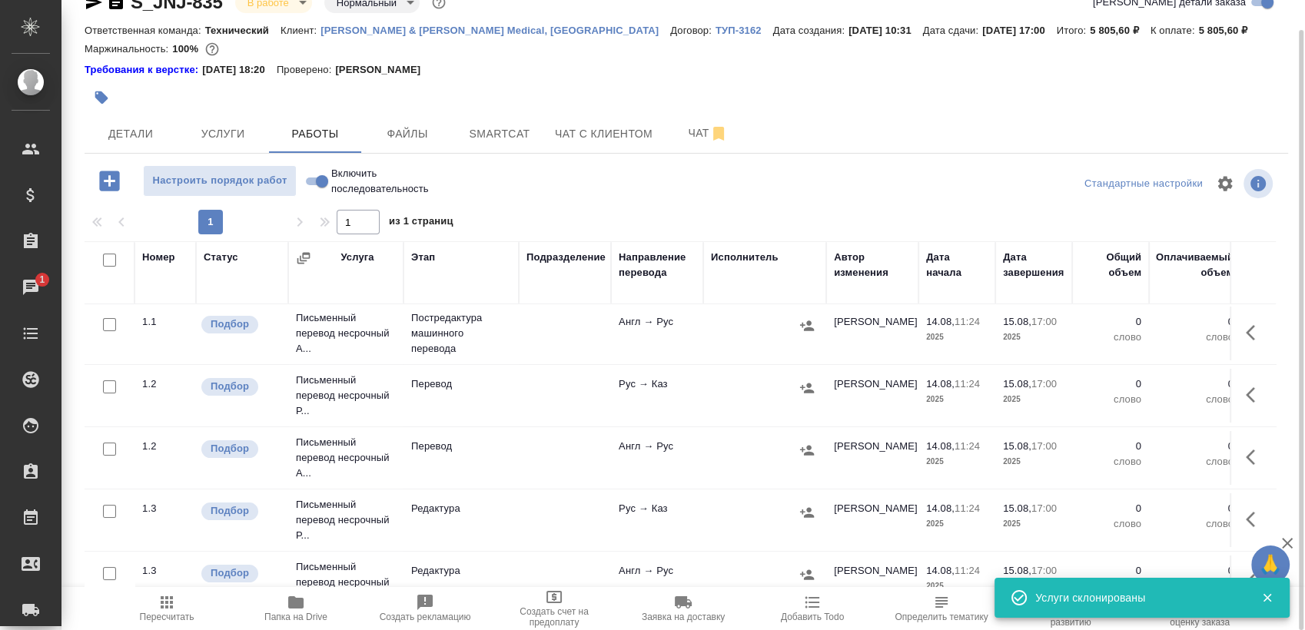
scroll to position [0, 0]
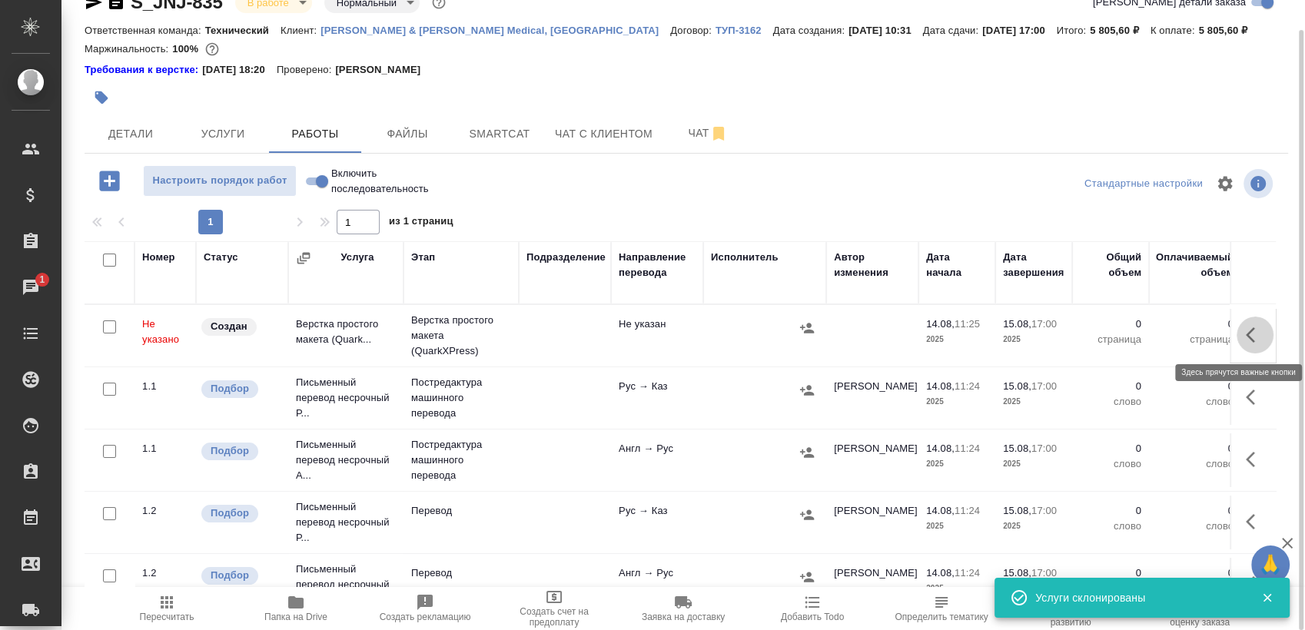
drag, startPoint x: 1248, startPoint y: 332, endPoint x: 1224, endPoint y: 339, distance: 24.8
click at [1248, 333] on icon "button" at bounding box center [1255, 335] width 18 height 18
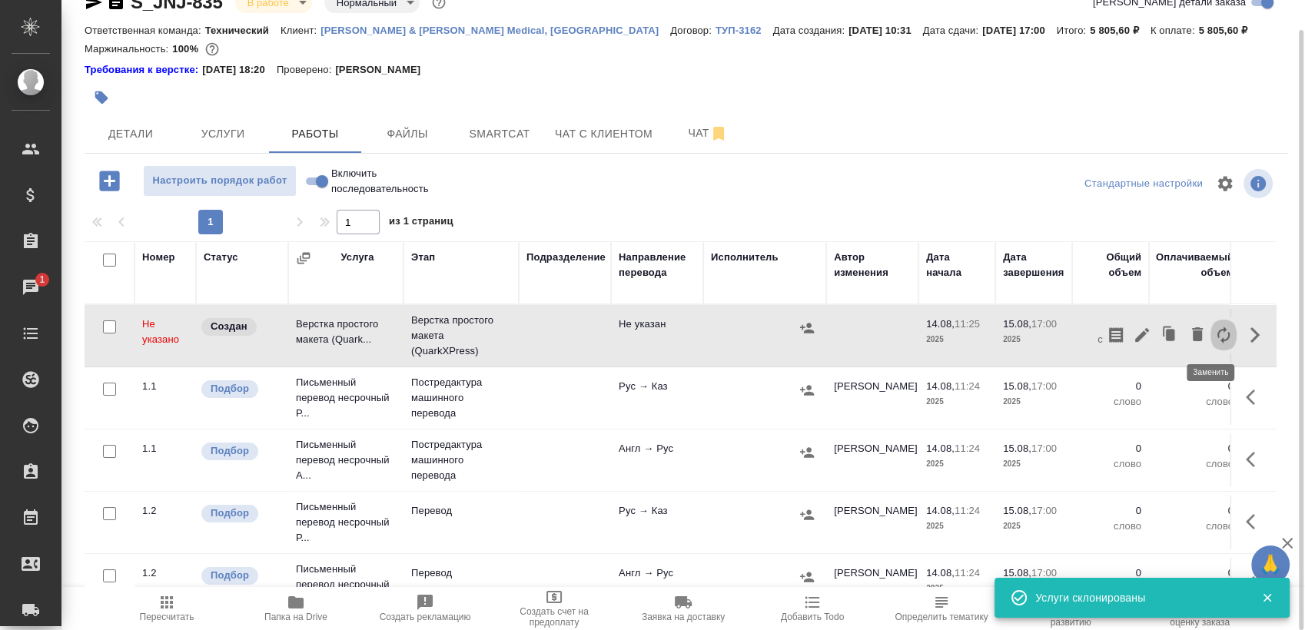
click at [1218, 335] on icon "button" at bounding box center [1224, 335] width 12 height 17
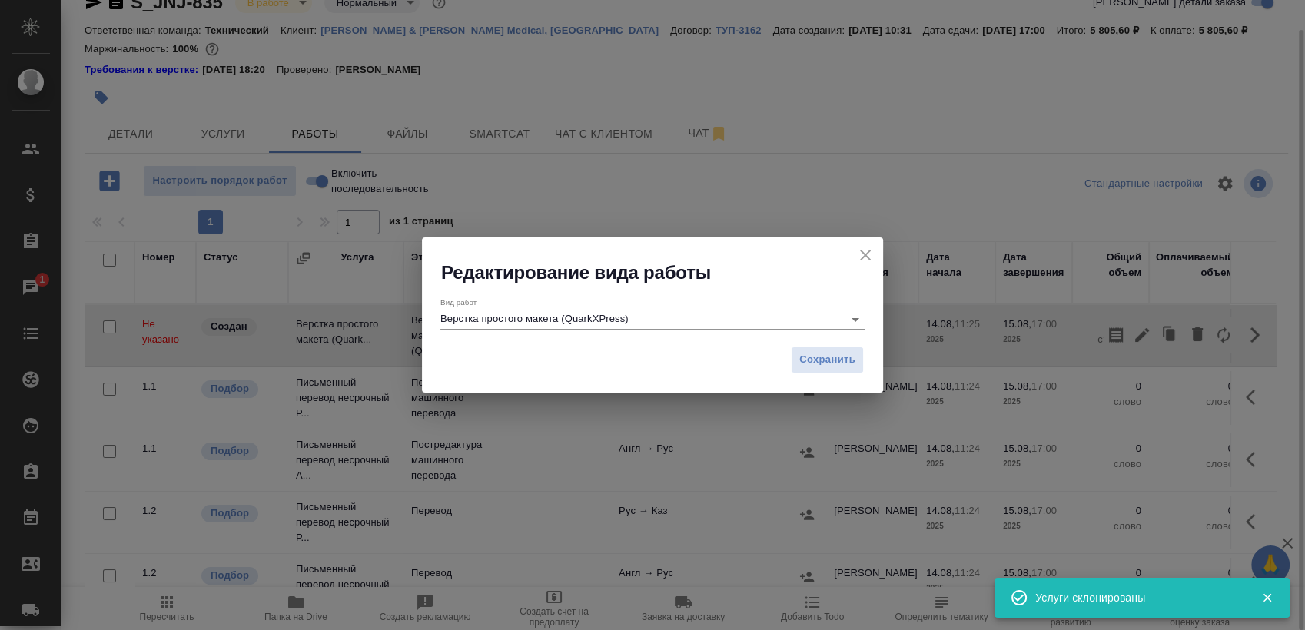
click at [735, 305] on div "Вид работ Верстка простого макета (QuarkXPress)" at bounding box center [652, 313] width 424 height 32
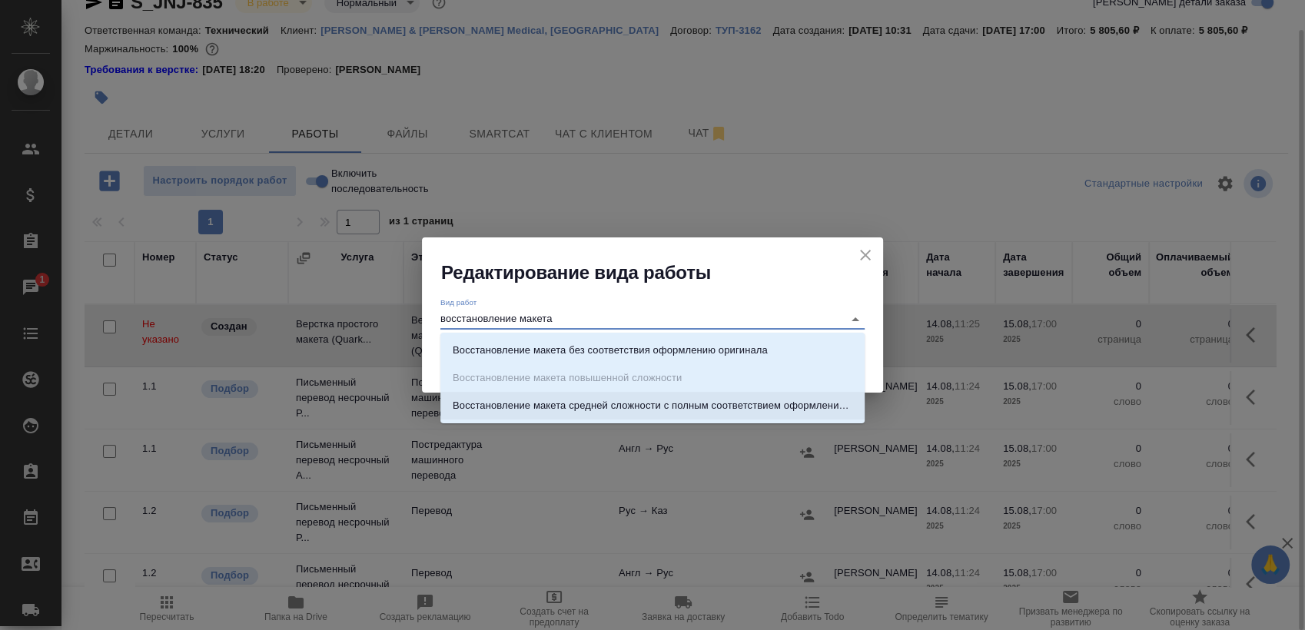
click at [759, 405] on p "Восстановление макета средней сложности с полным соответствием оформлению ориги…" at bounding box center [653, 405] width 400 height 15
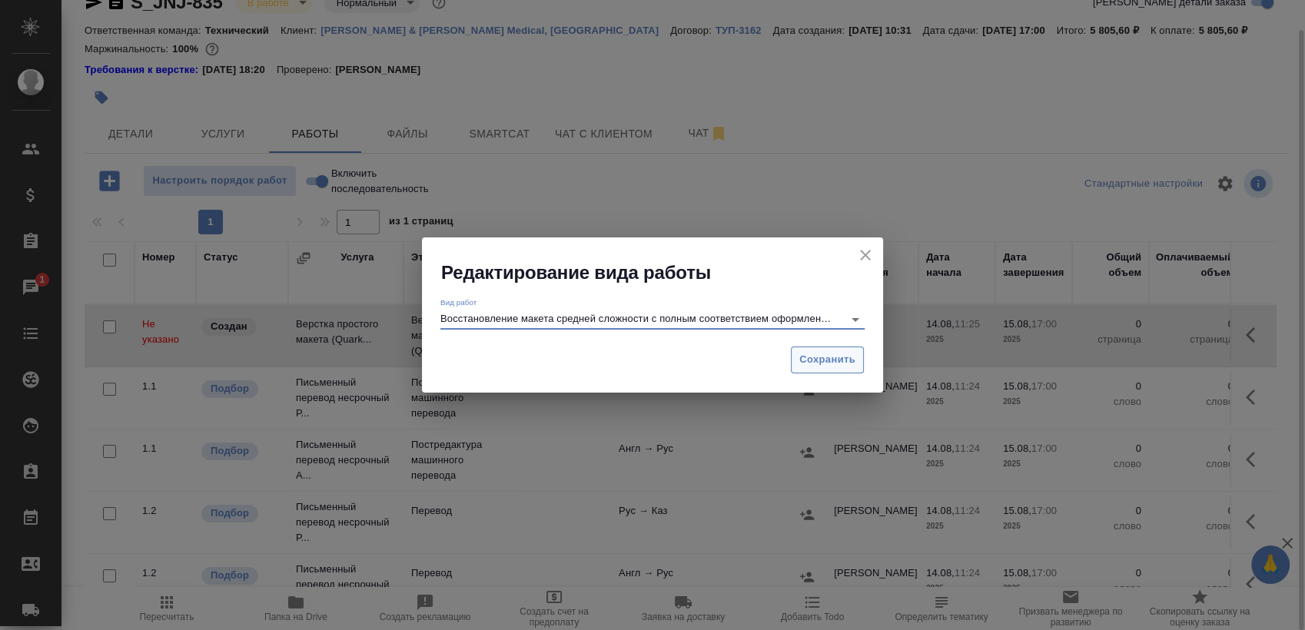
type input "Восстановление макета средней сложности с полным соответствием оформлению ориги…"
click at [833, 360] on span "Сохранить" at bounding box center [827, 360] width 56 height 18
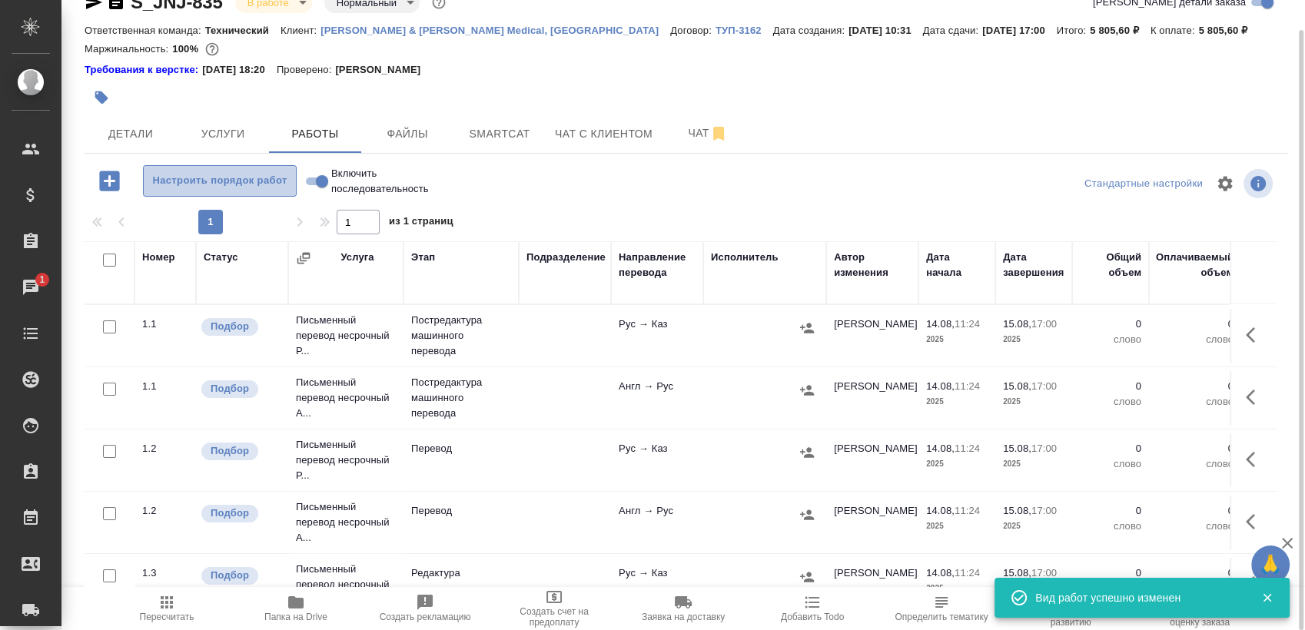
click at [250, 169] on button "Настроить порядок работ" at bounding box center [220, 181] width 154 height 32
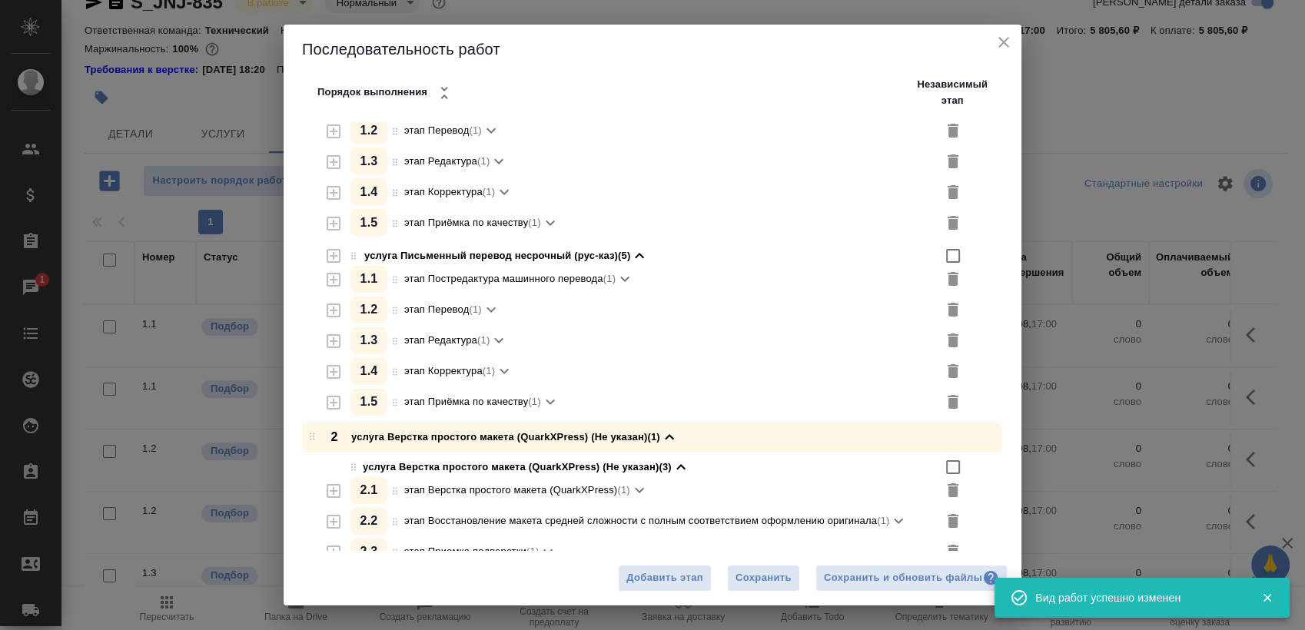
scroll to position [138, 0]
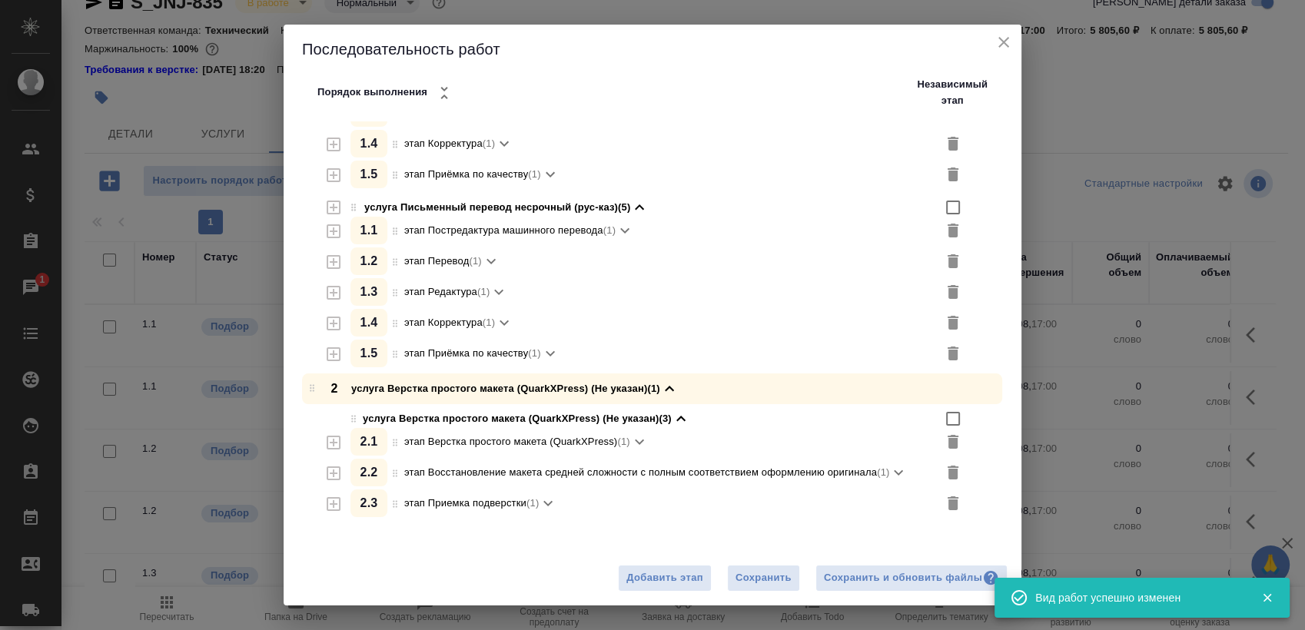
click at [332, 468] on icon "button" at bounding box center [333, 473] width 18 height 18
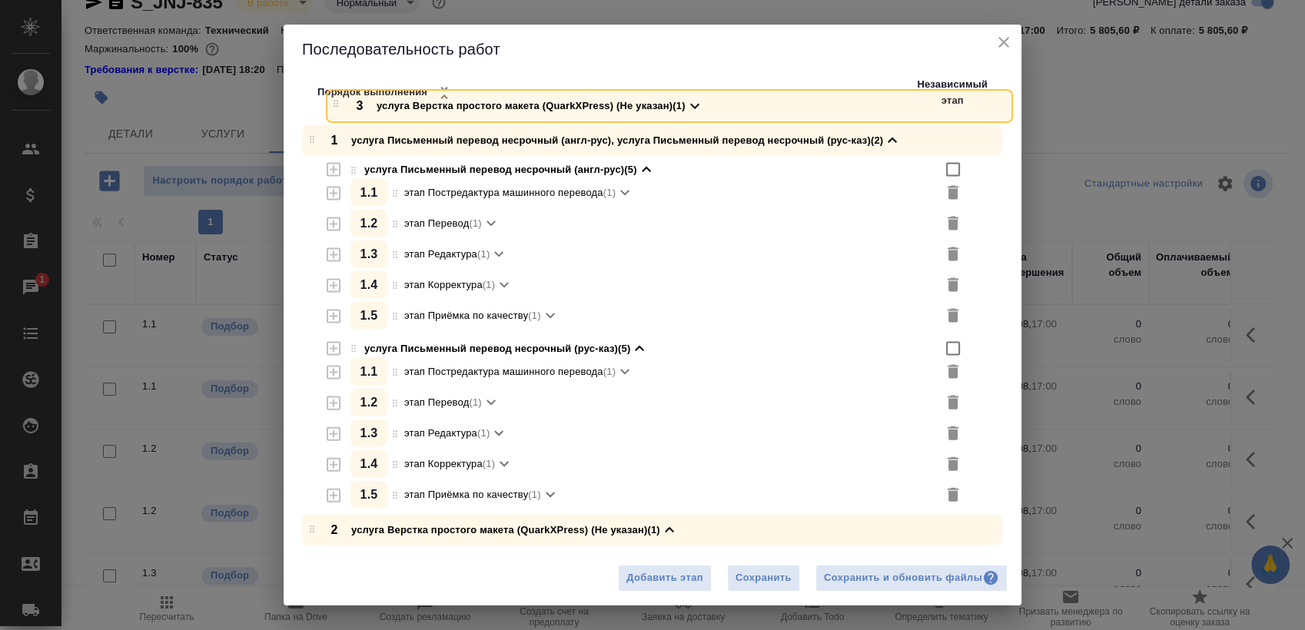
scroll to position [0, 0]
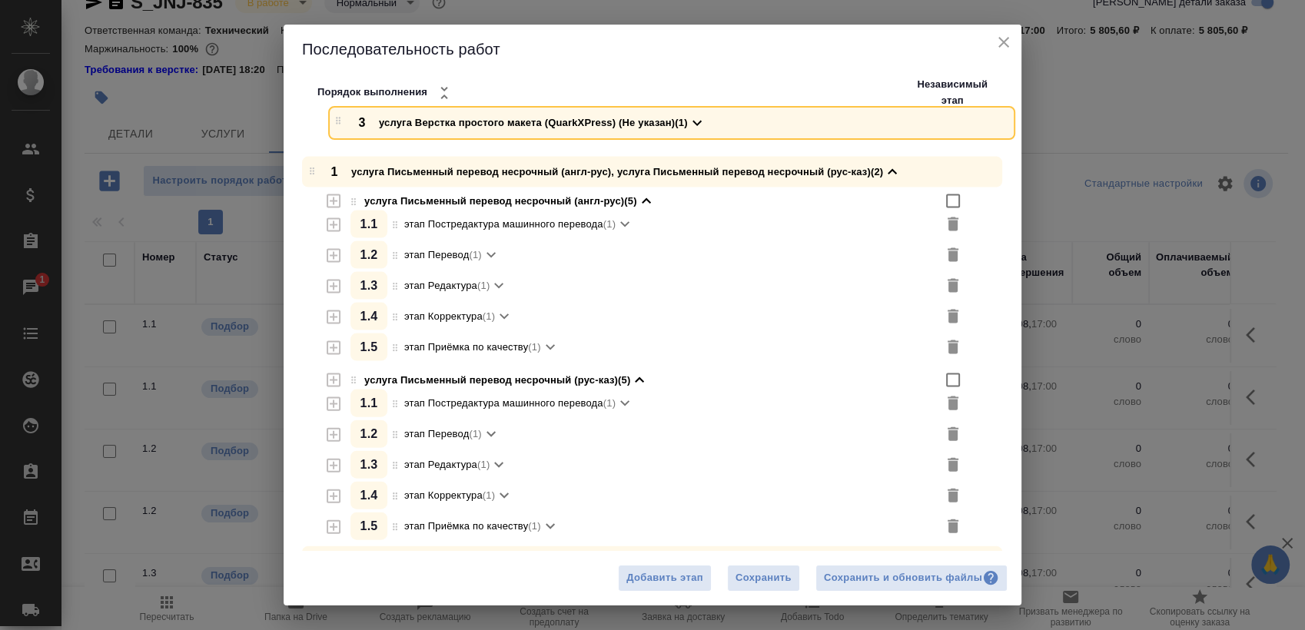
drag, startPoint x: 316, startPoint y: 511, endPoint x: 341, endPoint y: 118, distance: 394.3
click at [341, 118] on div "Последовательность работ Порядок выполнения Независимый этап 1 услуга Письменны…" at bounding box center [653, 315] width 738 height 581
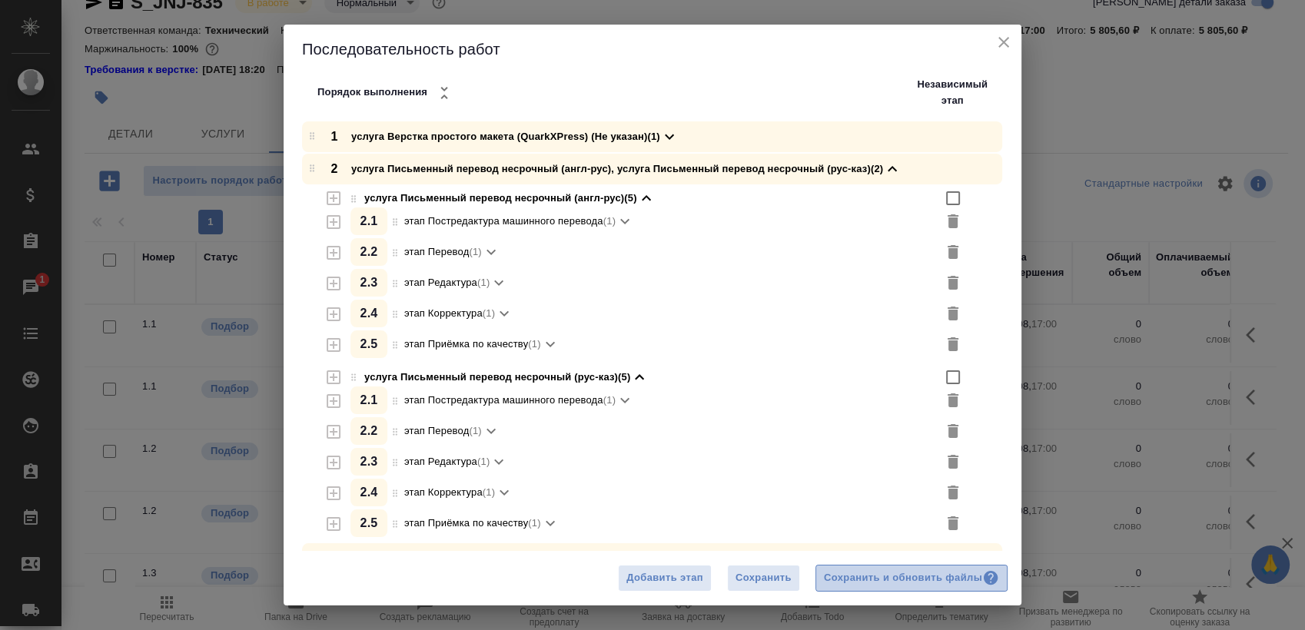
click at [926, 577] on div "Сохранить и обновить файлы" at bounding box center [911, 579] width 175 height 18
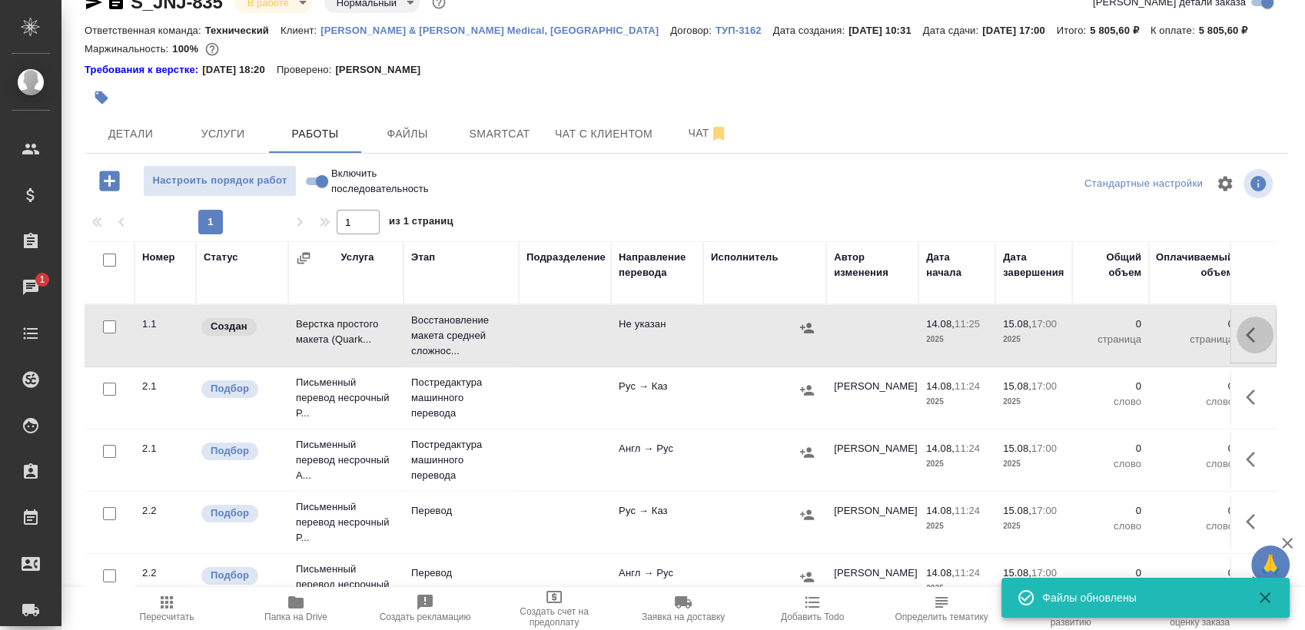
click at [1249, 338] on icon "button" at bounding box center [1255, 335] width 18 height 18
click at [1135, 335] on icon "button" at bounding box center [1142, 335] width 14 height 14
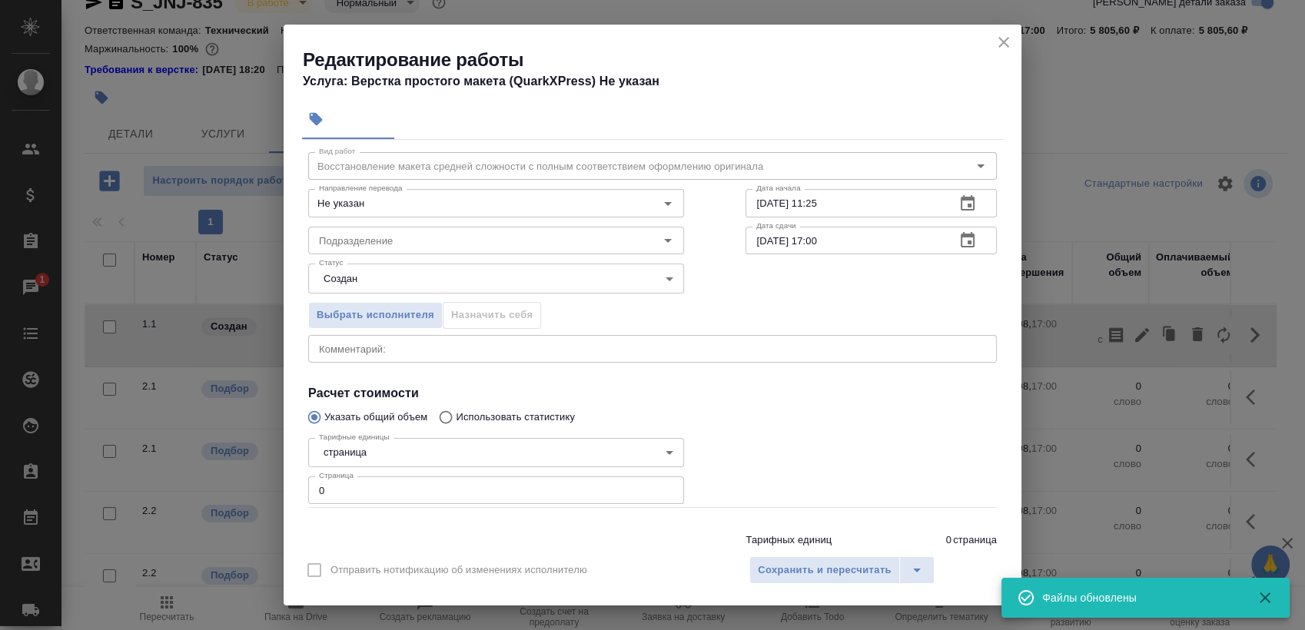
scroll to position [93, 0]
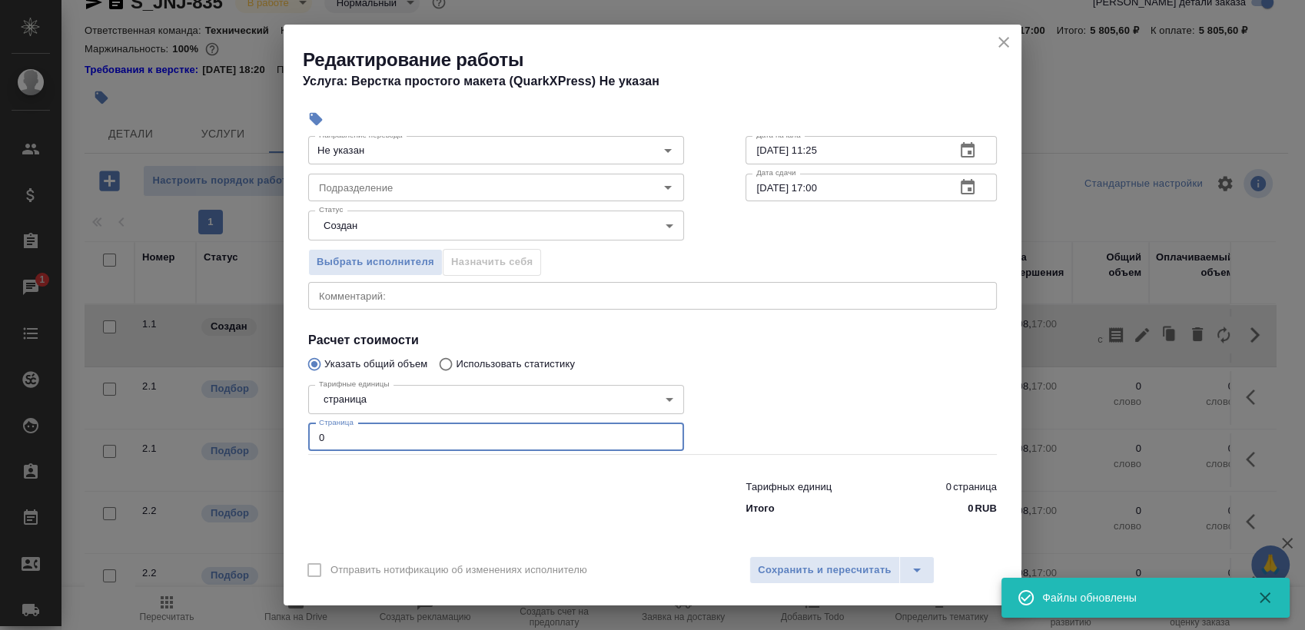
click at [414, 428] on input "0" at bounding box center [496, 438] width 376 height 28
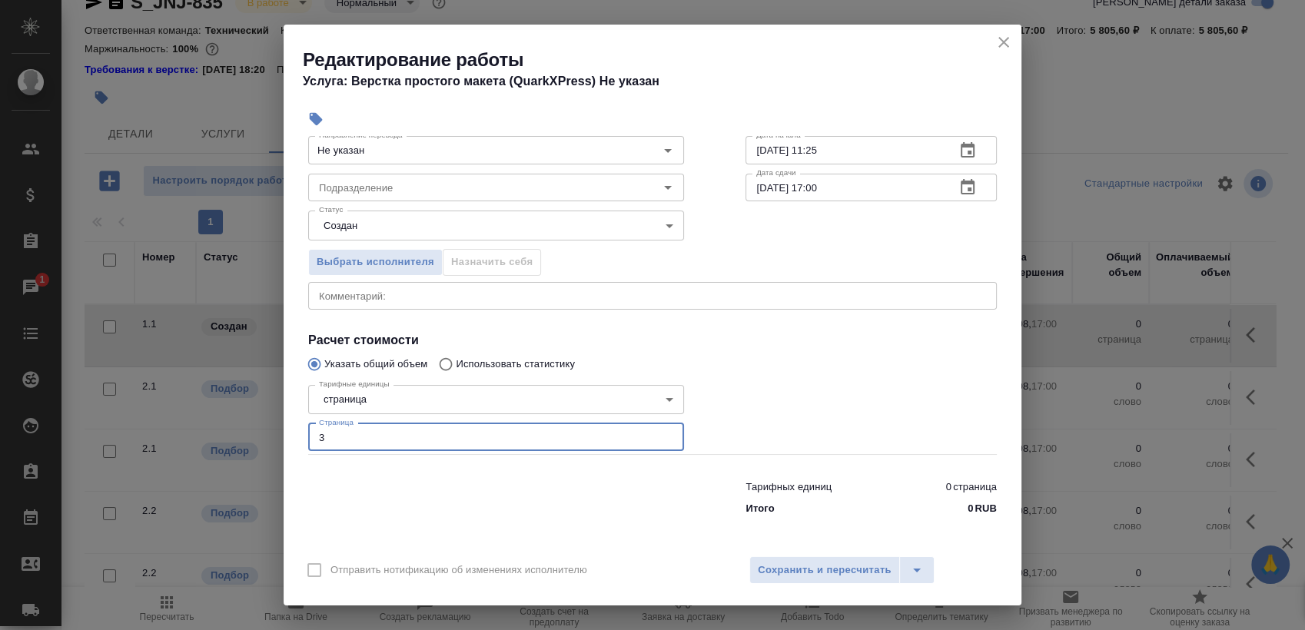
scroll to position [0, 0]
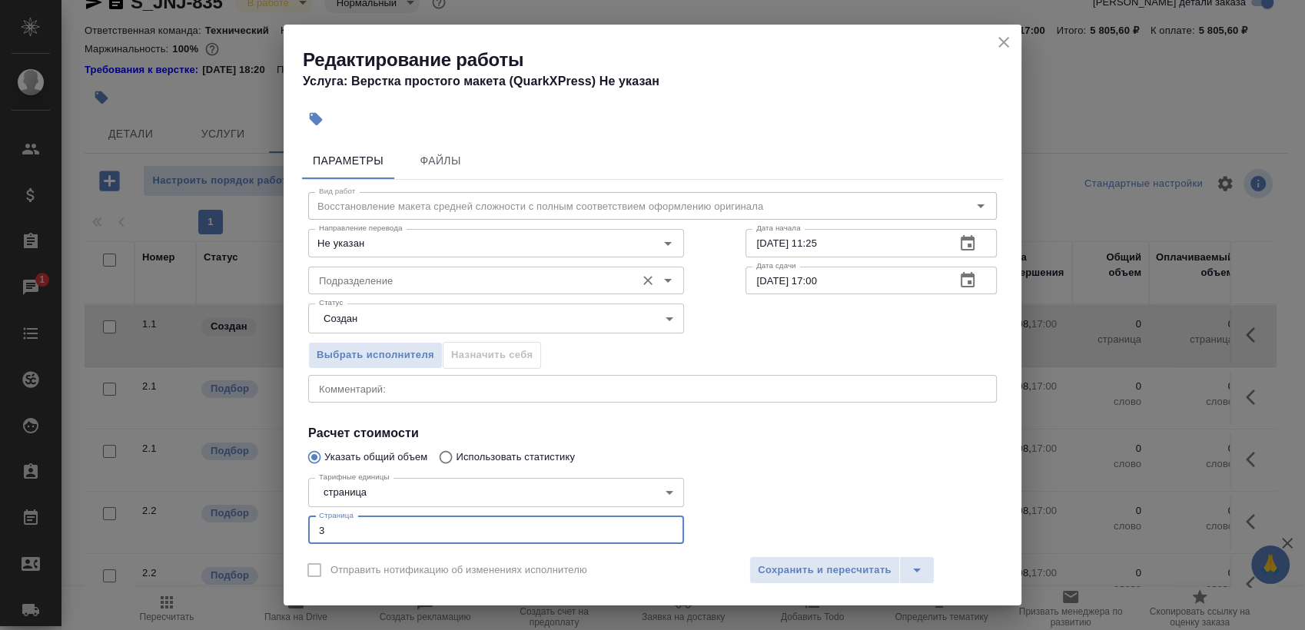
type input "3"
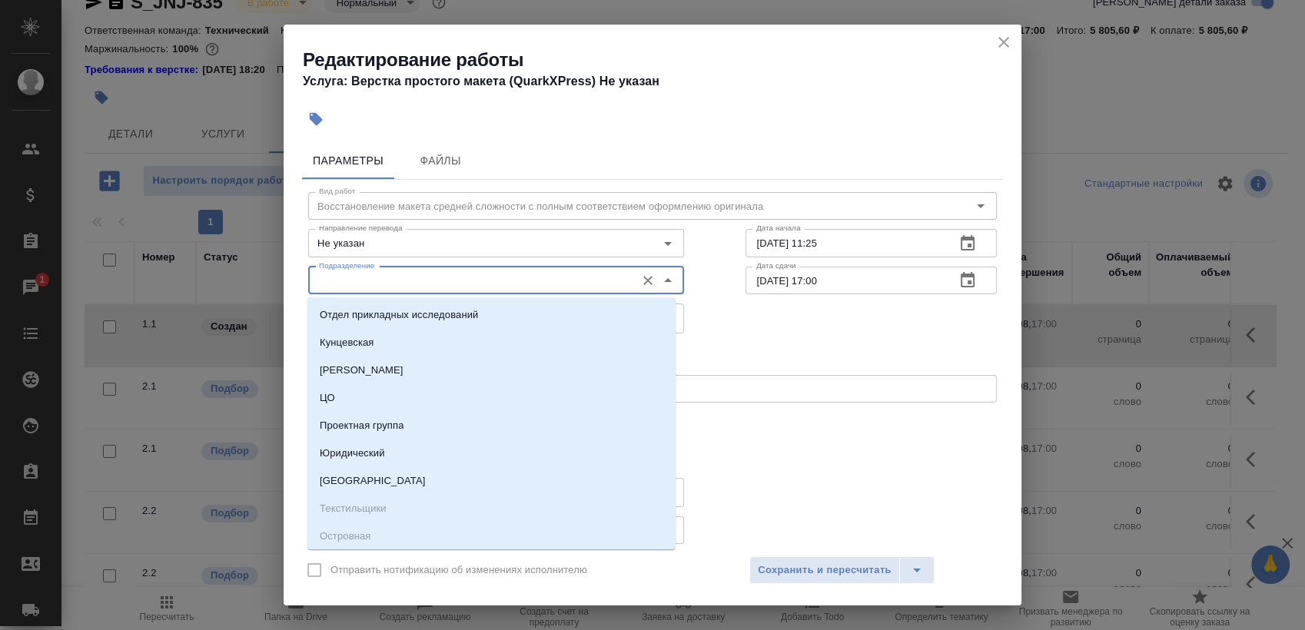
click at [471, 287] on input "Подразделение" at bounding box center [470, 280] width 315 height 18
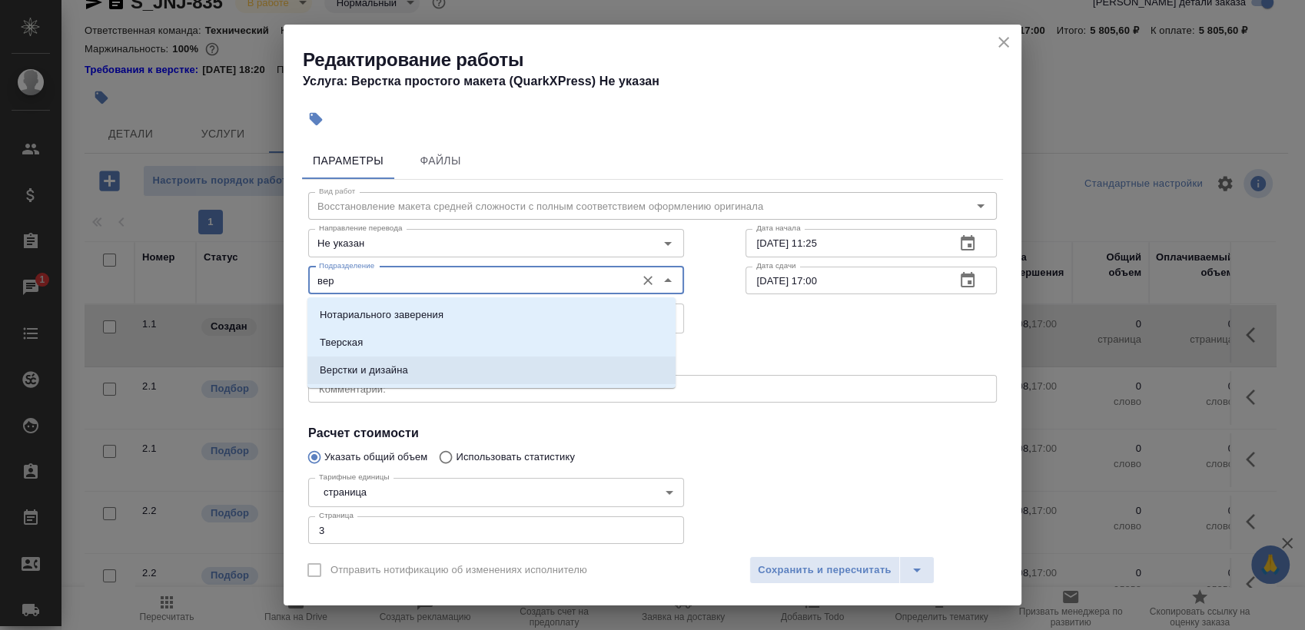
click at [443, 368] on li "Верстки и дизайна" at bounding box center [491, 371] width 368 height 28
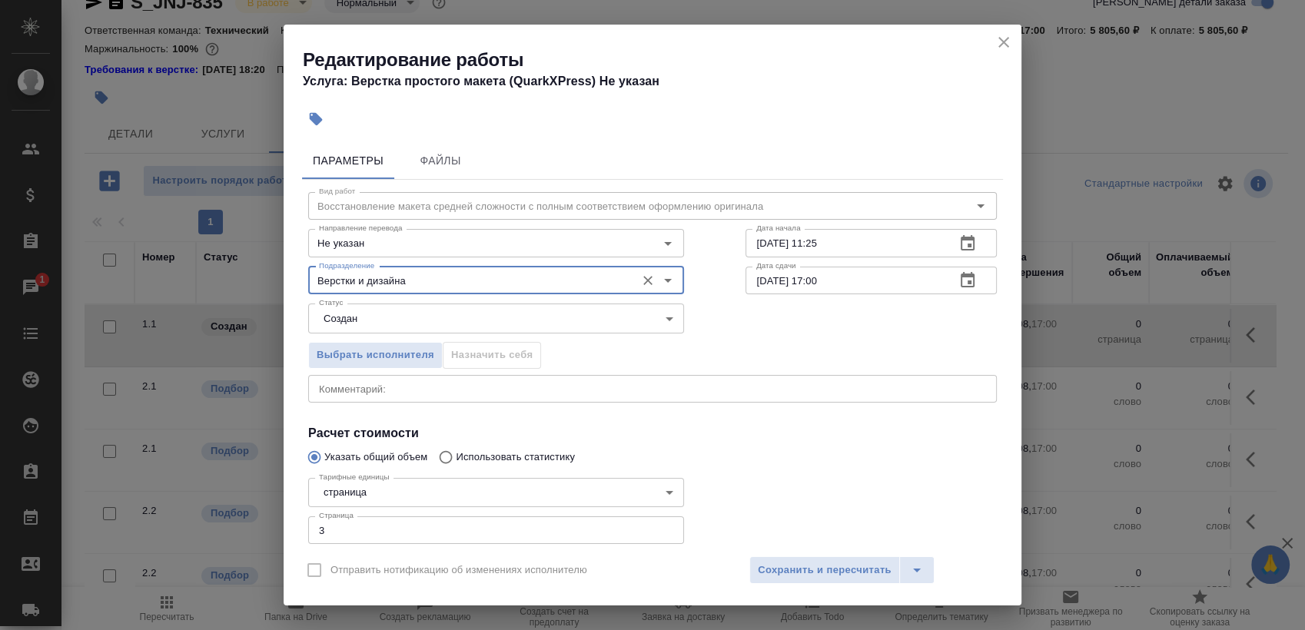
type input "Верстки и дизайна"
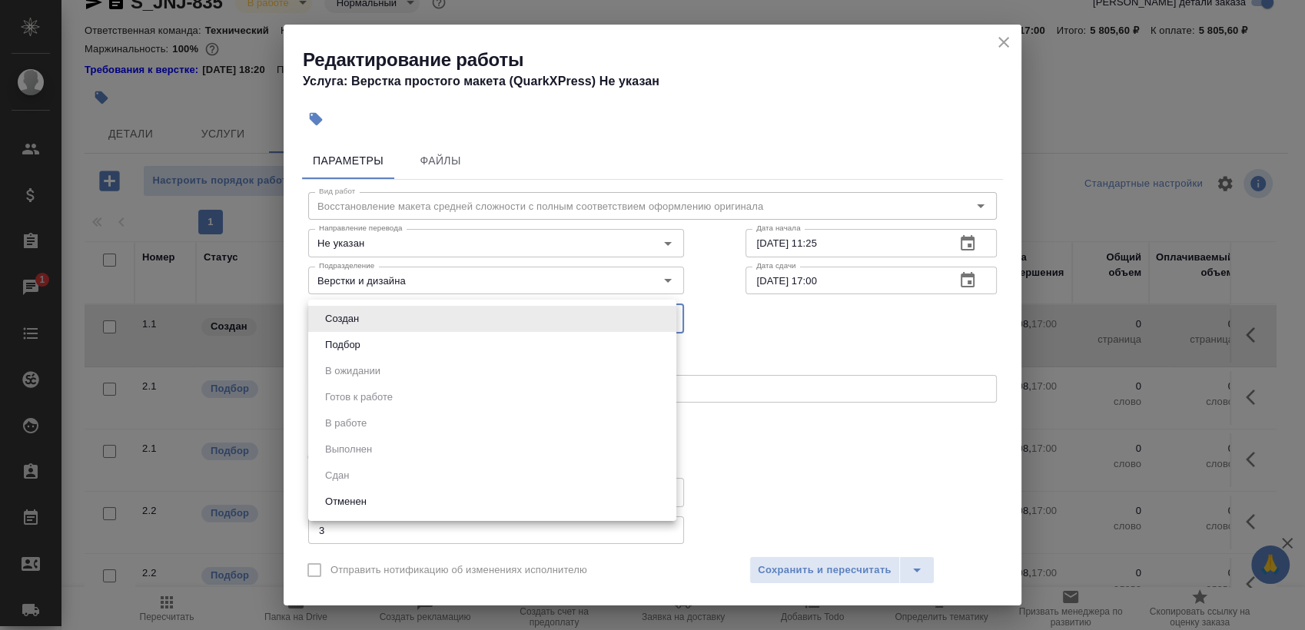
click at [491, 321] on body "🙏 .cls-1 fill:#fff; AWATERA Sergeeva Anastasia Клиенты Спецификации Заказы 1 Ча…" at bounding box center [652, 315] width 1305 height 630
click at [464, 341] on li "Подбор" at bounding box center [492, 345] width 368 height 26
type input "recruiting"
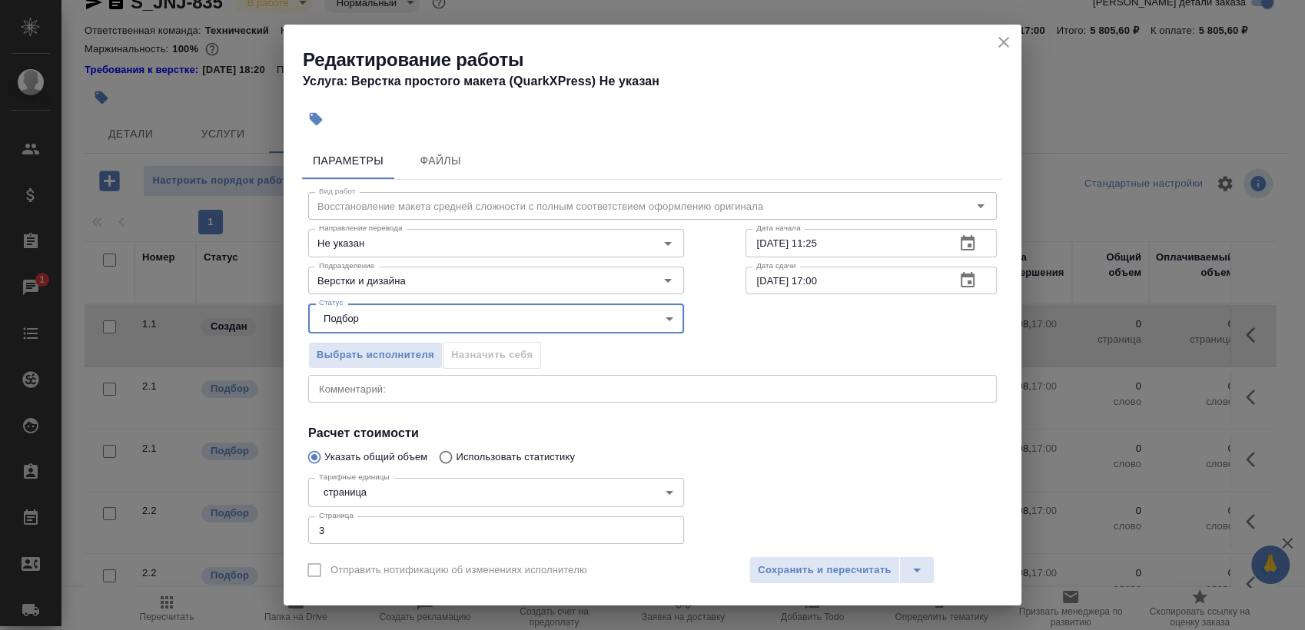
click at [959, 245] on icon "button" at bounding box center [968, 243] width 18 height 18
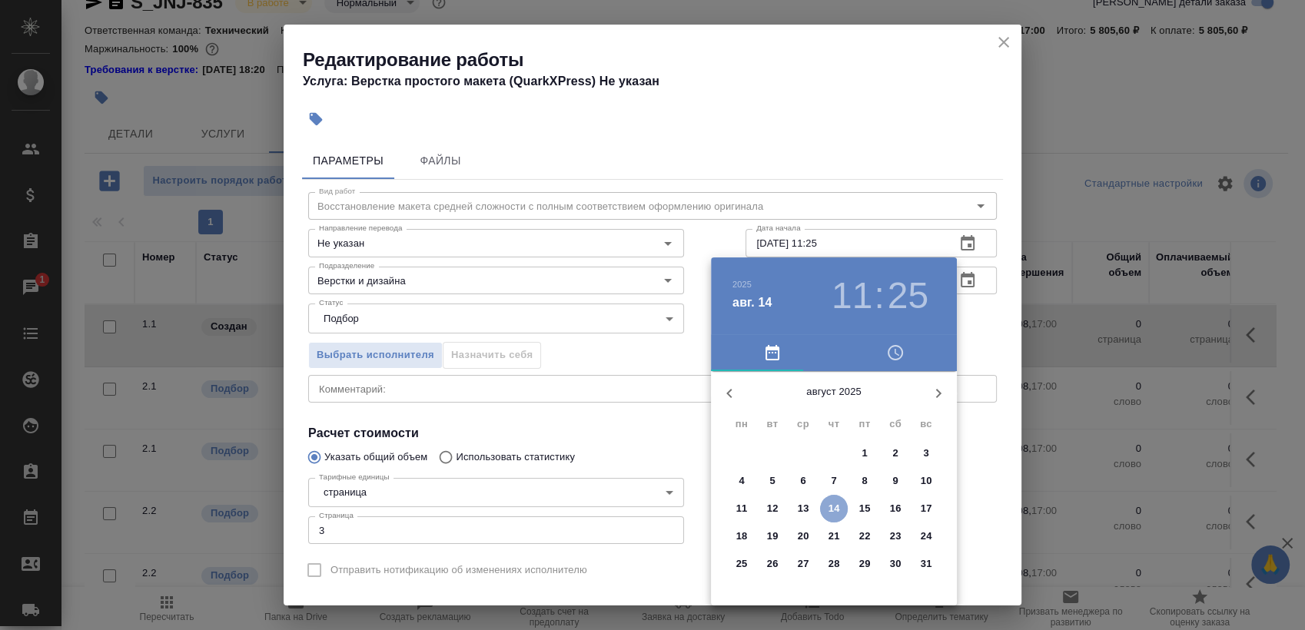
click at [835, 505] on p "14" at bounding box center [835, 508] width 12 height 15
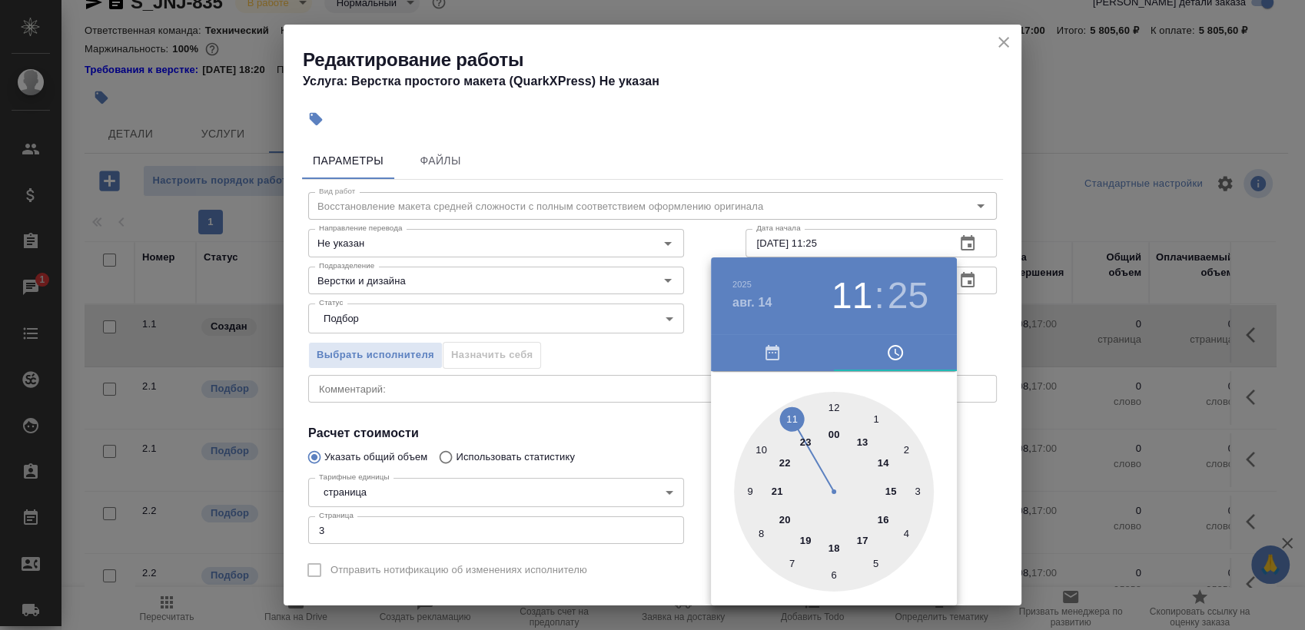
click at [831, 403] on div at bounding box center [834, 492] width 200 height 200
type input "14.08.2025 12:00"
click at [1003, 311] on div at bounding box center [652, 315] width 1305 height 630
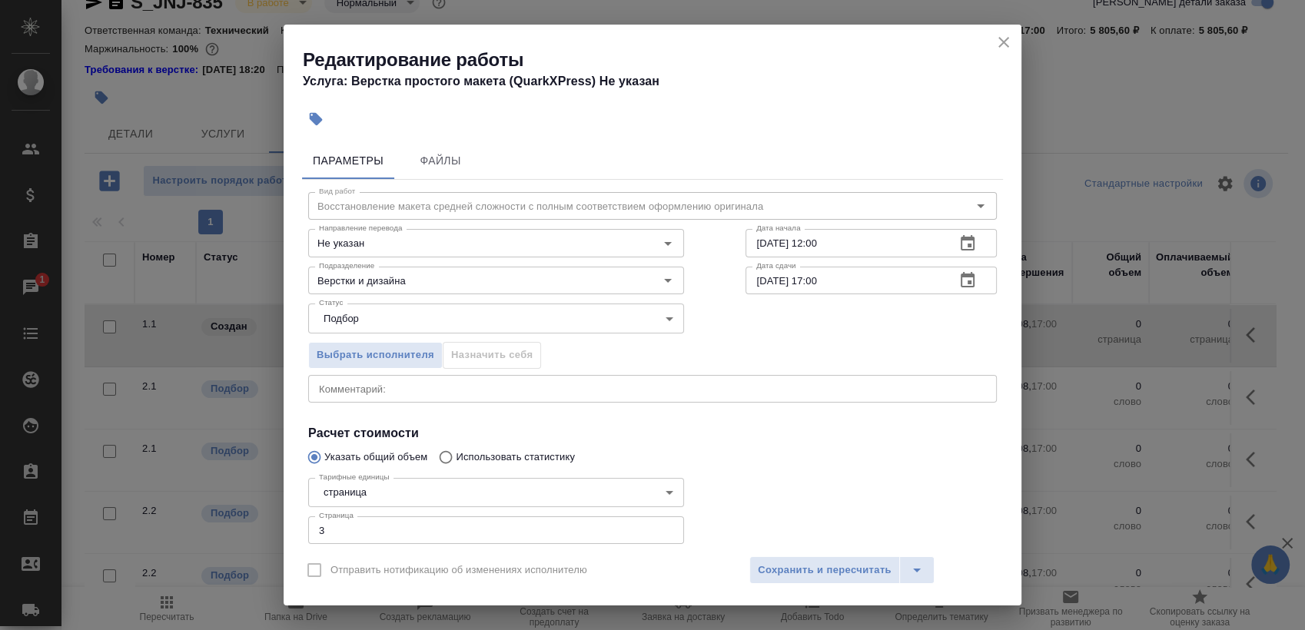
click at [959, 274] on icon "button" at bounding box center [968, 280] width 18 height 18
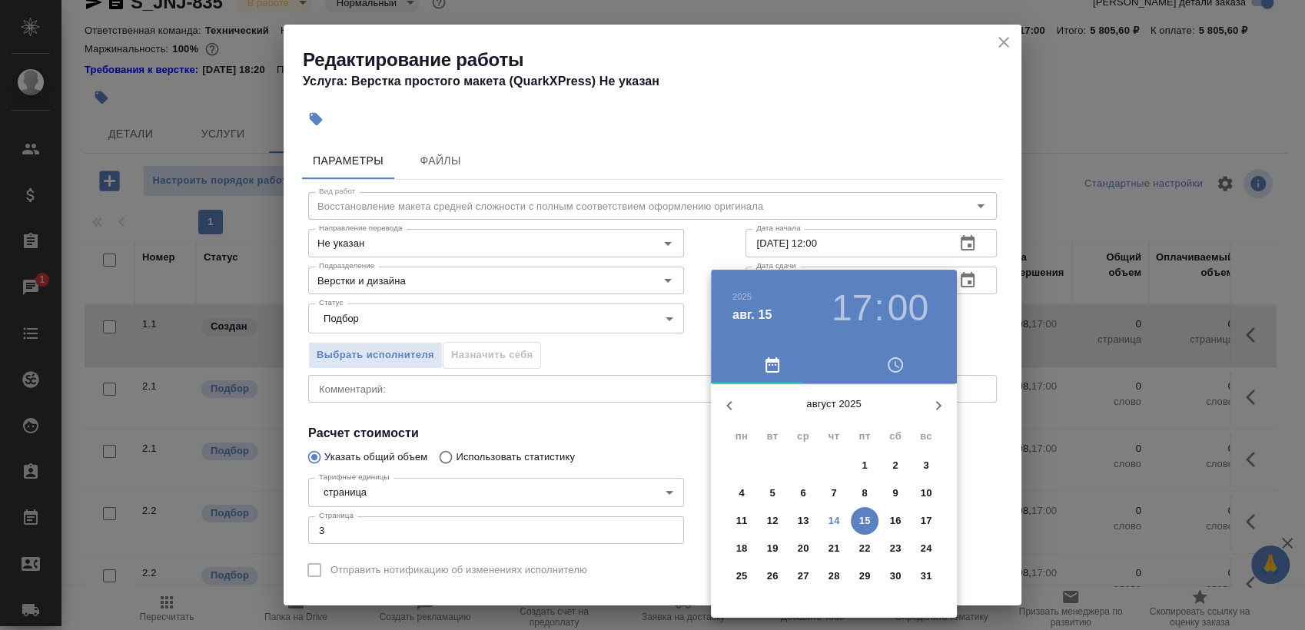
click at [836, 520] on p "14" at bounding box center [835, 520] width 12 height 15
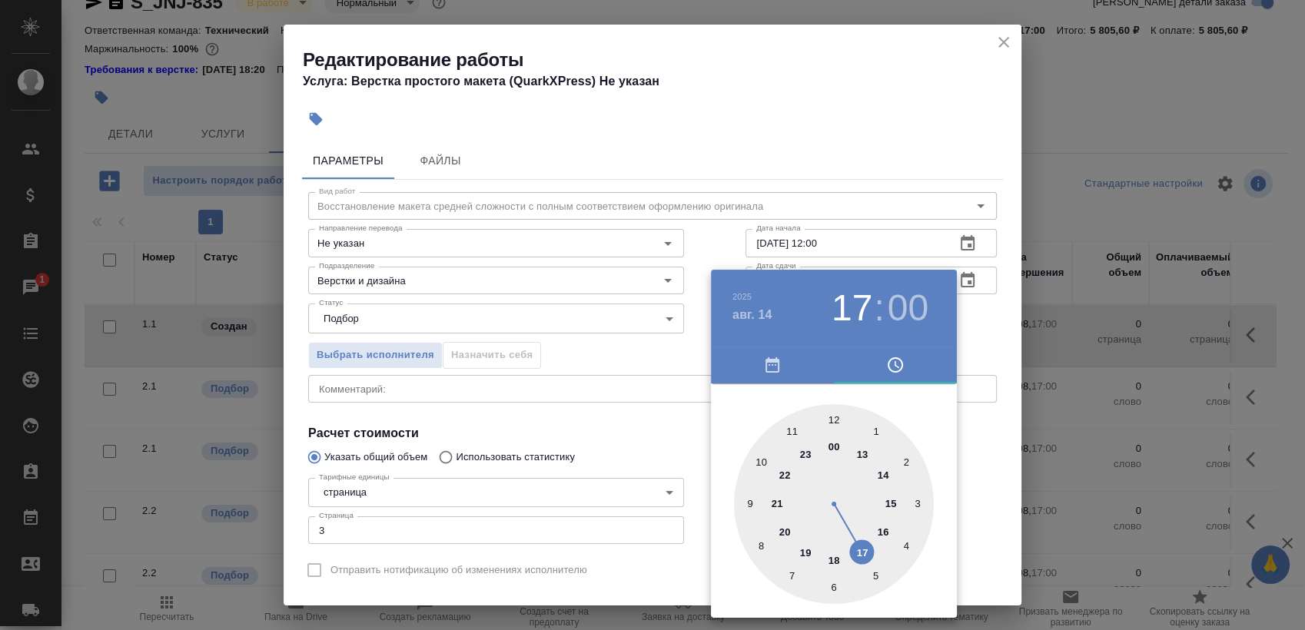
type input "14.08.2025 14:00"
click at [881, 470] on div at bounding box center [834, 504] width 200 height 200
drag, startPoint x: 999, startPoint y: 334, endPoint x: 969, endPoint y: 354, distance: 36.5
click at [999, 332] on div at bounding box center [652, 315] width 1305 height 630
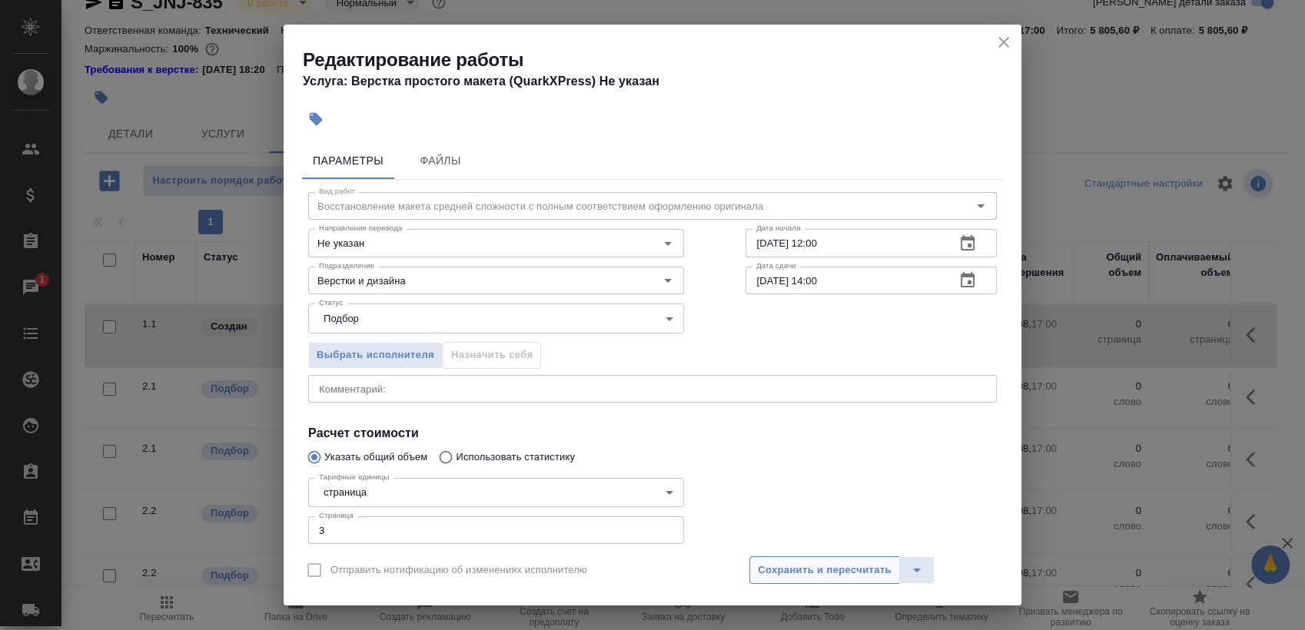
click at [837, 565] on span "Сохранить и пересчитать" at bounding box center [825, 571] width 134 height 18
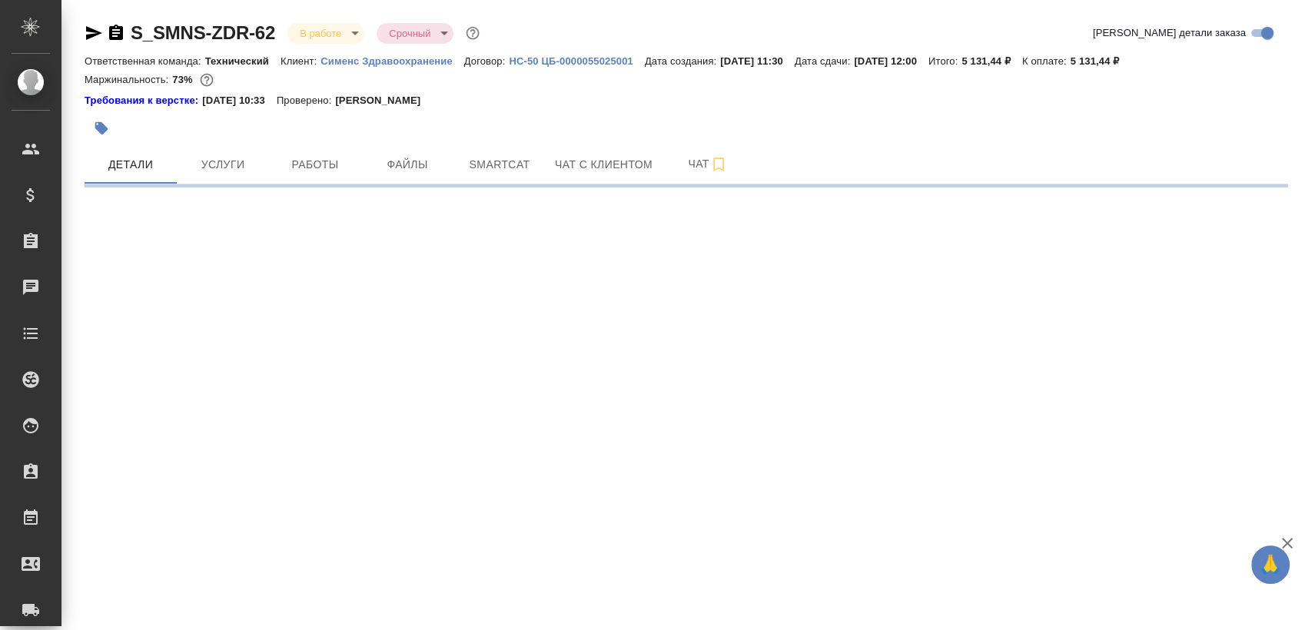
select select "RU"
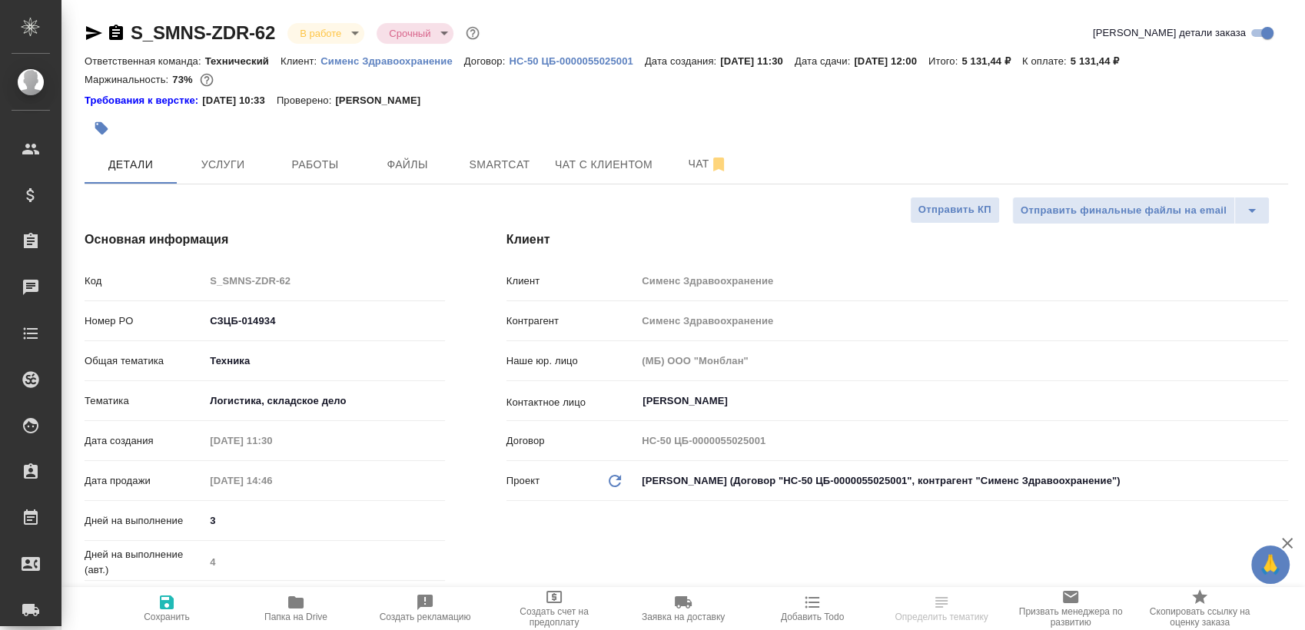
type textarea "x"
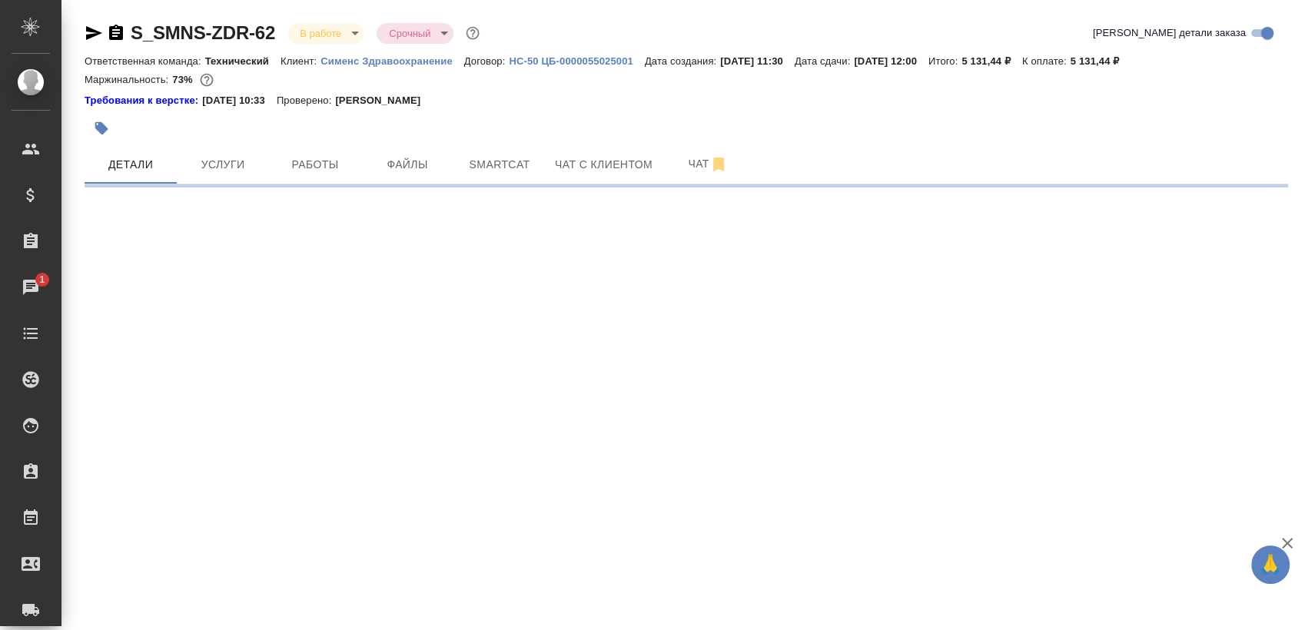
select select "RU"
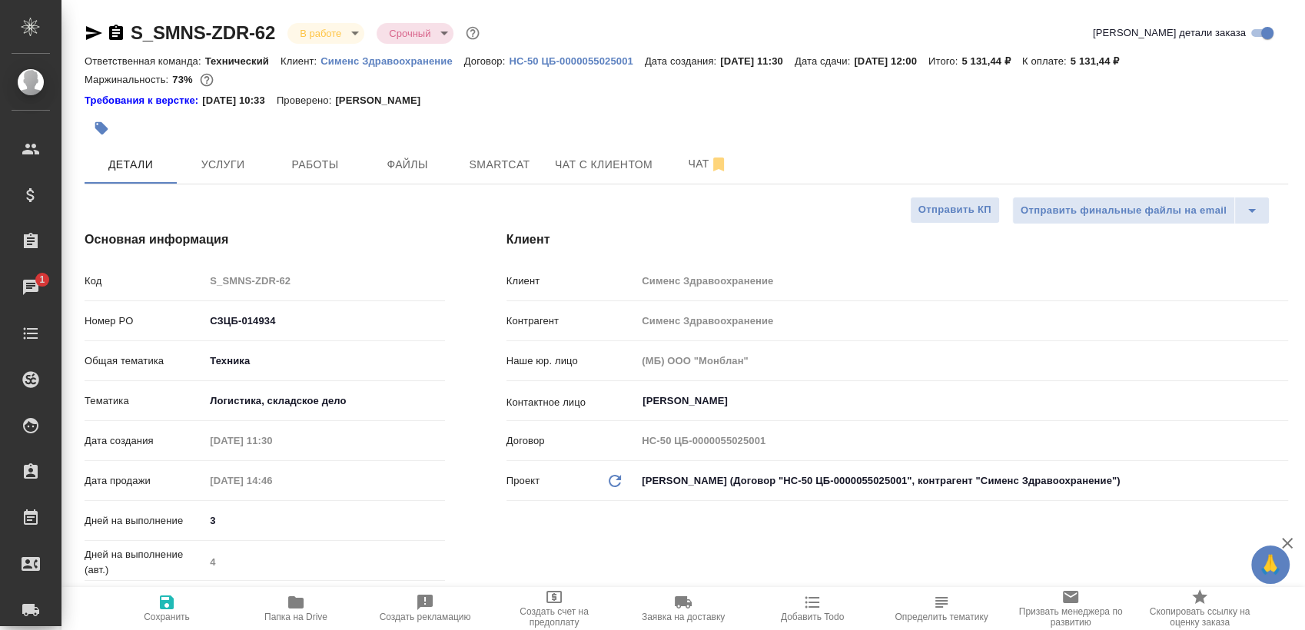
type textarea "x"
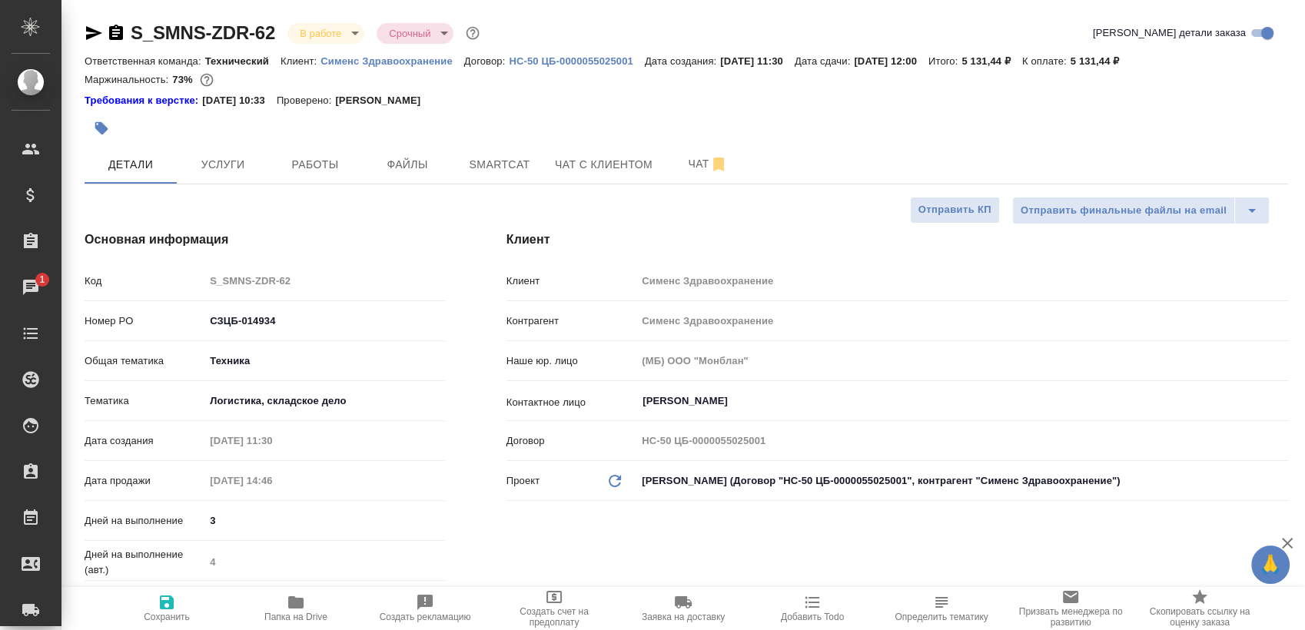
type textarea "x"
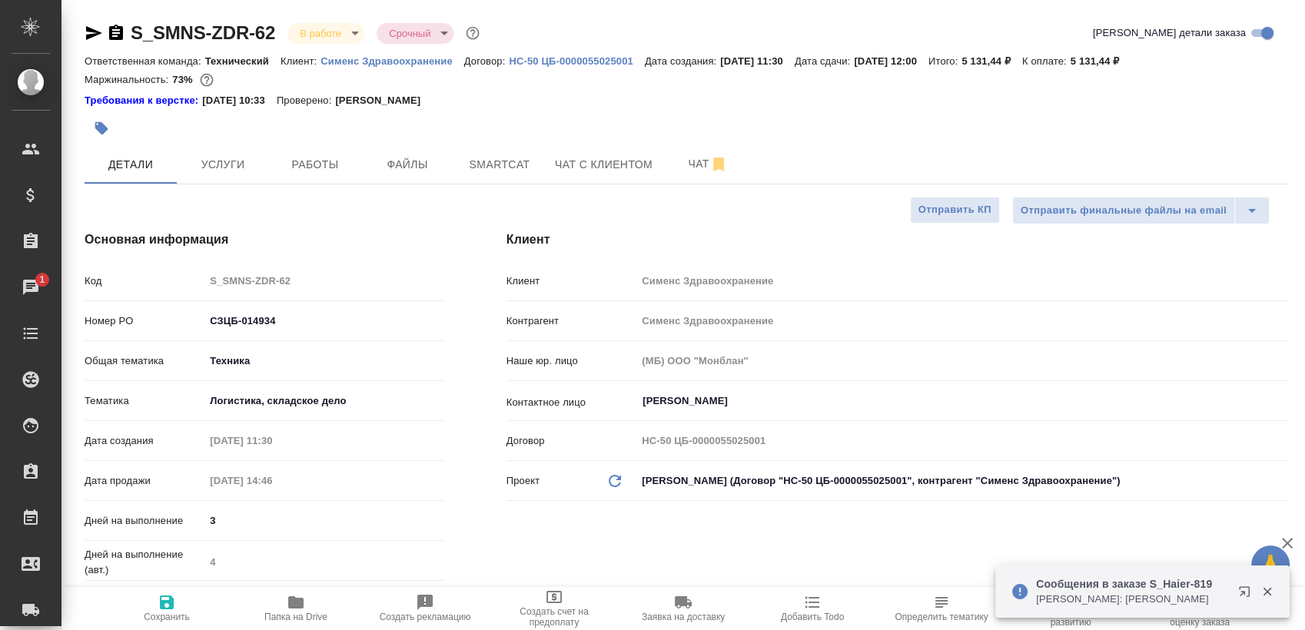
click at [93, 35] on icon "button" at bounding box center [94, 33] width 16 height 14
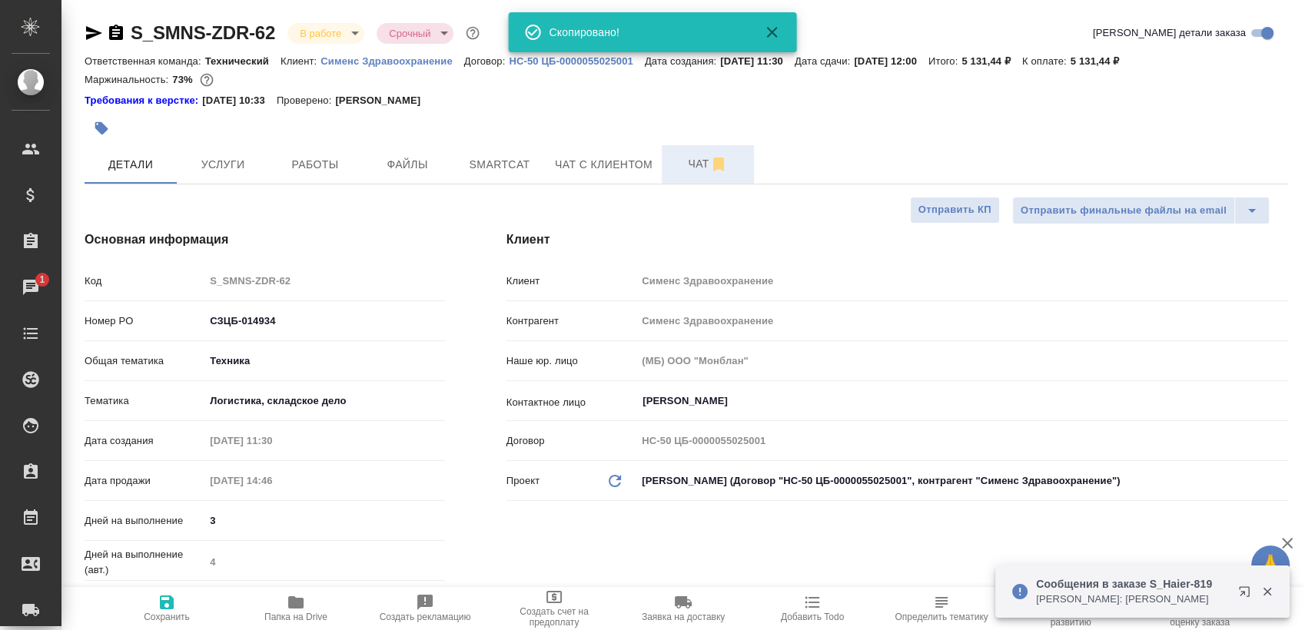
click at [693, 160] on span "Чат" at bounding box center [708, 164] width 74 height 19
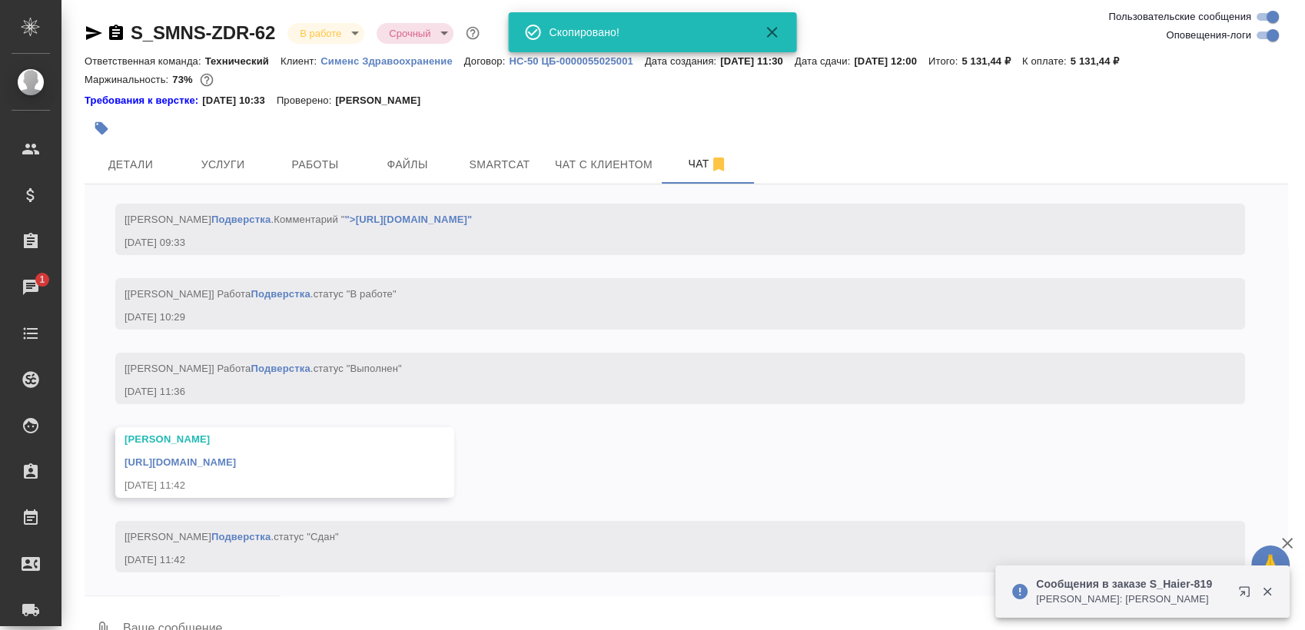
scroll to position [5768, 0]
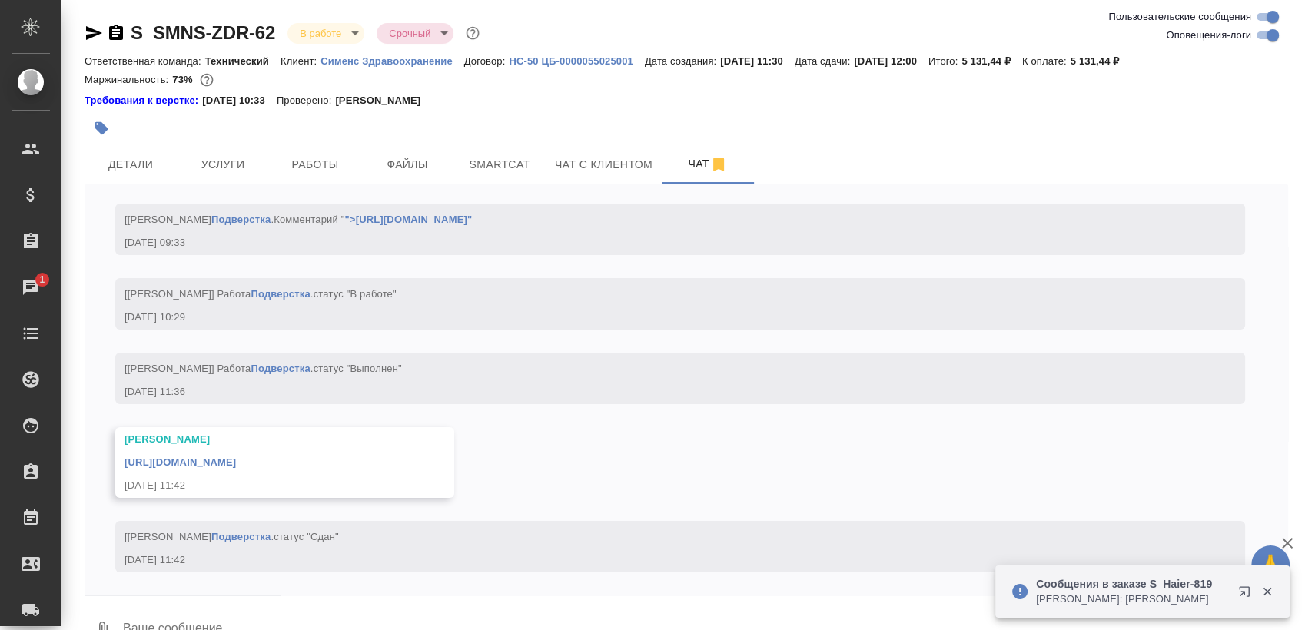
click at [236, 459] on link "https://drive.awatera.com/apps/files/files/10069894?dir=/Shares/%D0%A1%D0%B8%D0…" at bounding box center [180, 463] width 111 height 12
click at [311, 25] on body "🙏 .cls-1 fill:#fff; AWATERA Sergeeva Anastasia Клиенты Спецификации Заказы 1 Ча…" at bounding box center [652, 315] width 1305 height 630
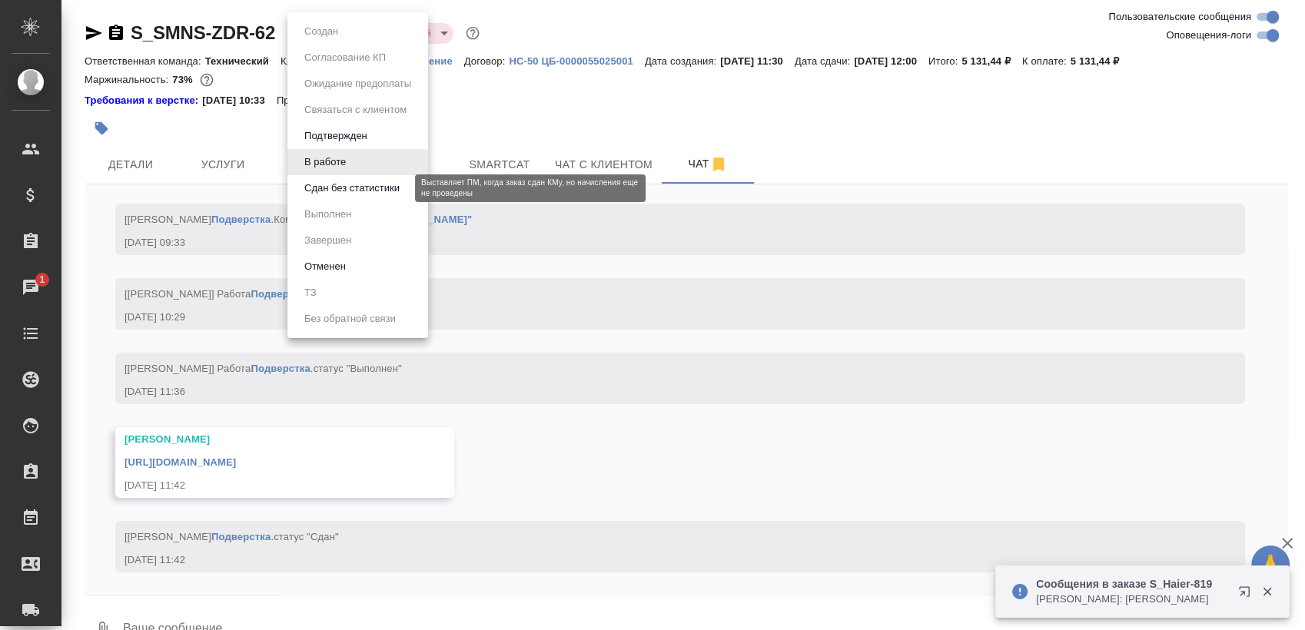
click at [351, 188] on button "Сдан без статистики" at bounding box center [352, 188] width 105 height 17
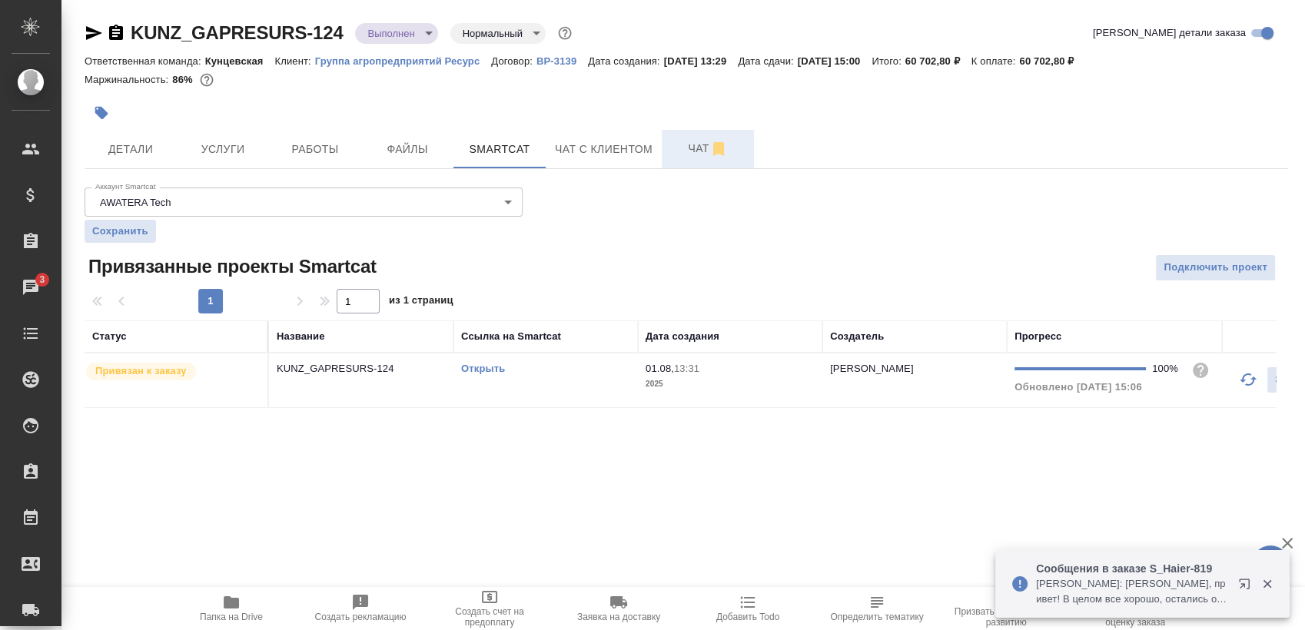
click at [670, 151] on button "Чат" at bounding box center [708, 149] width 92 height 38
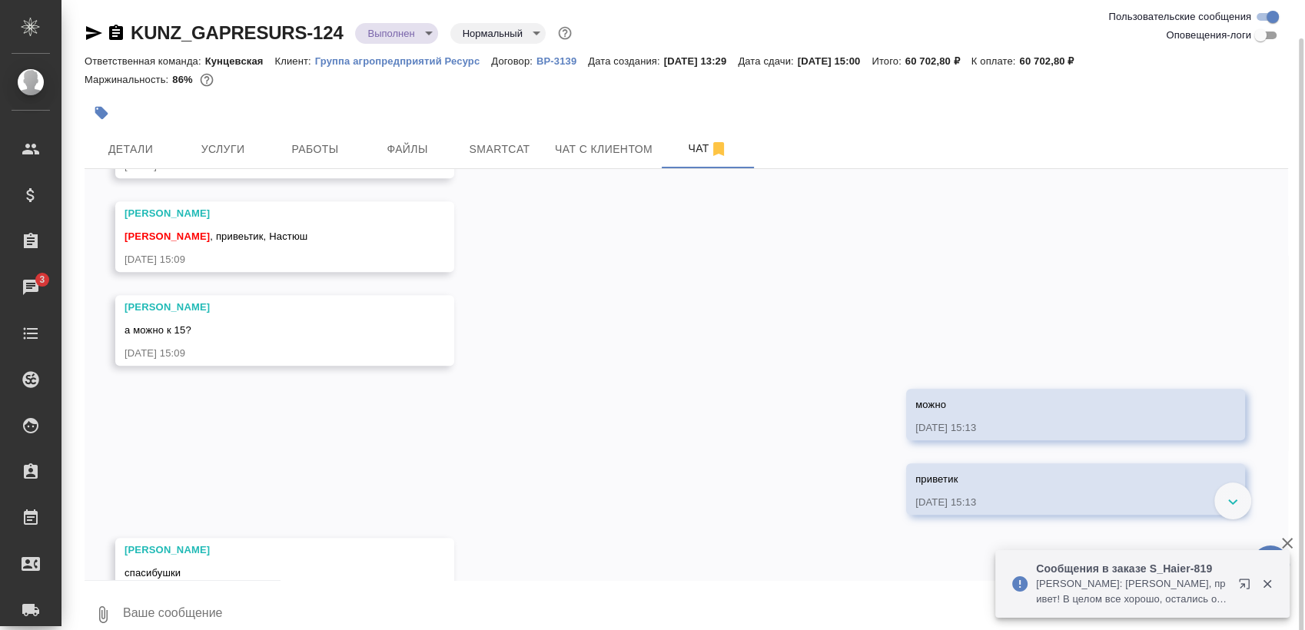
scroll to position [19, 0]
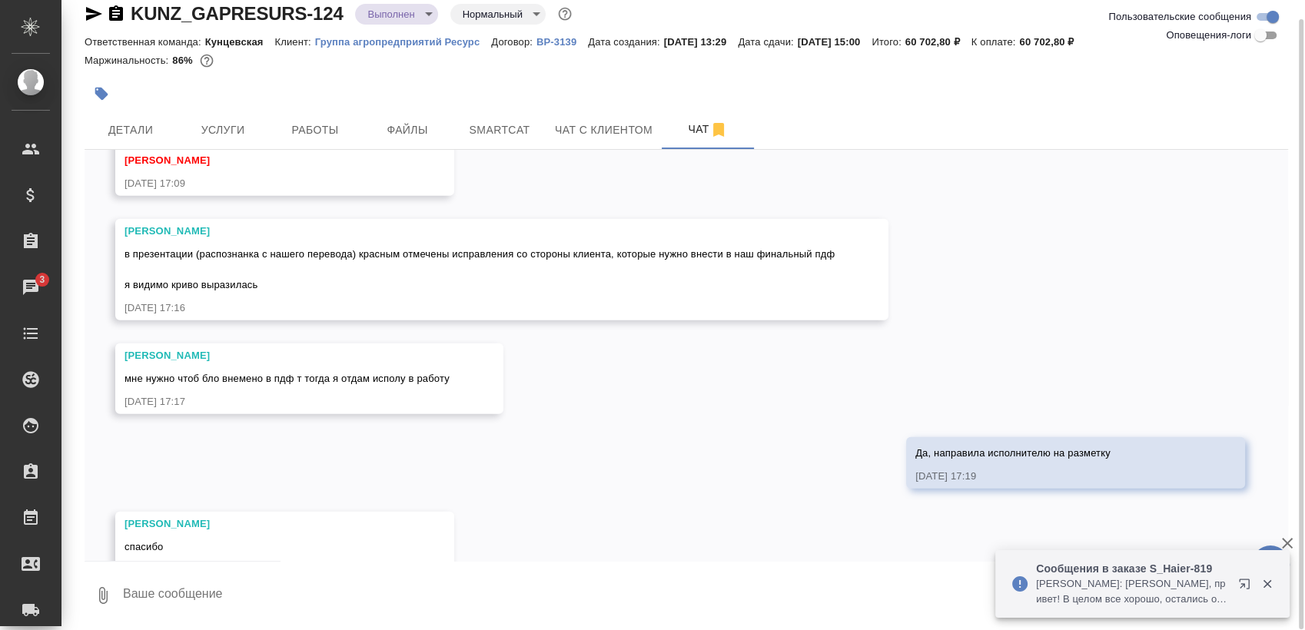
click at [234, 603] on textarea at bounding box center [704, 596] width 1167 height 52
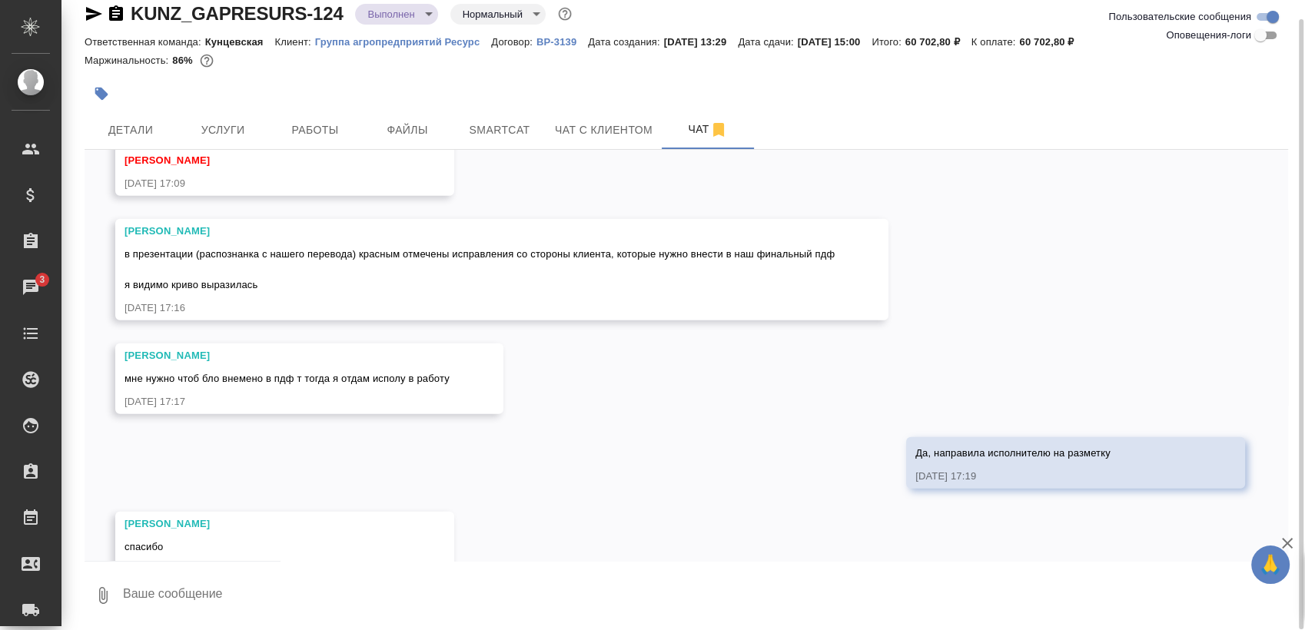
scroll to position [3919, 0]
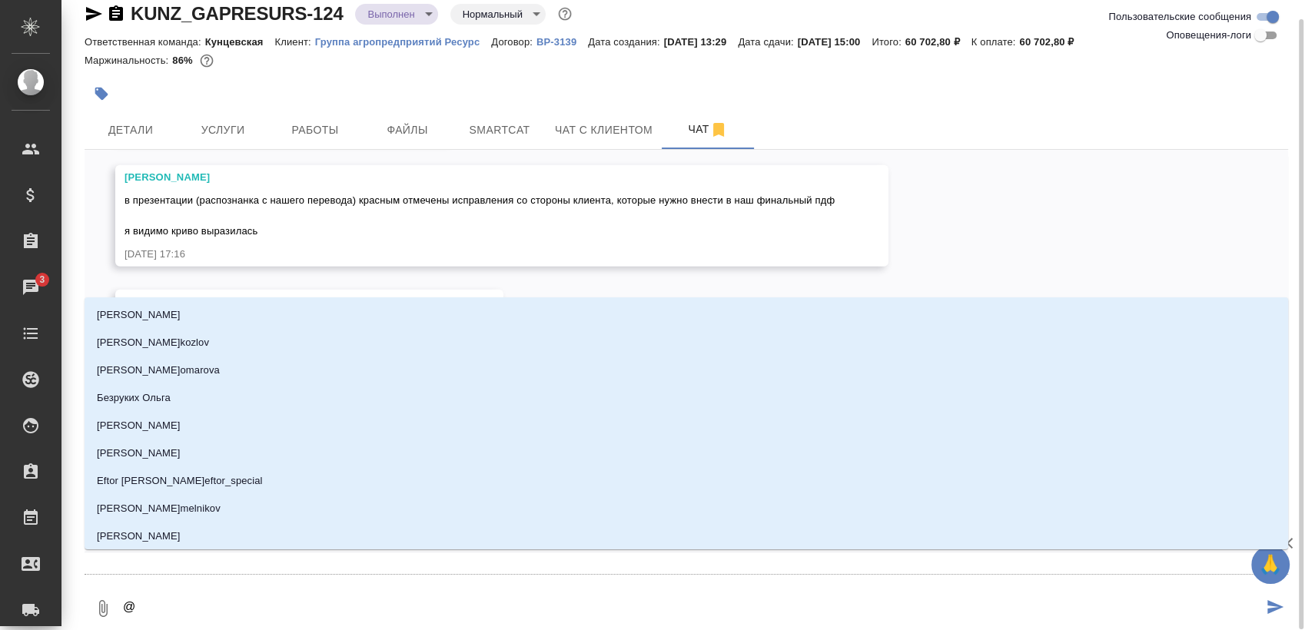
type textarea "@о"
type input "о"
type textarea "@ок"
type input "ок"
type textarea "@окс"
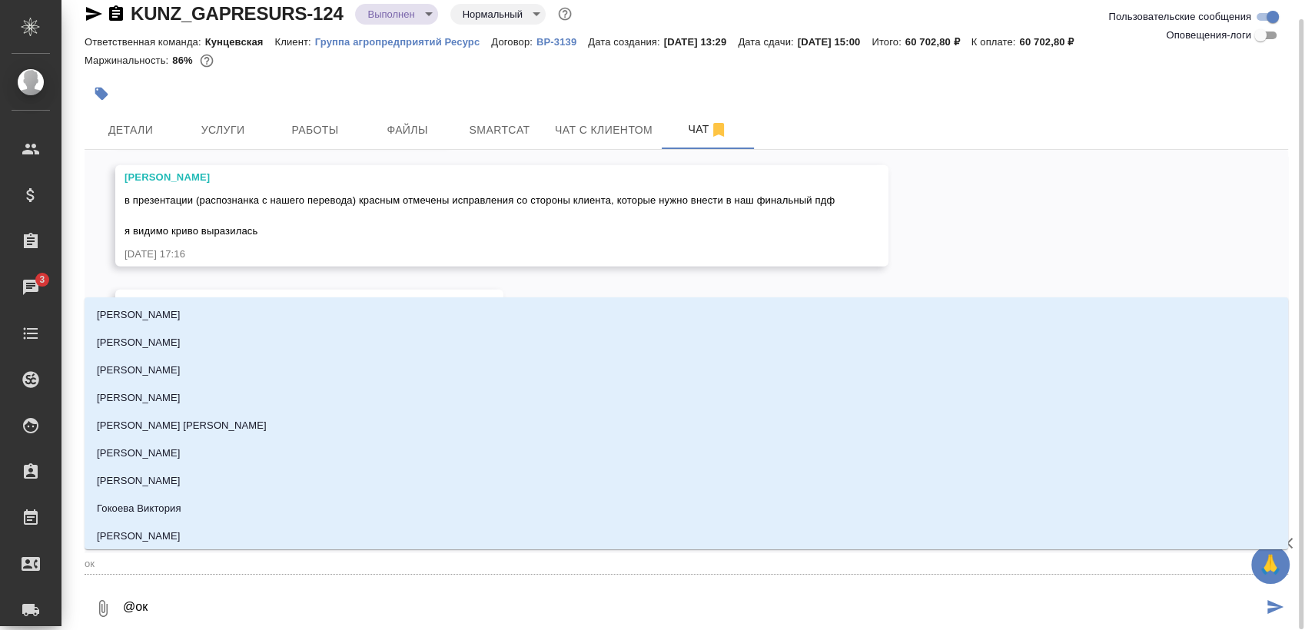
type input "окс"
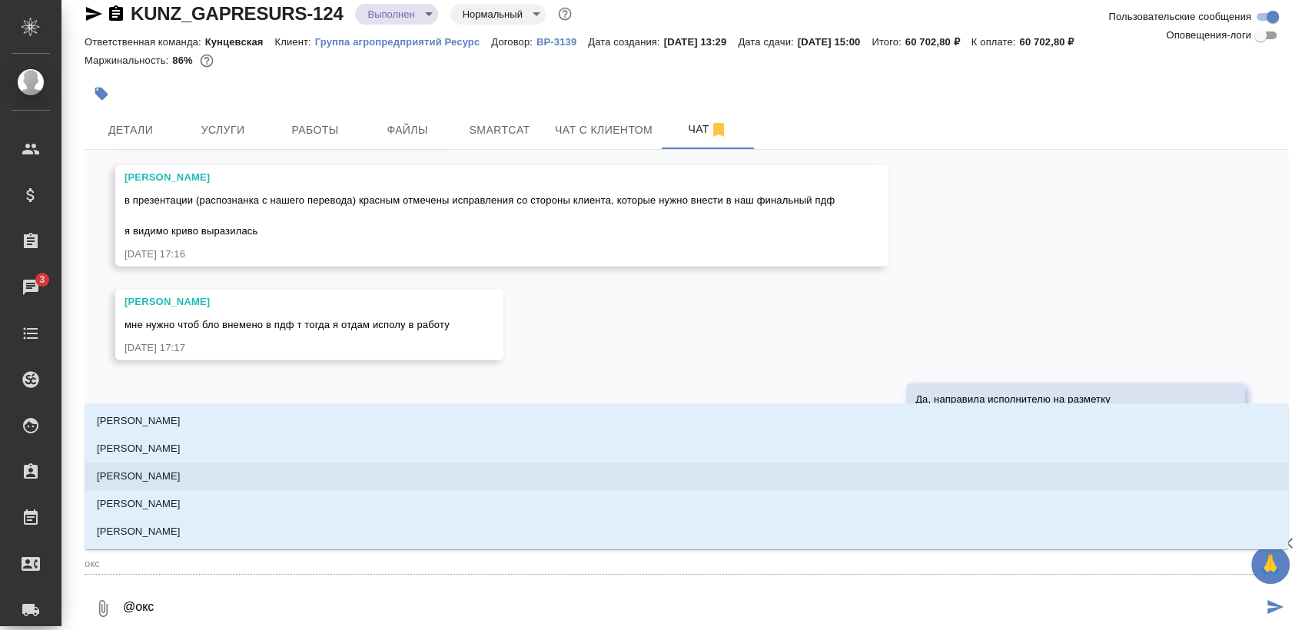
click at [224, 466] on li "[PERSON_NAME]" at bounding box center [687, 477] width 1204 height 28
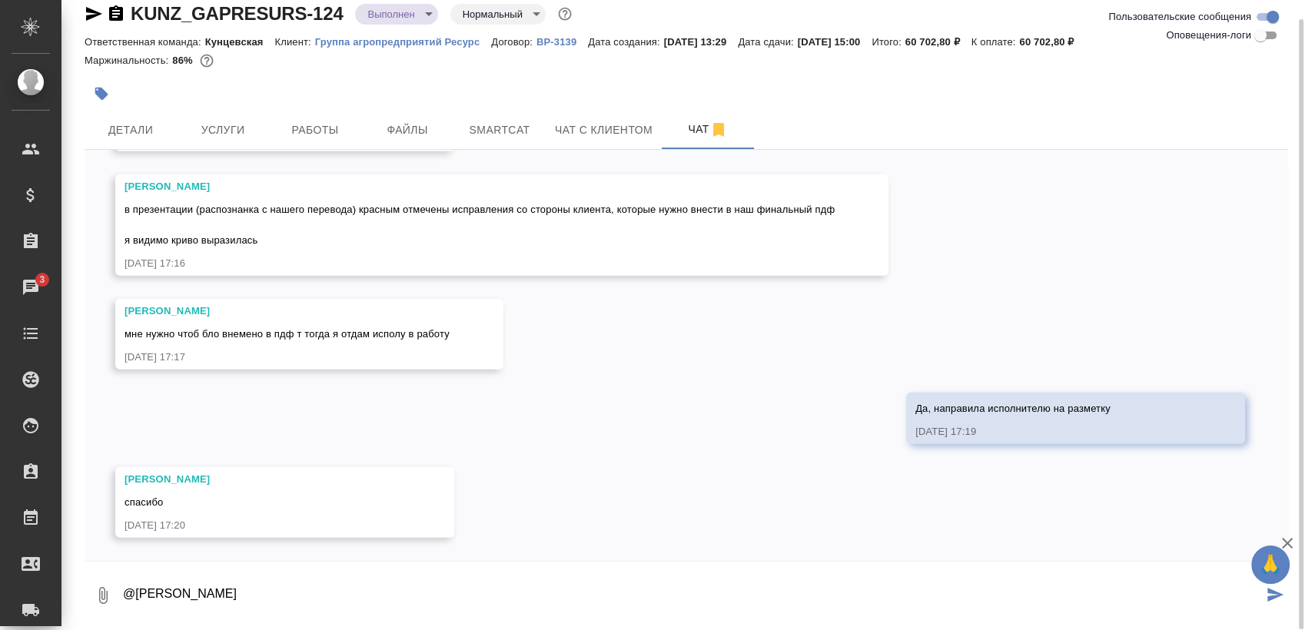
type textarea "@[PERSON_NAME]"
click at [103, 601] on icon "button" at bounding box center [103, 596] width 18 height 18
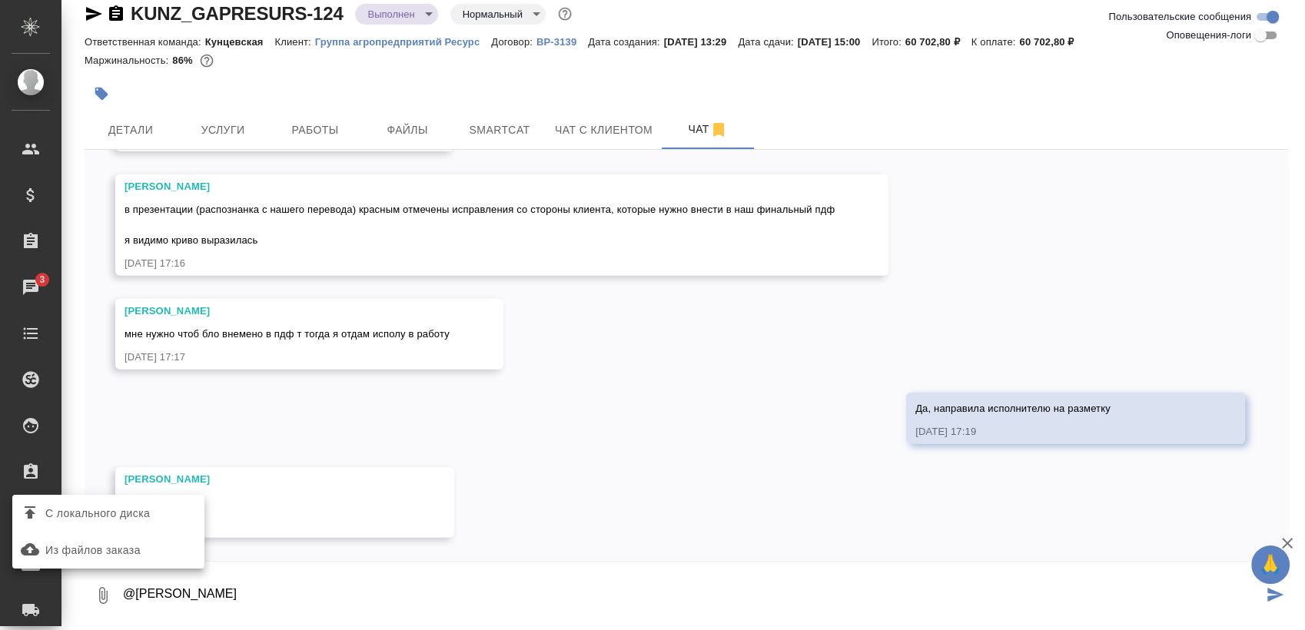
click at [141, 517] on span "С локального диска" at bounding box center [97, 513] width 105 height 19
click at [0, 0] on input "С локального диска" at bounding box center [0, 0] width 0 height 0
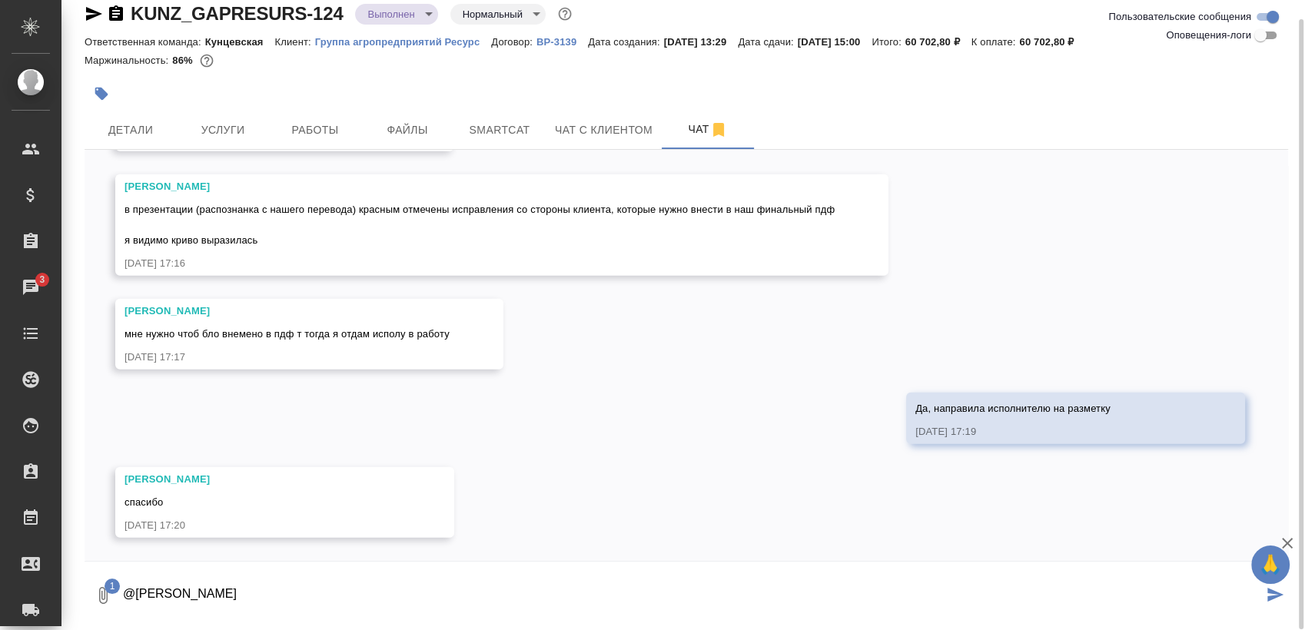
click at [424, 581] on textarea "@[PERSON_NAME]" at bounding box center [691, 596] width 1141 height 52
click at [647, 587] on textarea "@[PERSON_NAME], направляю файл пдф с комментариями для верстки" at bounding box center [691, 596] width 1141 height 52
type textarea "@[PERSON_NAME], направляю файл пдф с комментариями для верстки"
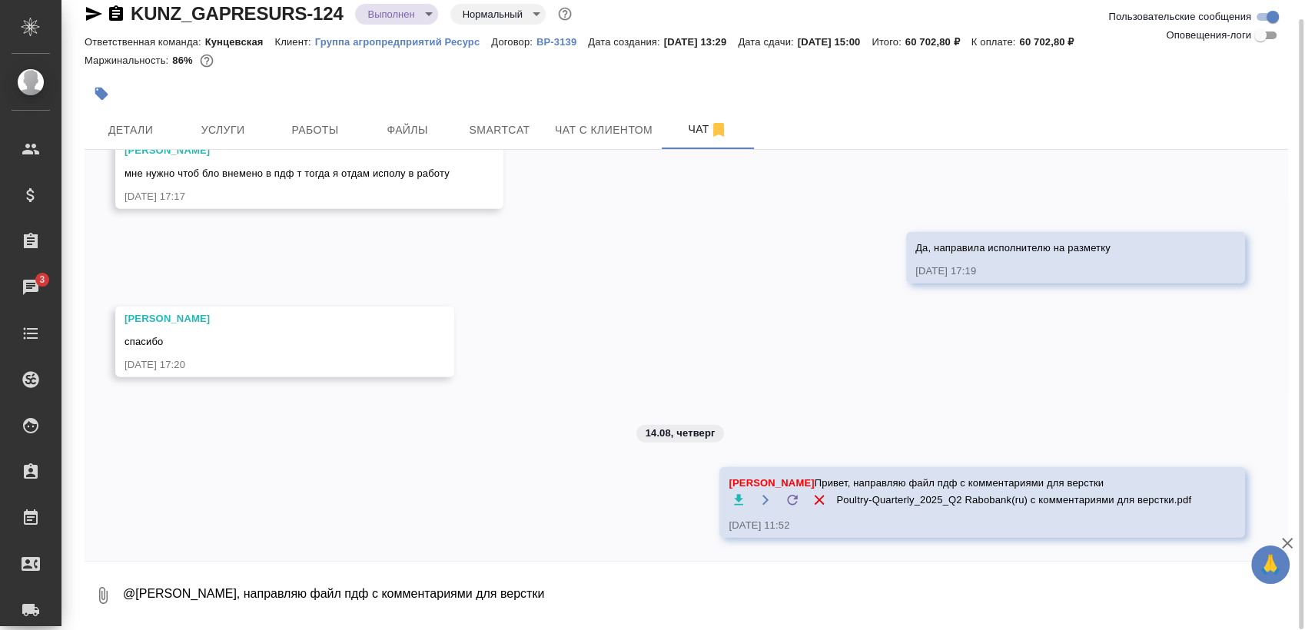
scroll to position [4079, 0]
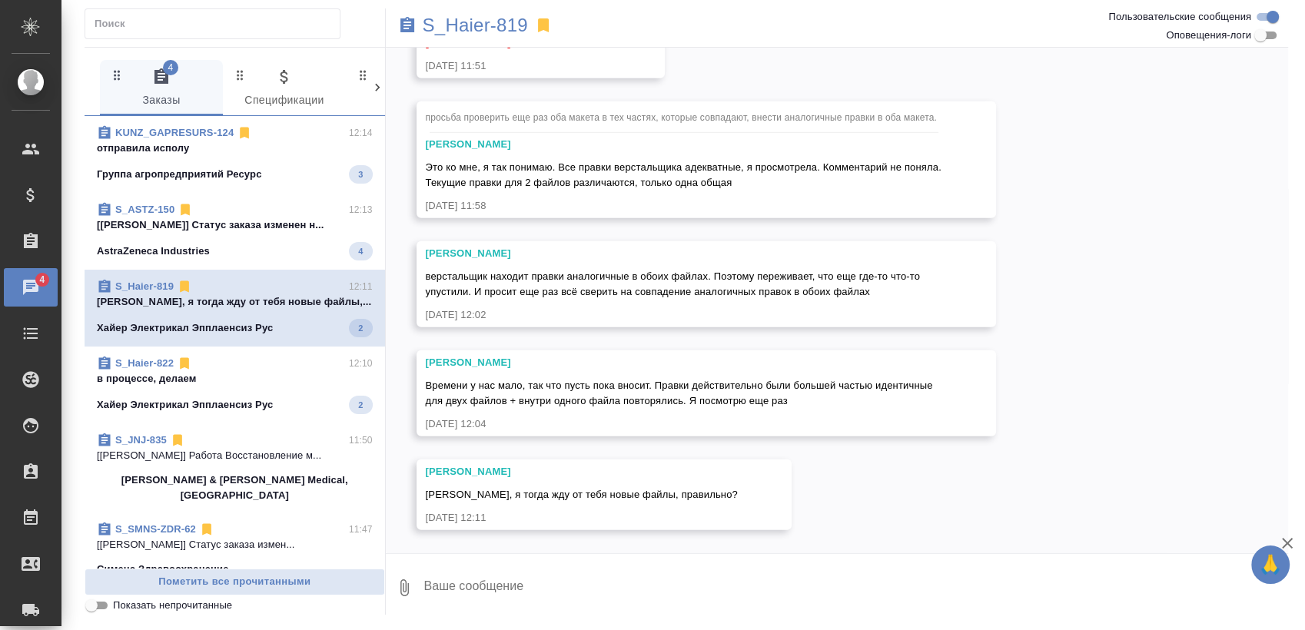
scroll to position [4812, 0]
click at [254, 304] on p "[PERSON_NAME], я тогда жду от тебя новые файлы,..." at bounding box center [235, 301] width 276 height 15
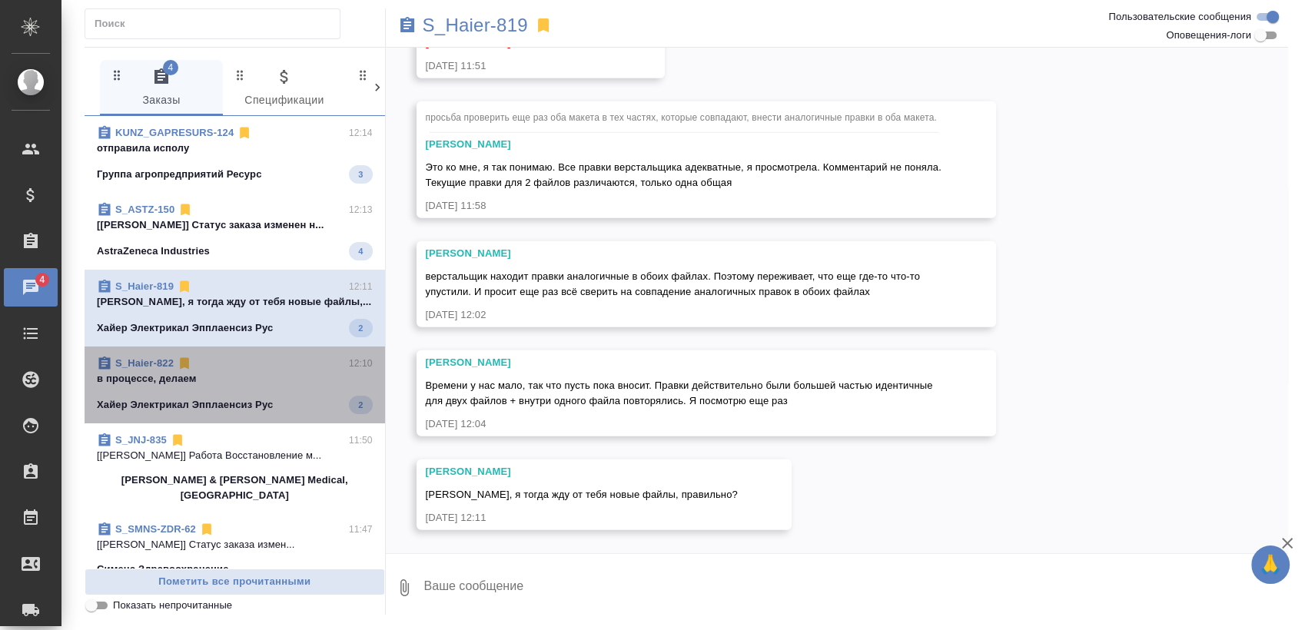
click at [266, 396] on div "Хайер Электрикал Эпплаенсиз Рус 2" at bounding box center [235, 405] width 276 height 18
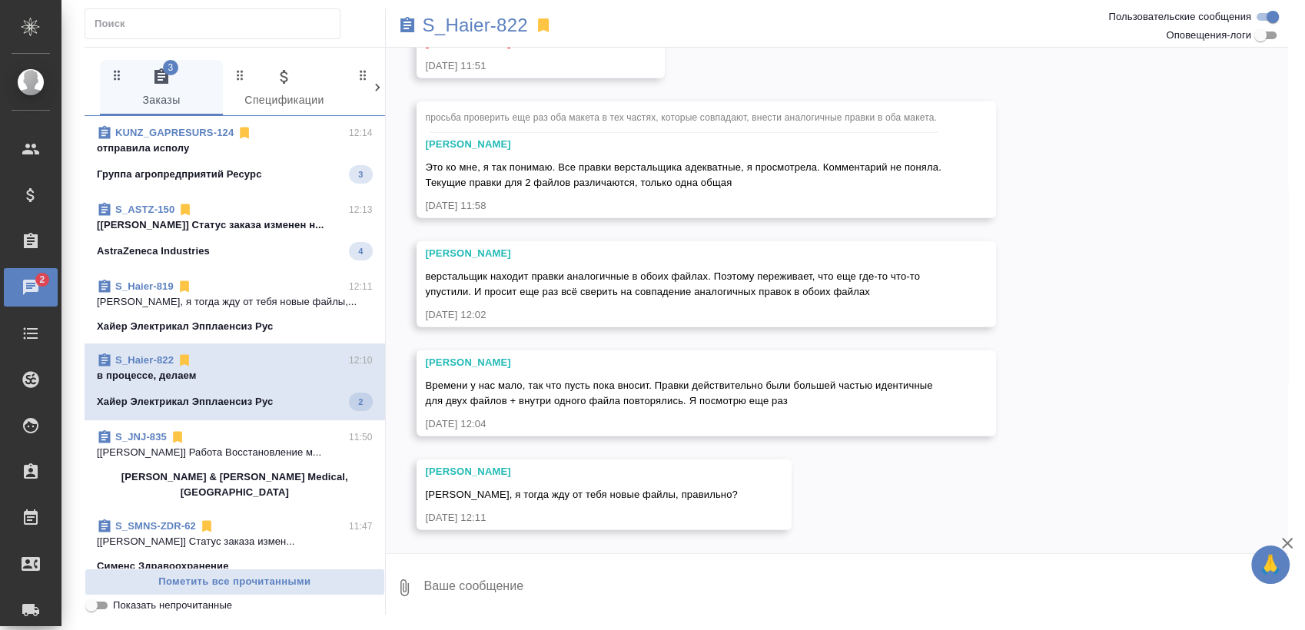
click at [281, 231] on p "[Усманова Ольга] Статус заказа изменен н..." at bounding box center [235, 225] width 276 height 15
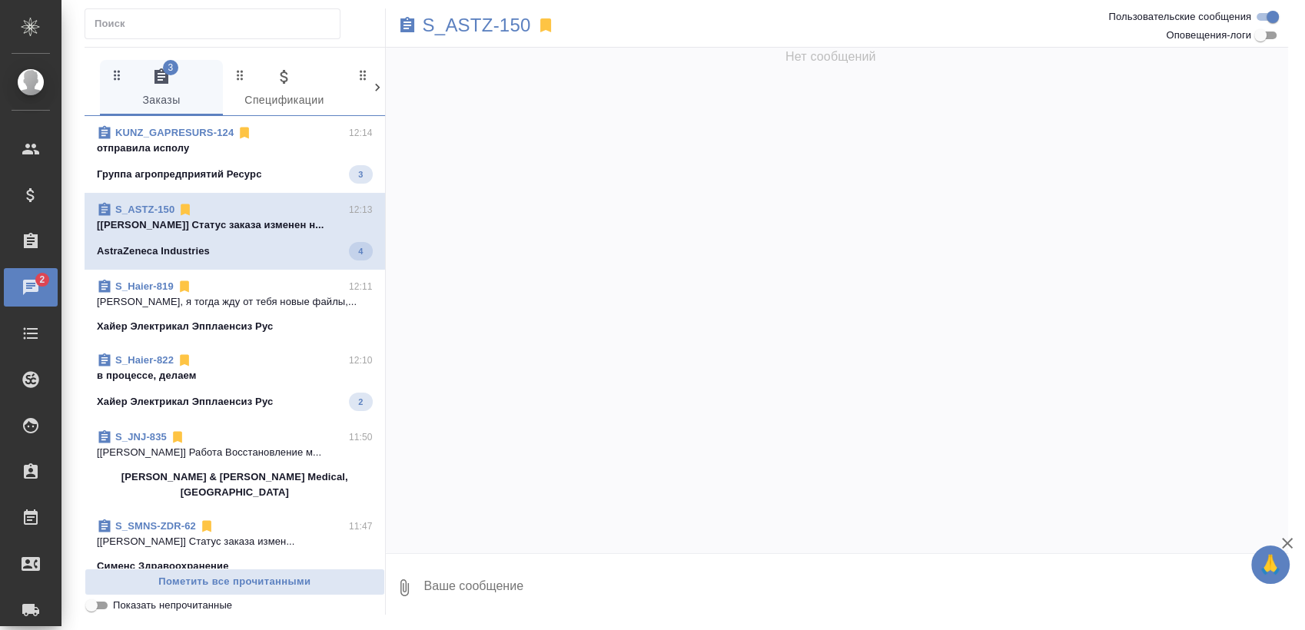
scroll to position [0, 0]
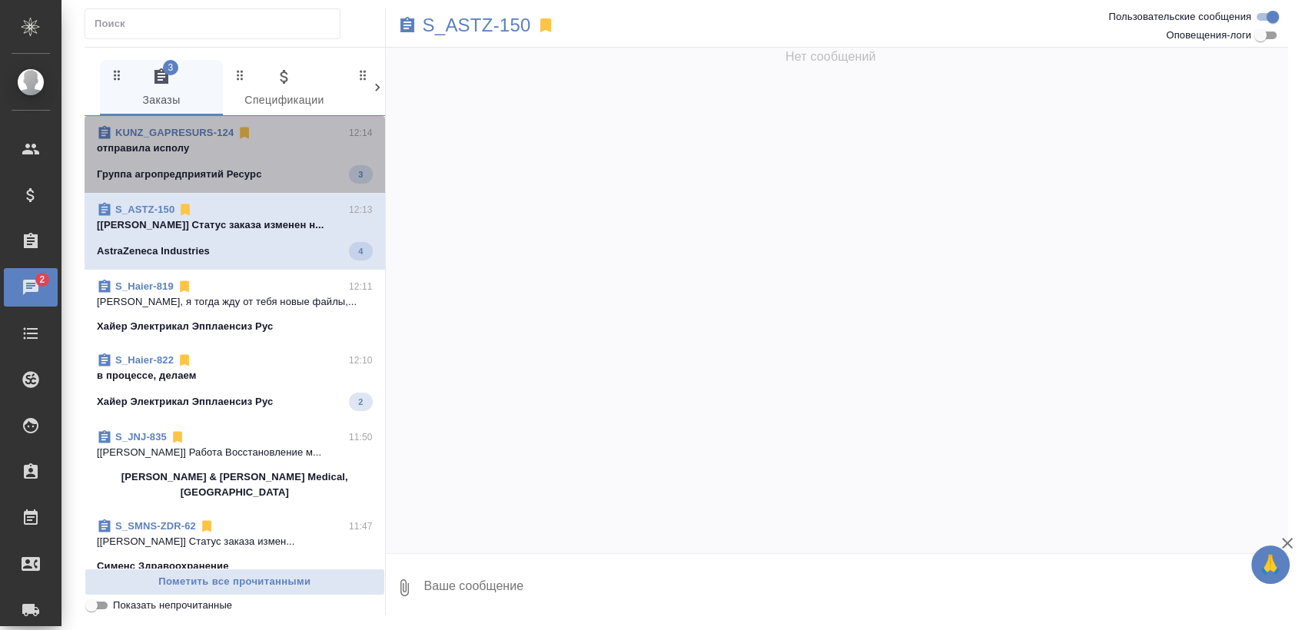
click at [264, 156] on span "KUNZ_GAPRESURS-124 12:14 отправила исполу Группа агропредприятий Ресурс 3" at bounding box center [235, 154] width 276 height 58
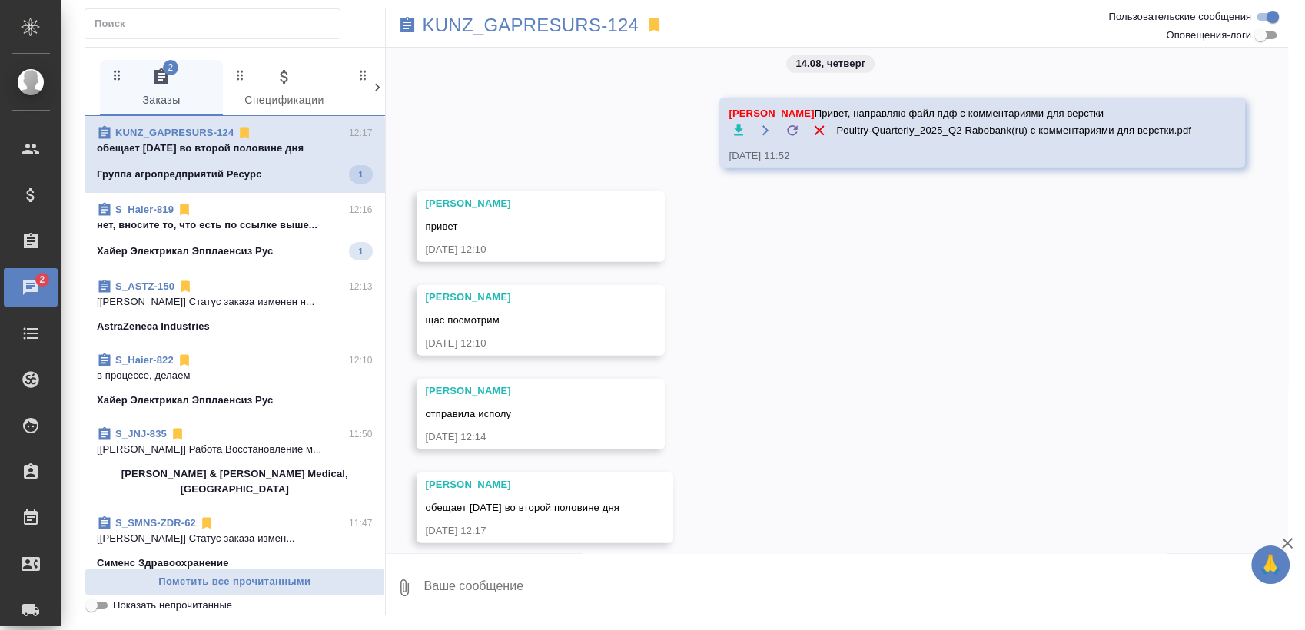
scroll to position [4406, 0]
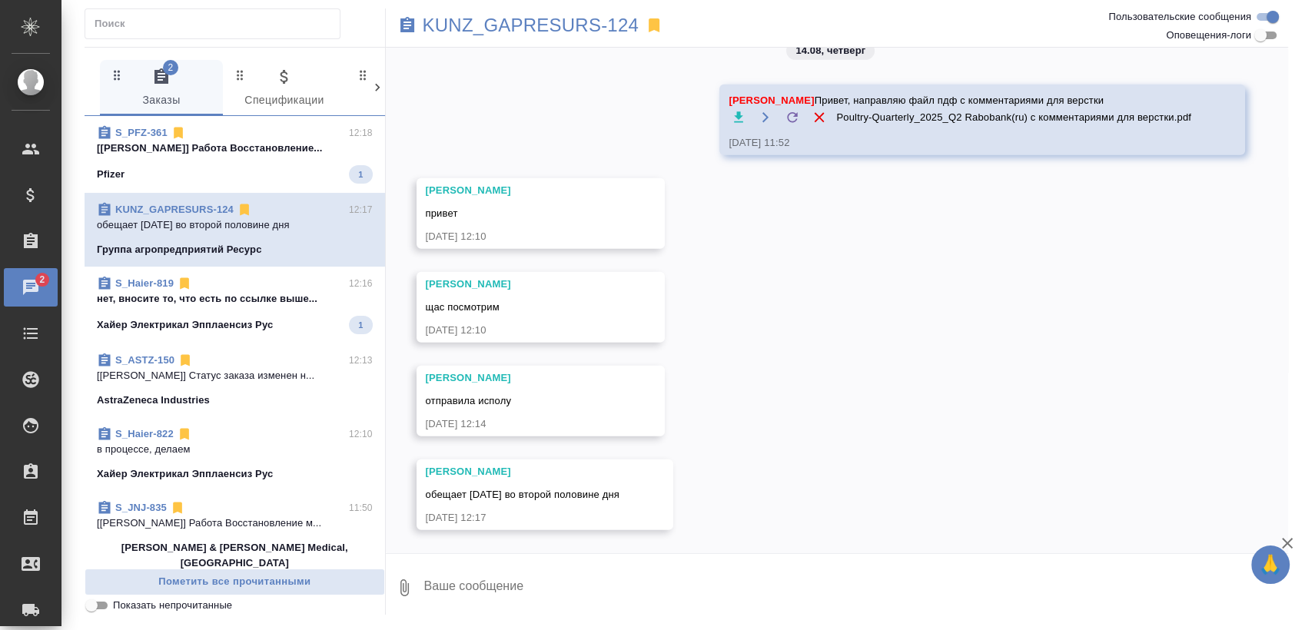
click at [247, 174] on div "Pfizer 1" at bounding box center [235, 174] width 276 height 18
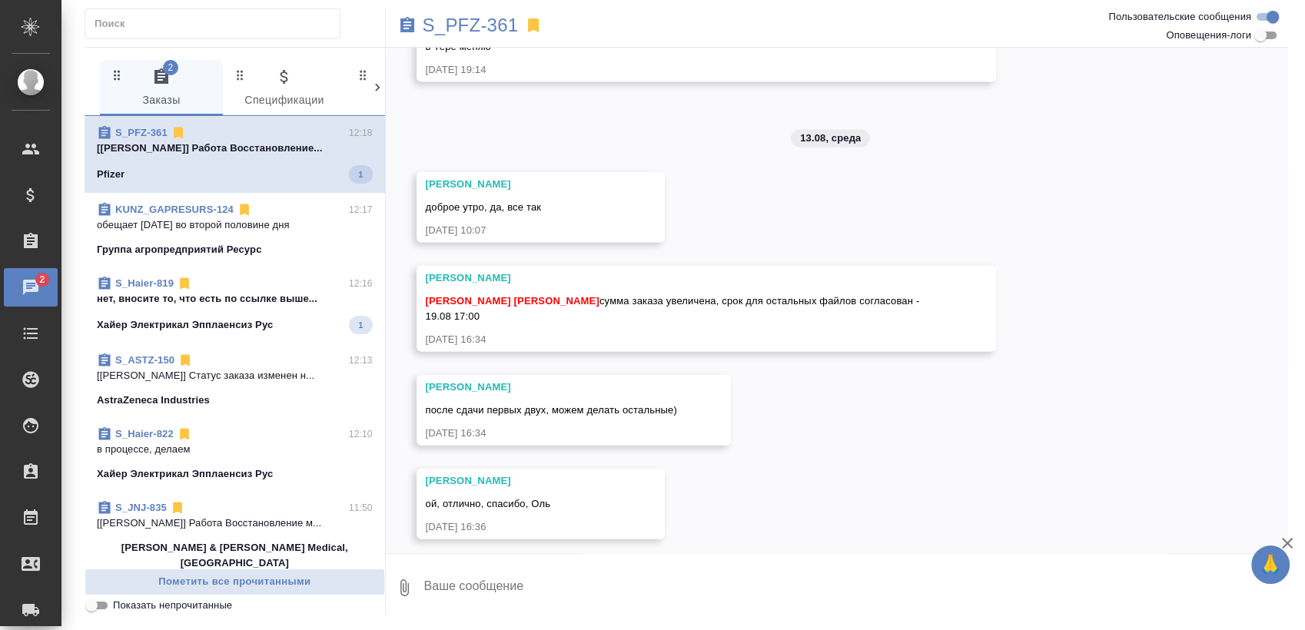
scroll to position [3677, 0]
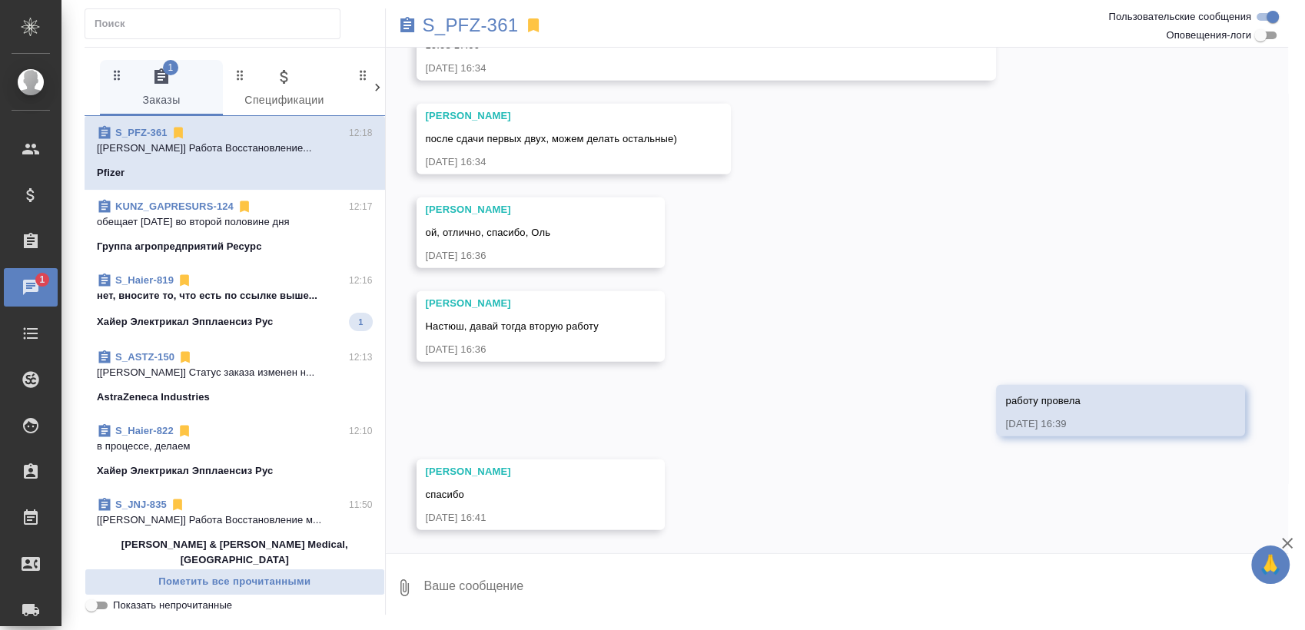
click at [305, 324] on div "Хайер Электрикал Эпплаенсиз Рус 1" at bounding box center [235, 322] width 276 height 18
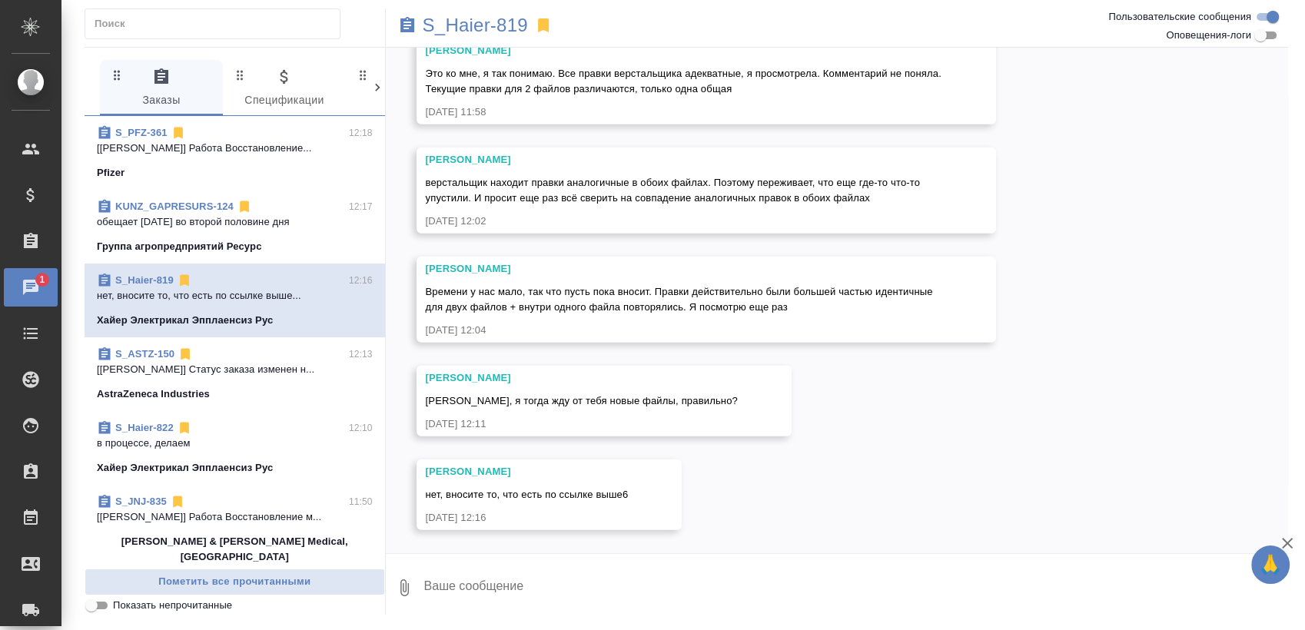
scroll to position [4906, 0]
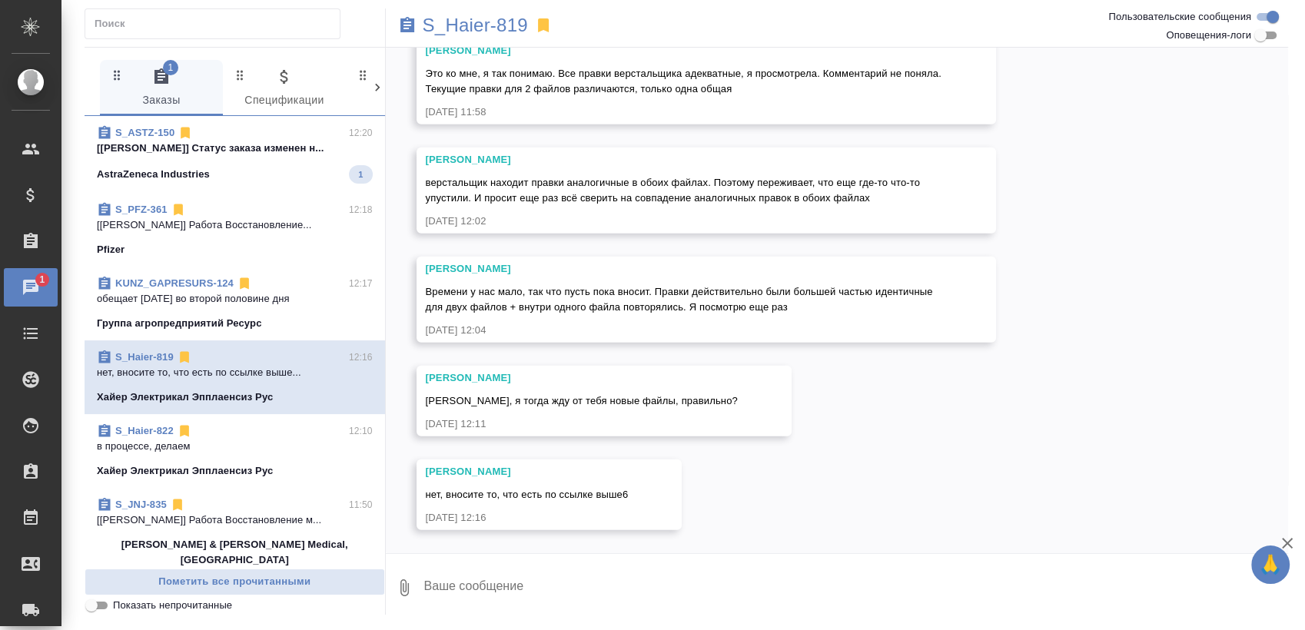
click at [244, 168] on div "AstraZeneca Industries 1" at bounding box center [235, 174] width 276 height 18
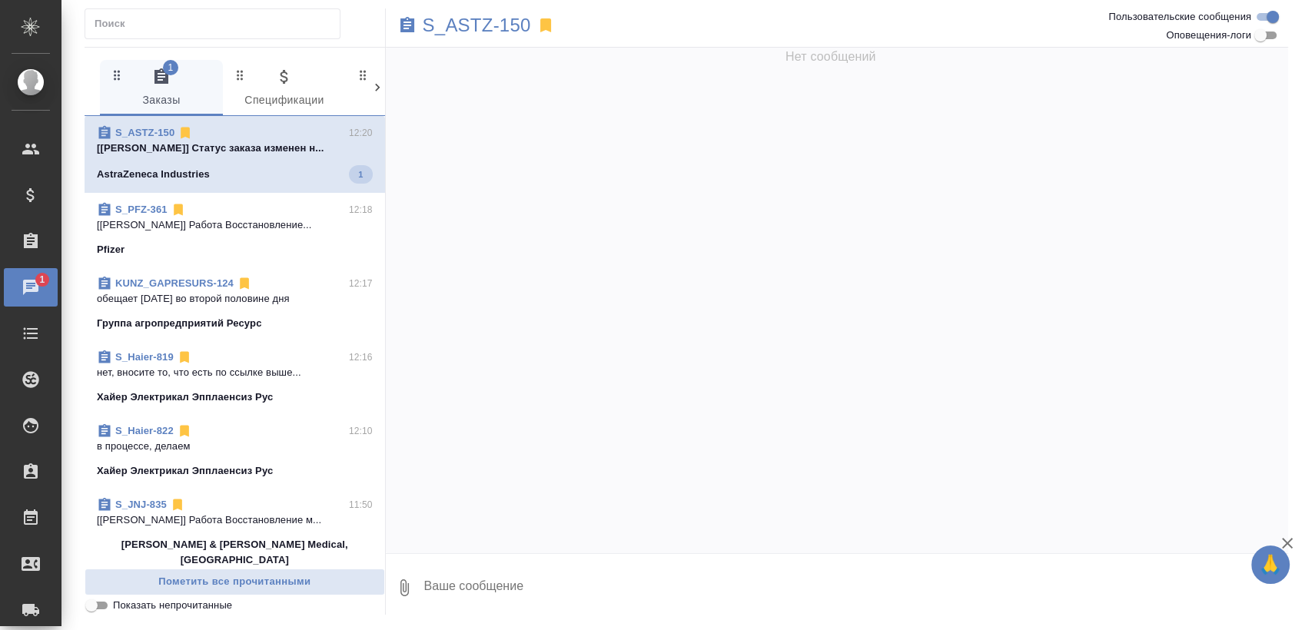
scroll to position [0, 0]
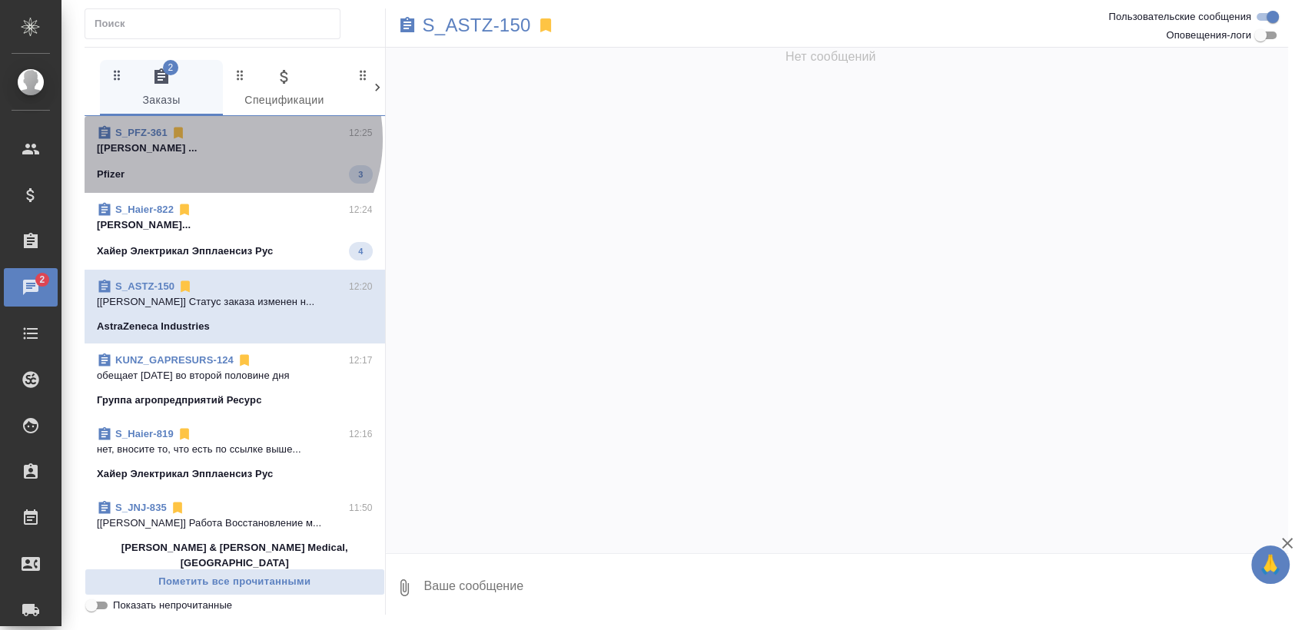
click at [224, 139] on div "S_PFZ-361 12:25" at bounding box center [235, 132] width 276 height 15
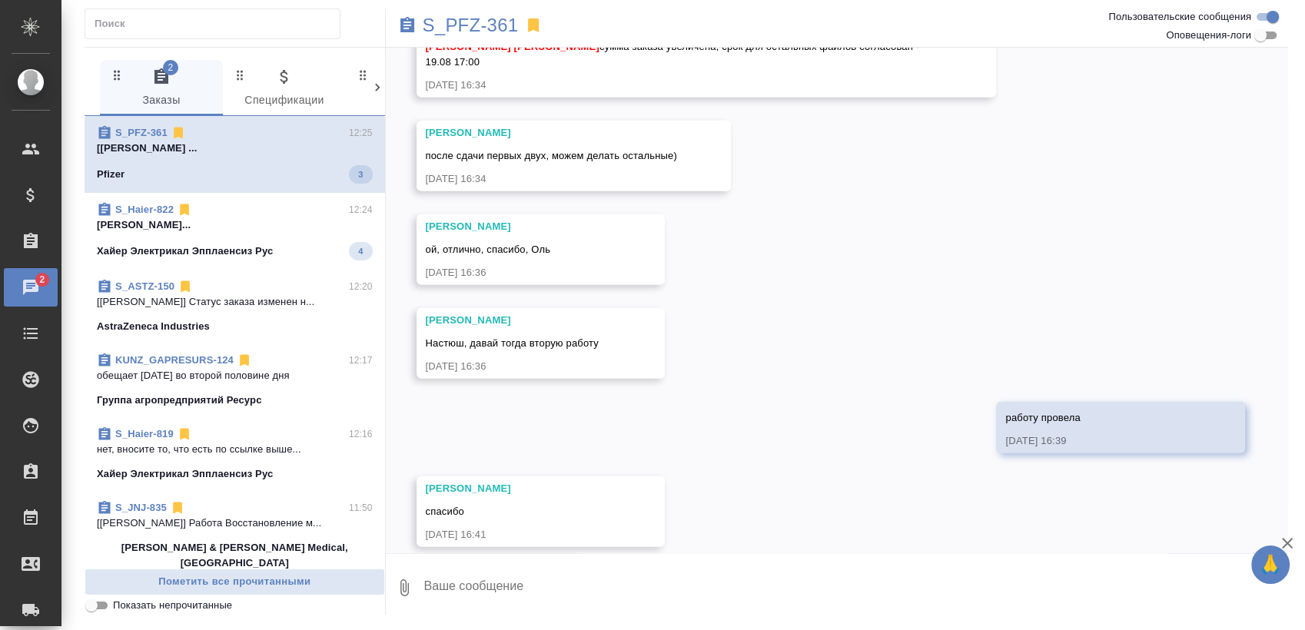
scroll to position [3932, 0]
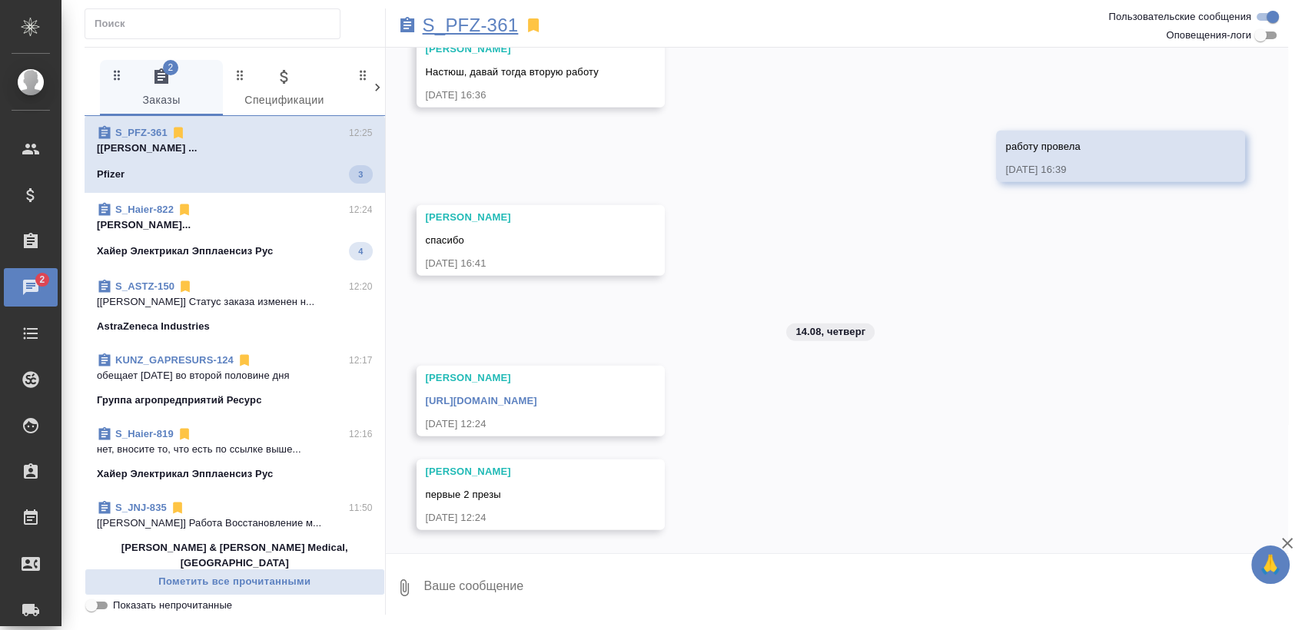
click at [503, 27] on p "S_PFZ-361" at bounding box center [471, 25] width 96 height 15
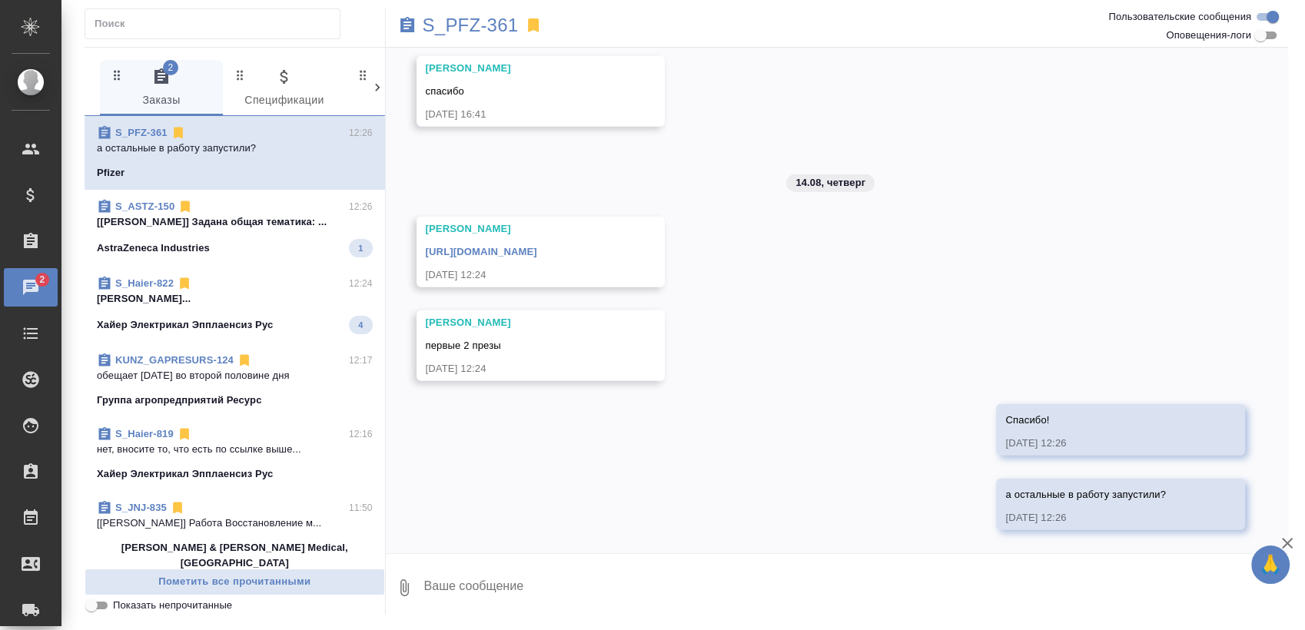
scroll to position [4082, 0]
click at [261, 221] on p "[Усманова Ольга] Задана общая тематика: ..." at bounding box center [235, 221] width 276 height 15
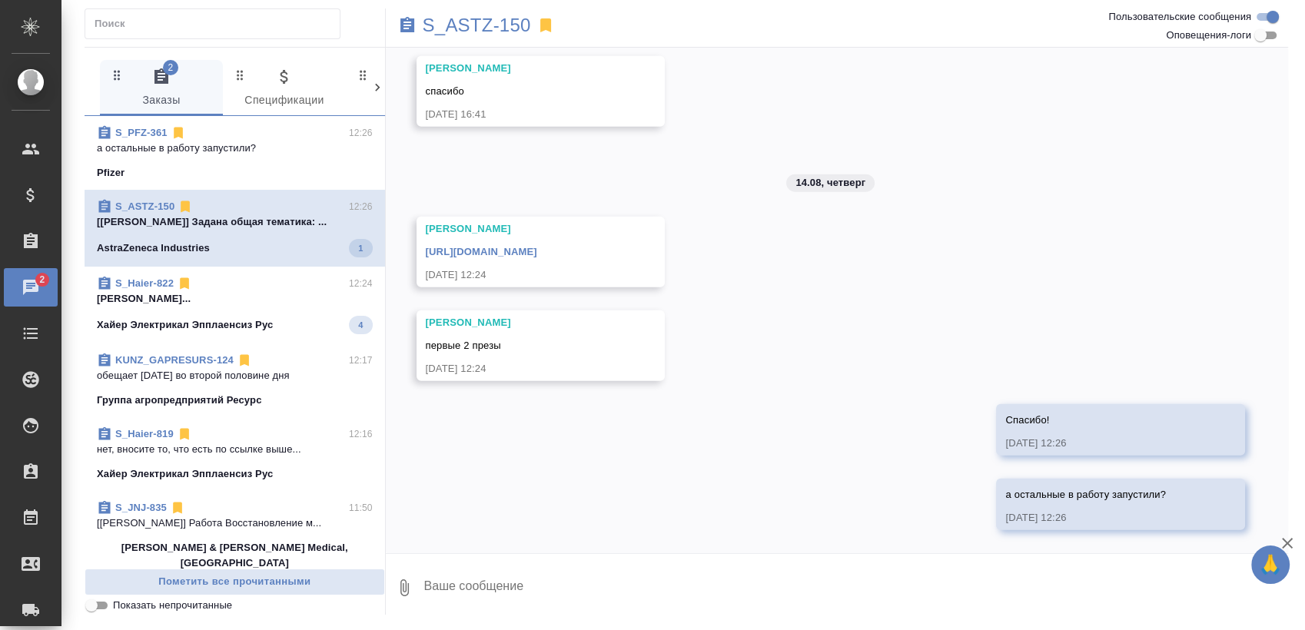
scroll to position [0, 0]
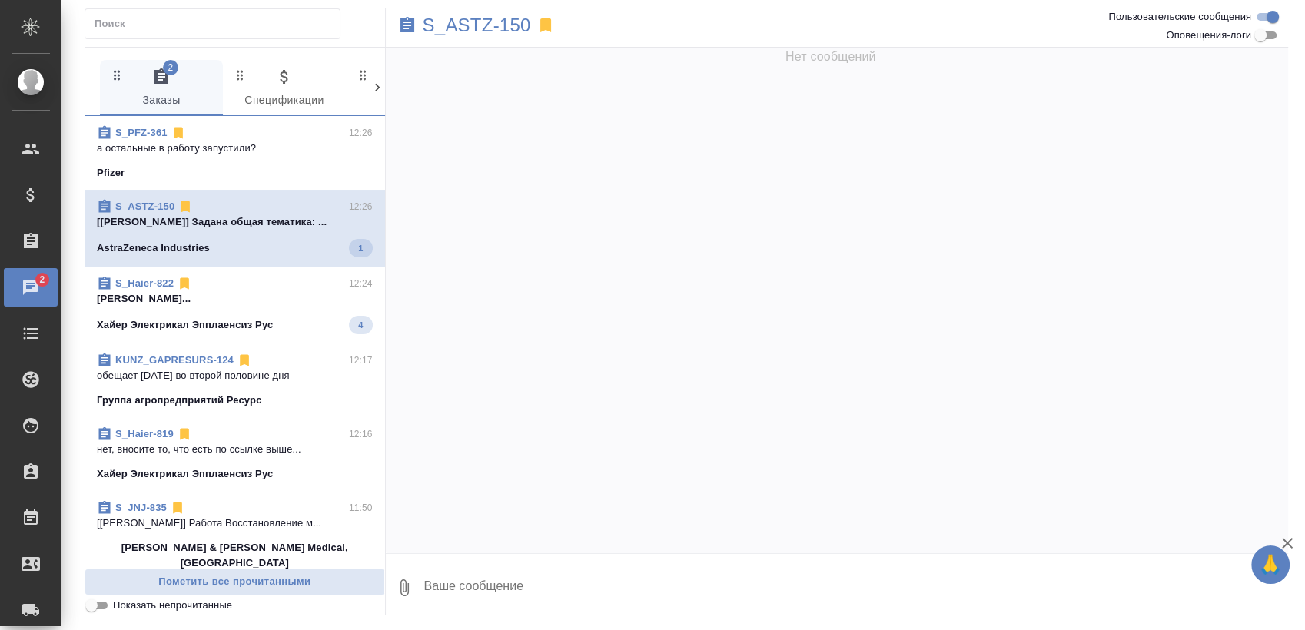
click at [249, 295] on p "Арсеньева Вера..." at bounding box center [235, 298] width 276 height 15
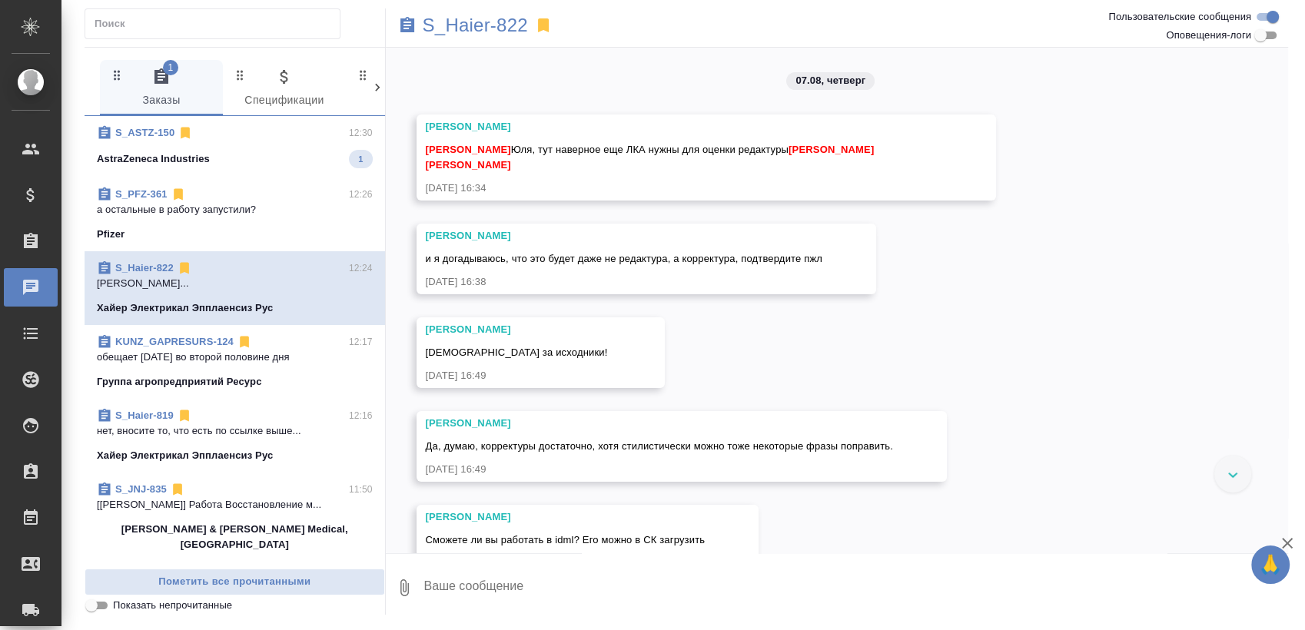
scroll to position [13772, 0]
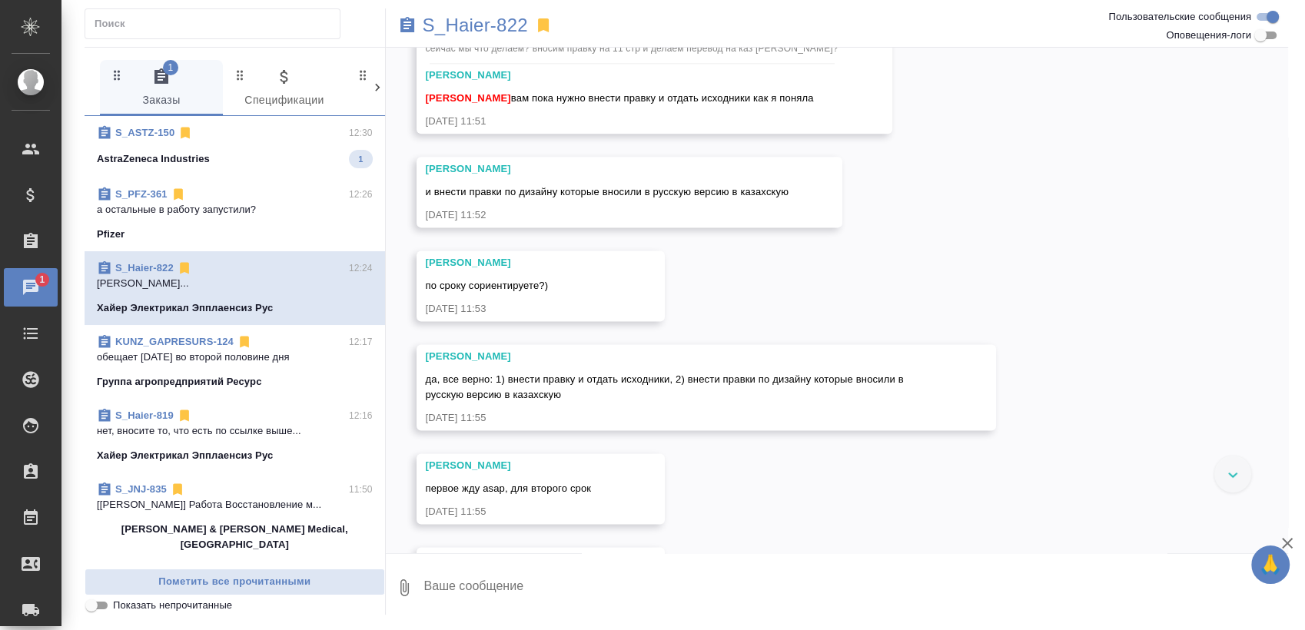
click at [240, 159] on div "AstraZeneca Industries 1" at bounding box center [235, 159] width 276 height 18
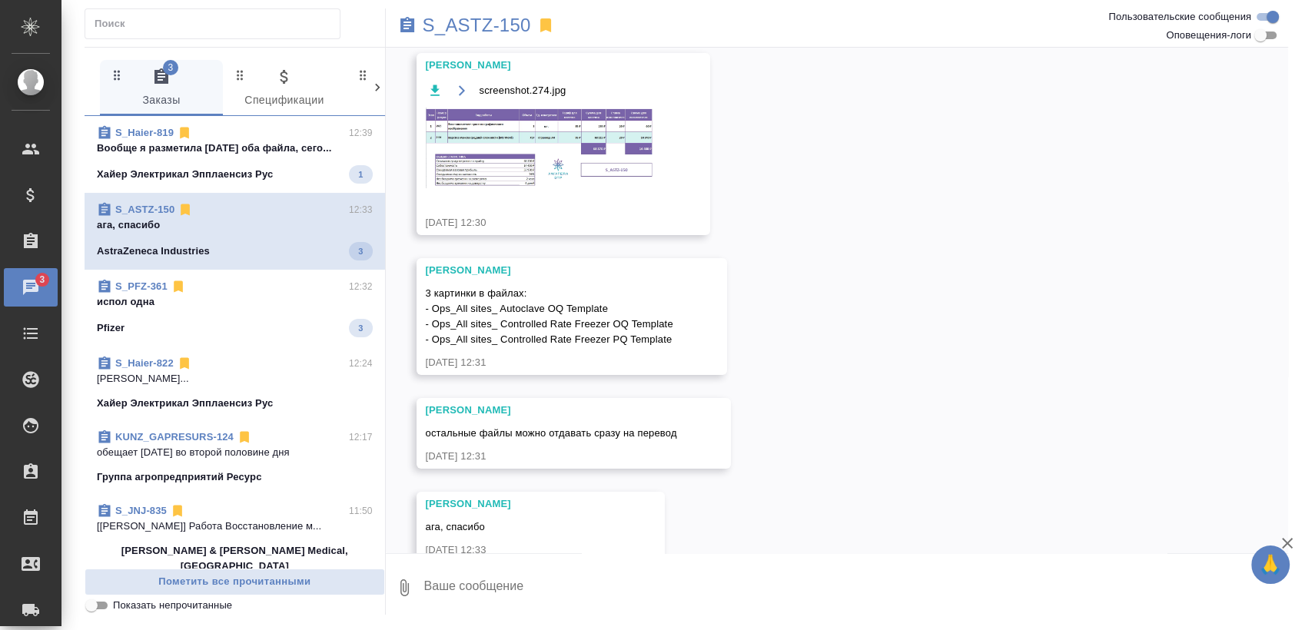
scroll to position [92, 0]
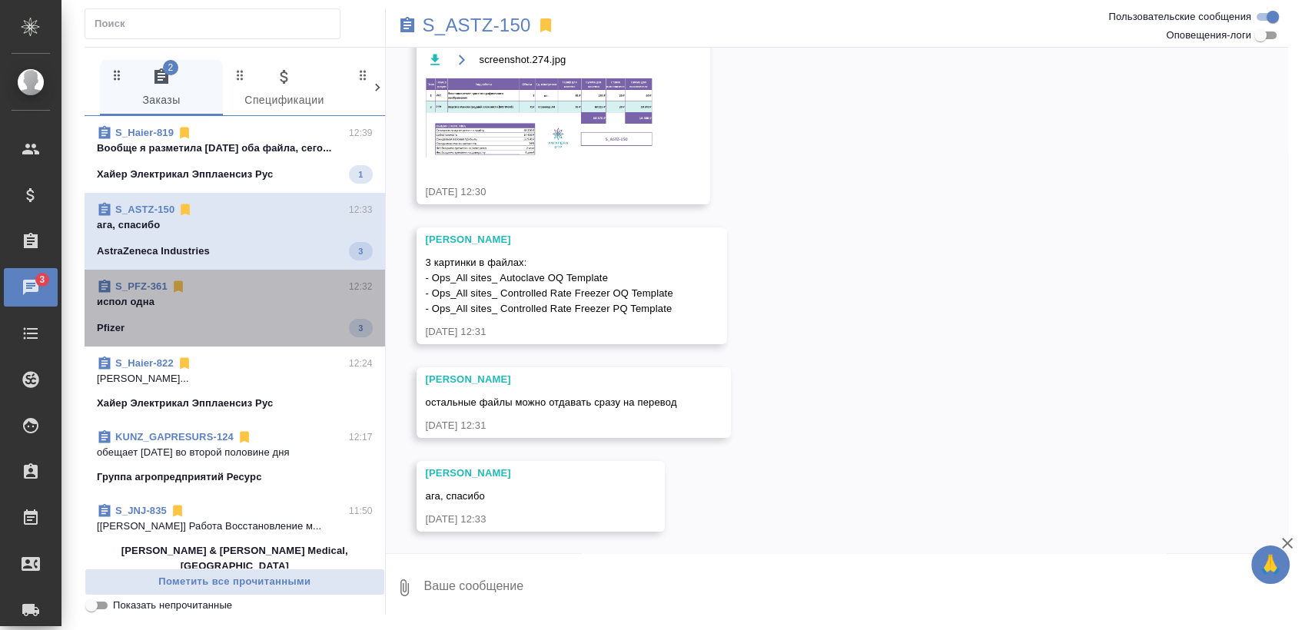
click at [245, 301] on p "испол одна" at bounding box center [235, 301] width 276 height 15
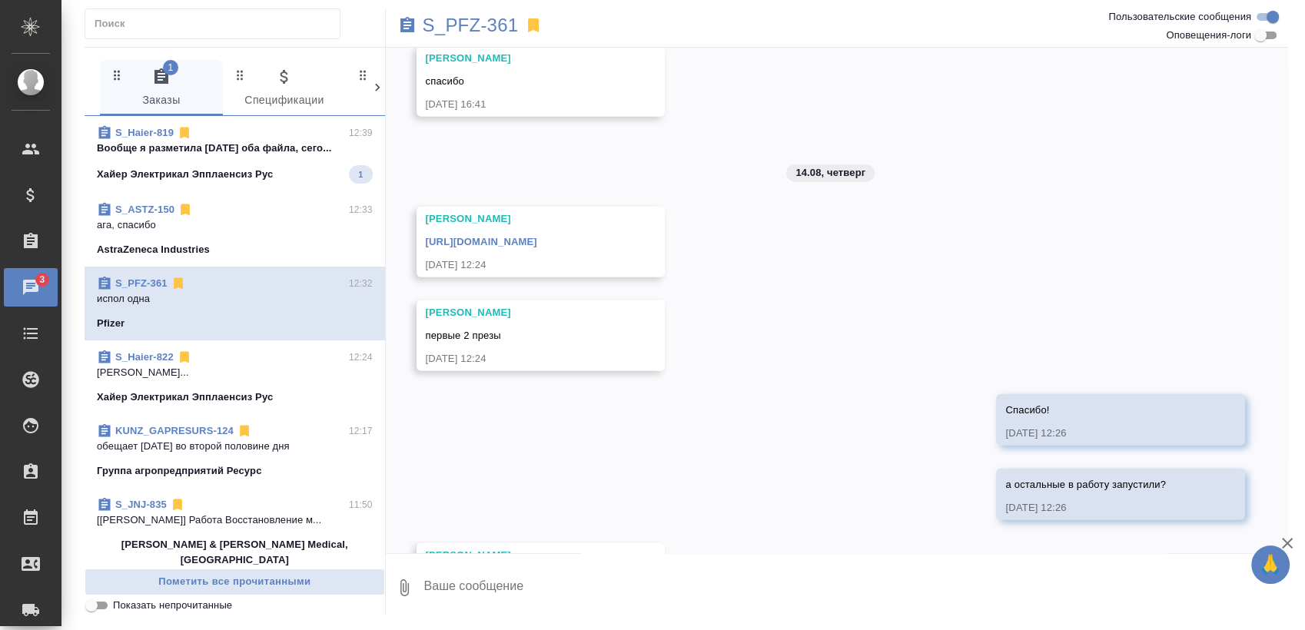
scroll to position [4362, 0]
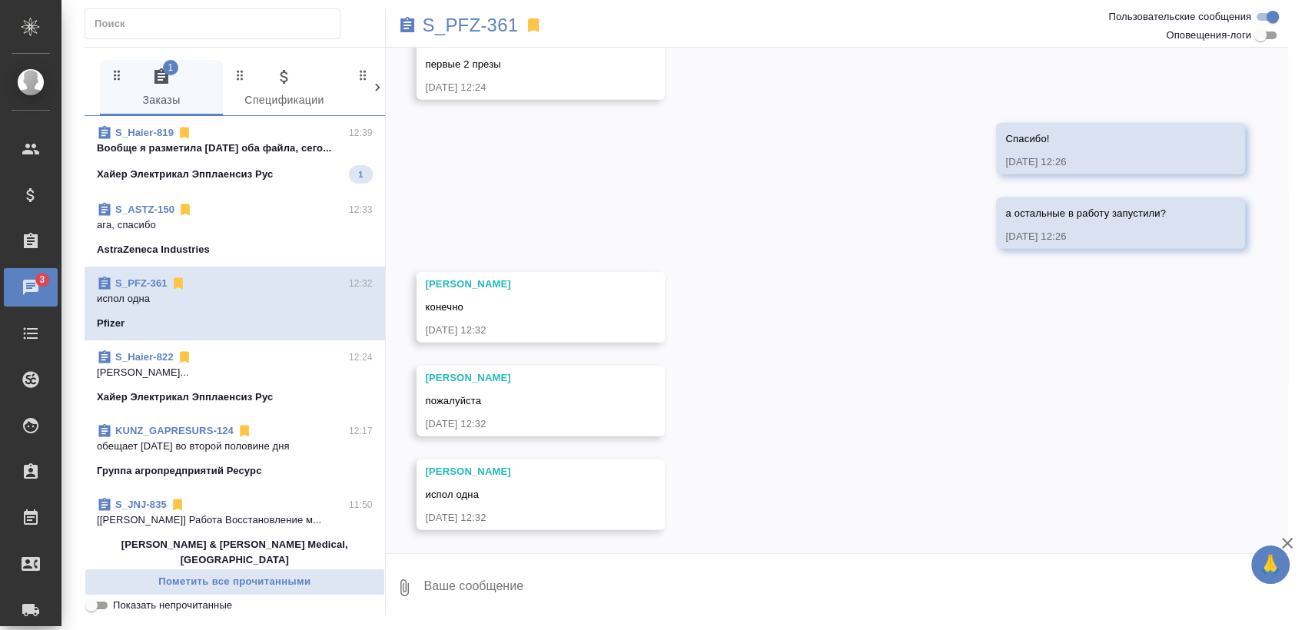
click at [273, 190] on div "S_Haier-819 12:39 Вообще я разметила вчера оба файла, сего... Хайер Электрикал …" at bounding box center [235, 154] width 301 height 77
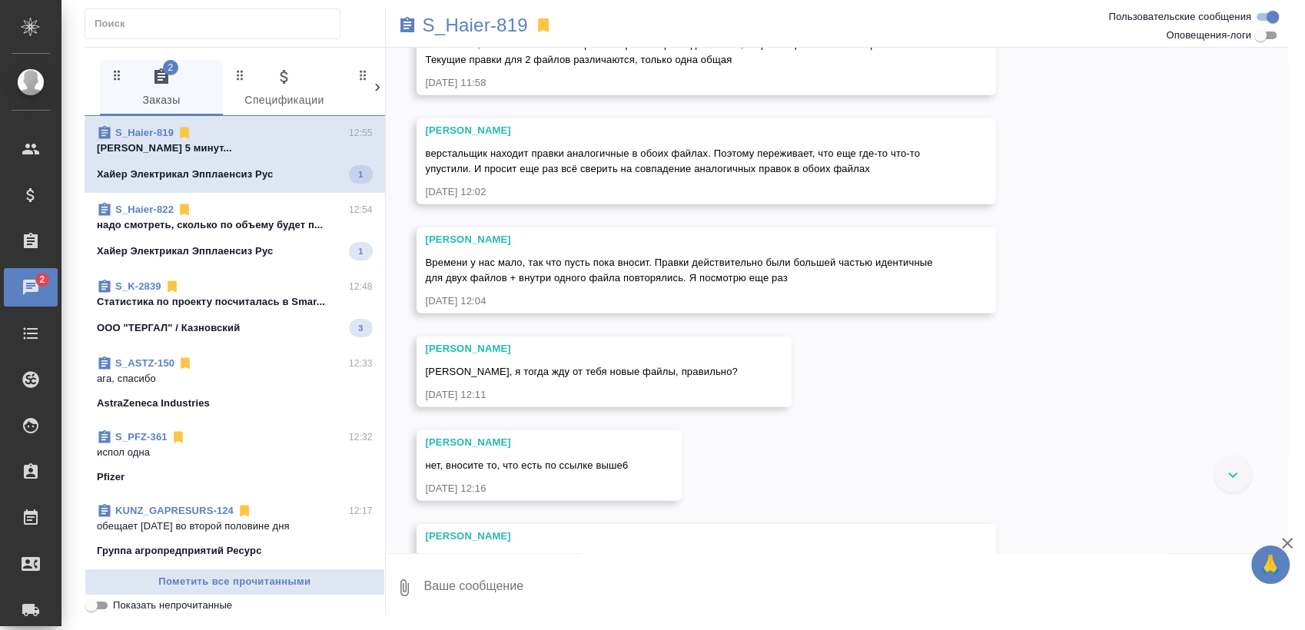
scroll to position [5109, 0]
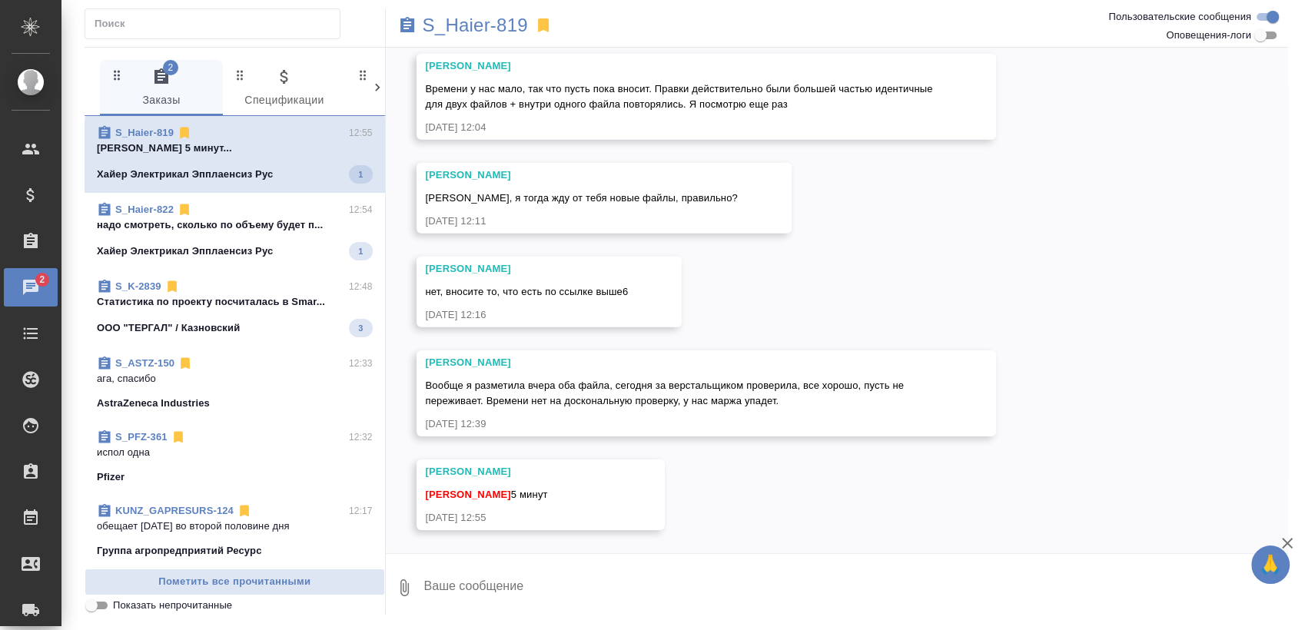
drag, startPoint x: 279, startPoint y: 229, endPoint x: 270, endPoint y: 196, distance: 34.3
click at [279, 229] on p "надо смотреть, сколько по объему будет п..." at bounding box center [235, 225] width 276 height 15
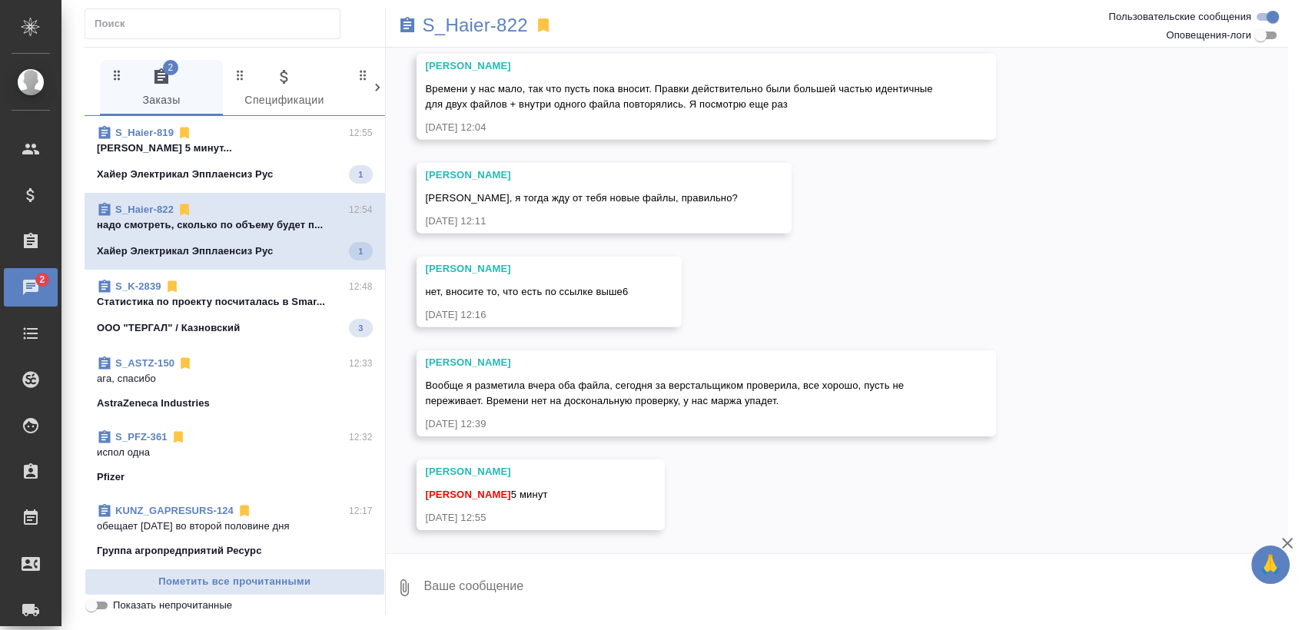
click at [269, 156] on span "S_Haier-819 12:55 Арсеньева Вера 5 минут... Хайер Электрикал Эпплаенсиз Рус 1" at bounding box center [235, 154] width 276 height 58
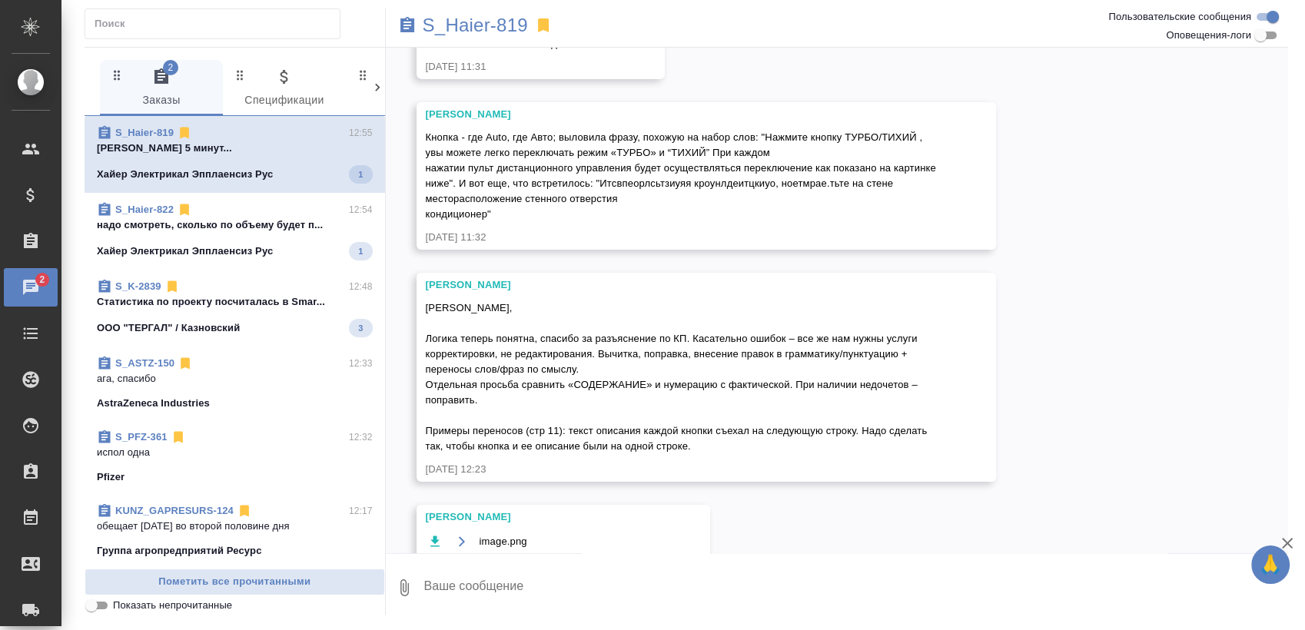
click at [256, 306] on p "Cтатистика по проекту посчиталась в Smar..." at bounding box center [235, 301] width 276 height 15
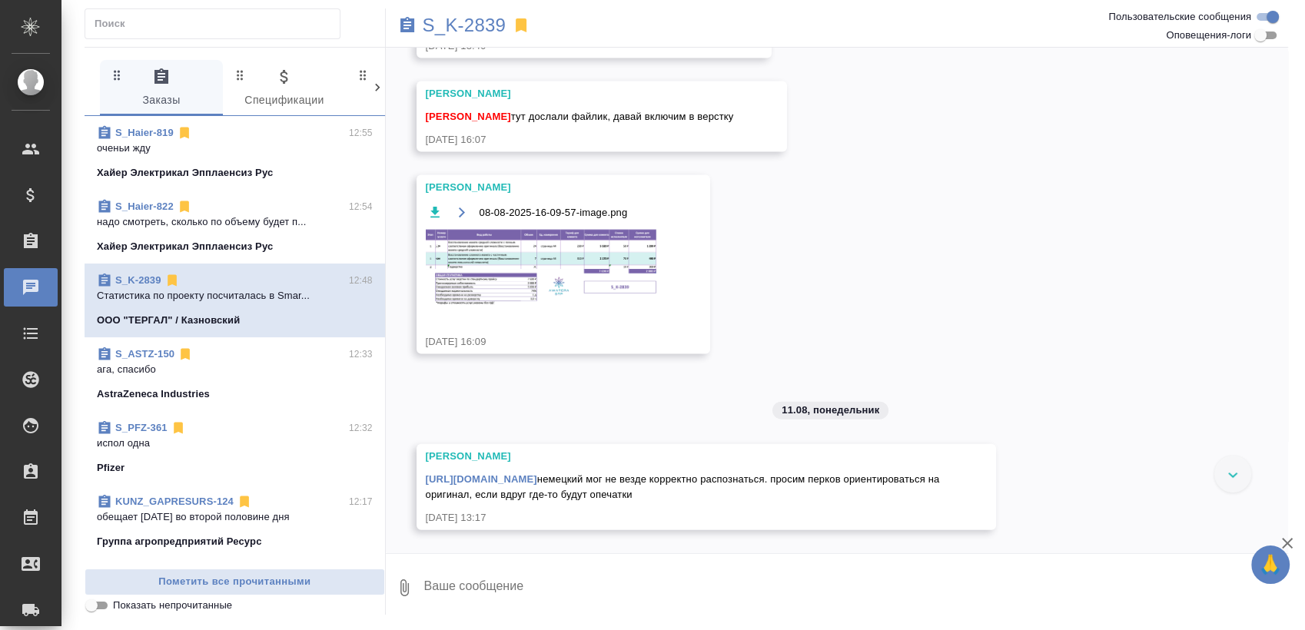
scroll to position [3315, 0]
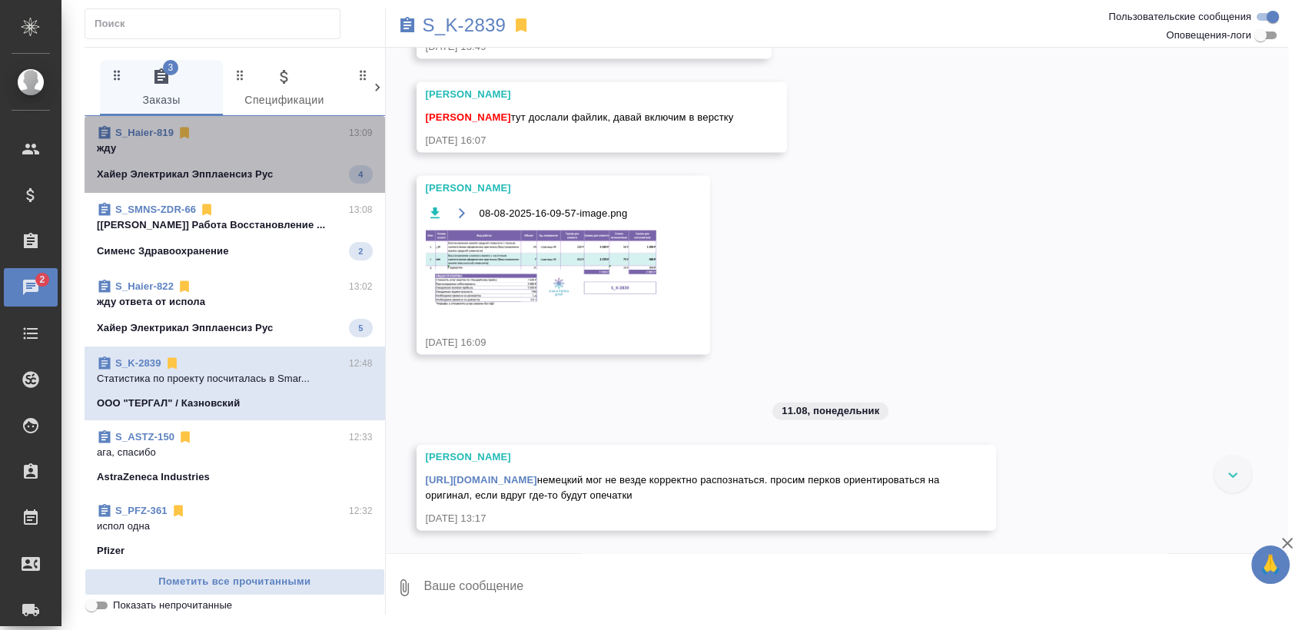
click at [259, 163] on span "S_Haier-819 13:09 жду Хайер Электрикал Эпплаенсиз Рус 4" at bounding box center [235, 154] width 276 height 58
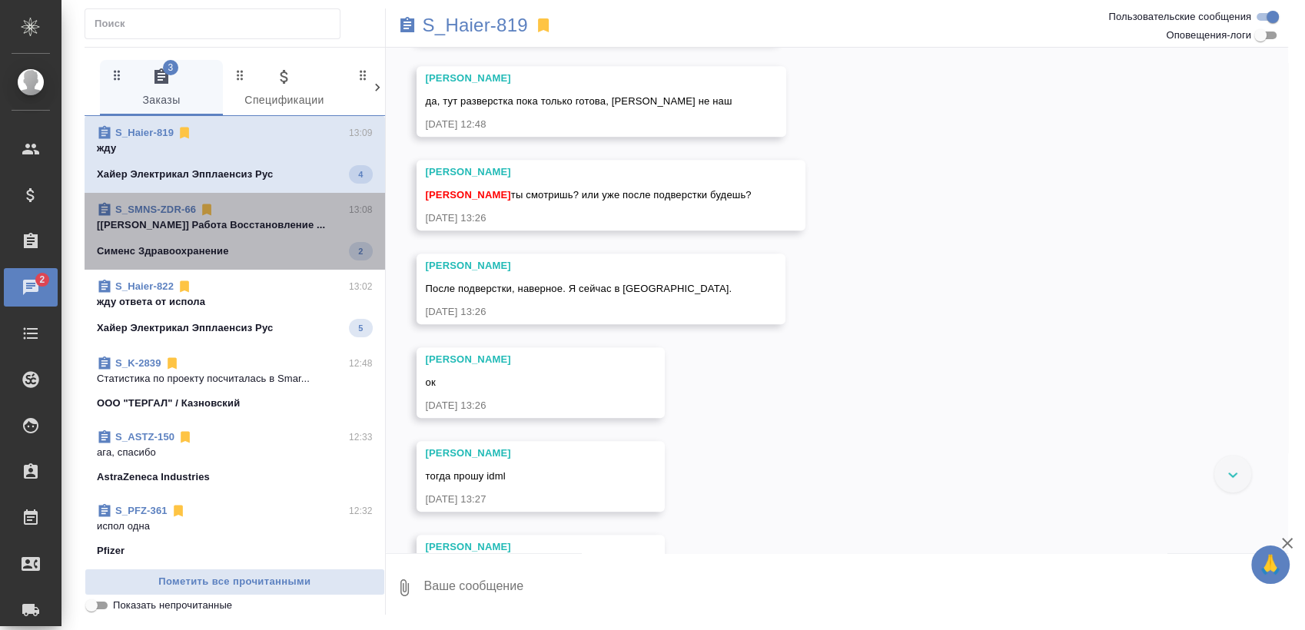
click at [253, 228] on p "[Петрова Валерия] Работа Восстановление ..." at bounding box center [235, 225] width 276 height 15
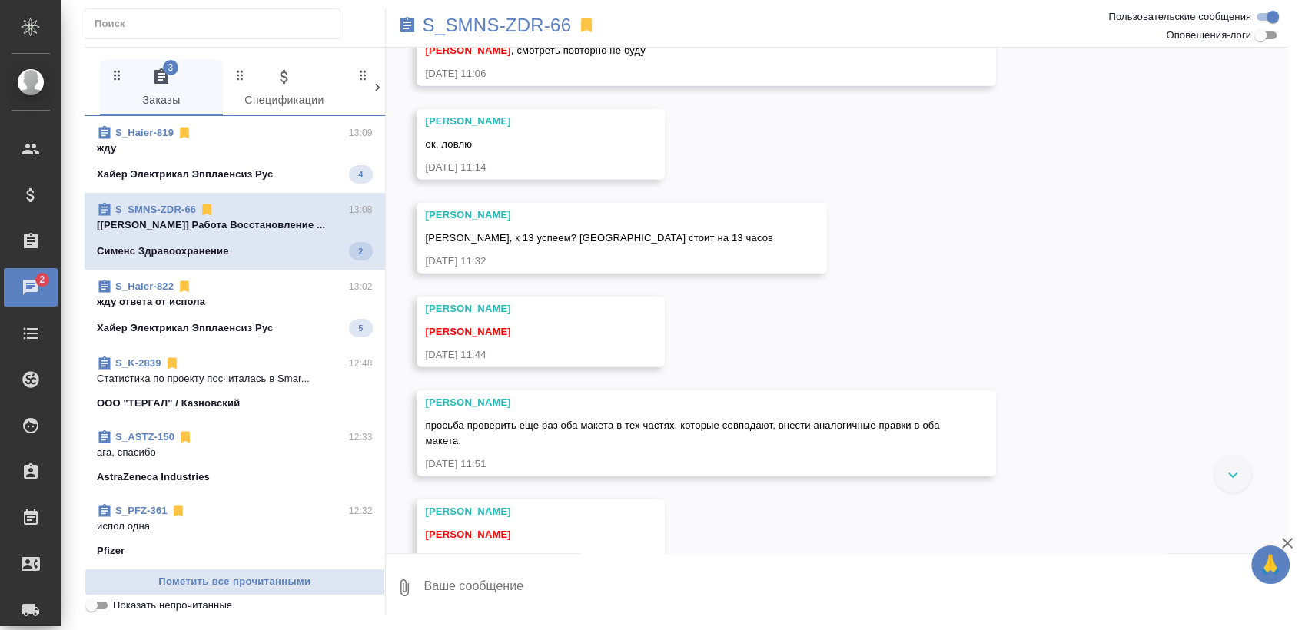
click at [238, 297] on p "жду ответа от испола" at bounding box center [235, 301] width 276 height 15
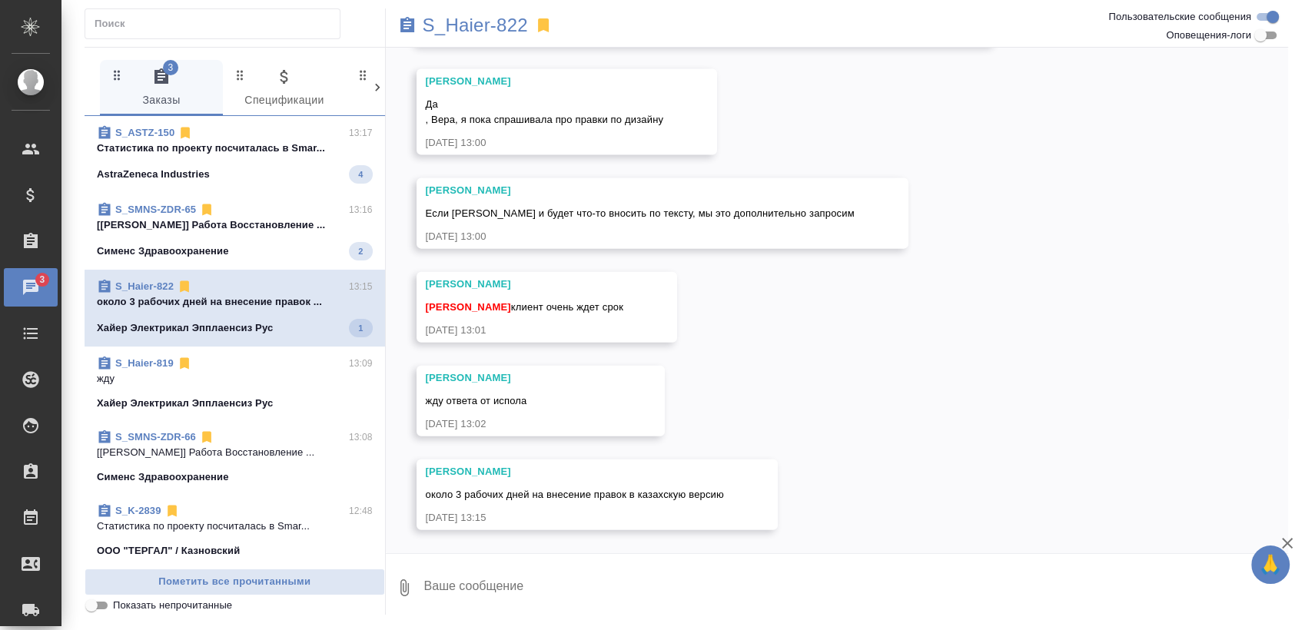
scroll to position [15743, 0]
click at [273, 296] on p "около 3 рабочих дней на внесение правок ..." at bounding box center [235, 301] width 276 height 15
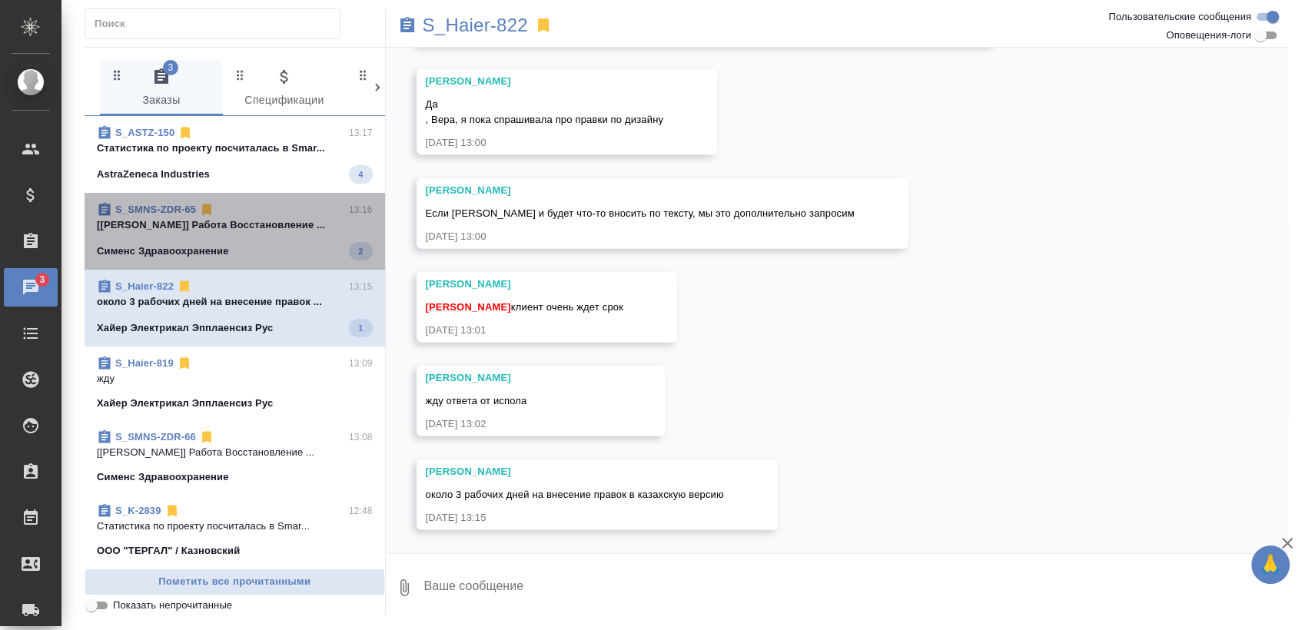
drag, startPoint x: 275, startPoint y: 204, endPoint x: 279, endPoint y: 174, distance: 30.2
click at [277, 202] on div "S_SMNS-ZDR-65 13:16" at bounding box center [235, 209] width 276 height 15
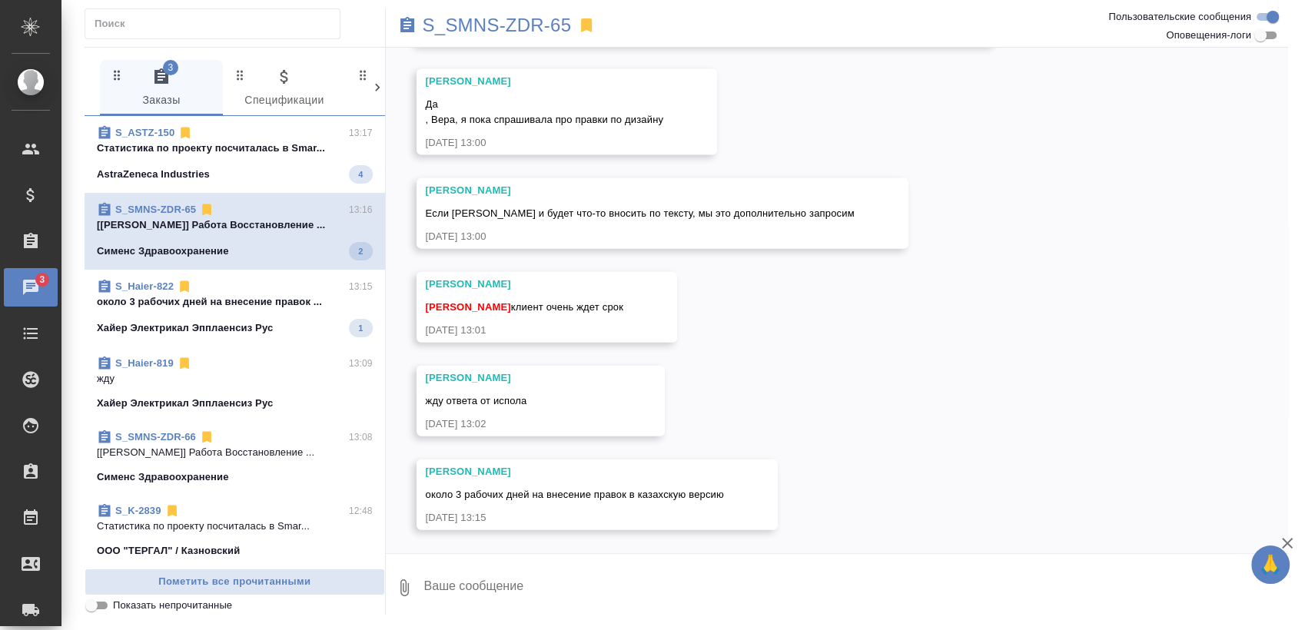
click at [285, 162] on span "S_ASTZ-150 13:17 Cтатистика по проекту посчиталась в Smar... AstraZeneca Indust…" at bounding box center [235, 154] width 276 height 58
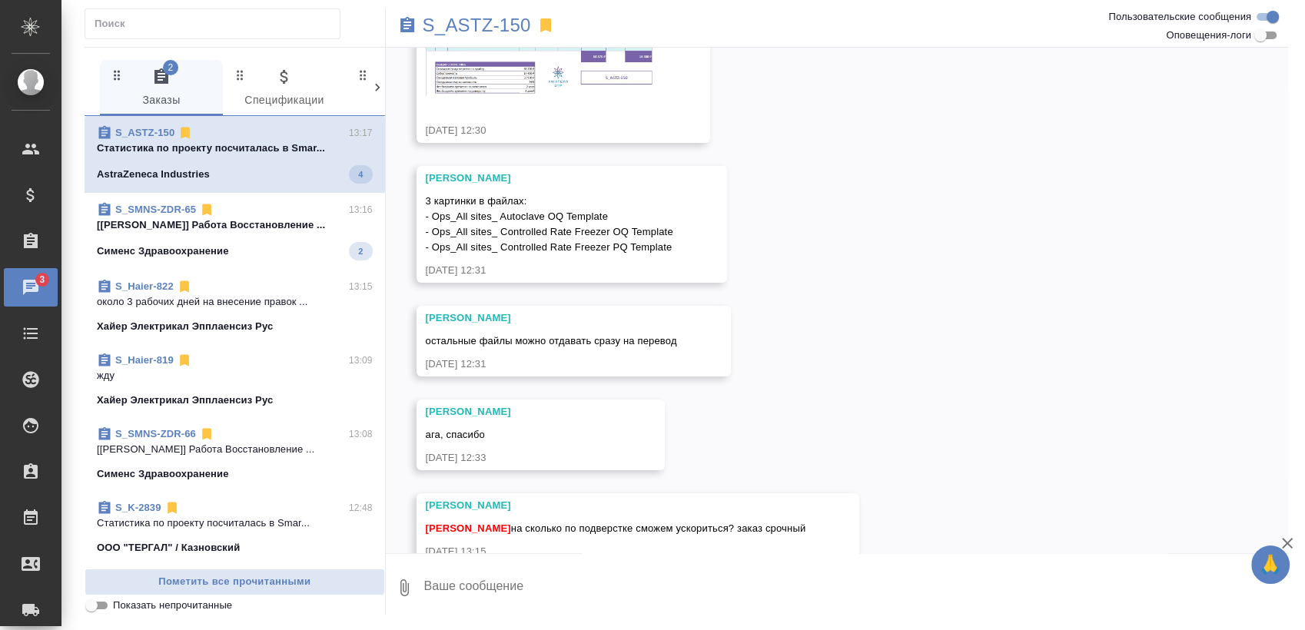
scroll to position [106, 0]
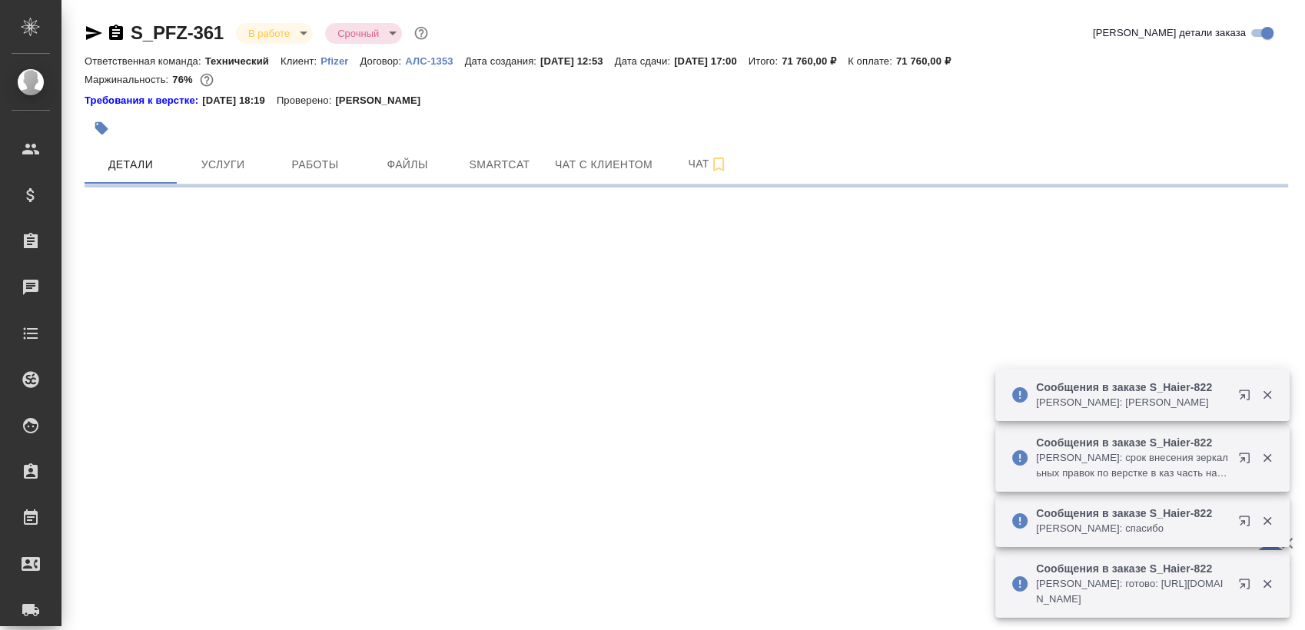
select select "RU"
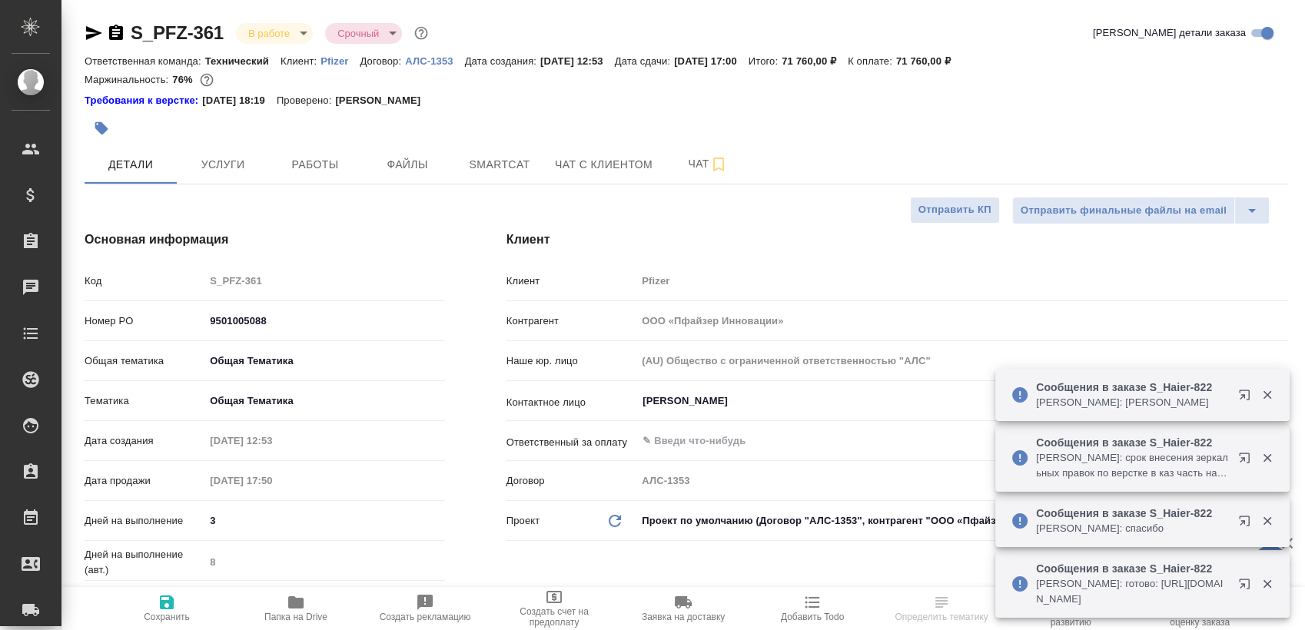
type textarea "x"
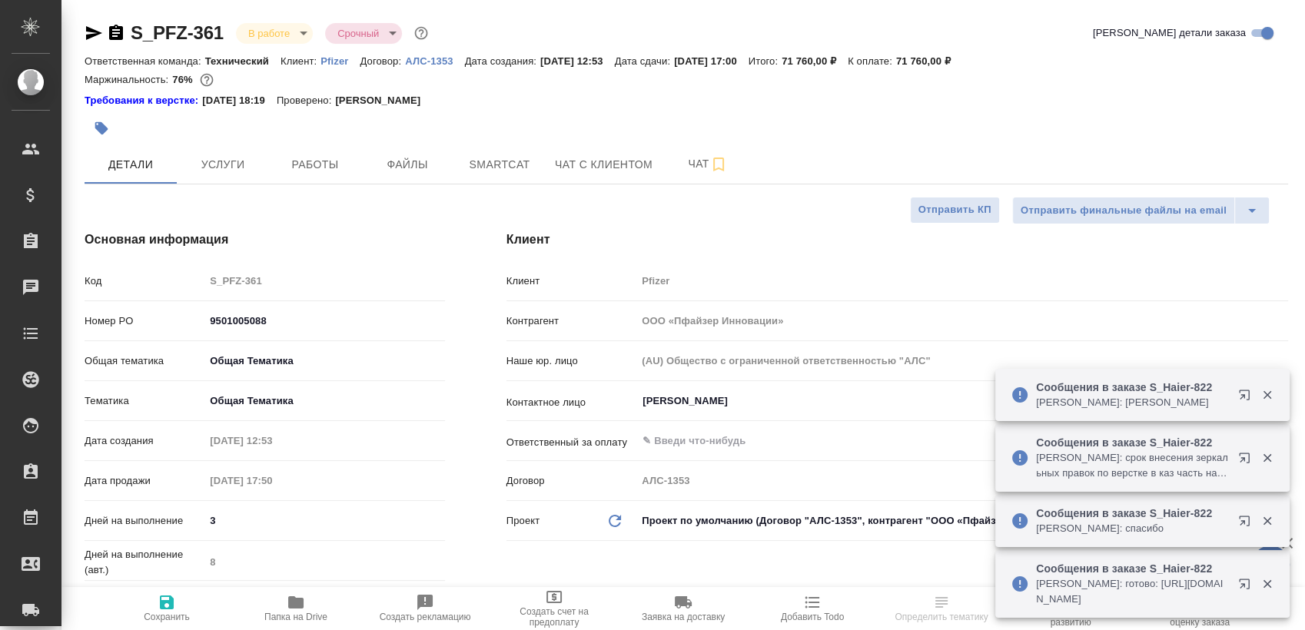
type textarea "x"
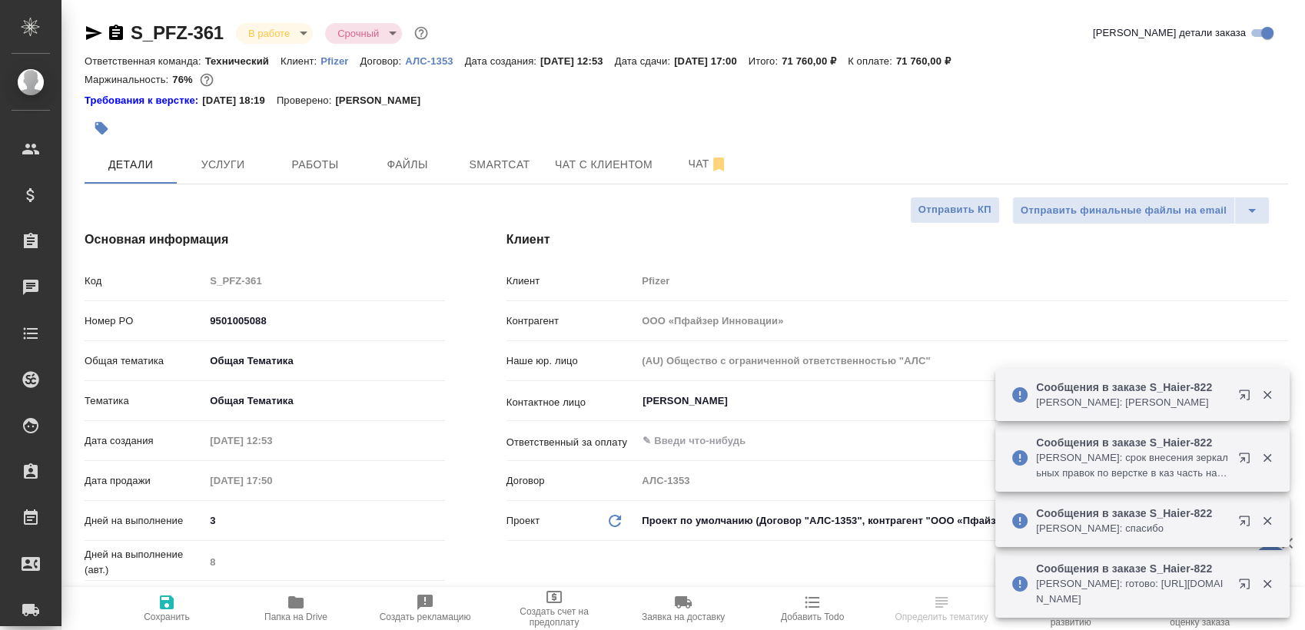
type textarea "x"
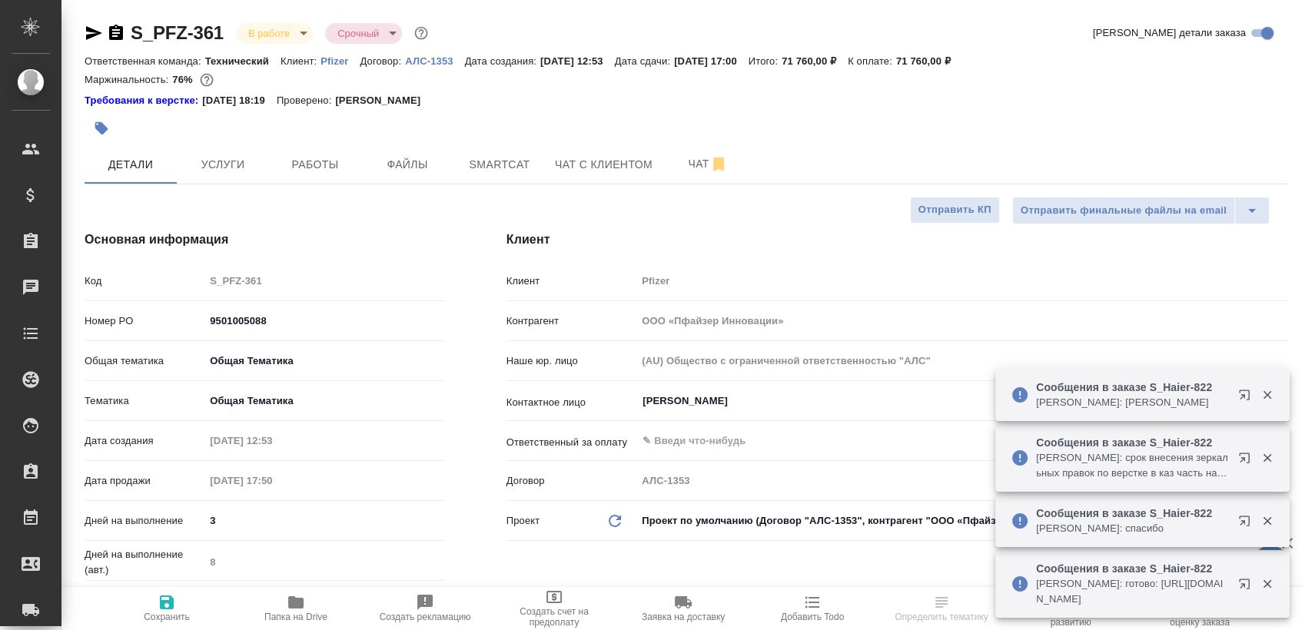
type textarea "x"
drag, startPoint x: 88, startPoint y: 37, endPoint x: 308, endPoint y: 2, distance: 223.3
click at [89, 37] on icon "button" at bounding box center [94, 33] width 16 height 14
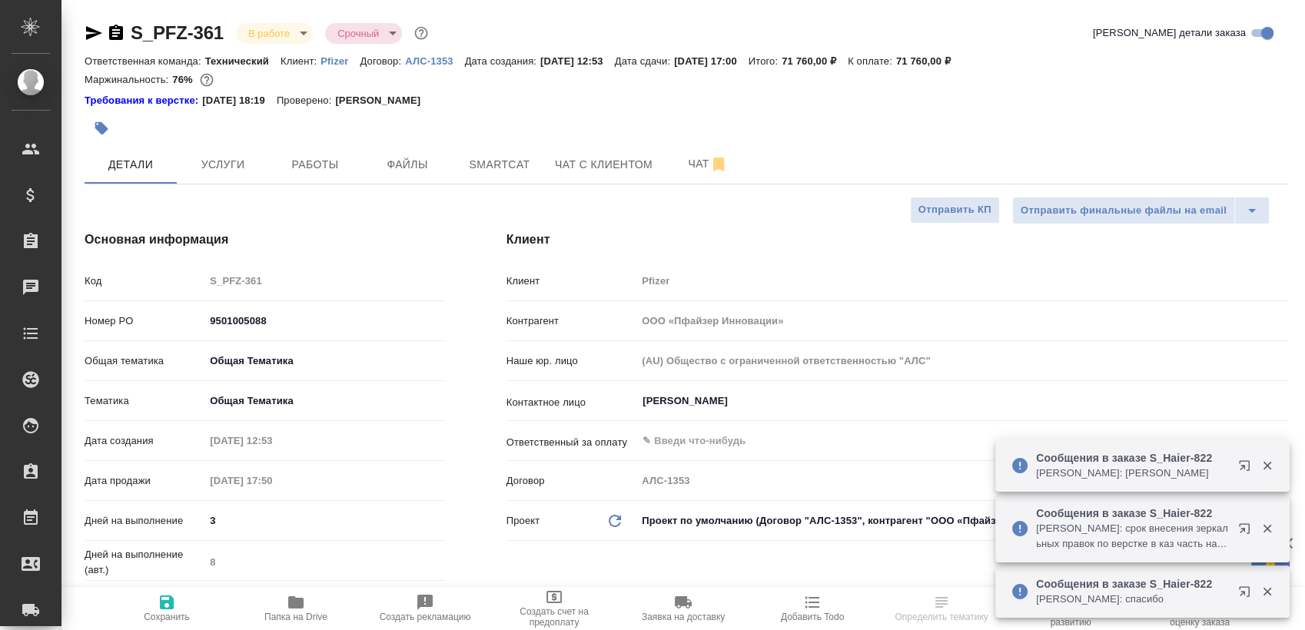
type textarea "x"
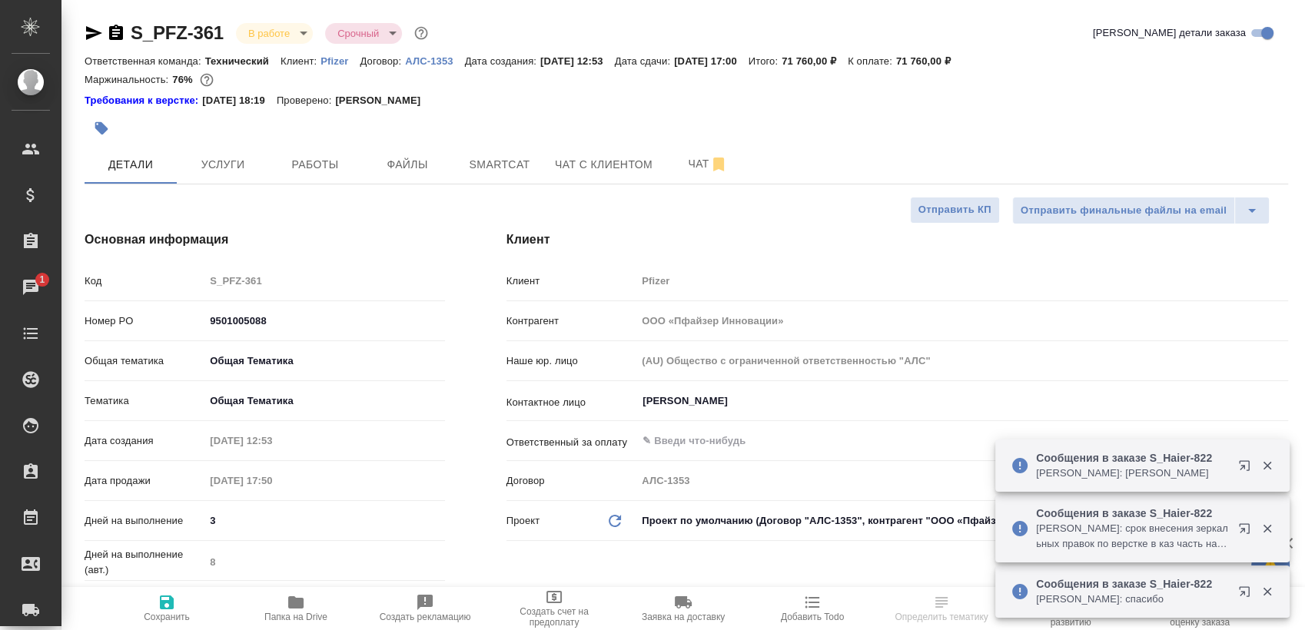
type textarea "x"
click at [675, 169] on span "Чат" at bounding box center [708, 164] width 74 height 19
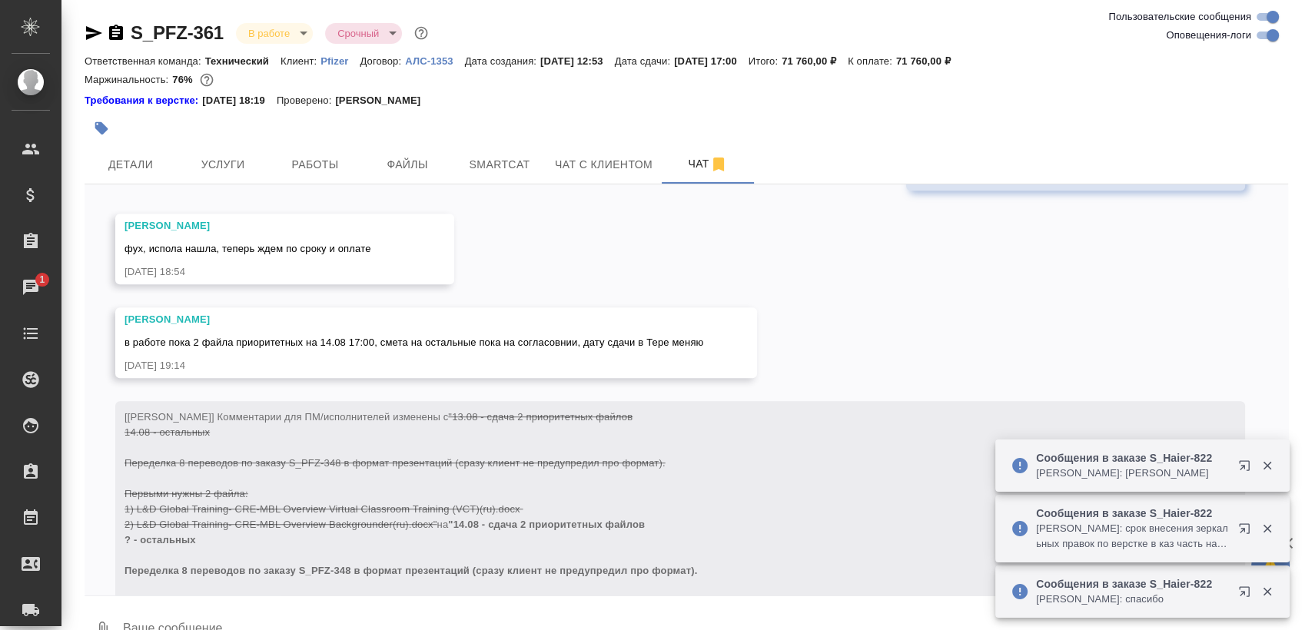
click at [1261, 36] on input "Оповещения-логи" at bounding box center [1272, 35] width 55 height 18
checkbox input "false"
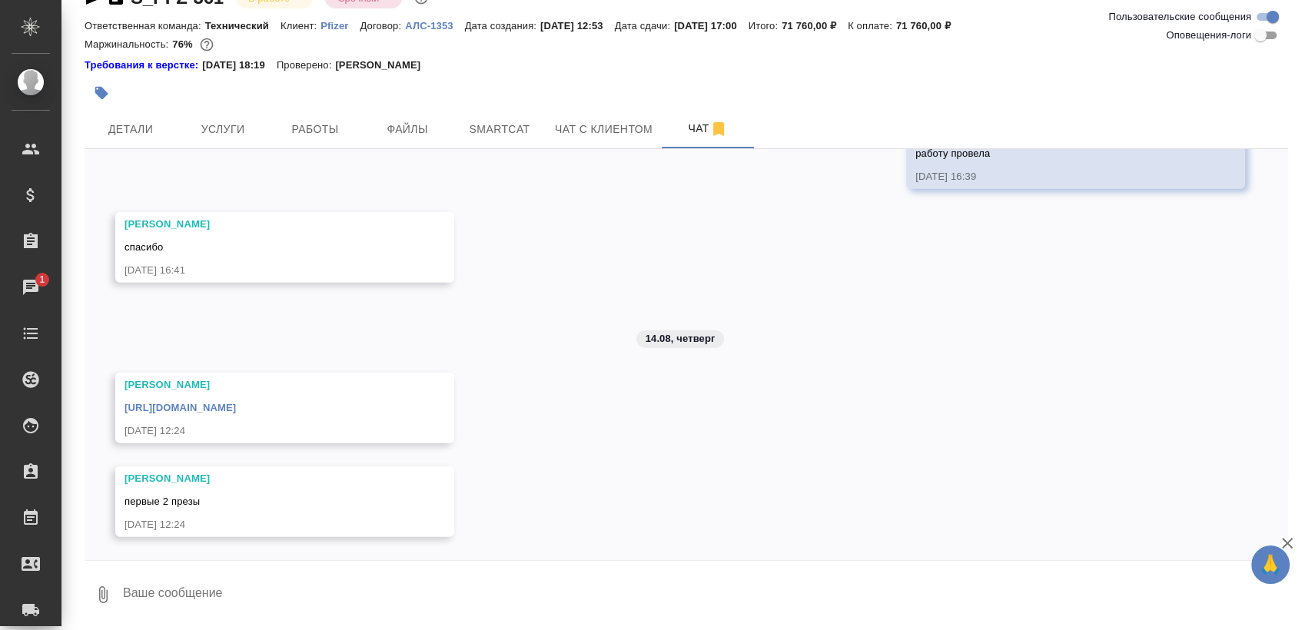
scroll to position [3966, 0]
click at [505, 332] on div "12.08, вторник Усманова Ольга тикет 12-08-2025-12-42-44-S_PFZ-348.png 12.08.25,…" at bounding box center [687, 354] width 1204 height 411
click at [236, 409] on link "https://drive.awatera.com/apps/files/files/10084496?dir=/Shares/PFIZER/Orders/S…" at bounding box center [180, 409] width 111 height 12
click at [271, 594] on textarea at bounding box center [704, 595] width 1167 height 52
type textarea "Спасибо!"
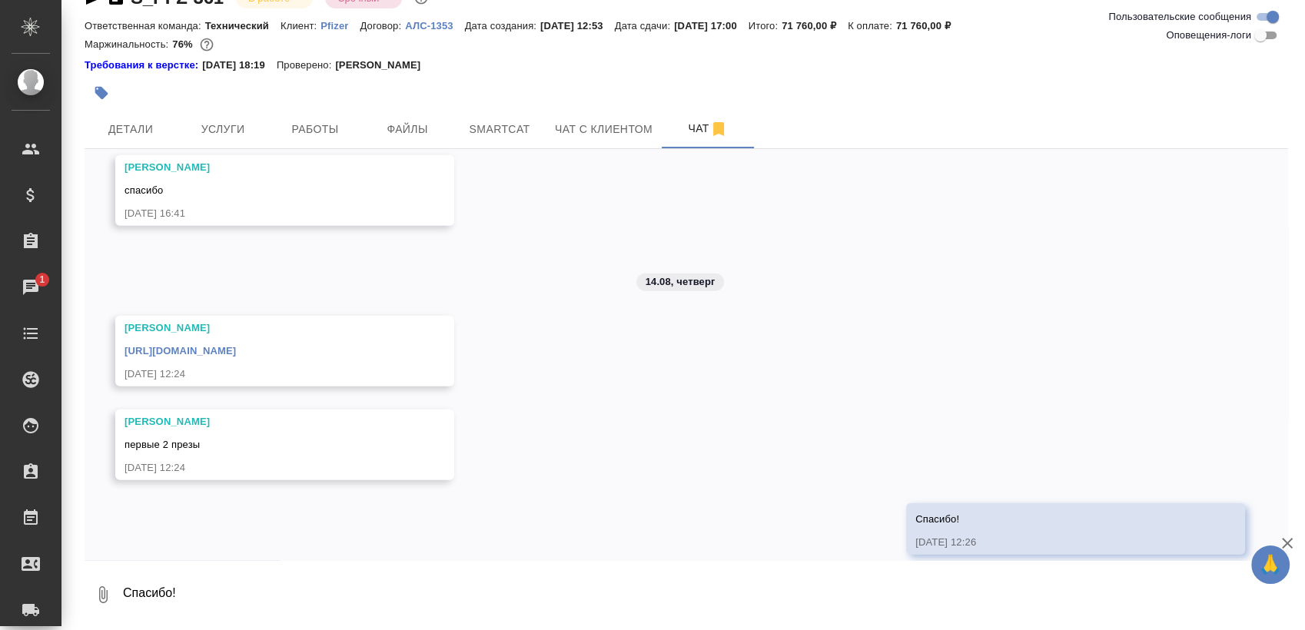
scroll to position [4040, 0]
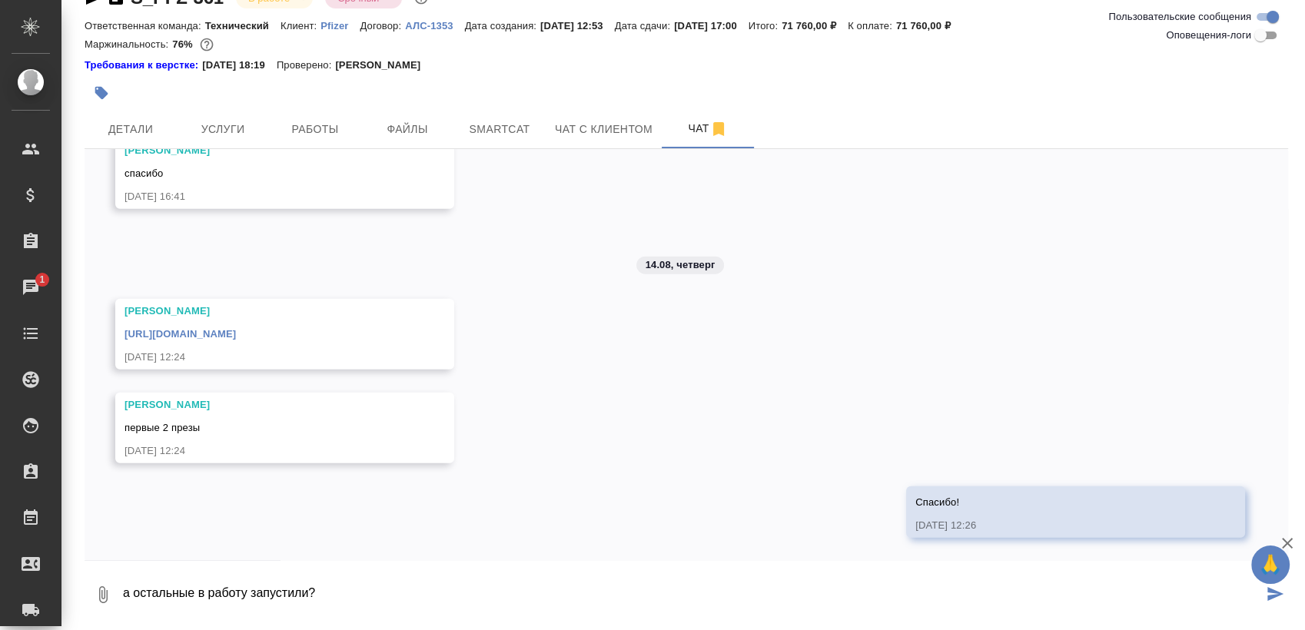
type textarea "а остальные в работу запустили?"
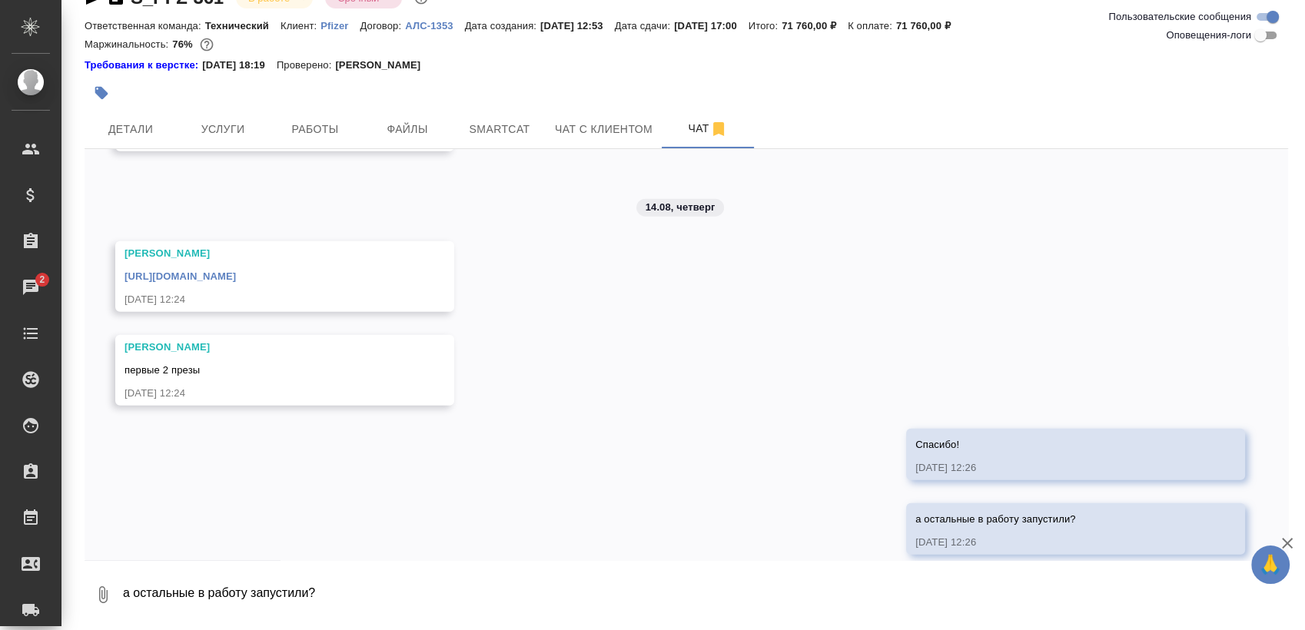
scroll to position [4115, 0]
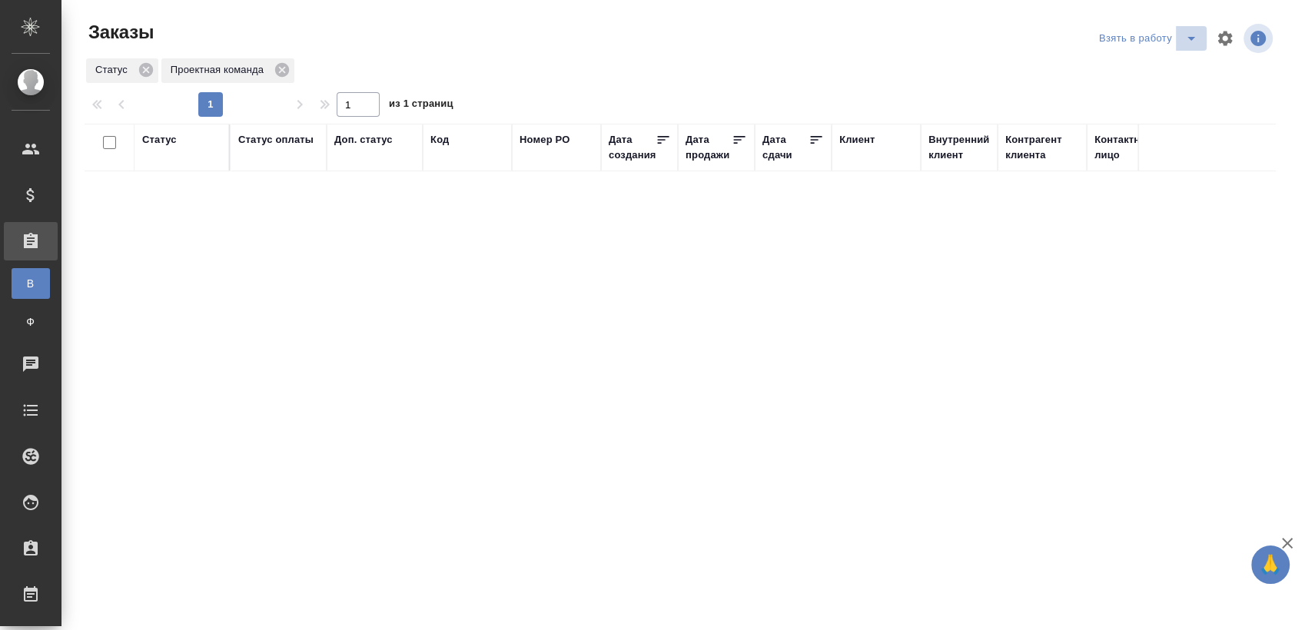
click at [1182, 38] on icon "split button" at bounding box center [1191, 38] width 18 height 18
click at [1135, 71] on li "Мои заказы" at bounding box center [1137, 69] width 129 height 25
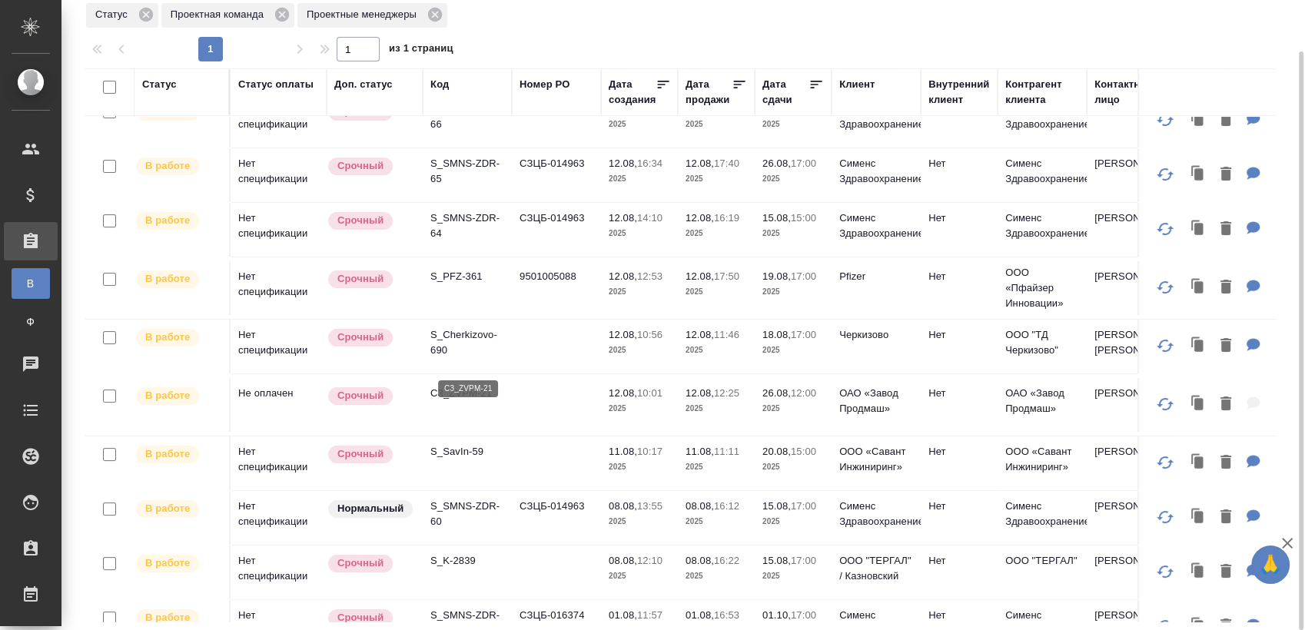
scroll to position [341, 0]
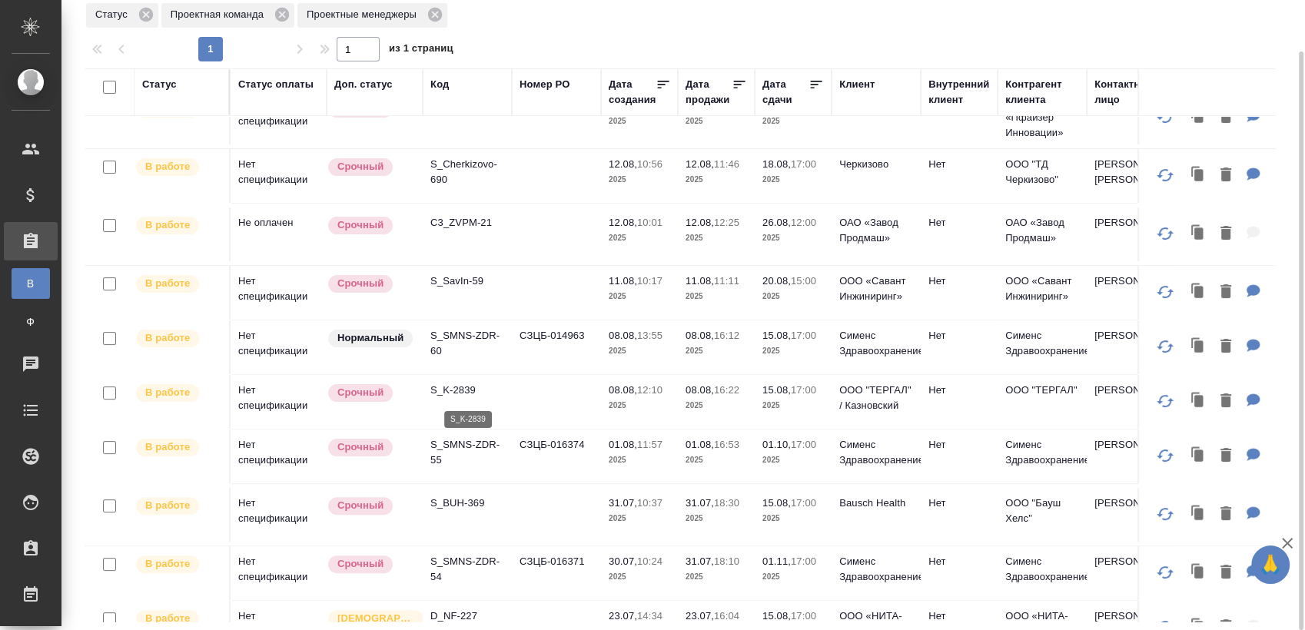
click at [461, 390] on p "S_K-2839" at bounding box center [467, 390] width 74 height 15
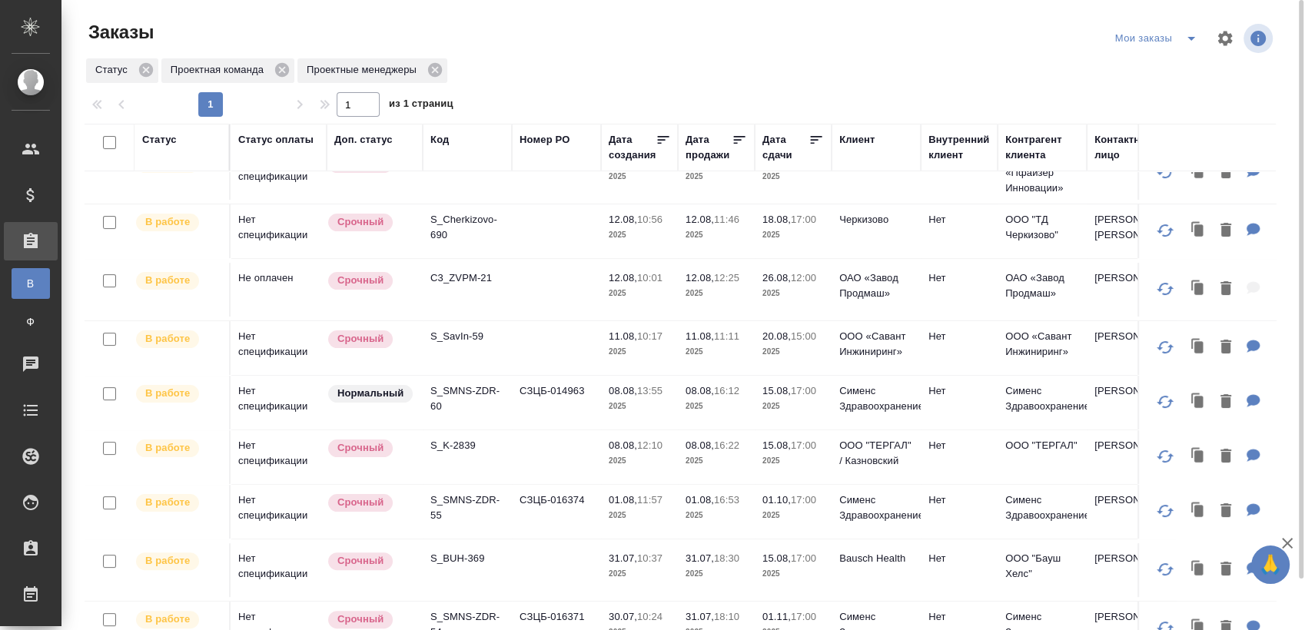
click at [1182, 39] on span "split button" at bounding box center [1191, 38] width 23 height 18
click at [1155, 70] on li "Взять в работу" at bounding box center [1159, 69] width 129 height 25
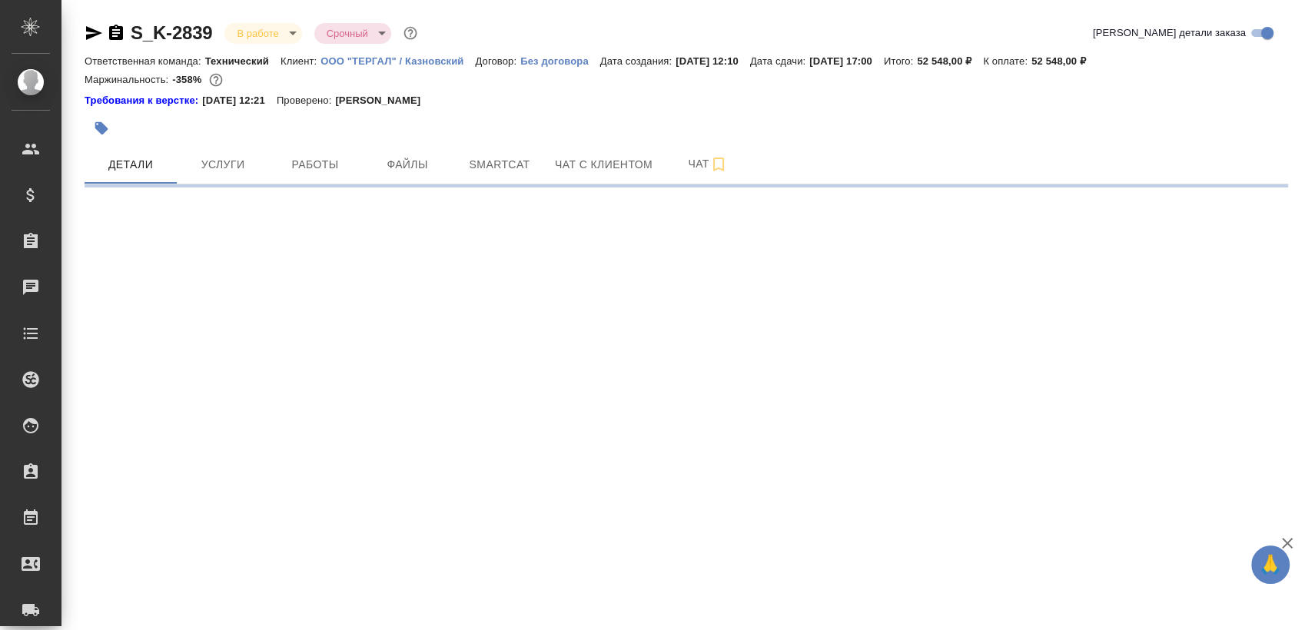
select select "RU"
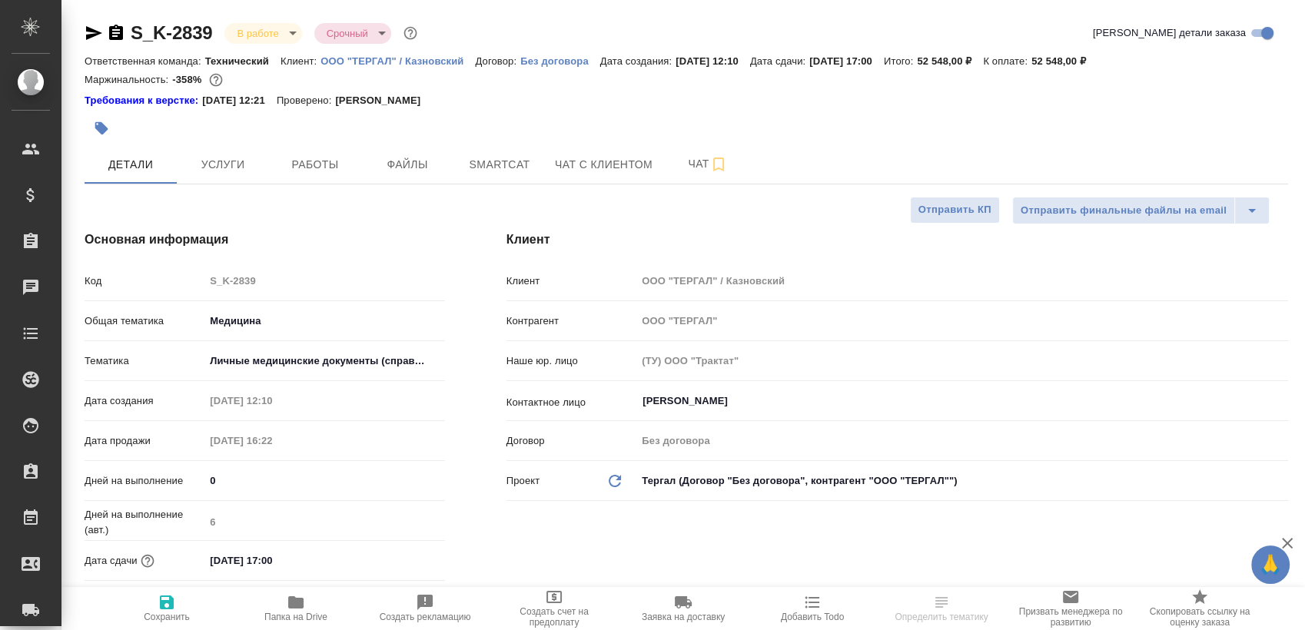
type textarea "x"
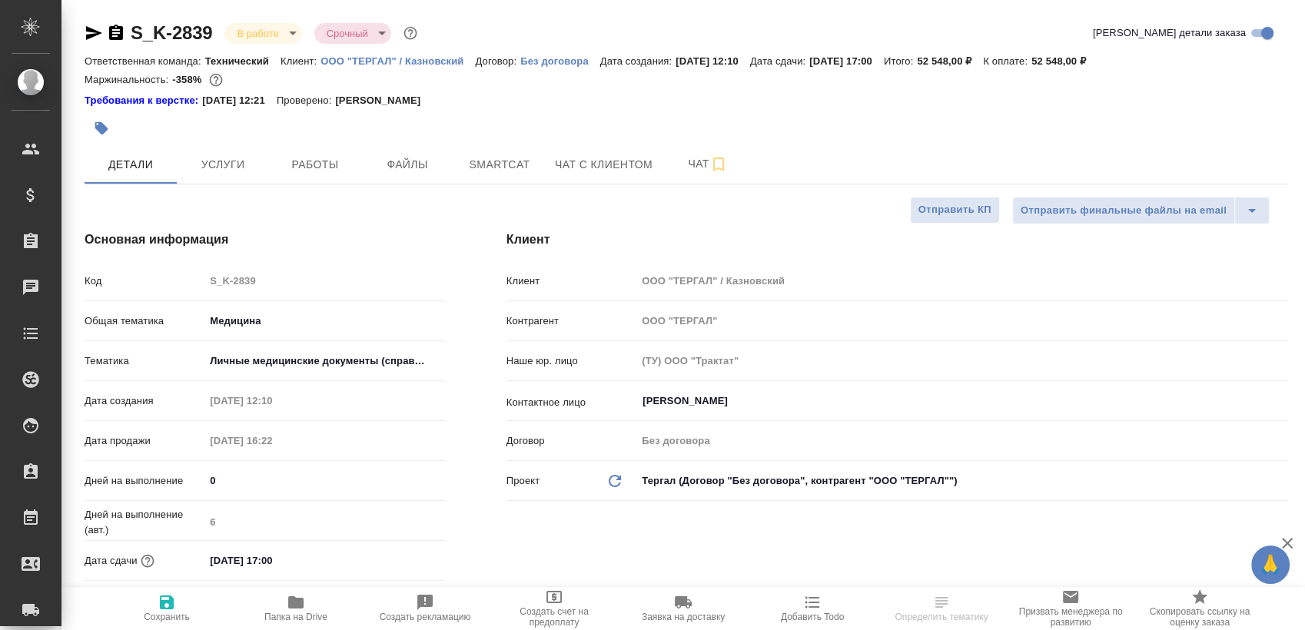
type textarea "x"
click at [320, 150] on button "Работы" at bounding box center [315, 164] width 92 height 38
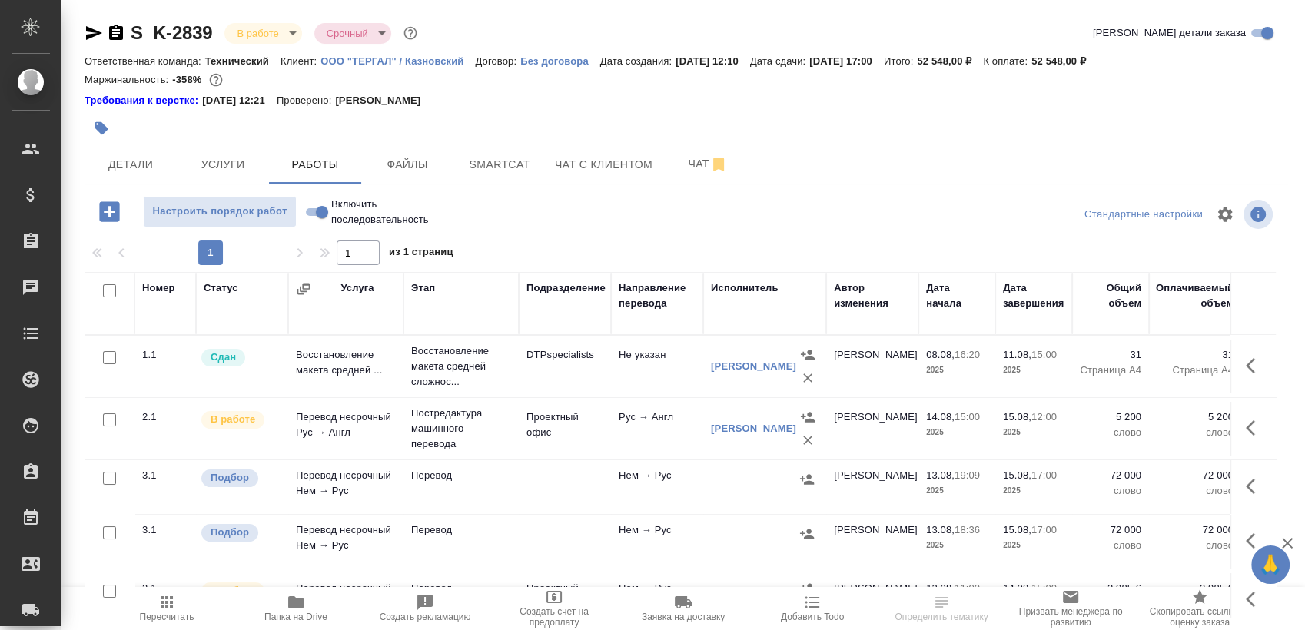
scroll to position [26, 0]
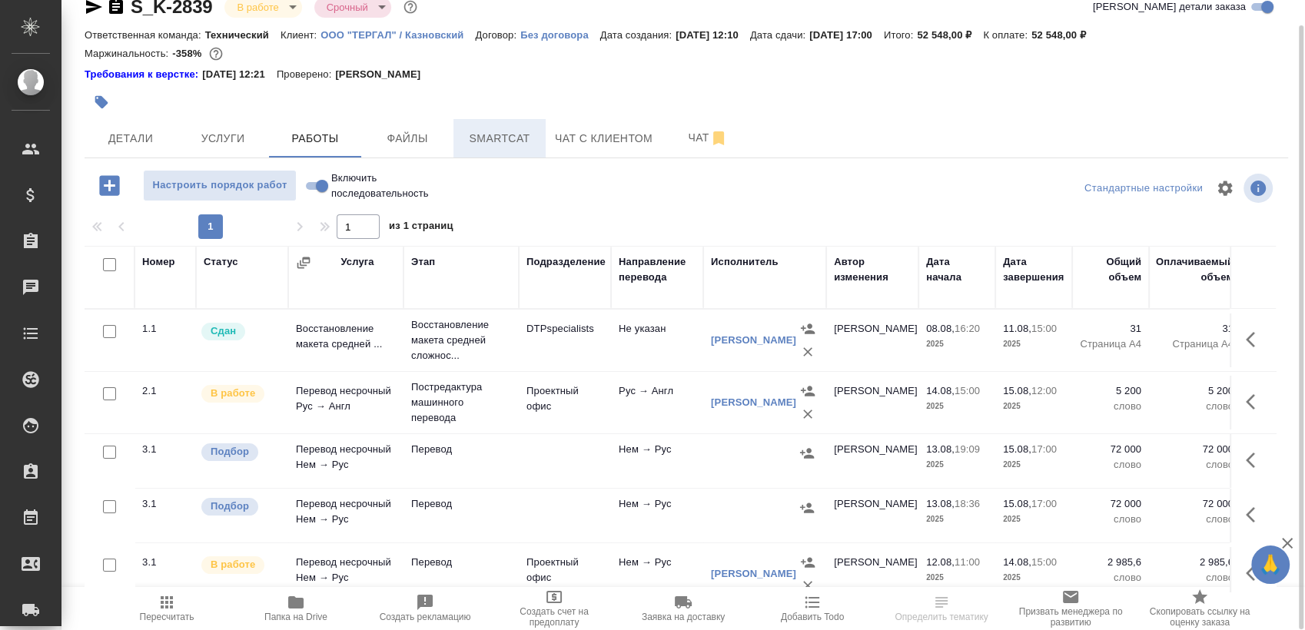
click at [510, 127] on button "Smartcat" at bounding box center [500, 138] width 92 height 38
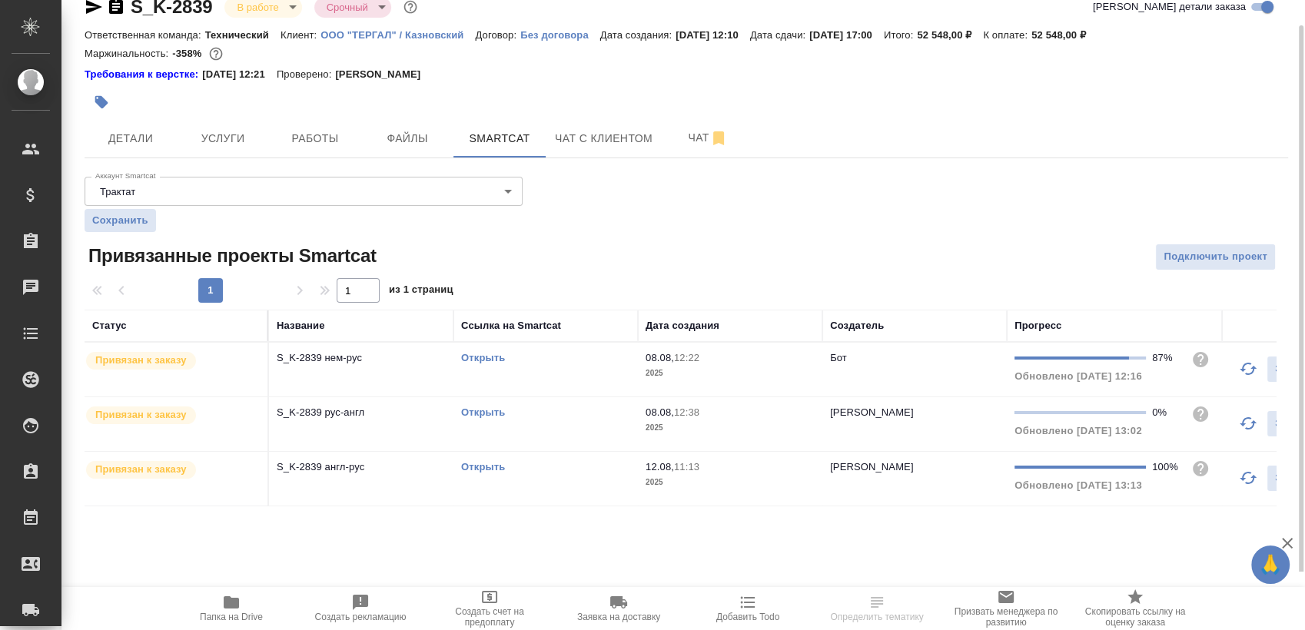
click at [490, 352] on link "Открыть" at bounding box center [483, 358] width 44 height 12
click at [484, 344] on td "Открыть" at bounding box center [546, 370] width 184 height 54
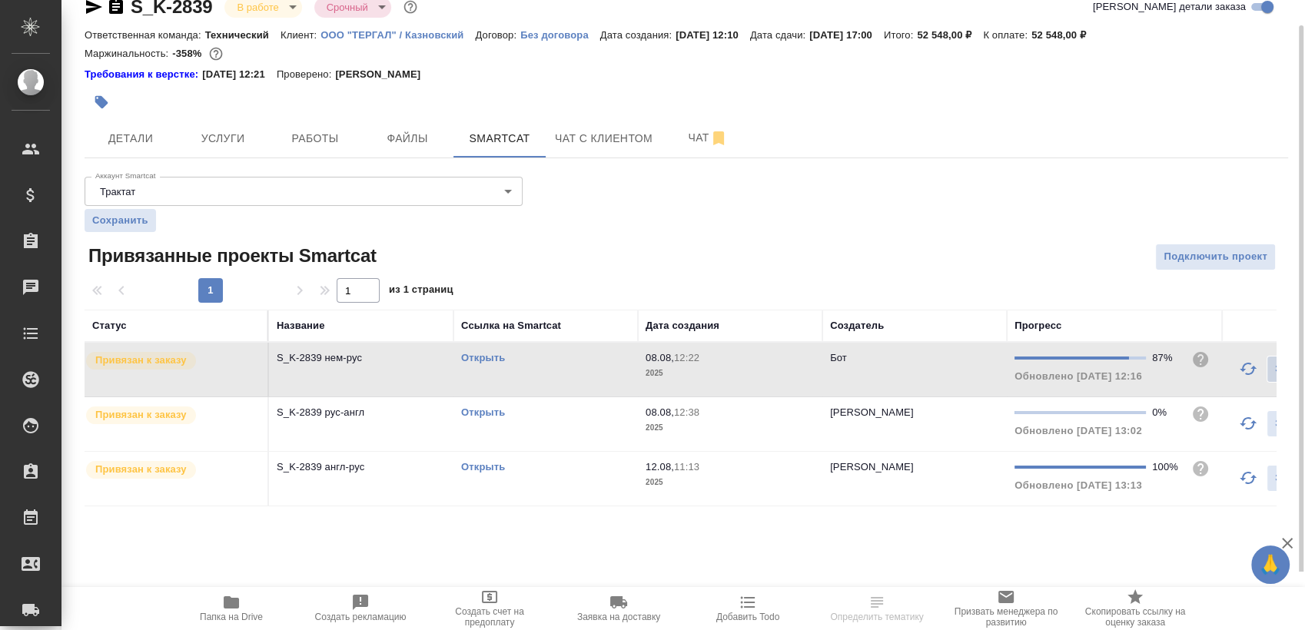
click at [485, 360] on link "Открыть" at bounding box center [483, 358] width 44 height 12
click at [490, 464] on link "Открыть" at bounding box center [483, 467] width 44 height 12
click at [486, 410] on link "Открыть" at bounding box center [483, 413] width 44 height 12
click at [492, 356] on link "Открыть" at bounding box center [483, 358] width 44 height 12
click at [97, 9] on icon "button" at bounding box center [94, 7] width 18 height 18
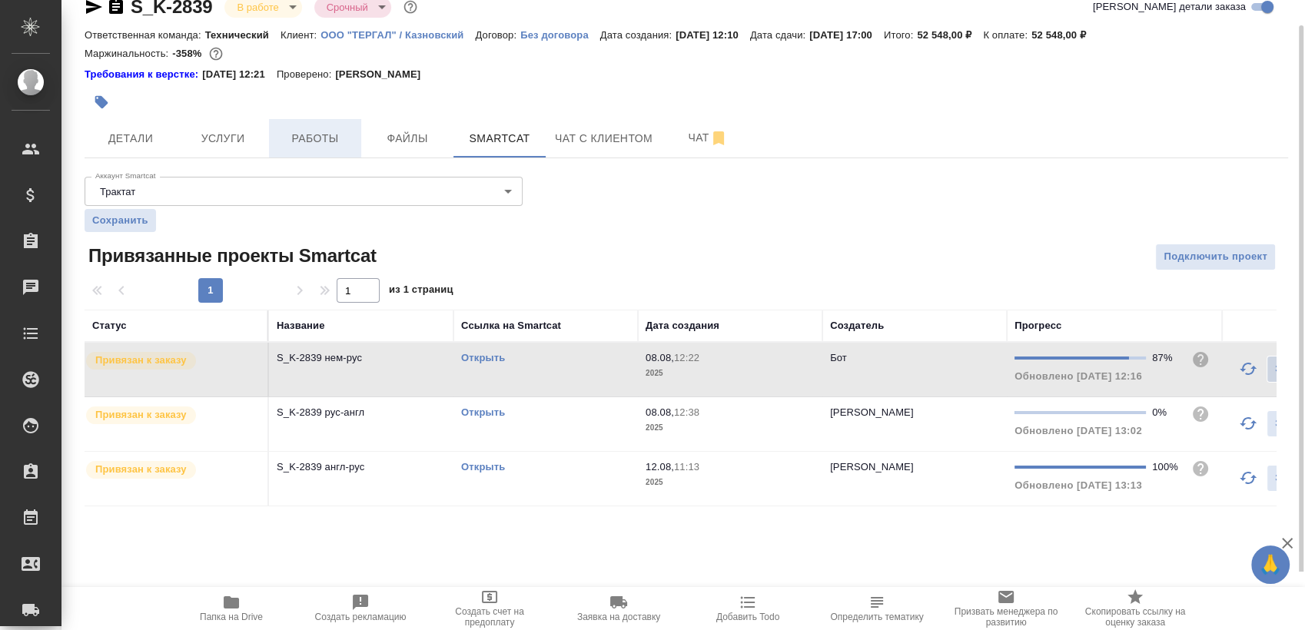
click at [281, 135] on span "Работы" at bounding box center [315, 138] width 74 height 19
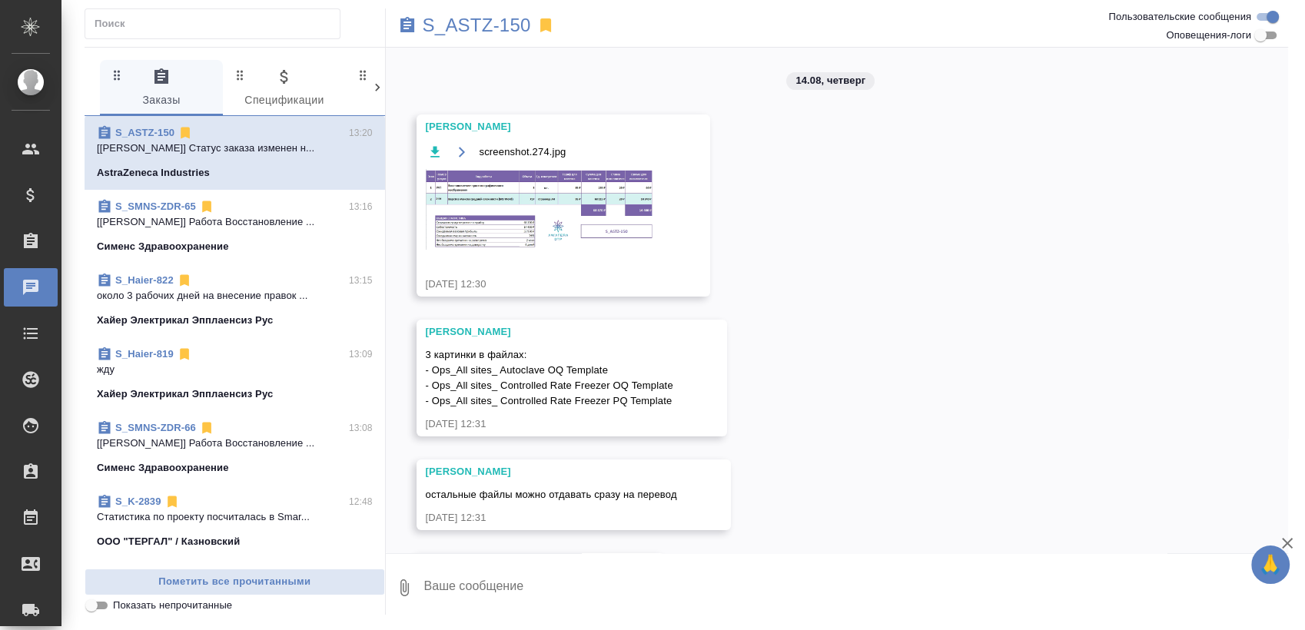
scroll to position [106, 0]
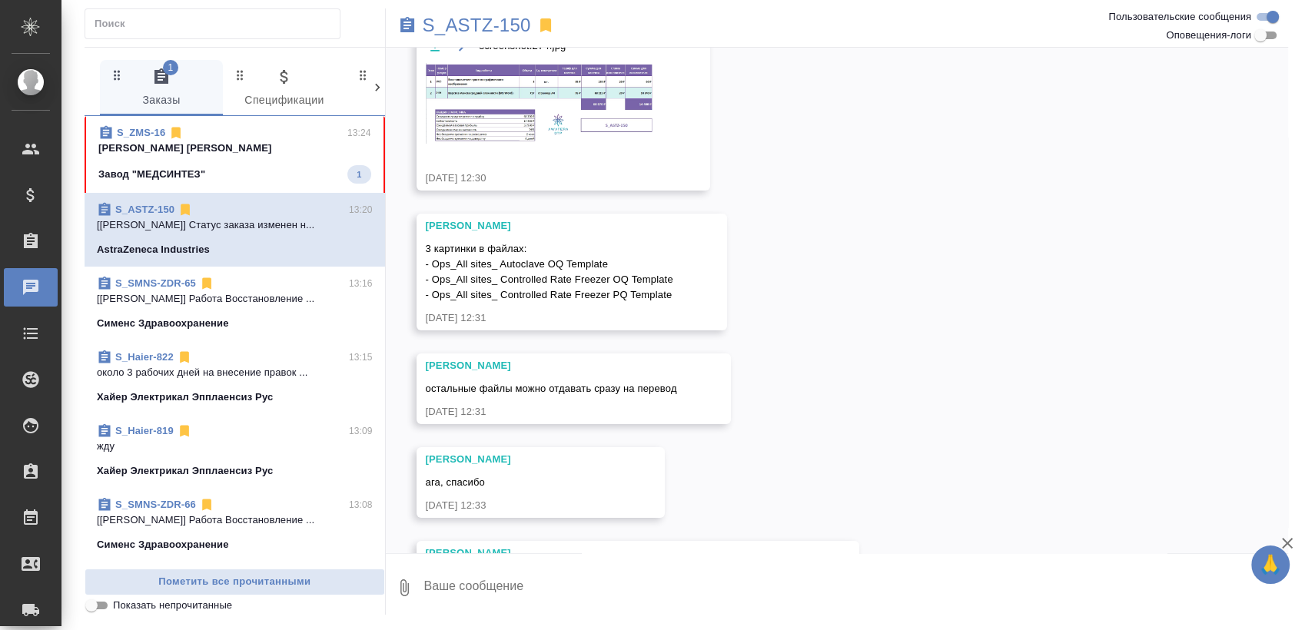
click at [327, 151] on p "Заборова Александра Сергеева Анастасия Д..." at bounding box center [234, 148] width 273 height 15
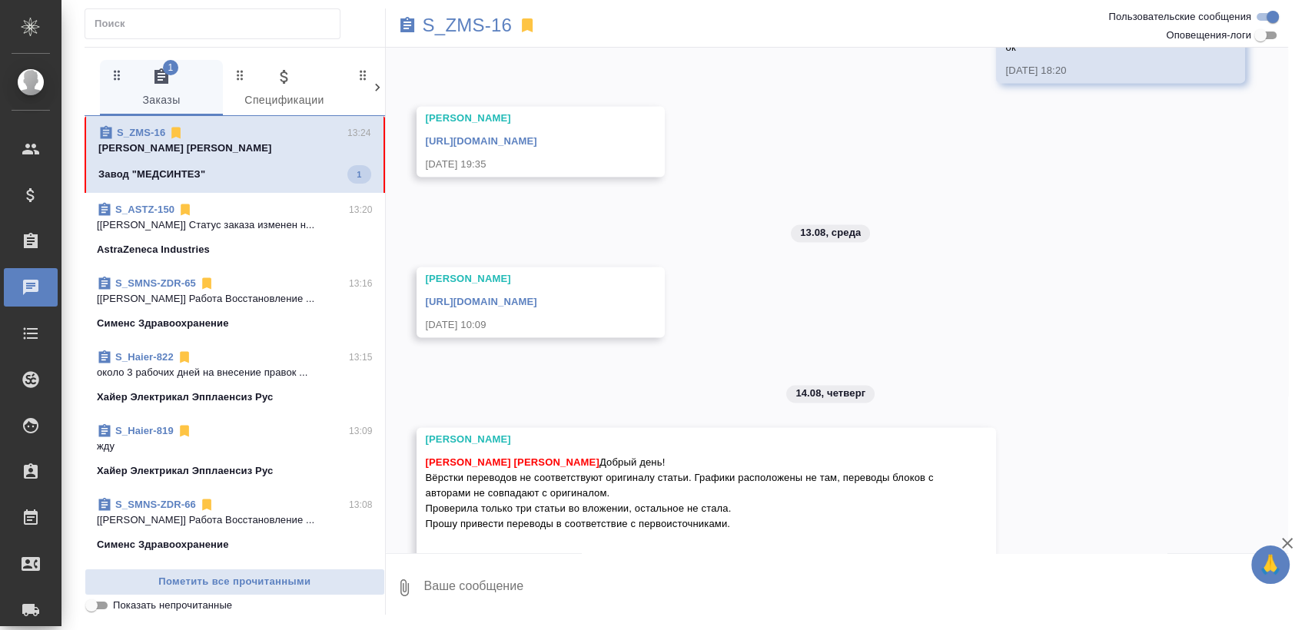
scroll to position [2464, 0]
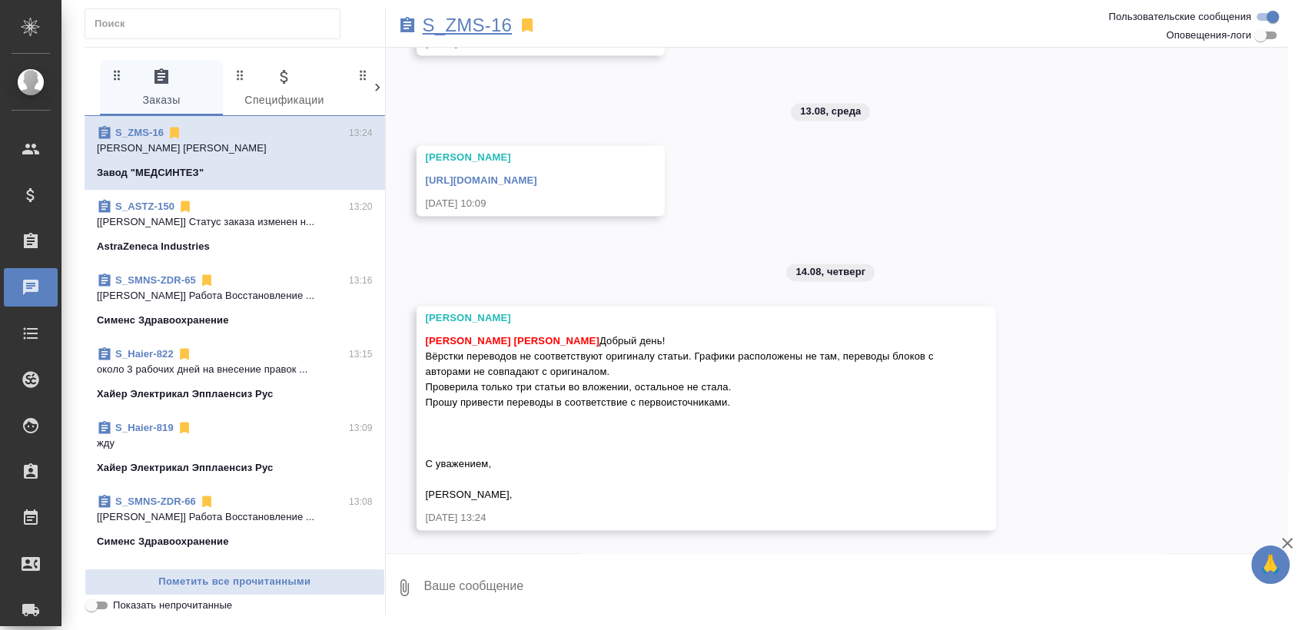
click at [482, 31] on p "S_ZMS-16" at bounding box center [468, 25] width 90 height 15
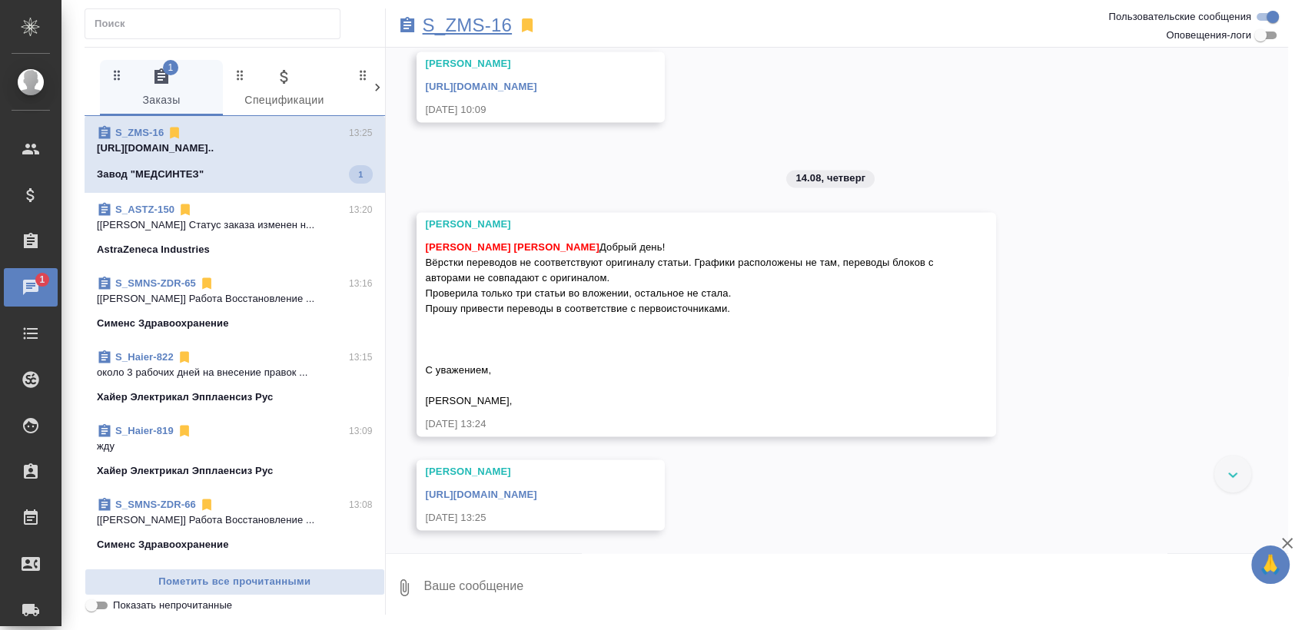
scroll to position [2558, 0]
click at [529, 575] on textarea at bounding box center [856, 588] width 866 height 52
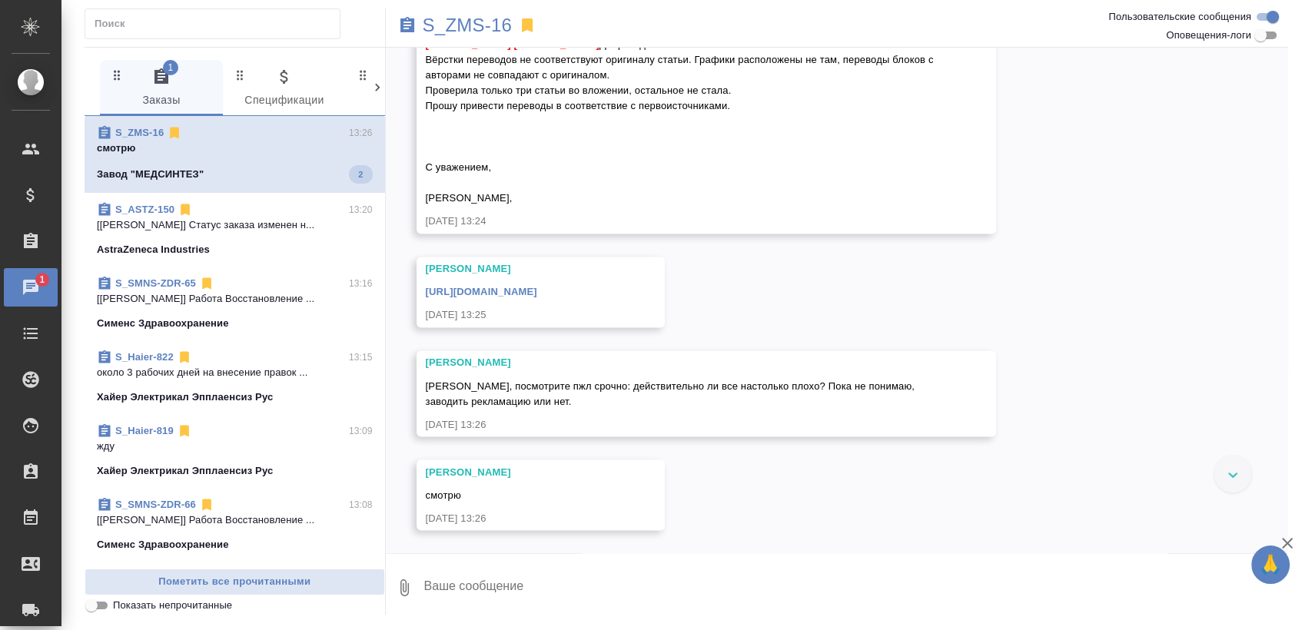
scroll to position [2761, 0]
click at [279, 145] on p "смотрю" at bounding box center [235, 148] width 276 height 15
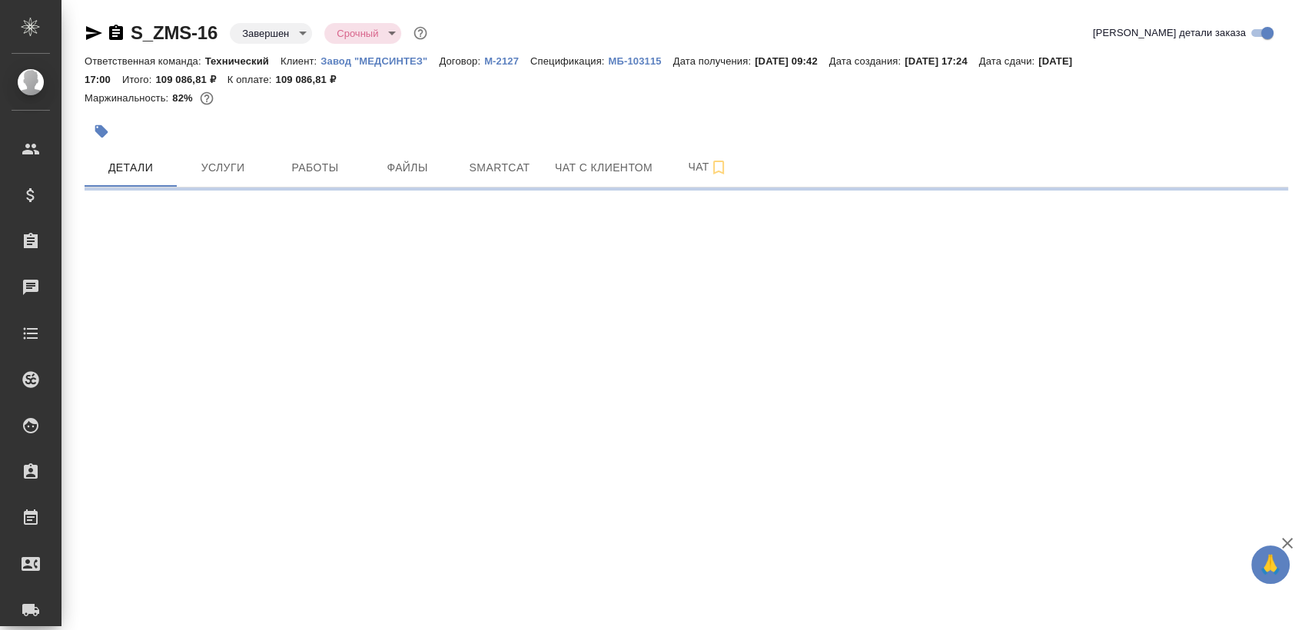
select select "RU"
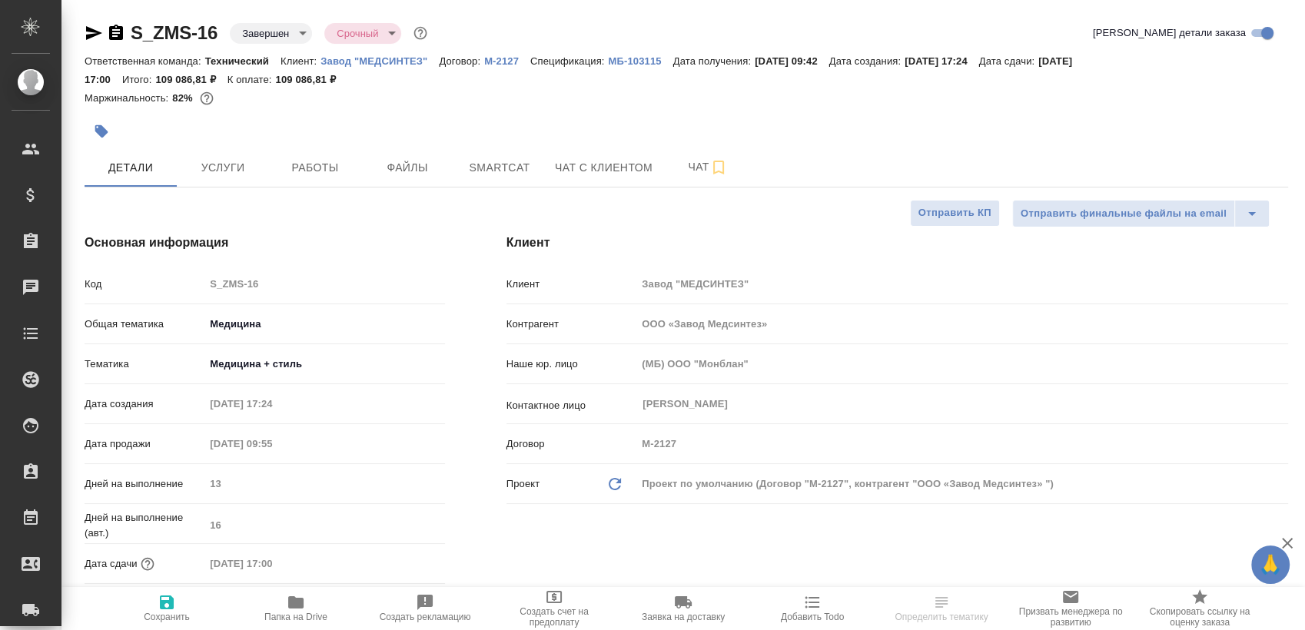
type textarea "x"
type input "ООО «Завод Медсинтез»"
type textarea "x"
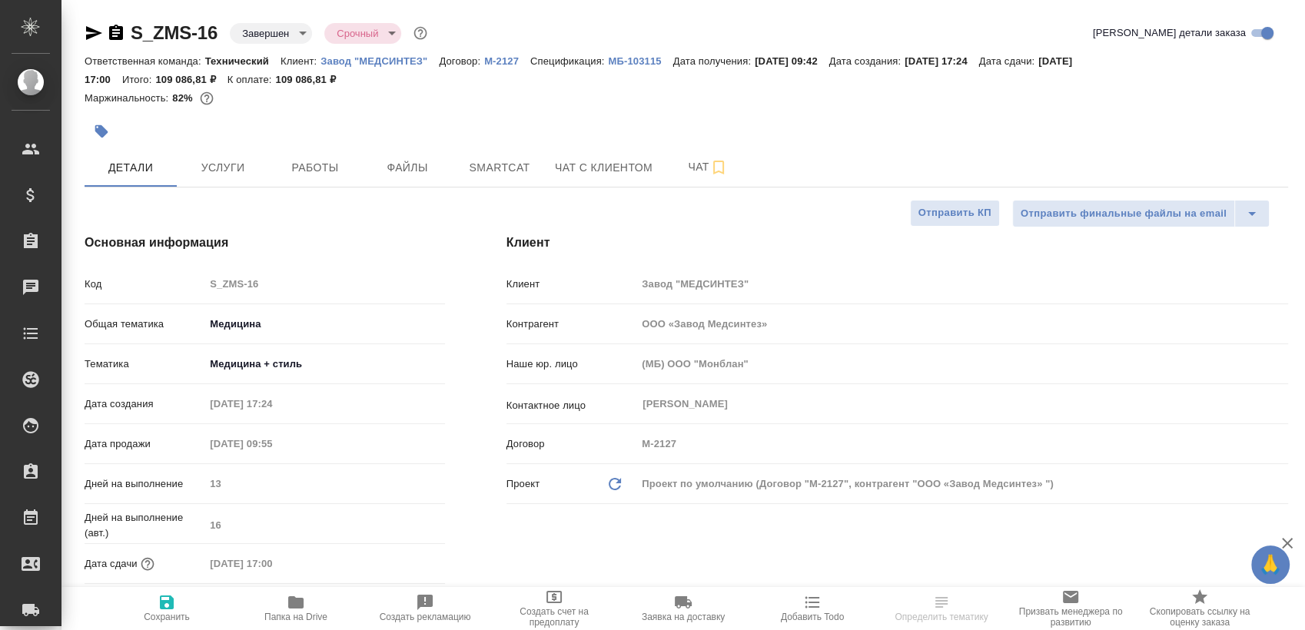
type textarea "x"
type input "Сергеева Анастасия"
type input "Каирова Бэлла"
type input "ООО «Завод Медсинтез»"
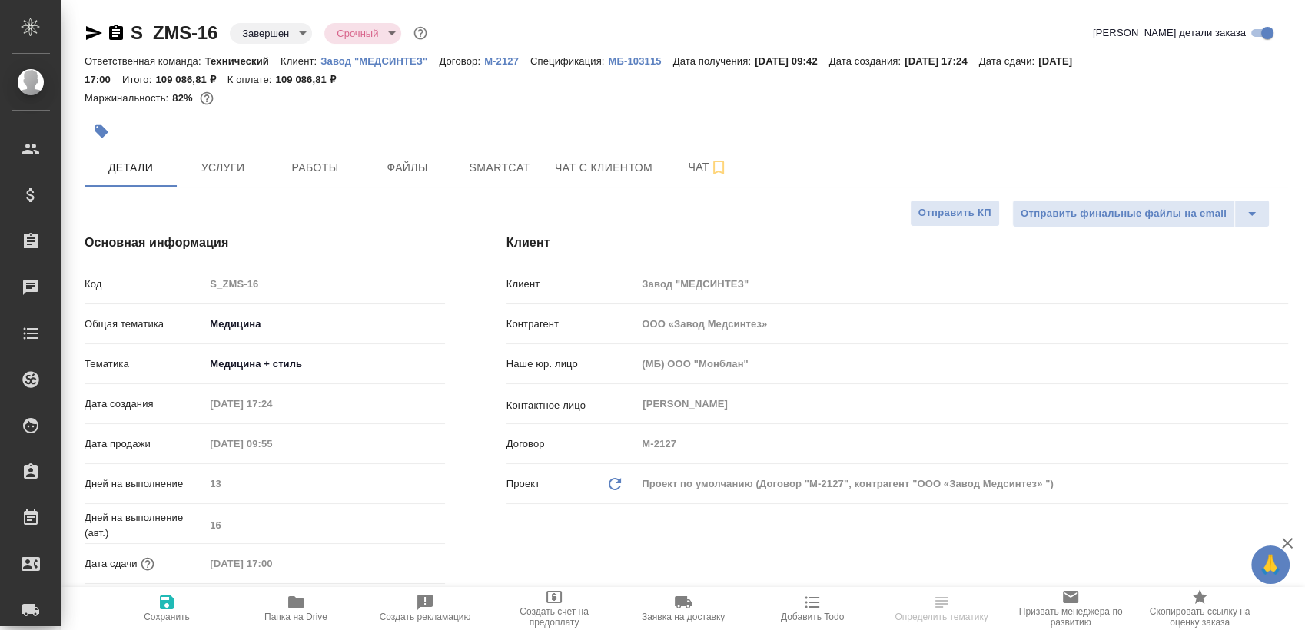
type textarea "x"
type input "ООО «Завод Медсинтез»"
type textarea "x"
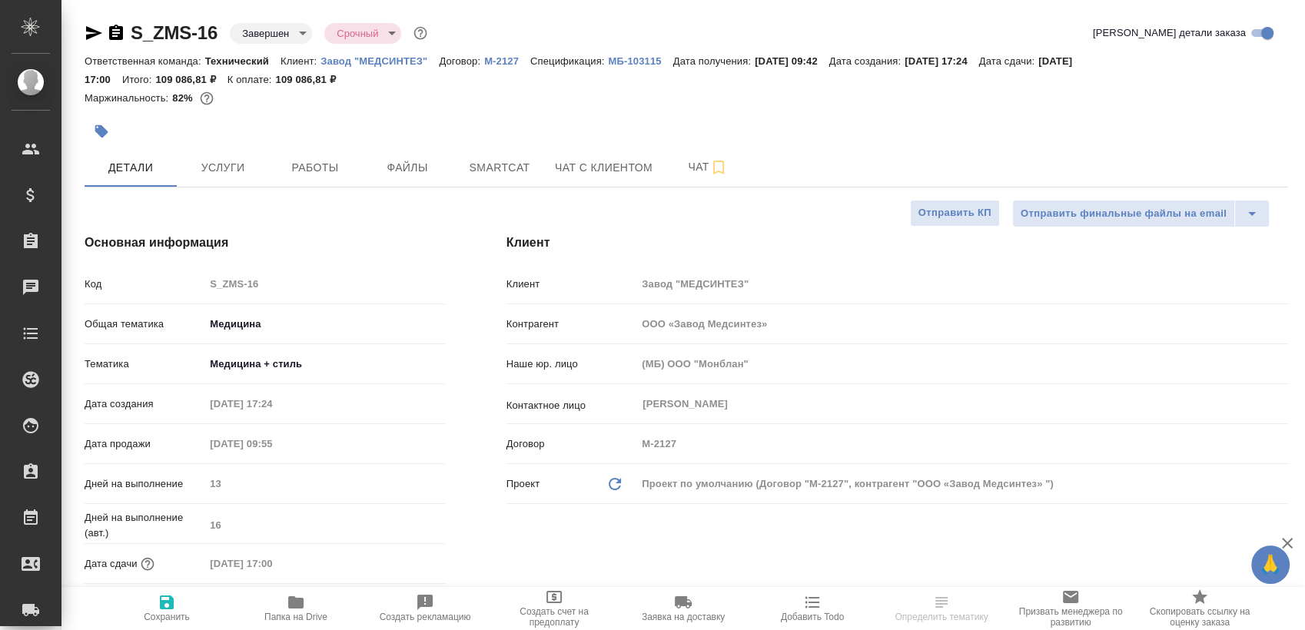
type textarea "x"
click at [666, 174] on button "Чат" at bounding box center [708, 167] width 92 height 38
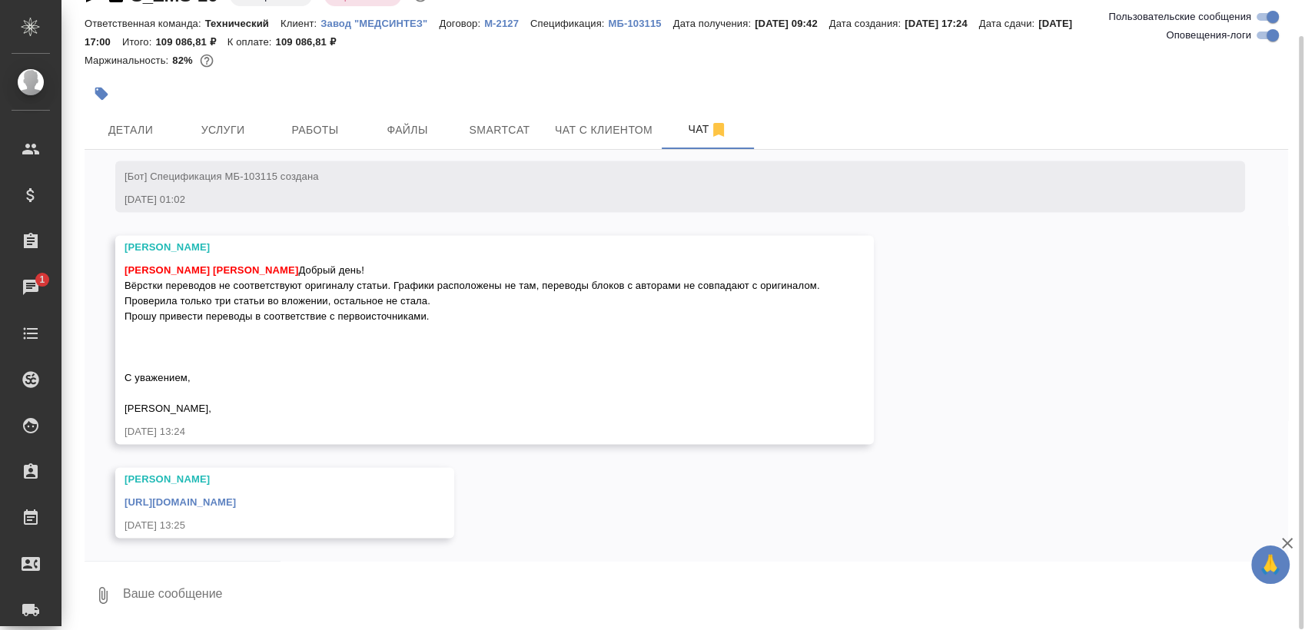
scroll to position [14442, 0]
